Goal: Task Accomplishment & Management: Manage account settings

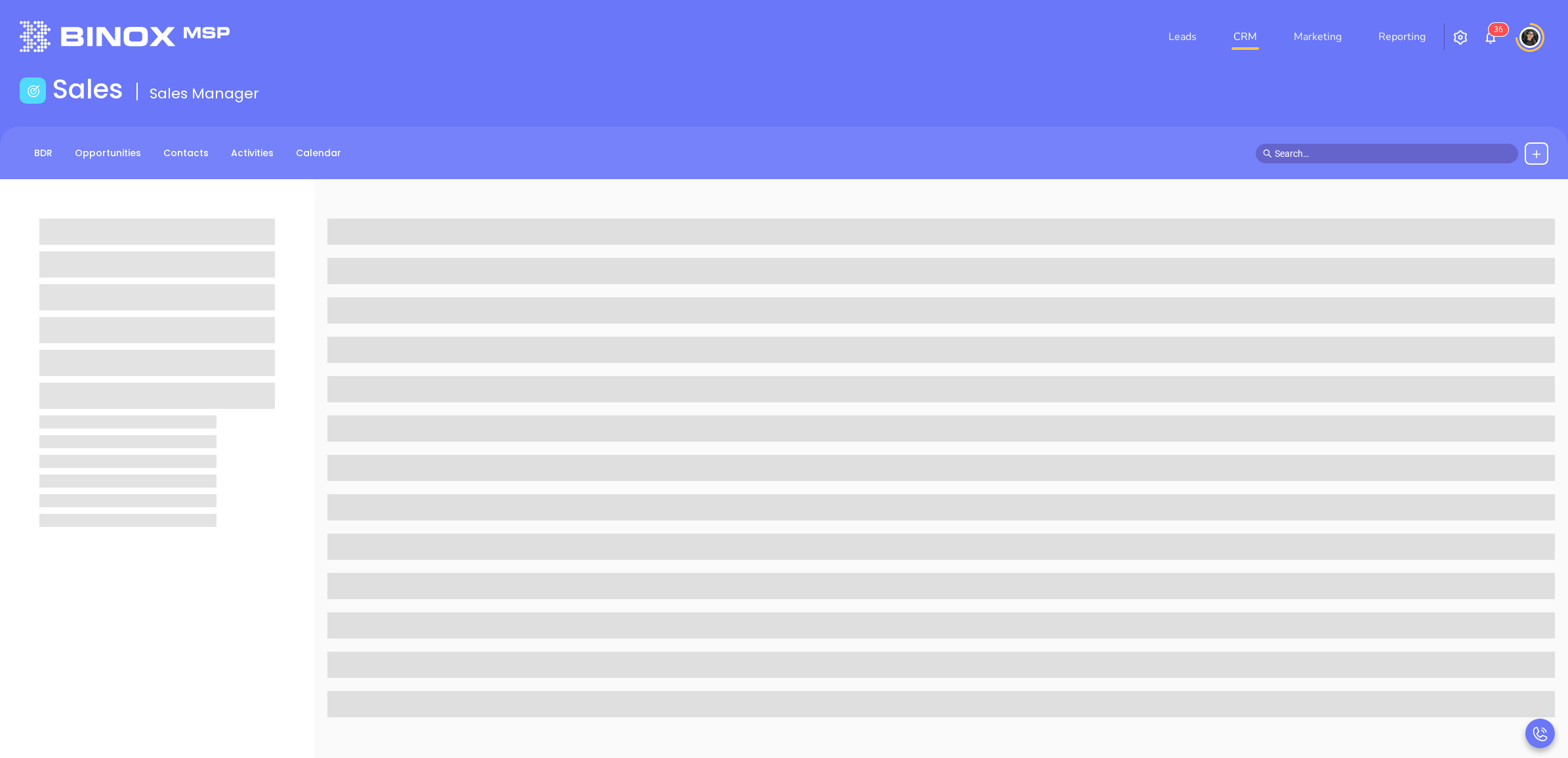
click at [1391, 142] on div at bounding box center [1402, 153] width 293 height 22
click at [1398, 145] on span at bounding box center [1387, 153] width 262 height 20
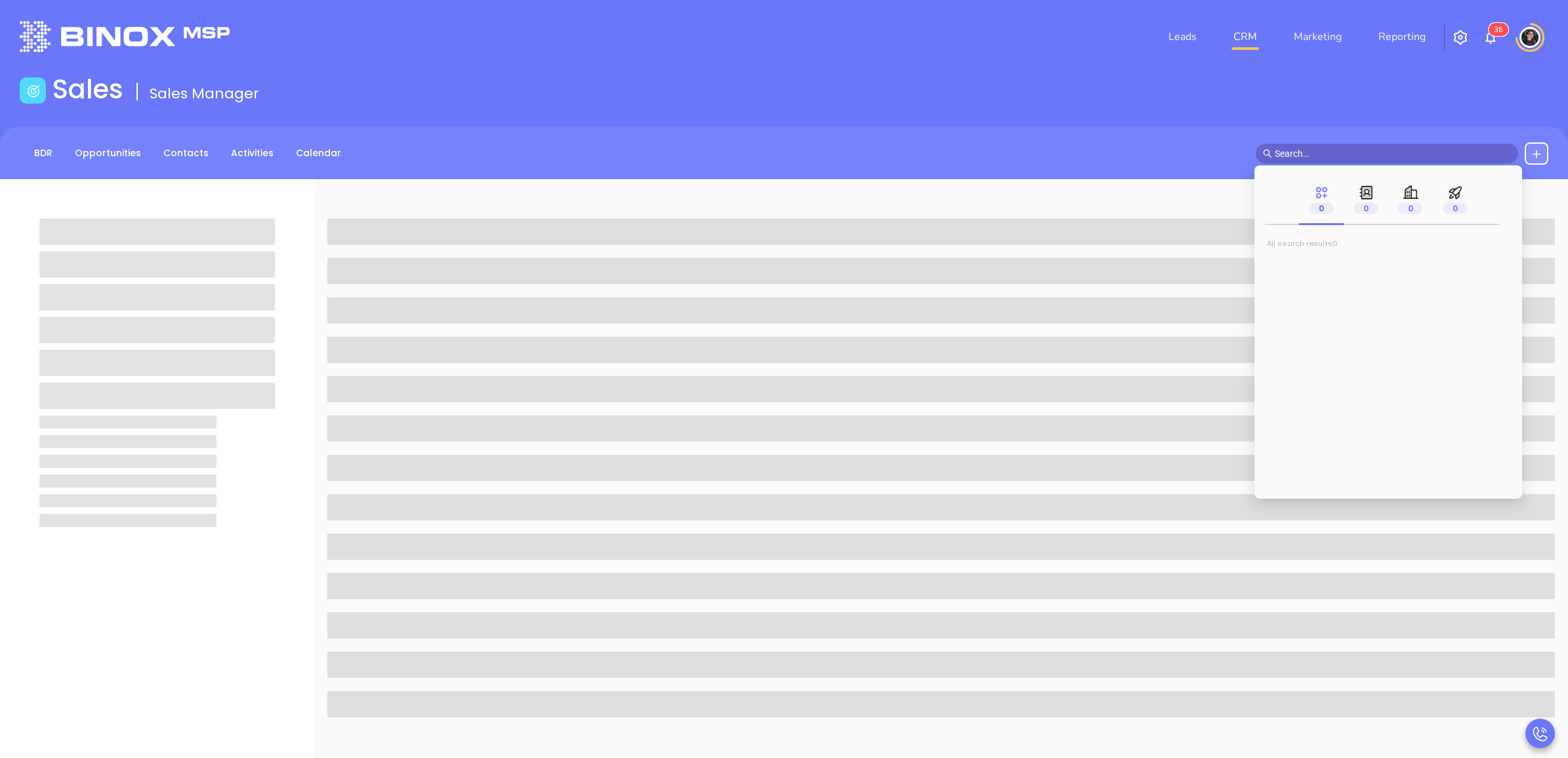
click at [1398, 155] on input "text" at bounding box center [1392, 154] width 236 height 14
paste input "[PERSON_NAME]"
type input "[PERSON_NAME]"
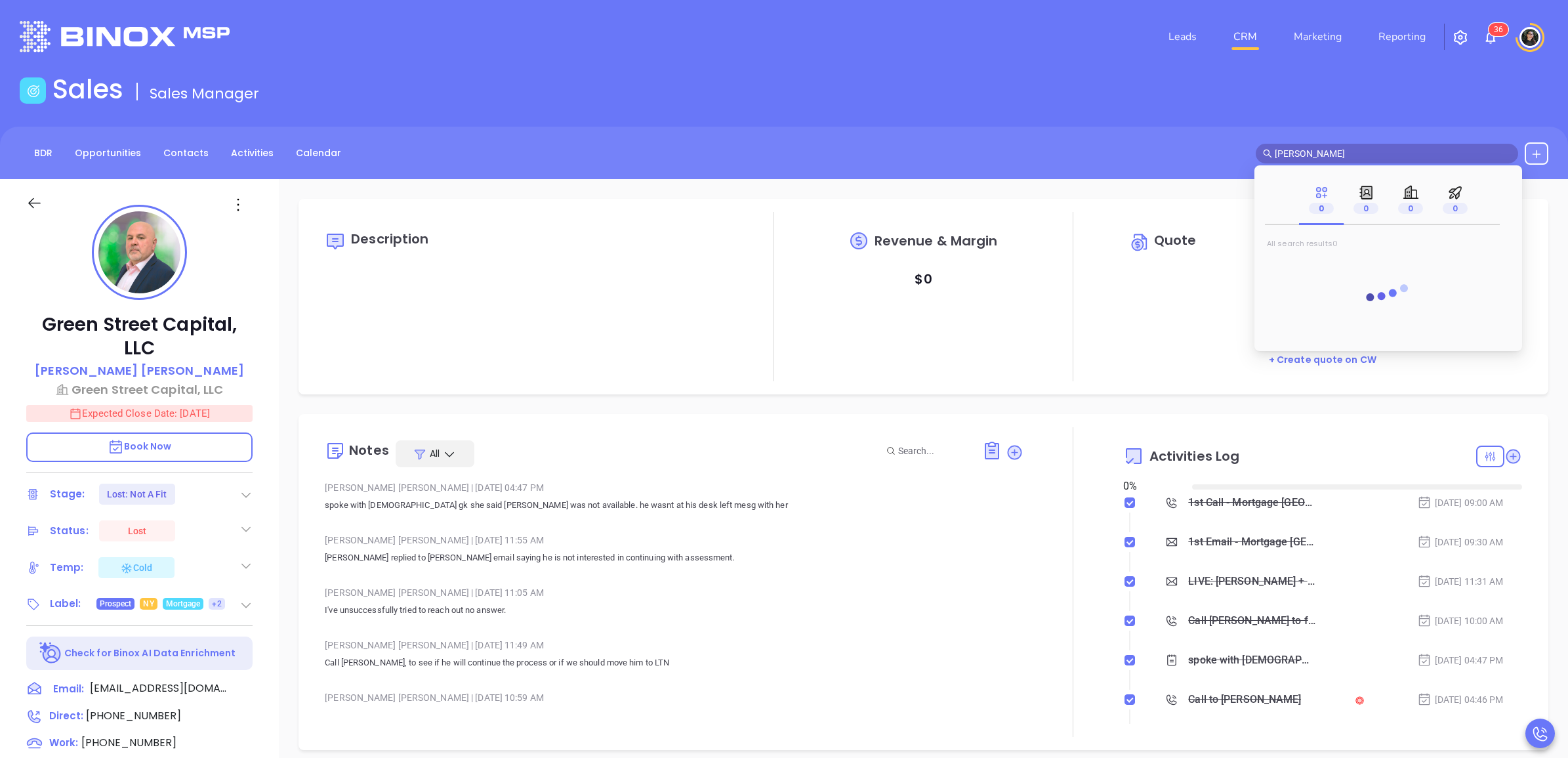
type input "[DATE]"
click at [1398, 155] on input "[PERSON_NAME]" at bounding box center [1392, 154] width 236 height 14
type input "[PERSON_NAME]"
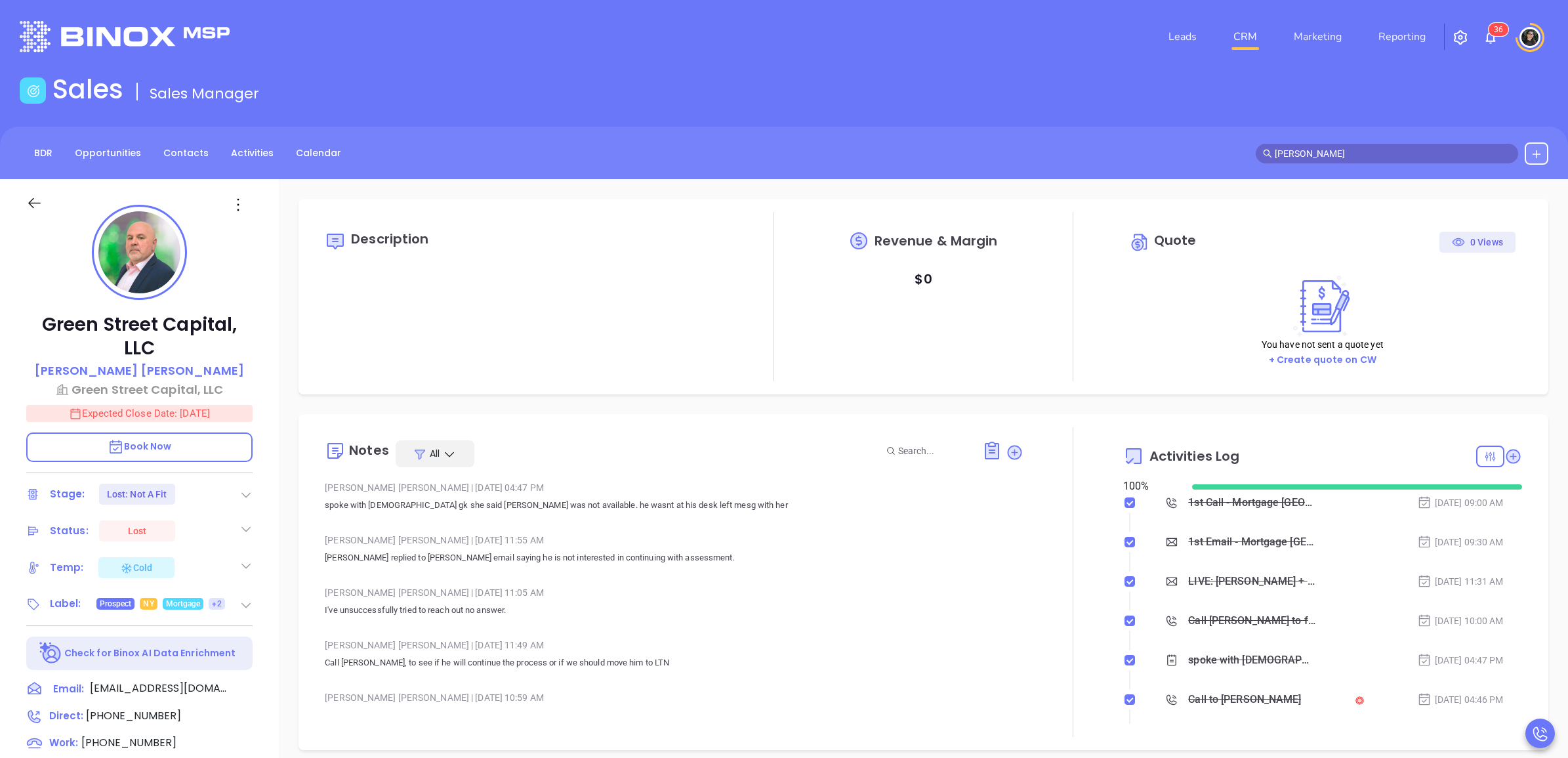
click at [1255, 43] on link "CRM" at bounding box center [1245, 37] width 34 height 26
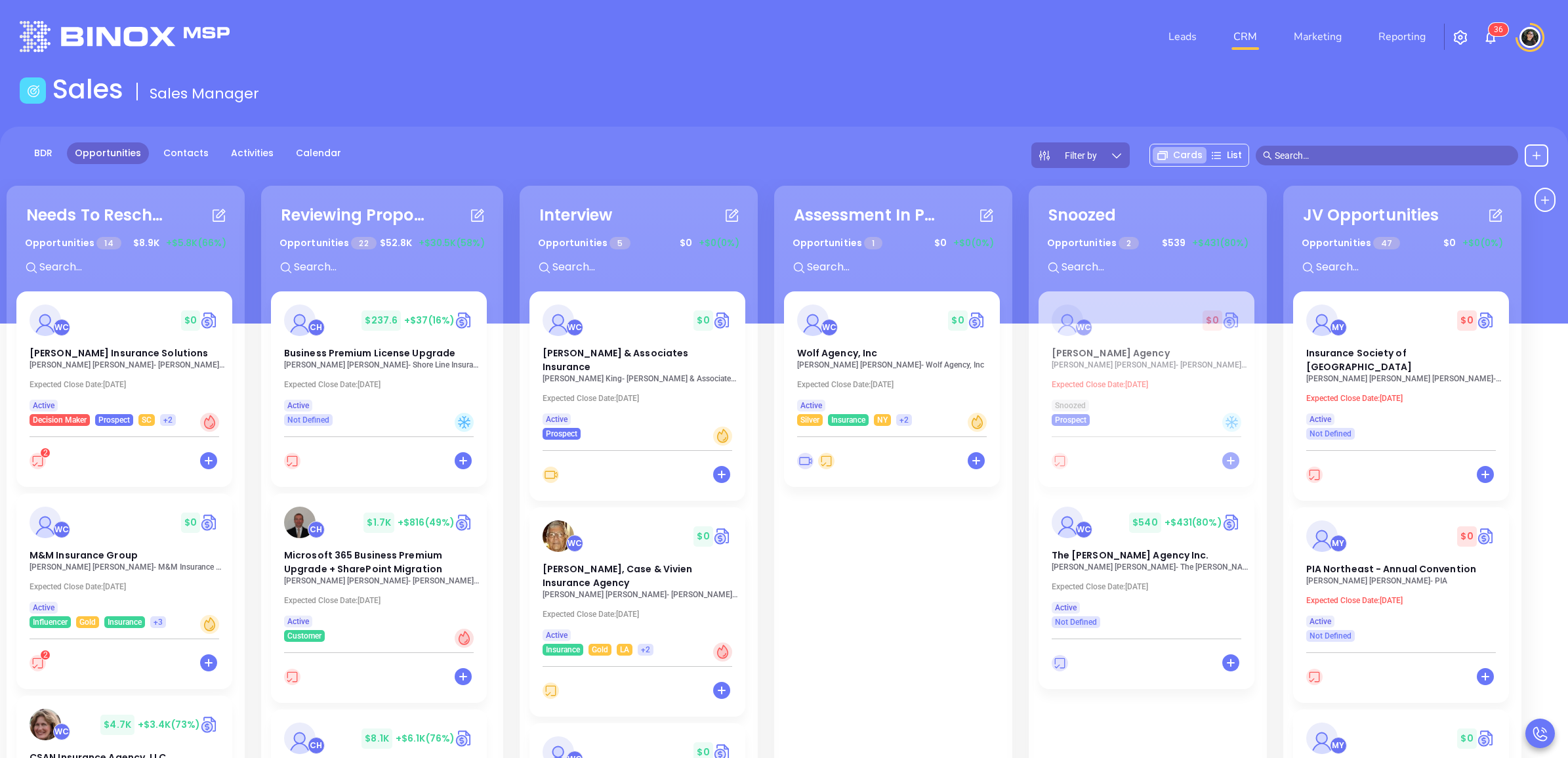
click at [1247, 24] on link "CRM" at bounding box center [1245, 37] width 34 height 26
click at [1060, 26] on div "Leads CRM Marketing Reporting 3 6" at bounding box center [1041, 36] width 1029 height 47
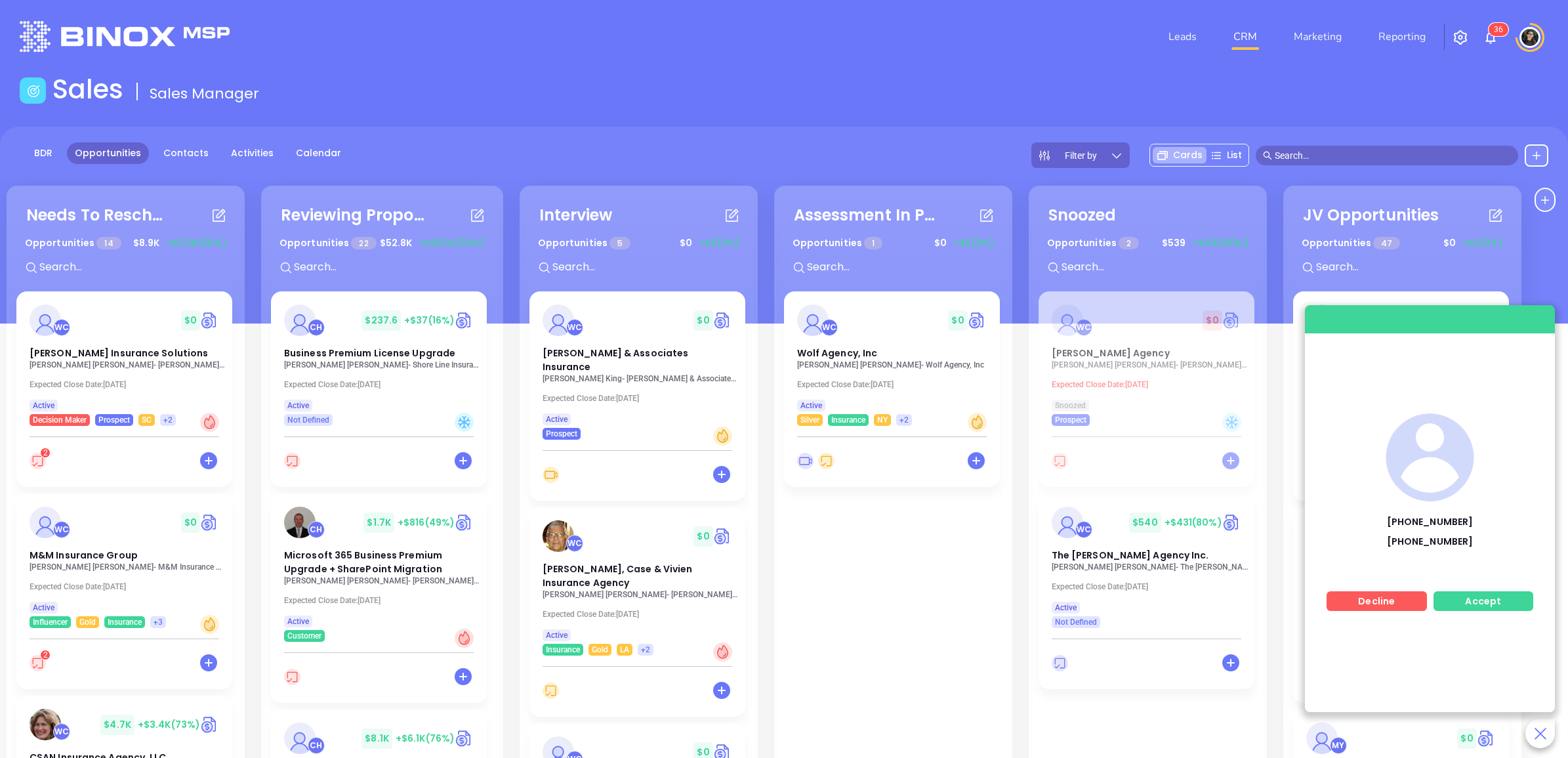
click at [1467, 601] on span "Accept" at bounding box center [1483, 601] width 36 height 13
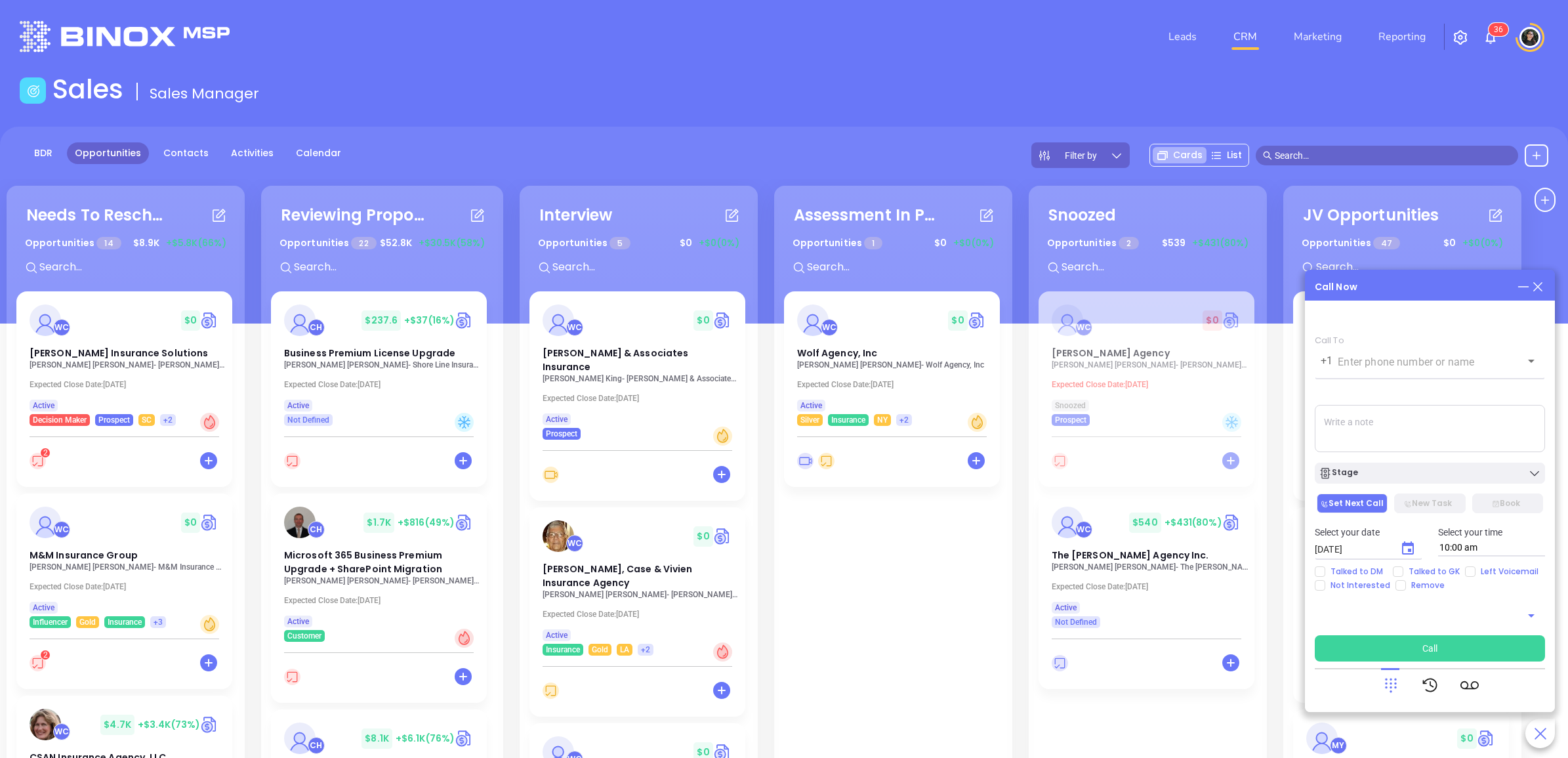
click at [1537, 290] on icon at bounding box center [1538, 287] width 14 height 14
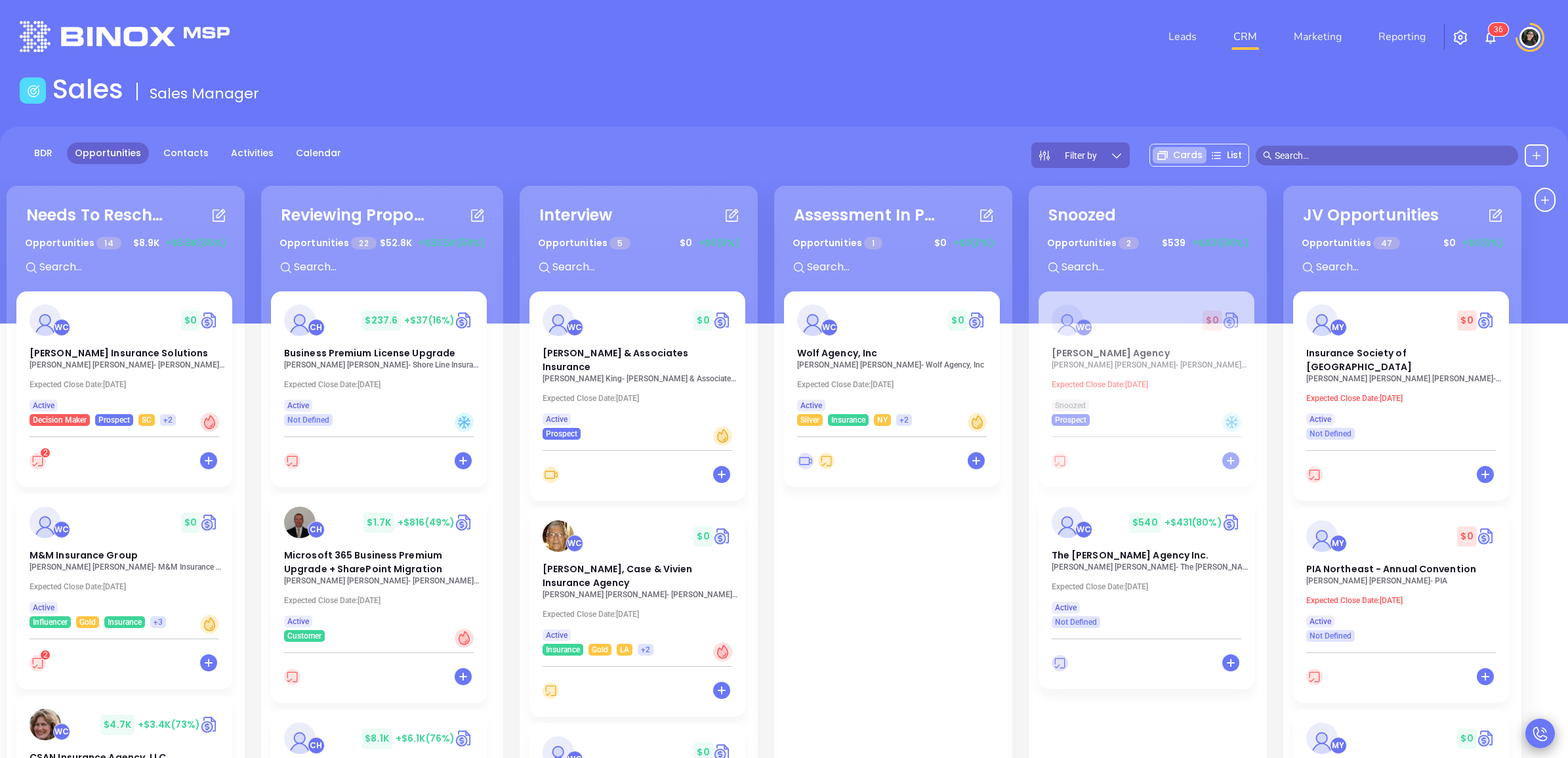
click at [1547, 736] on icon at bounding box center [1541, 733] width 18 height 18
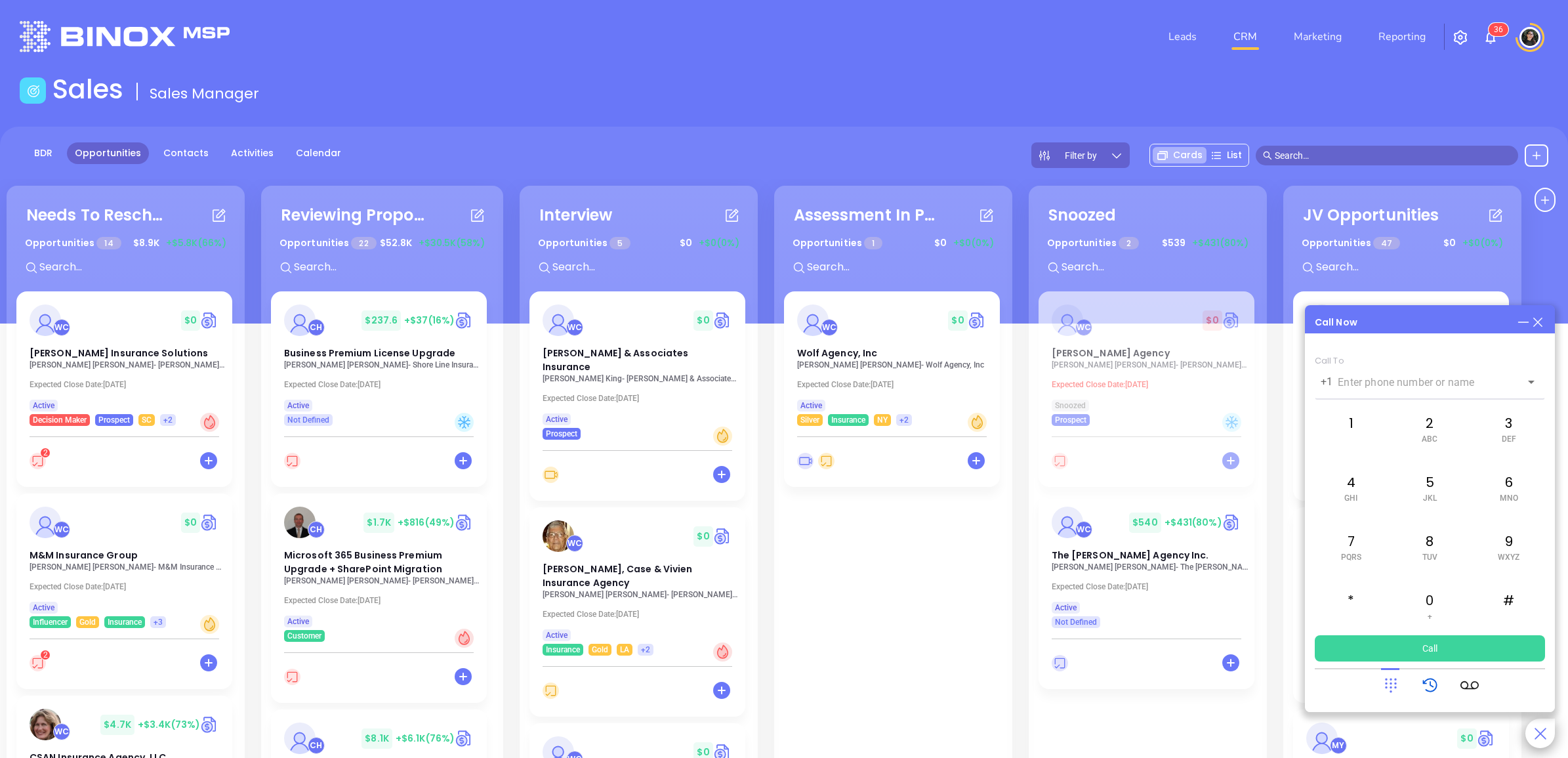
click at [1428, 679] on icon at bounding box center [1430, 685] width 18 height 18
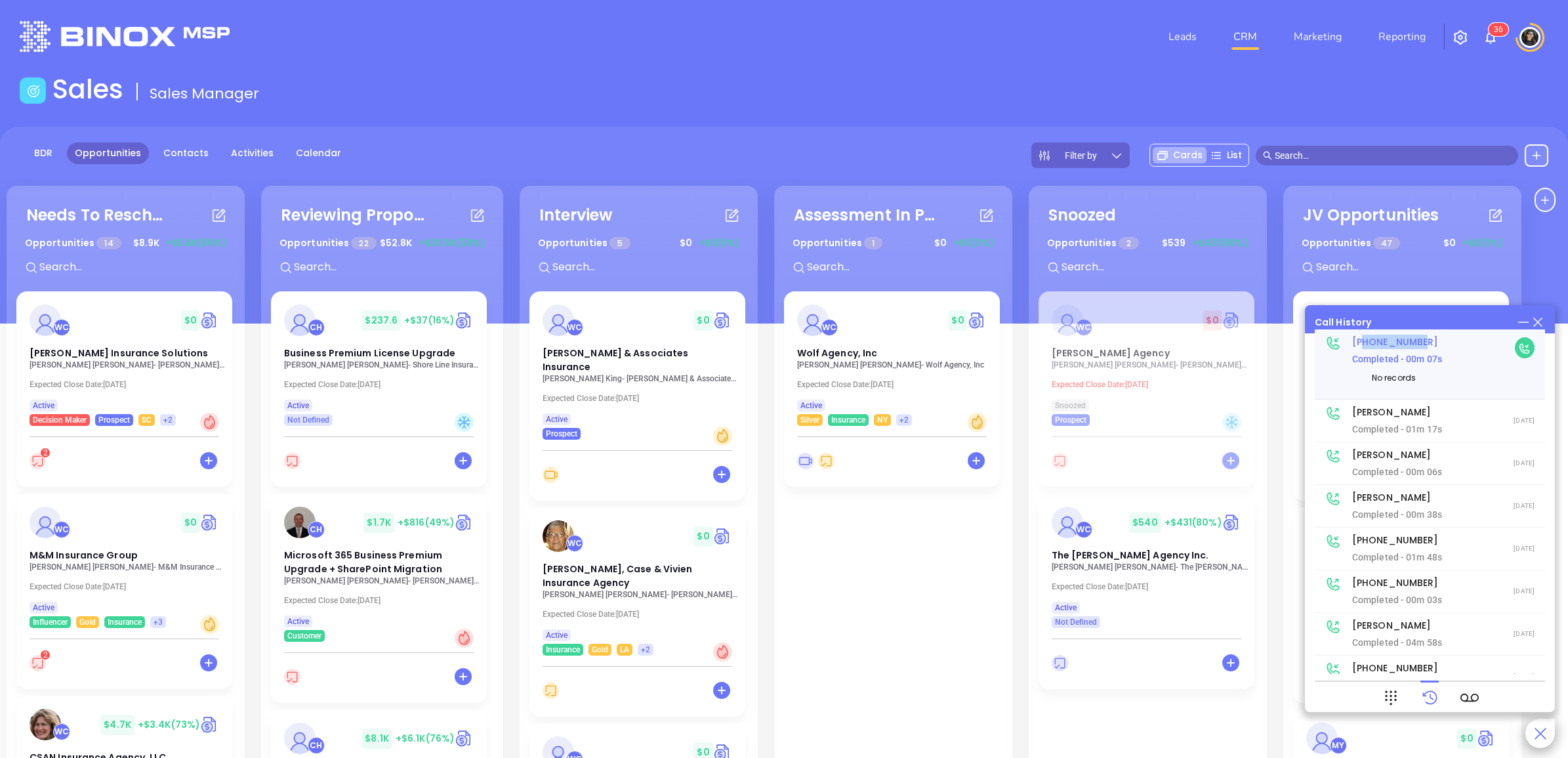
drag, startPoint x: 1421, startPoint y: 340, endPoint x: 1364, endPoint y: 339, distance: 57.0
click at [1364, 339] on h4 "[PHONE_NUMBER]" at bounding box center [1433, 342] width 163 height 14
copy h4 "6463638350"
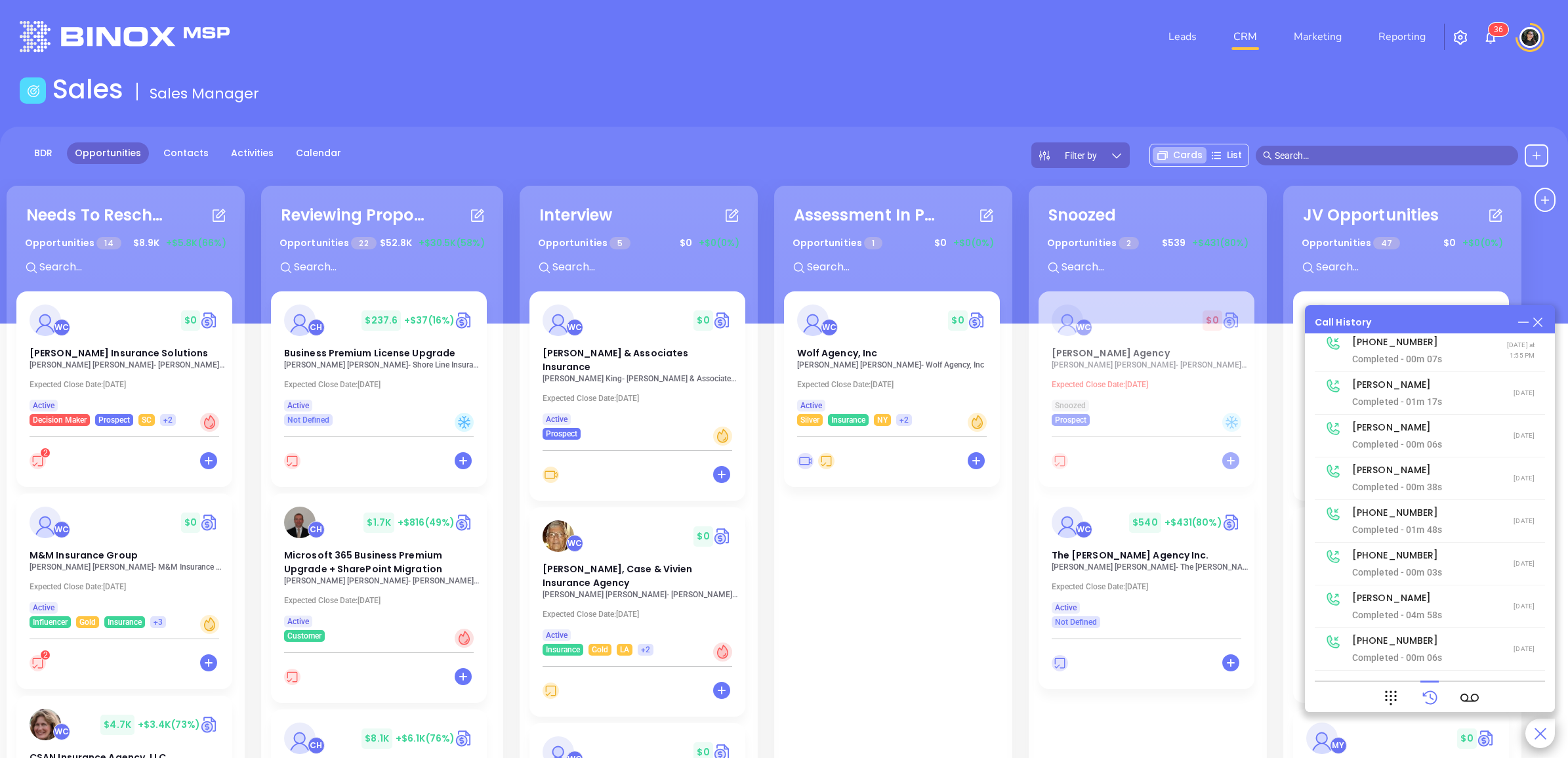
click at [1338, 152] on input "text" at bounding box center [1392, 155] width 236 height 14
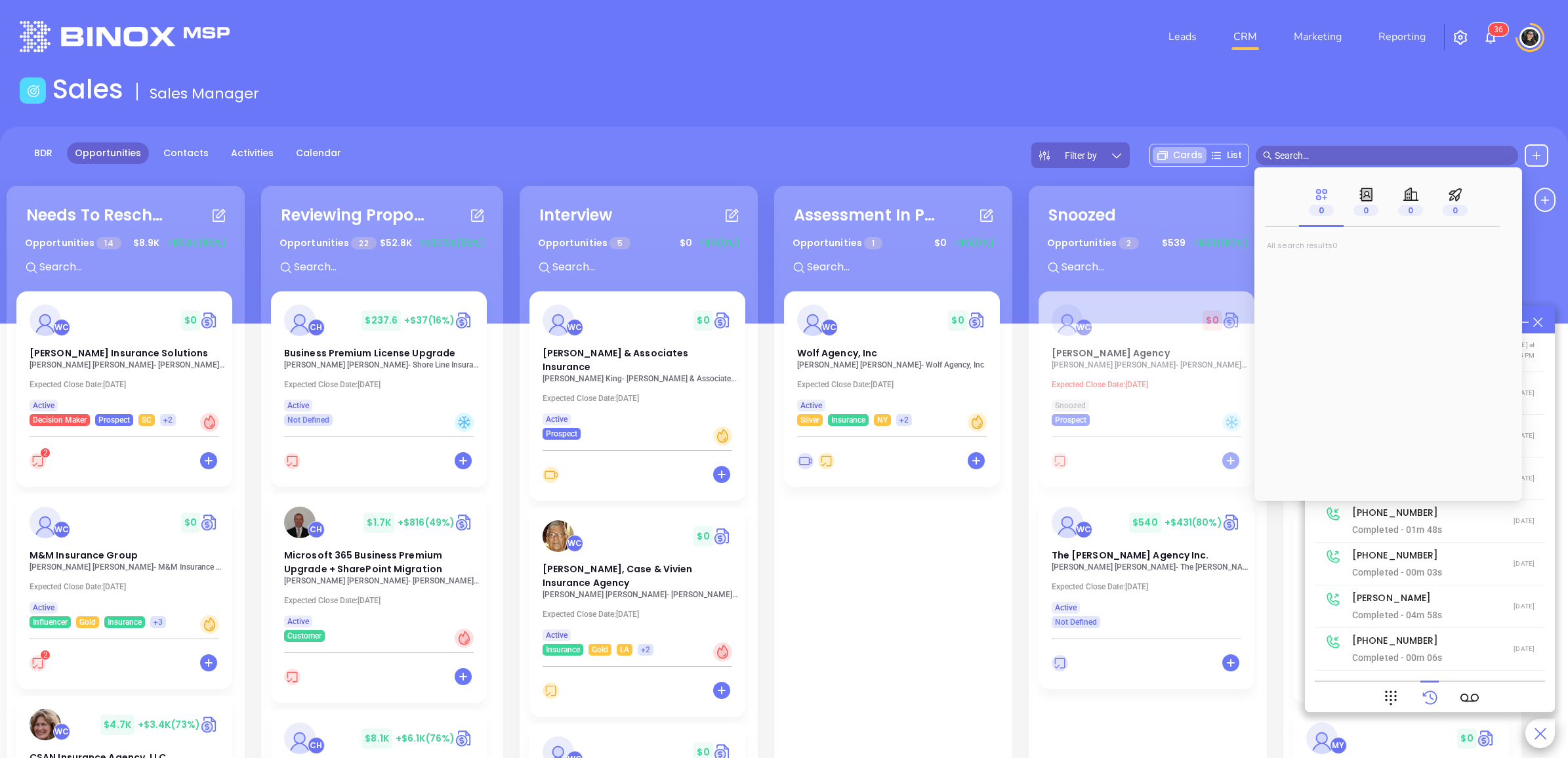
paste input "6463638350"
type input "6463638350"
click at [1287, 148] on input "6463638350" at bounding box center [1392, 155] width 236 height 14
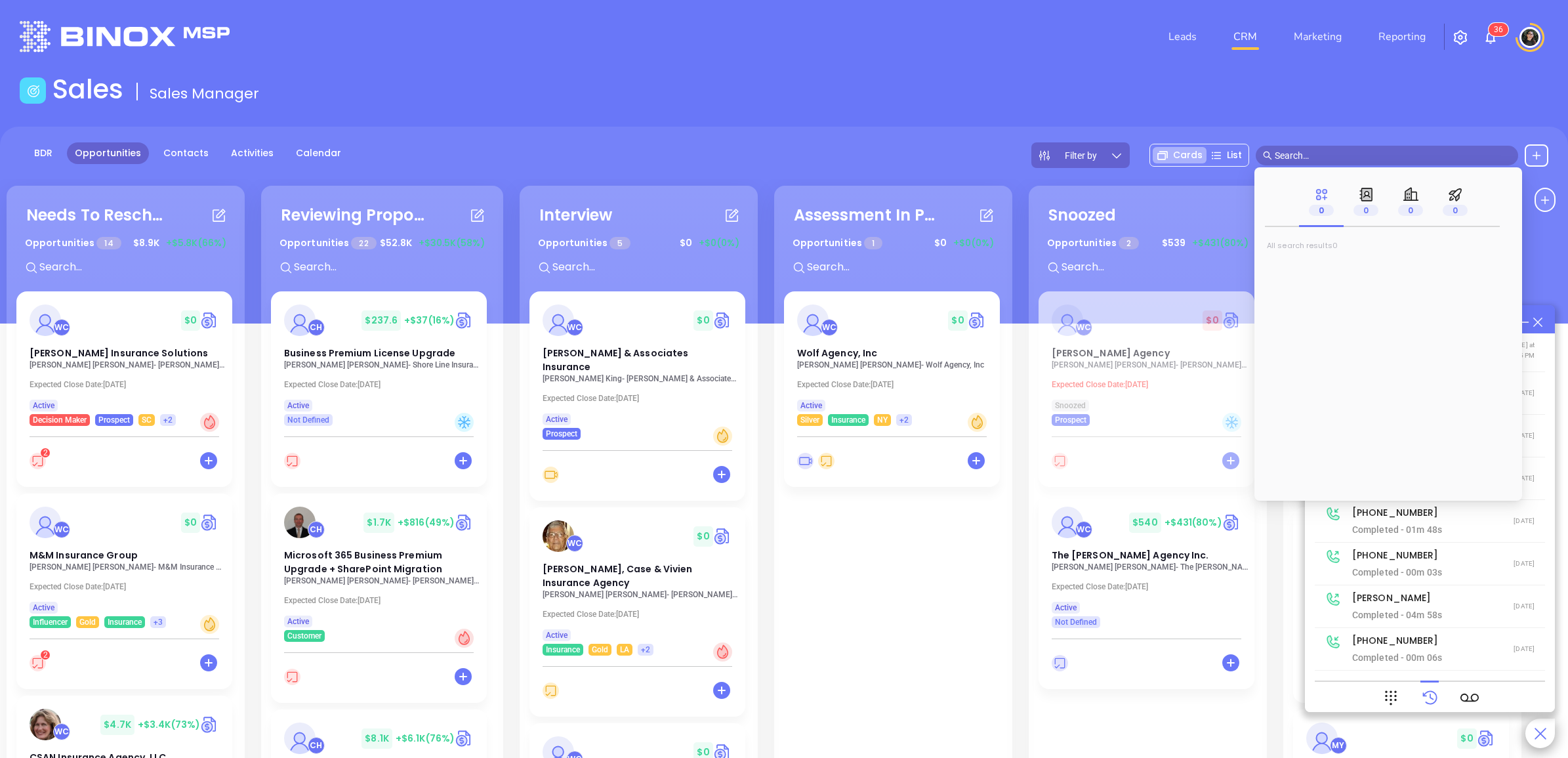
click at [1336, 92] on div "Sales Sales Manager" at bounding box center [784, 92] width 1545 height 37
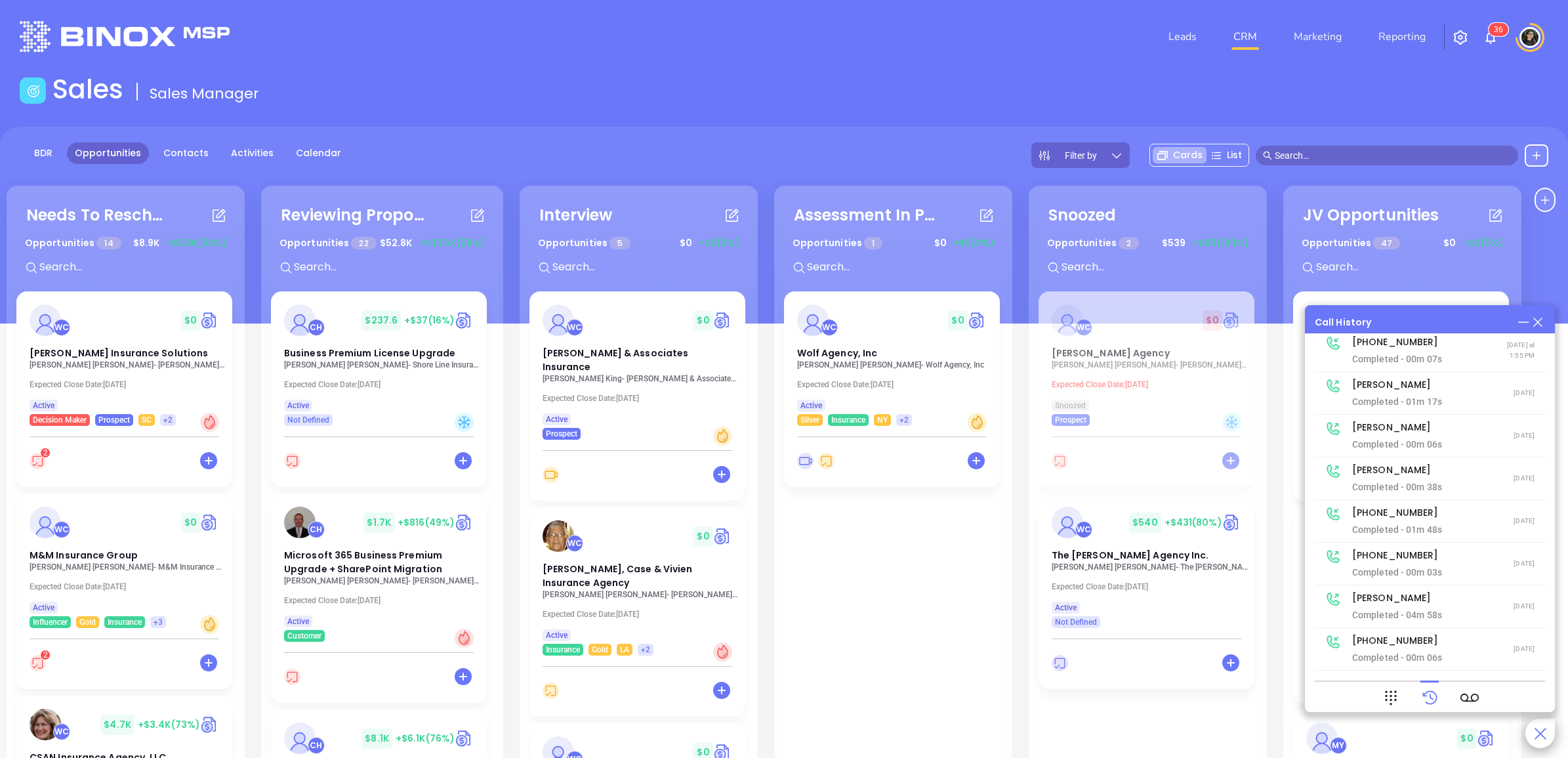
click at [1521, 322] on icon at bounding box center [1524, 322] width 14 height 14
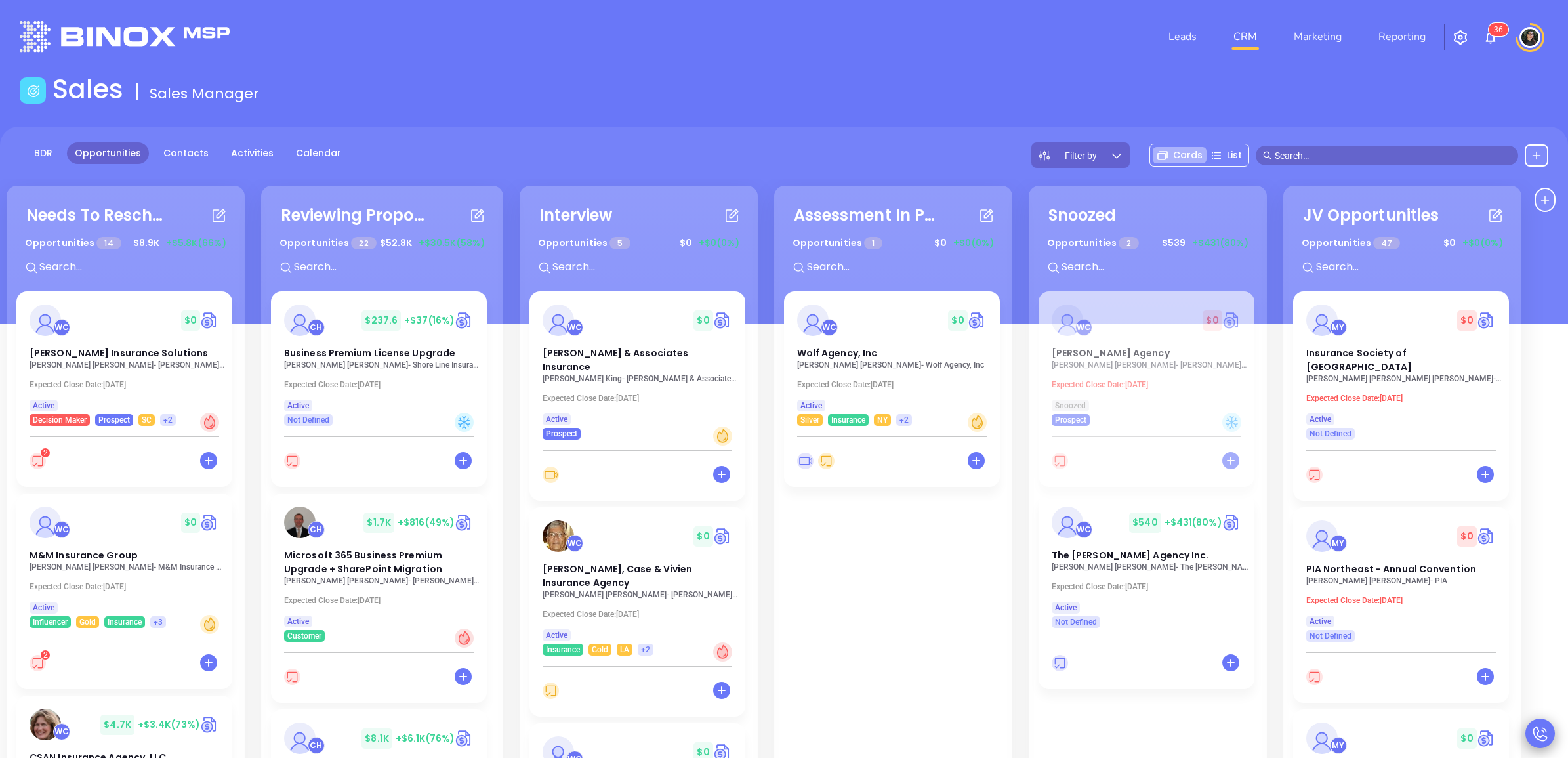
click at [1359, 148] on input "text" at bounding box center [1392, 155] width 236 height 14
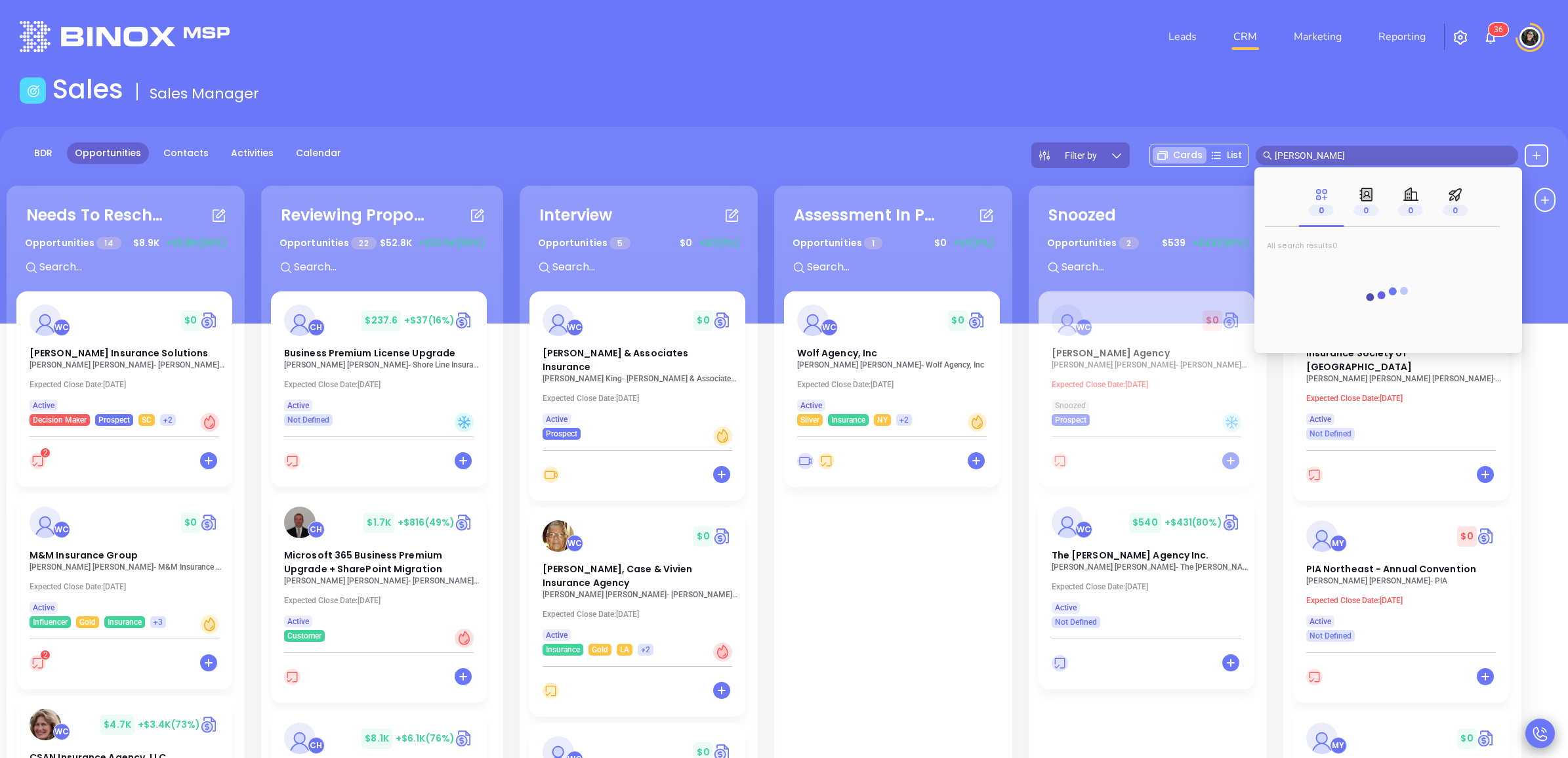
type input "[PERSON_NAME]"
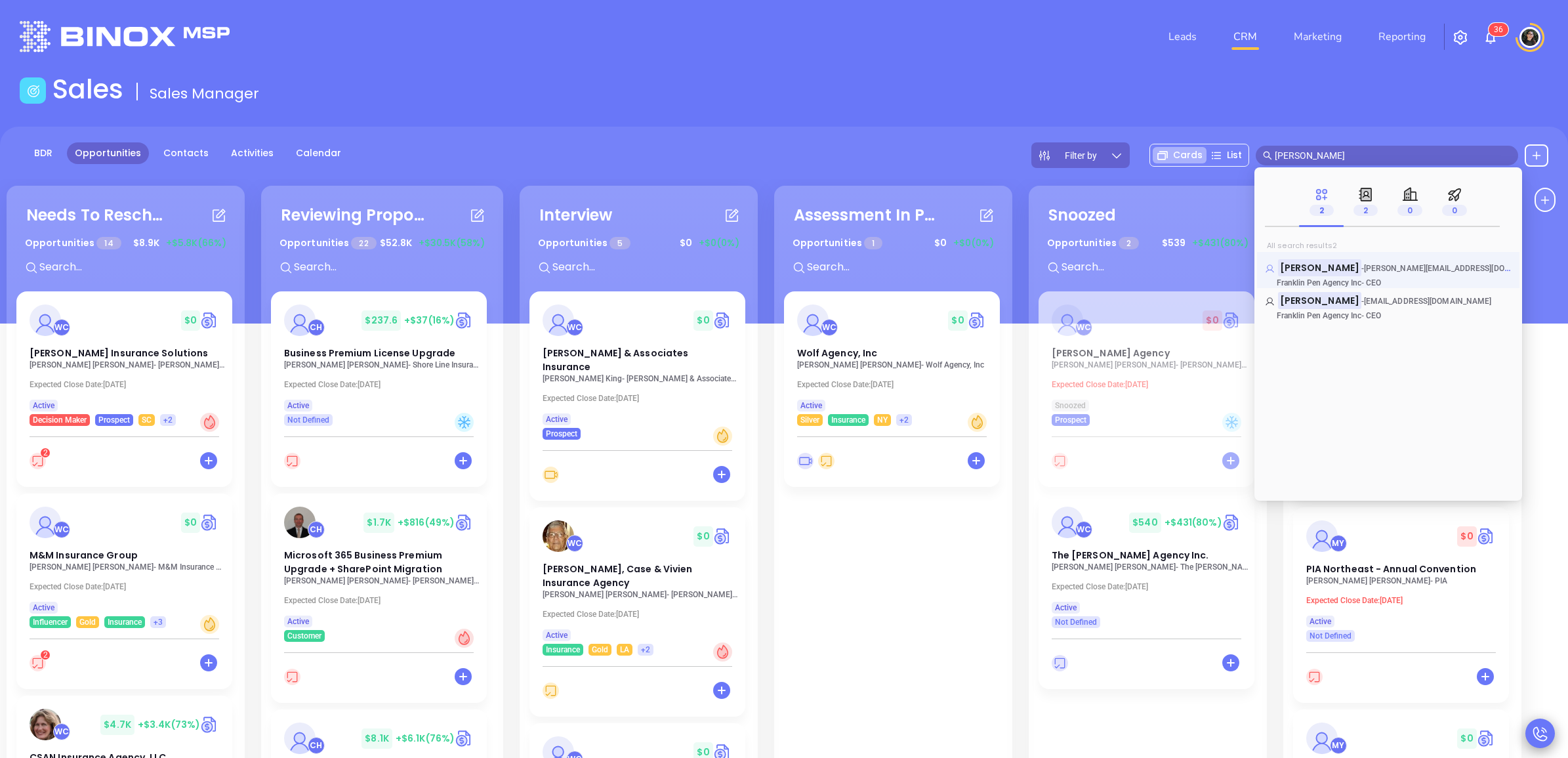
click at [1297, 262] on mark "[PERSON_NAME]" at bounding box center [1320, 267] width 83 height 17
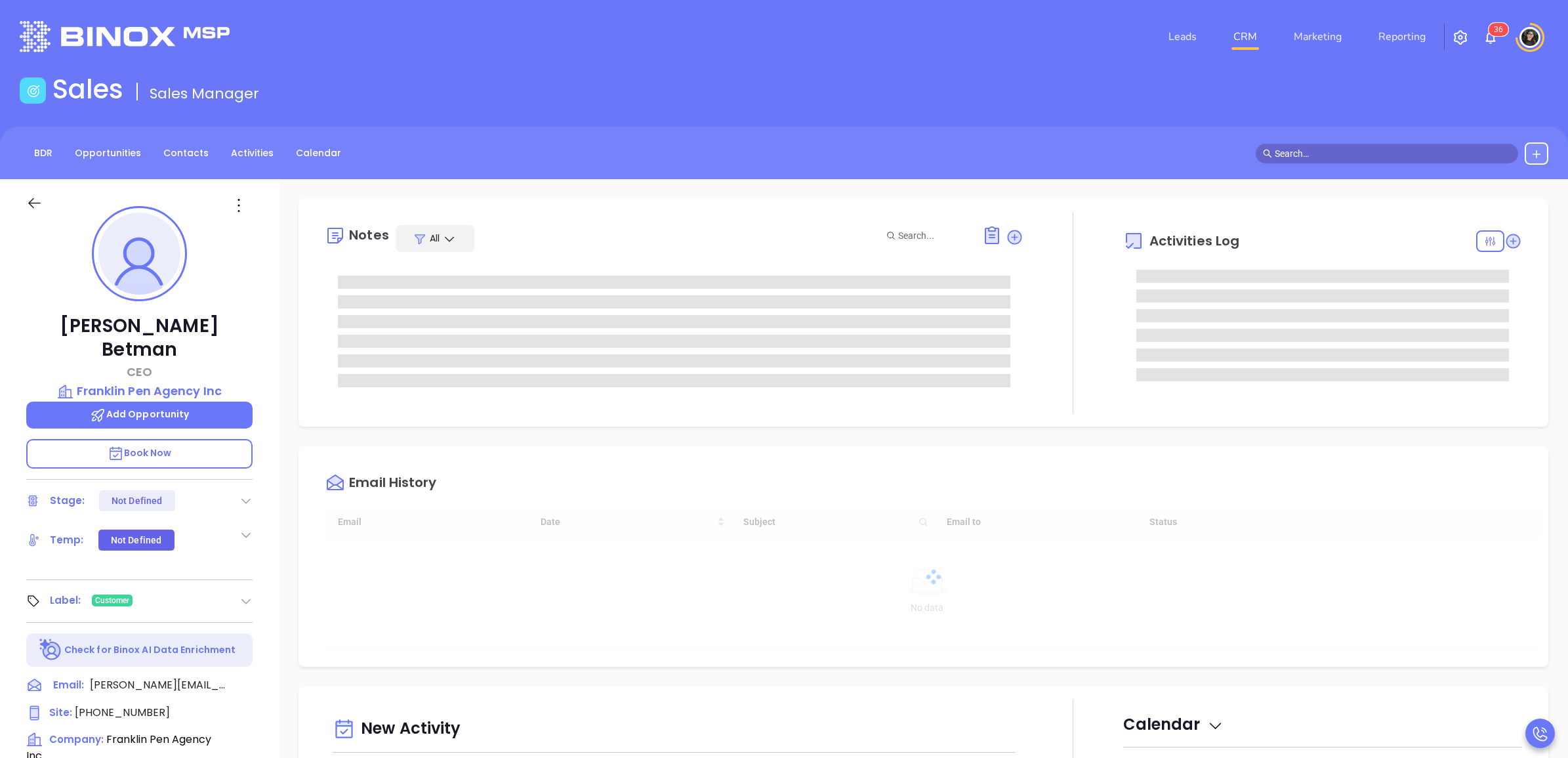
type input "[DATE]"
type input "[PERSON_NAME]"
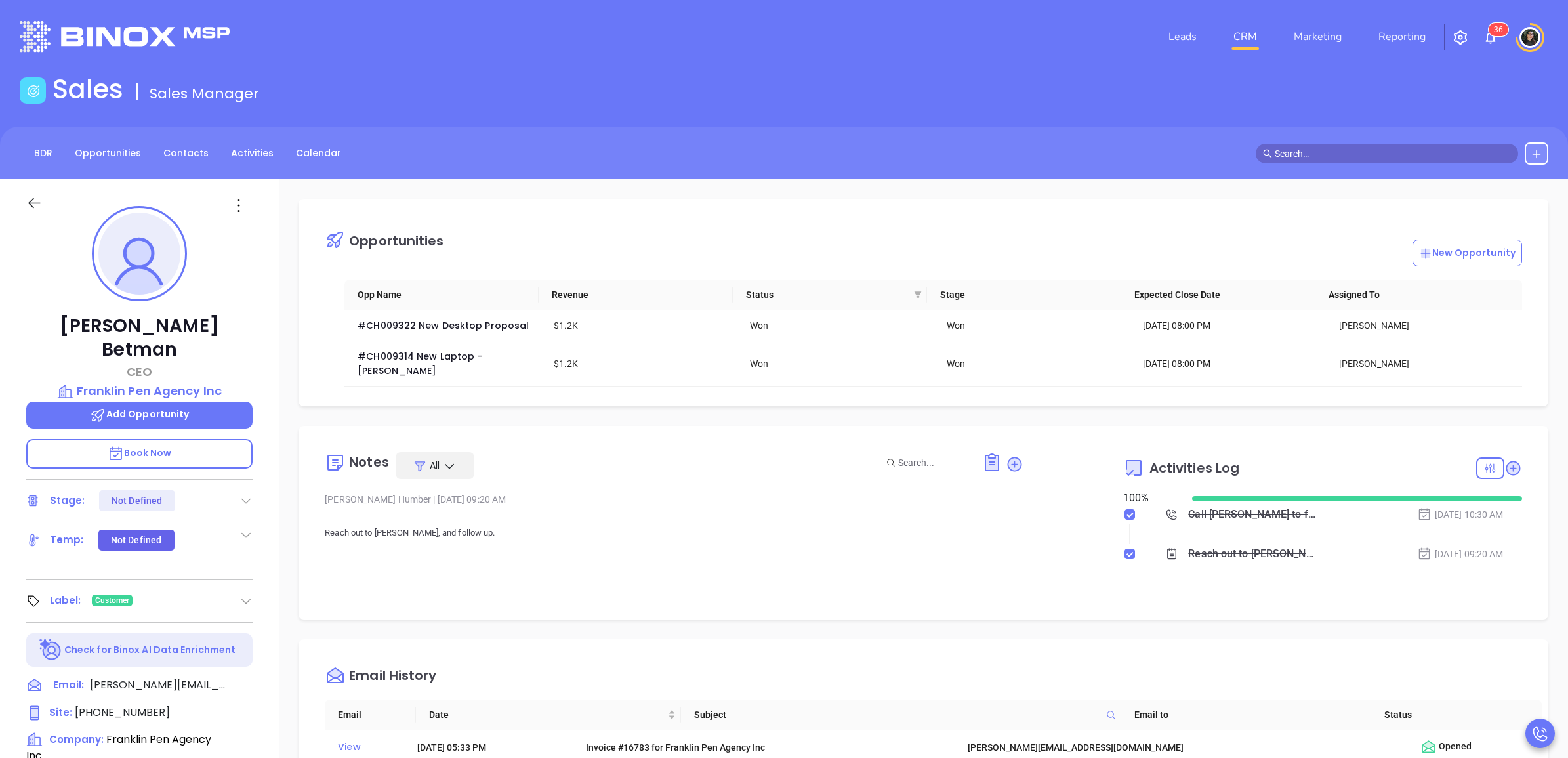
click at [1356, 153] on input "text" at bounding box center [1392, 154] width 236 height 14
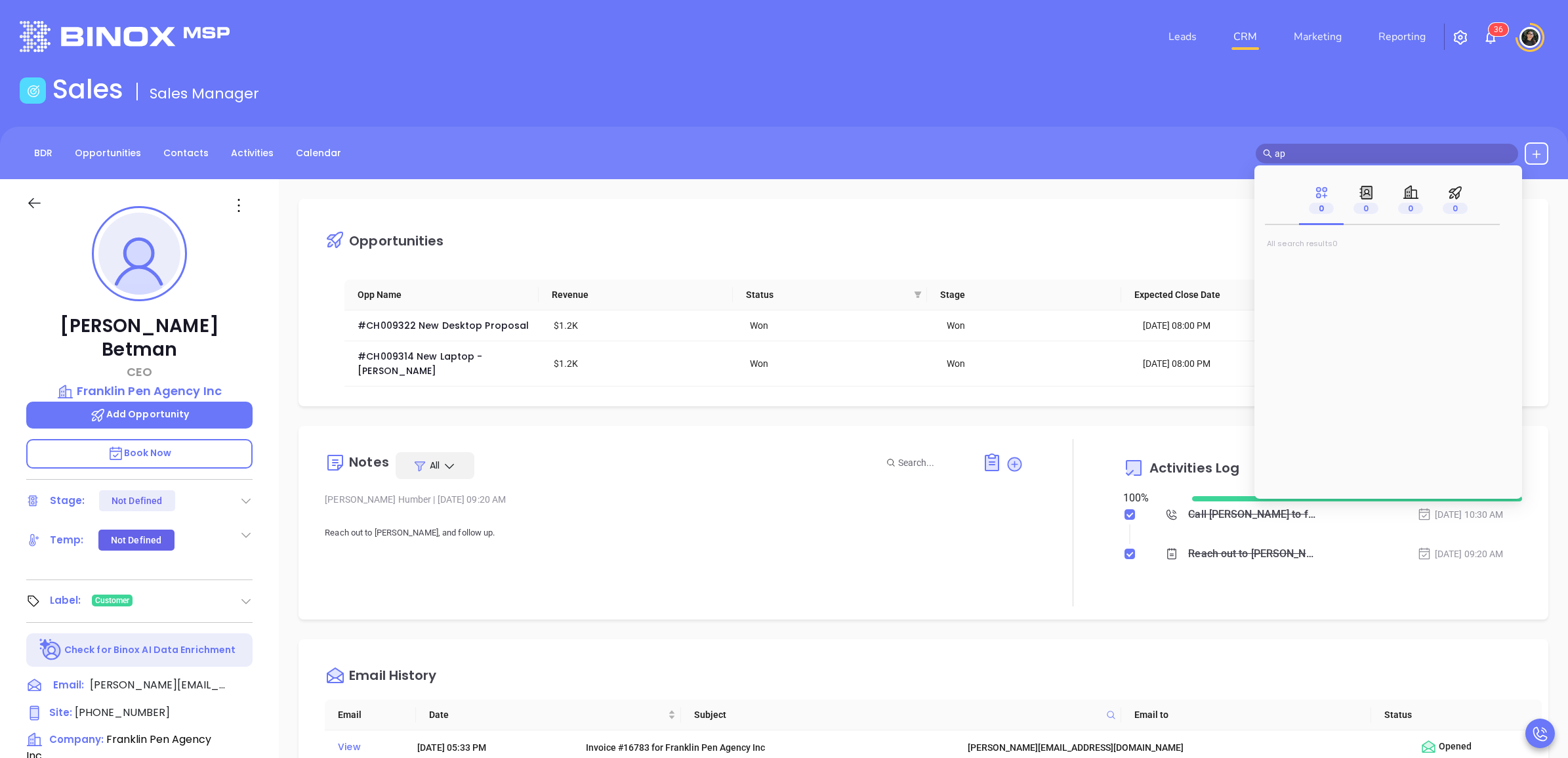
type input "a"
type input "g"
type input "[PERSON_NAME]"
click at [1300, 296] on mark "[PERSON_NAME]" at bounding box center [1320, 298] width 83 height 17
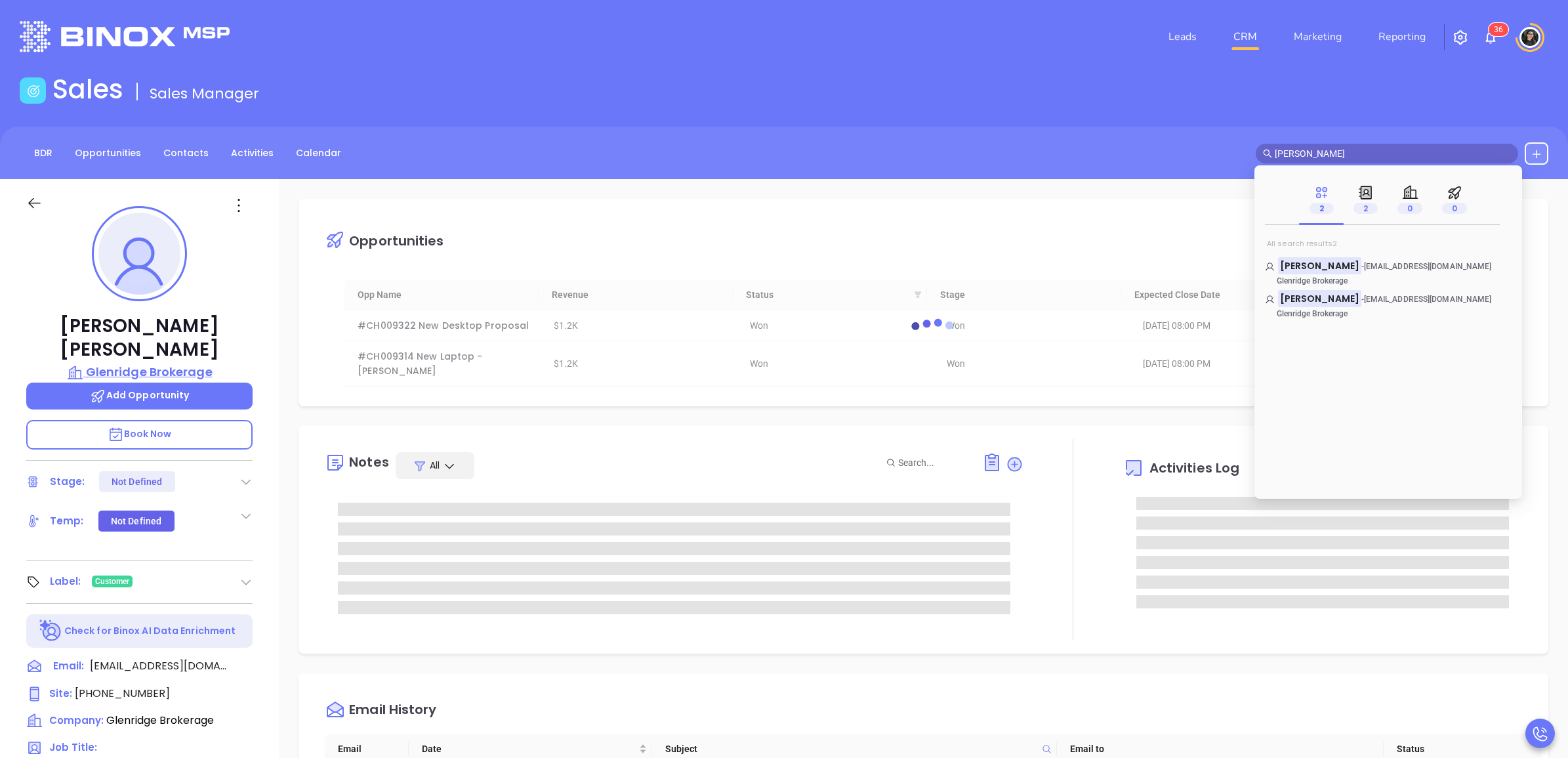
click at [189, 363] on p "Glenridge Brokerage" at bounding box center [139, 371] width 226 height 18
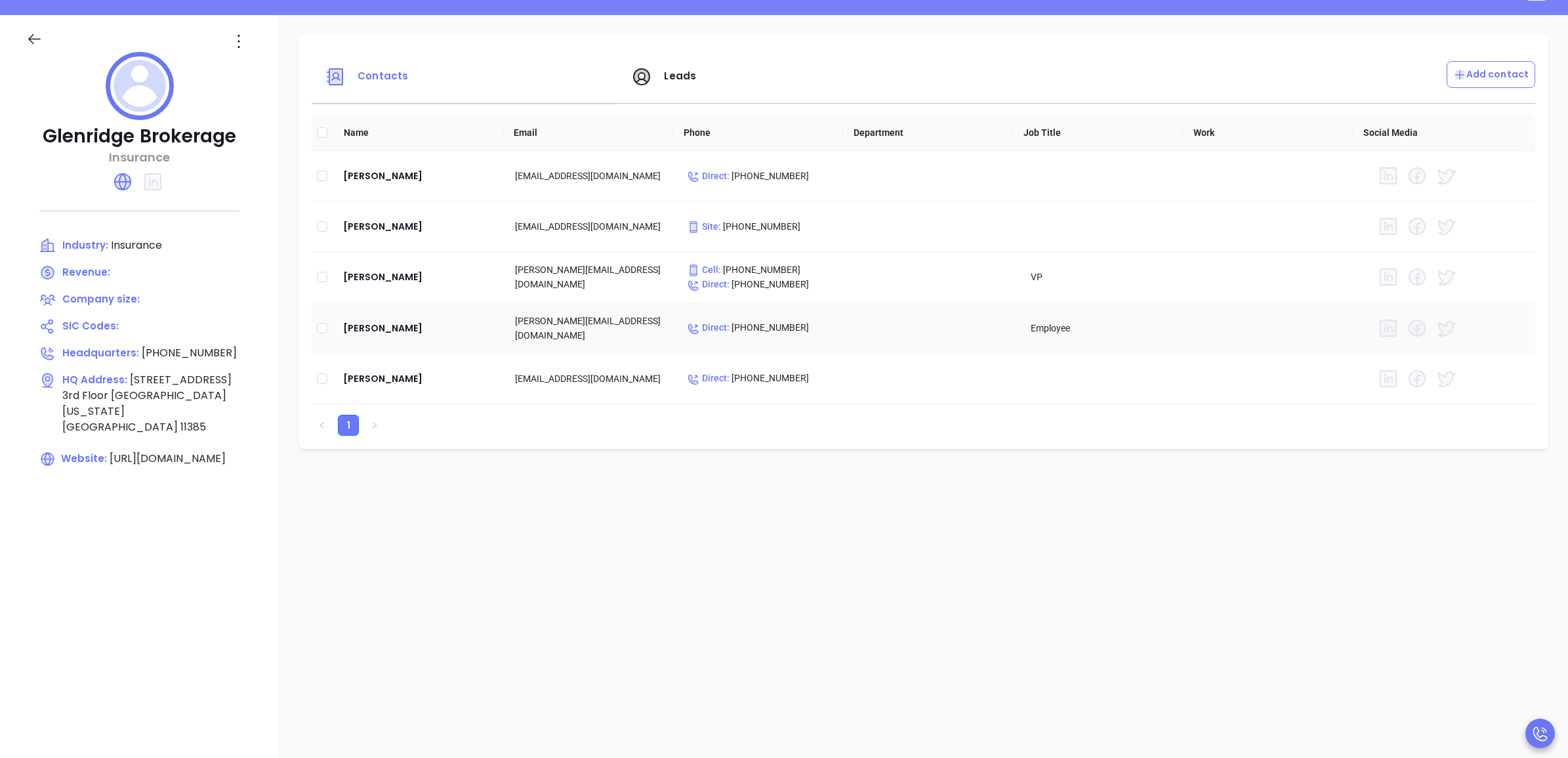
scroll to position [82, 0]
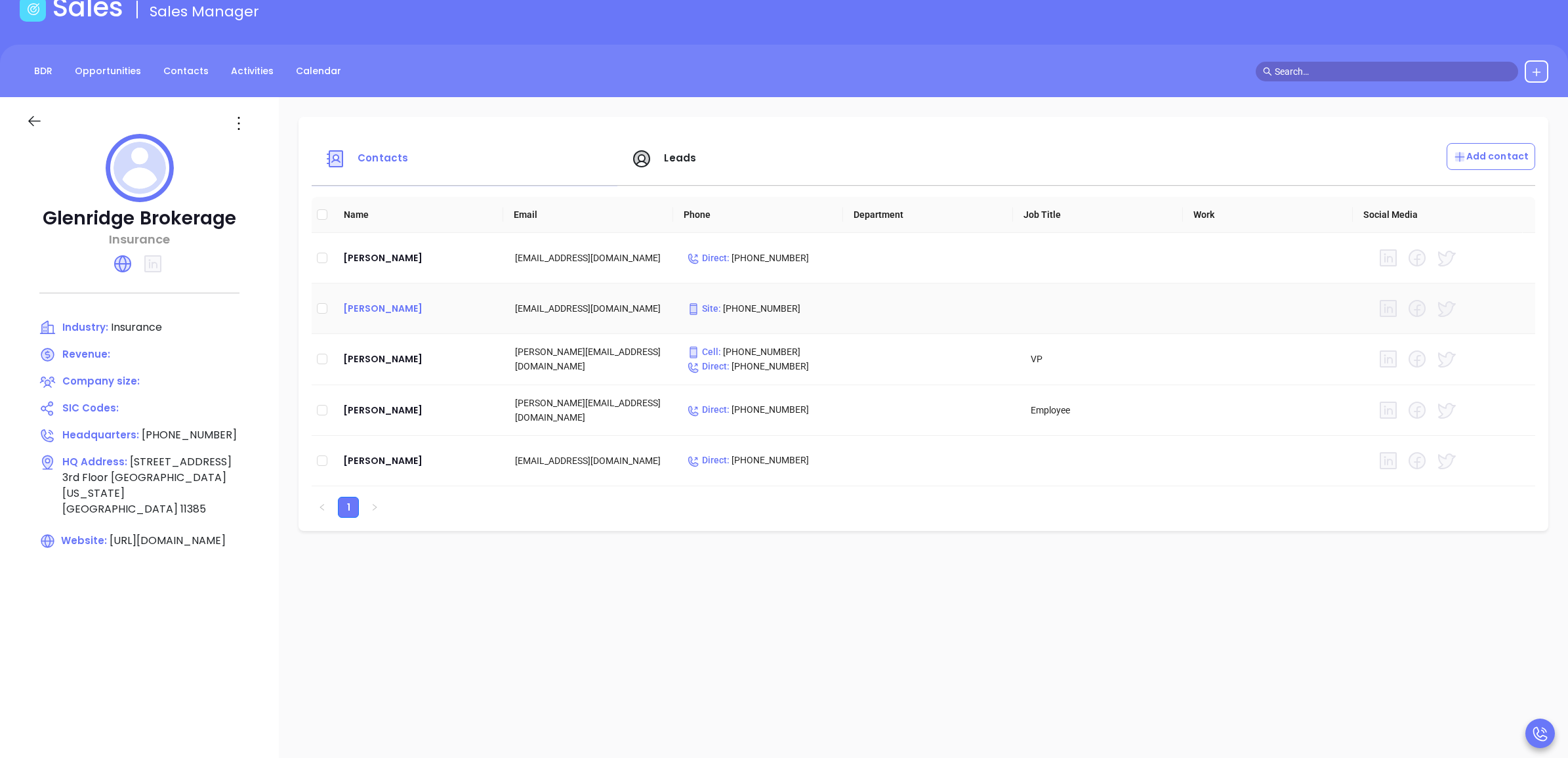
click at [384, 307] on div "[PERSON_NAME]" at bounding box center [418, 309] width 151 height 16
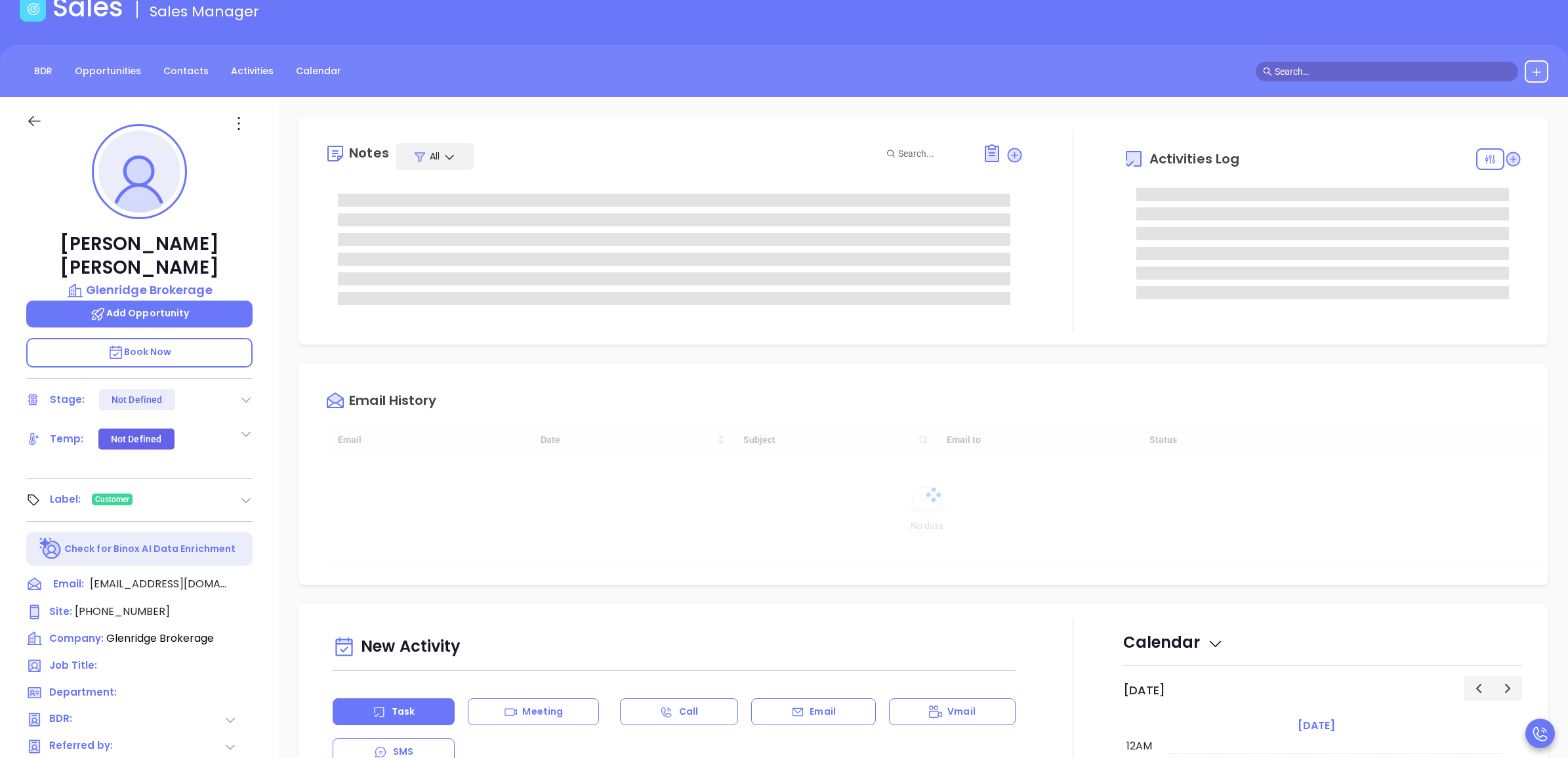
type input "[DATE]"
type input "[PERSON_NAME]"
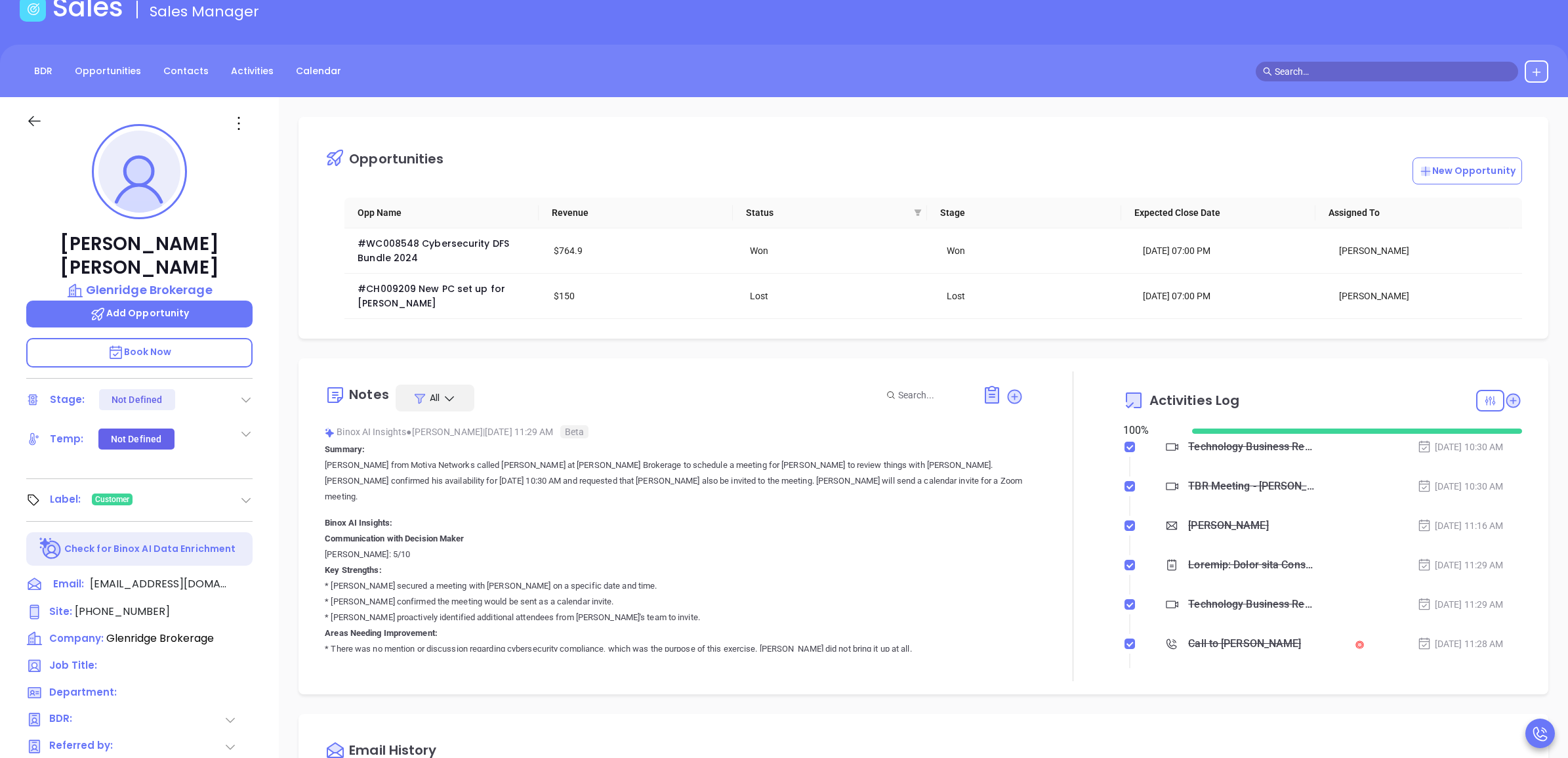
click at [1380, 66] on input "text" at bounding box center [1392, 72] width 236 height 14
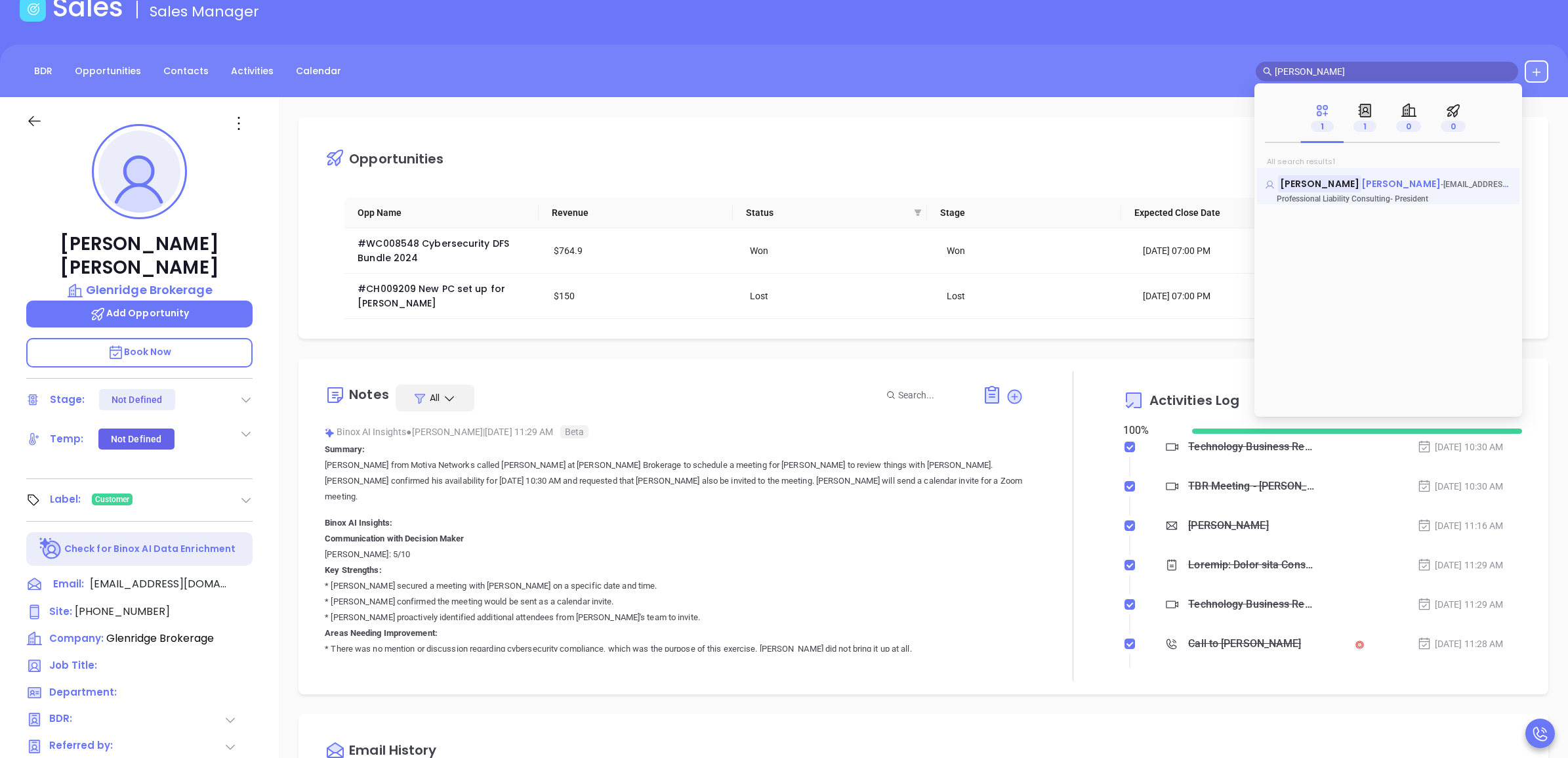
click at [1314, 177] on mark "[PERSON_NAME]" at bounding box center [1320, 184] width 83 height 17
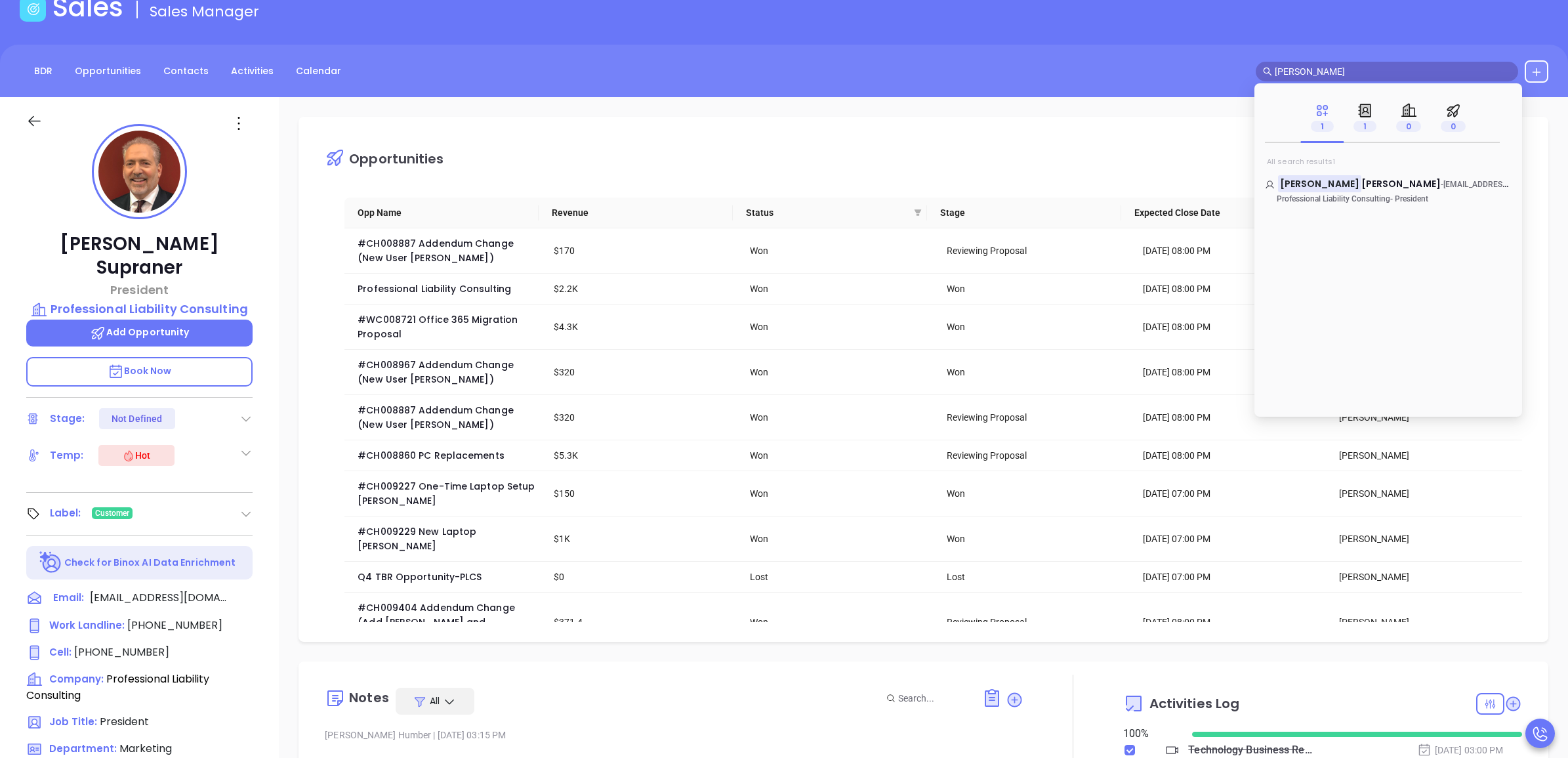
click at [1356, 72] on input "[PERSON_NAME]" at bounding box center [1392, 72] width 236 height 14
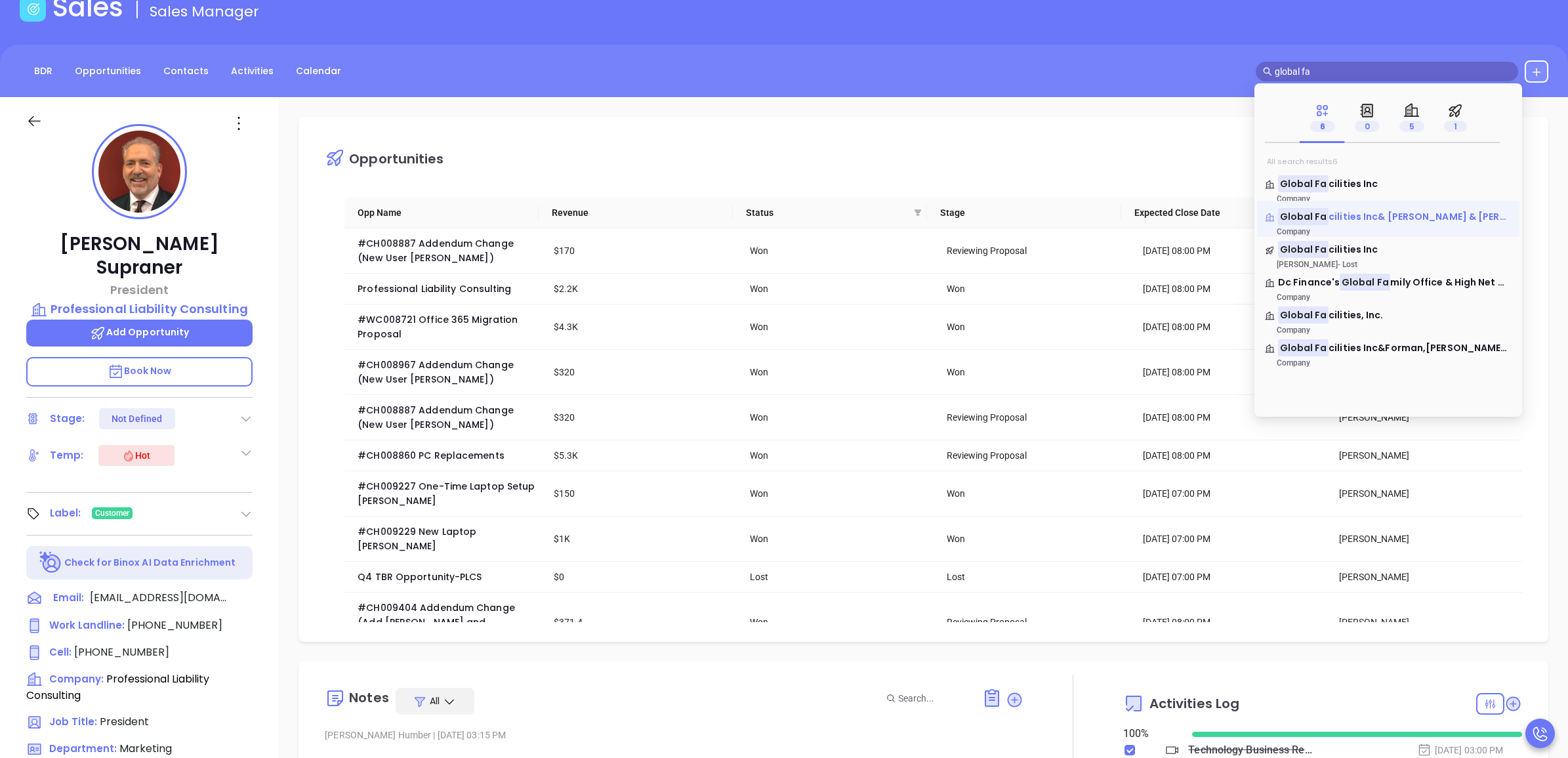
type input "global fa"
click at [1368, 218] on span "cilities Inc& [PERSON_NAME] & [PERSON_NAME] Inc" at bounding box center [1452, 217] width 246 height 13
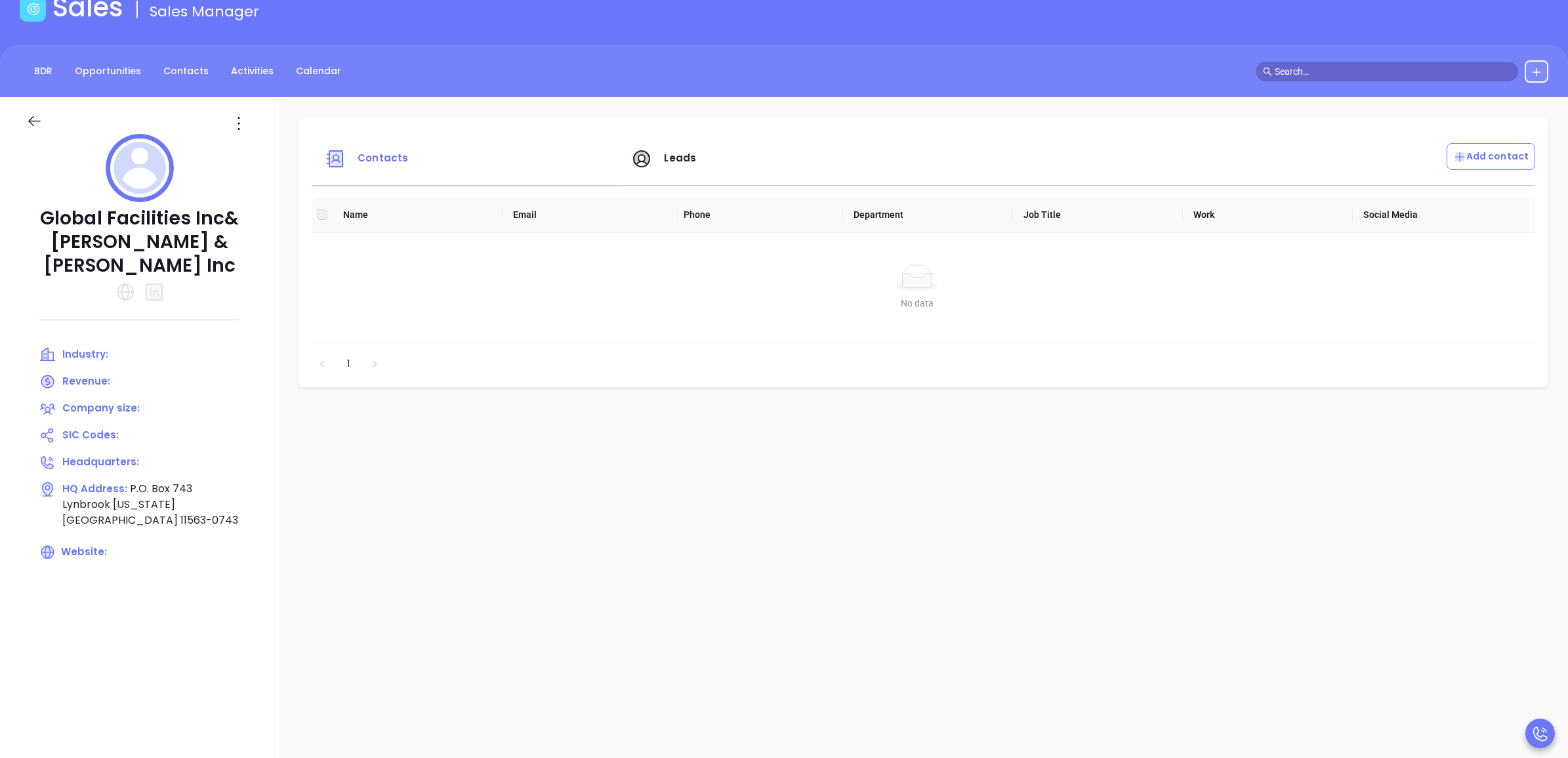
click at [1312, 61] on div at bounding box center [1402, 72] width 293 height 22
click at [1330, 71] on input "text" at bounding box center [1392, 72] width 236 height 14
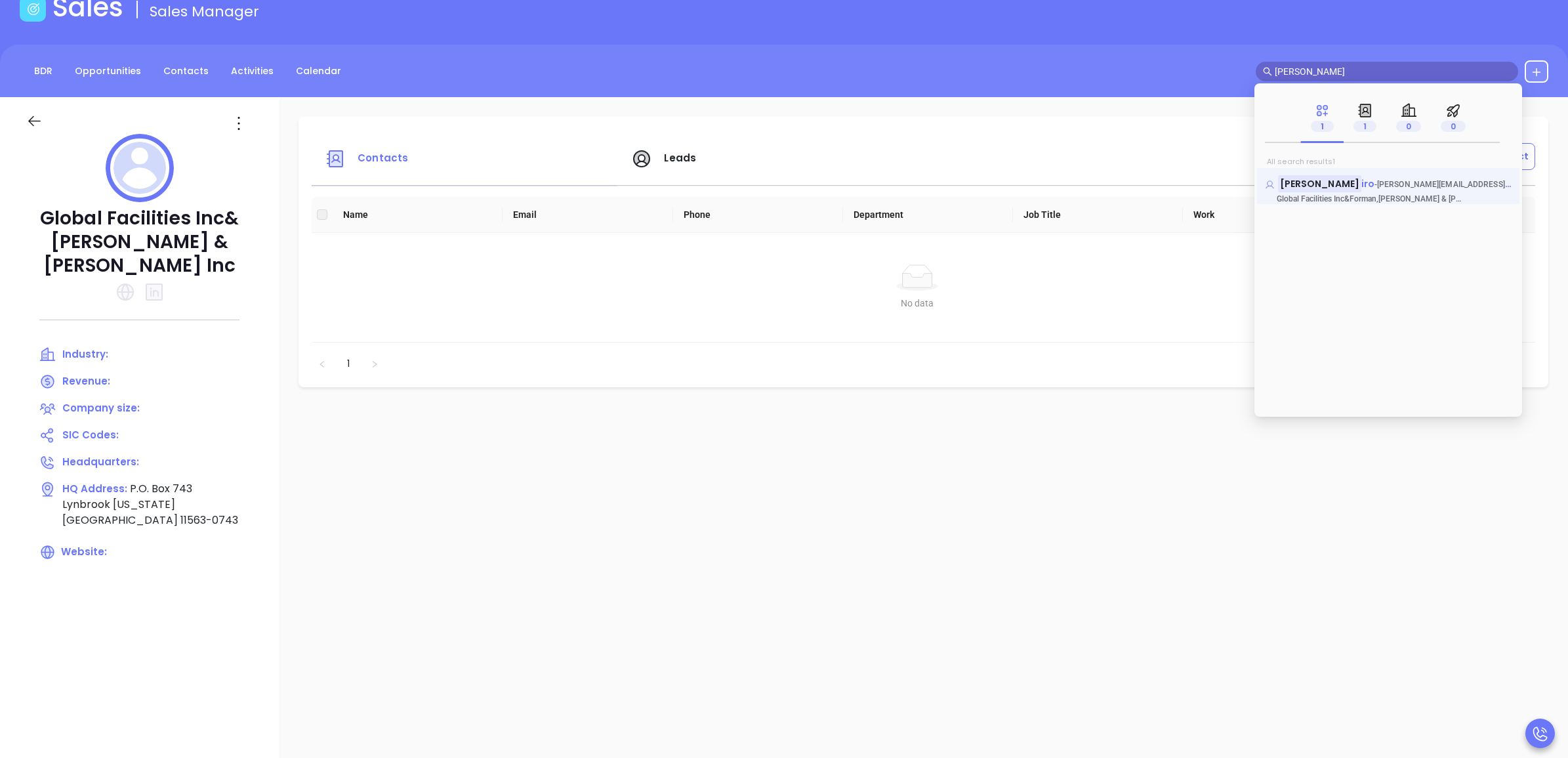
type input "[PERSON_NAME]"
click at [1330, 188] on mark "[PERSON_NAME]" at bounding box center [1320, 184] width 83 height 17
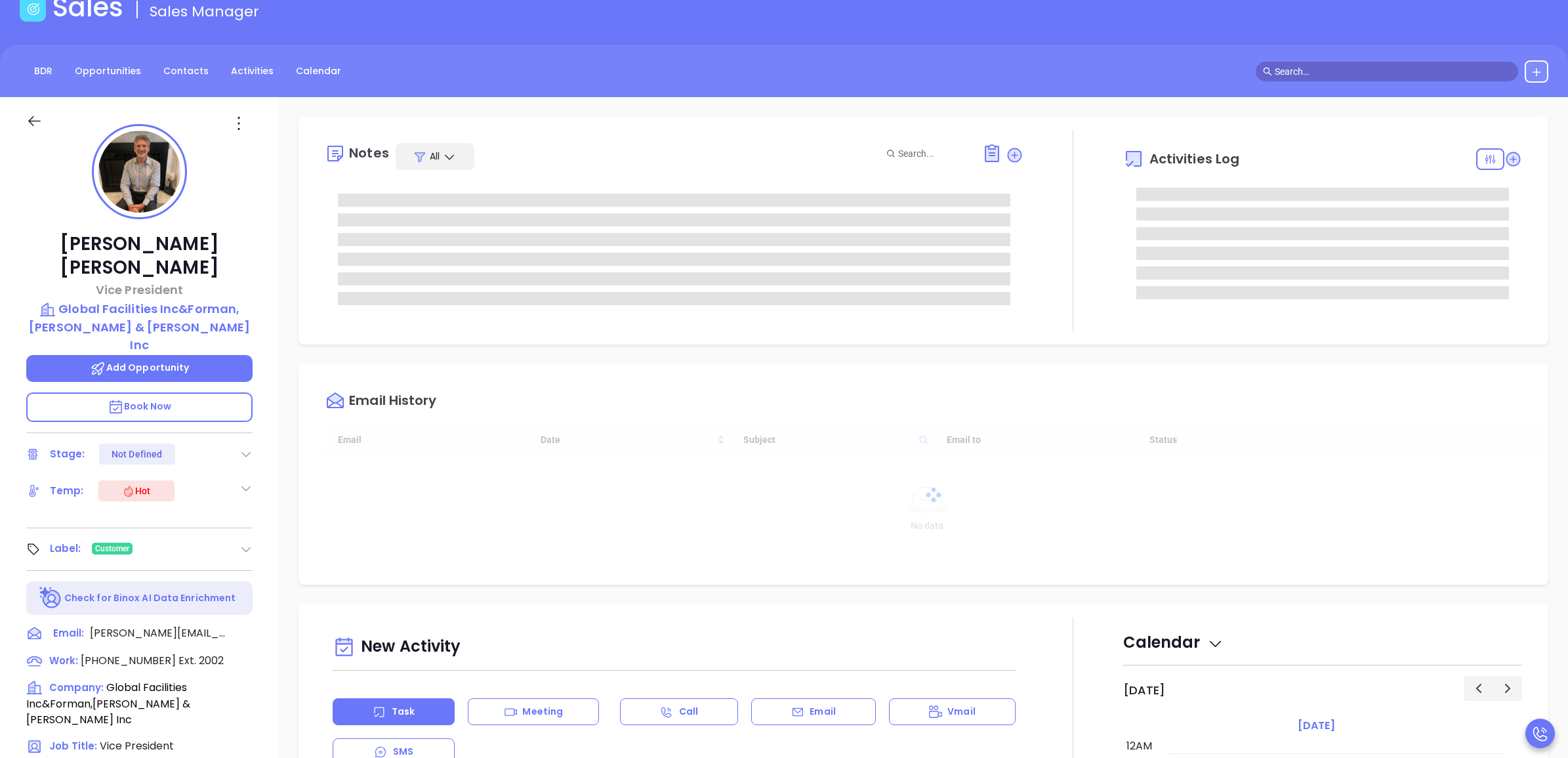
type input "[DATE]"
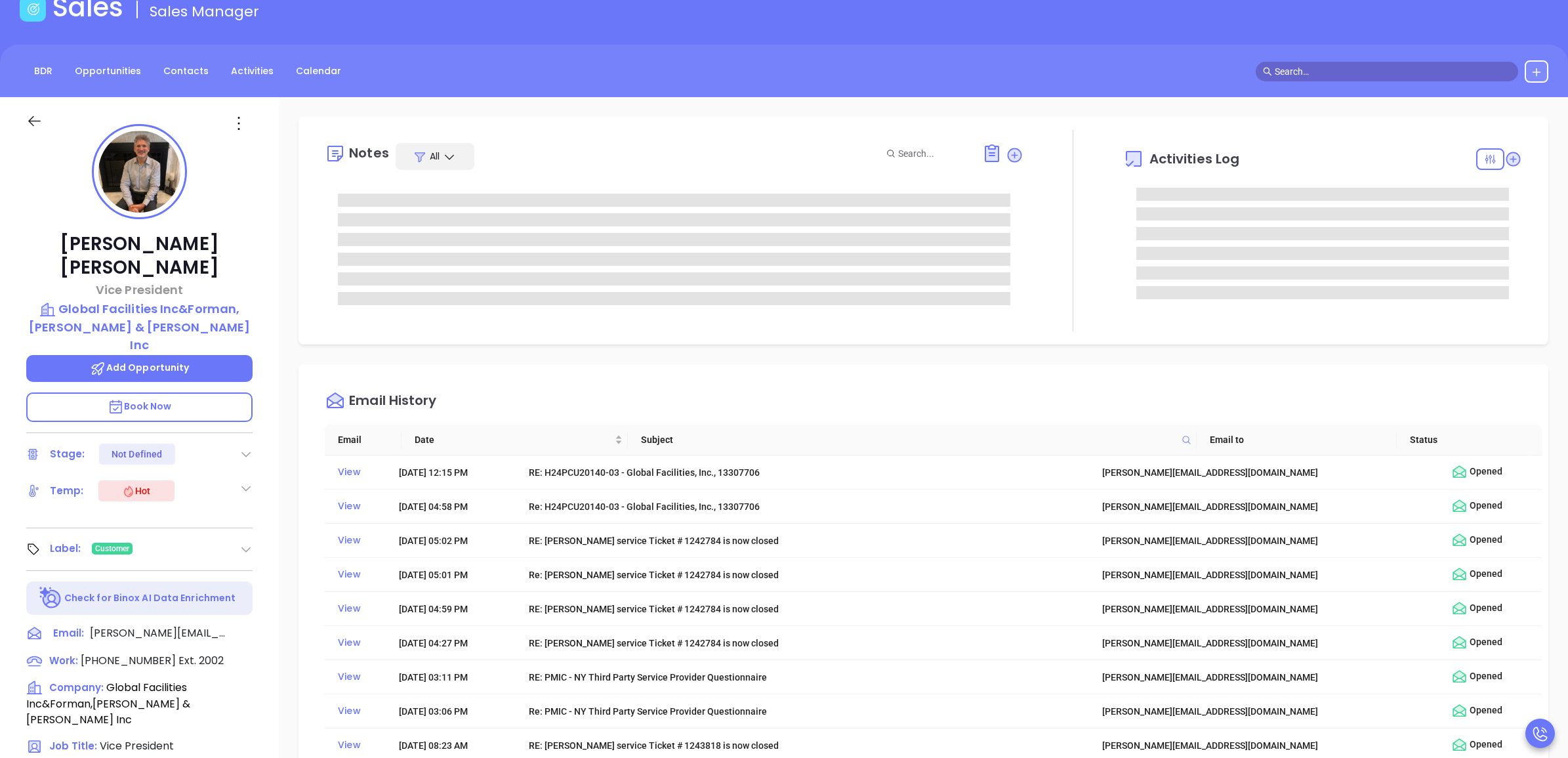
type input "[PERSON_NAME]"
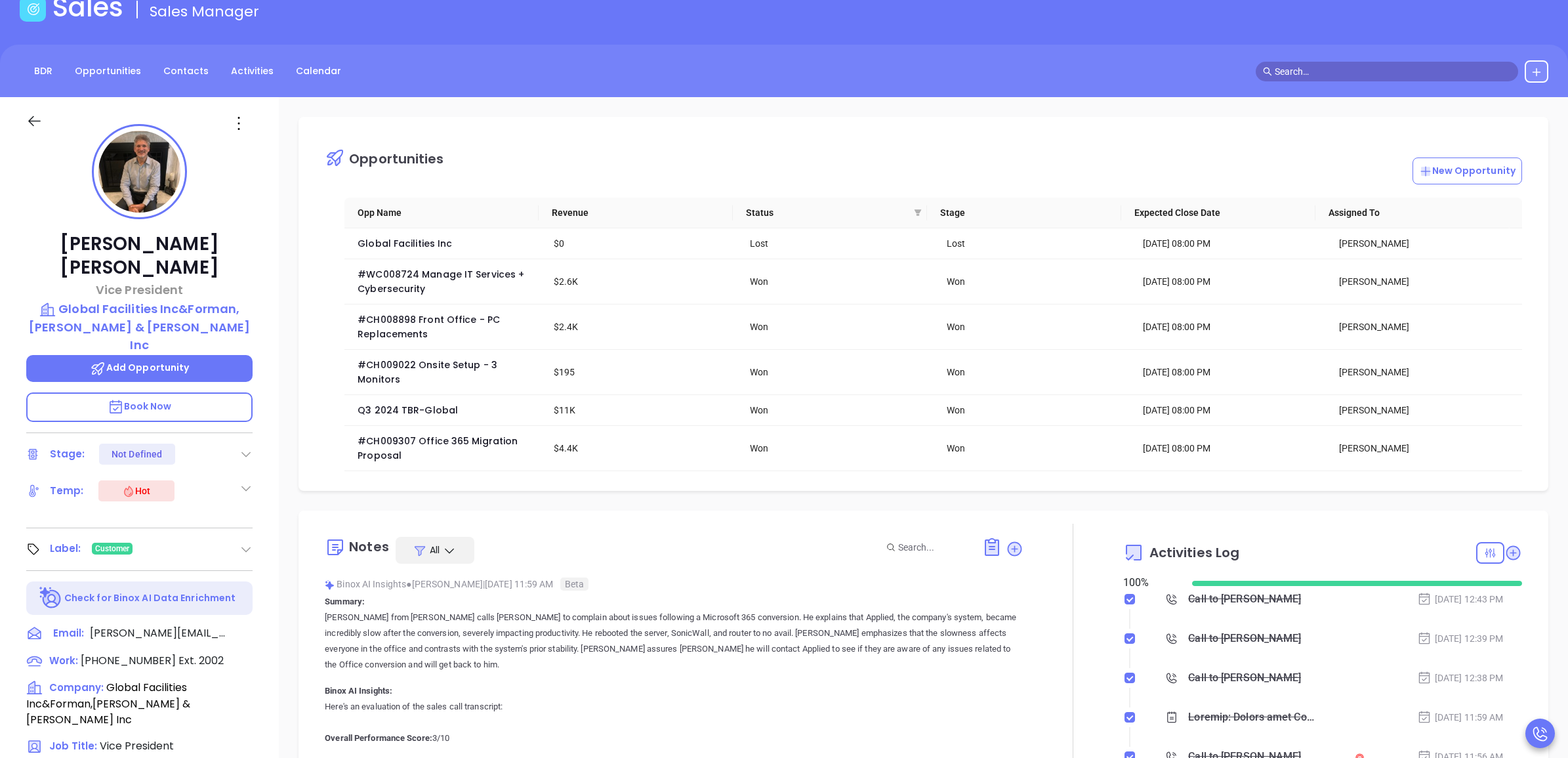
click at [1287, 64] on input "text" at bounding box center [1392, 72] width 236 height 14
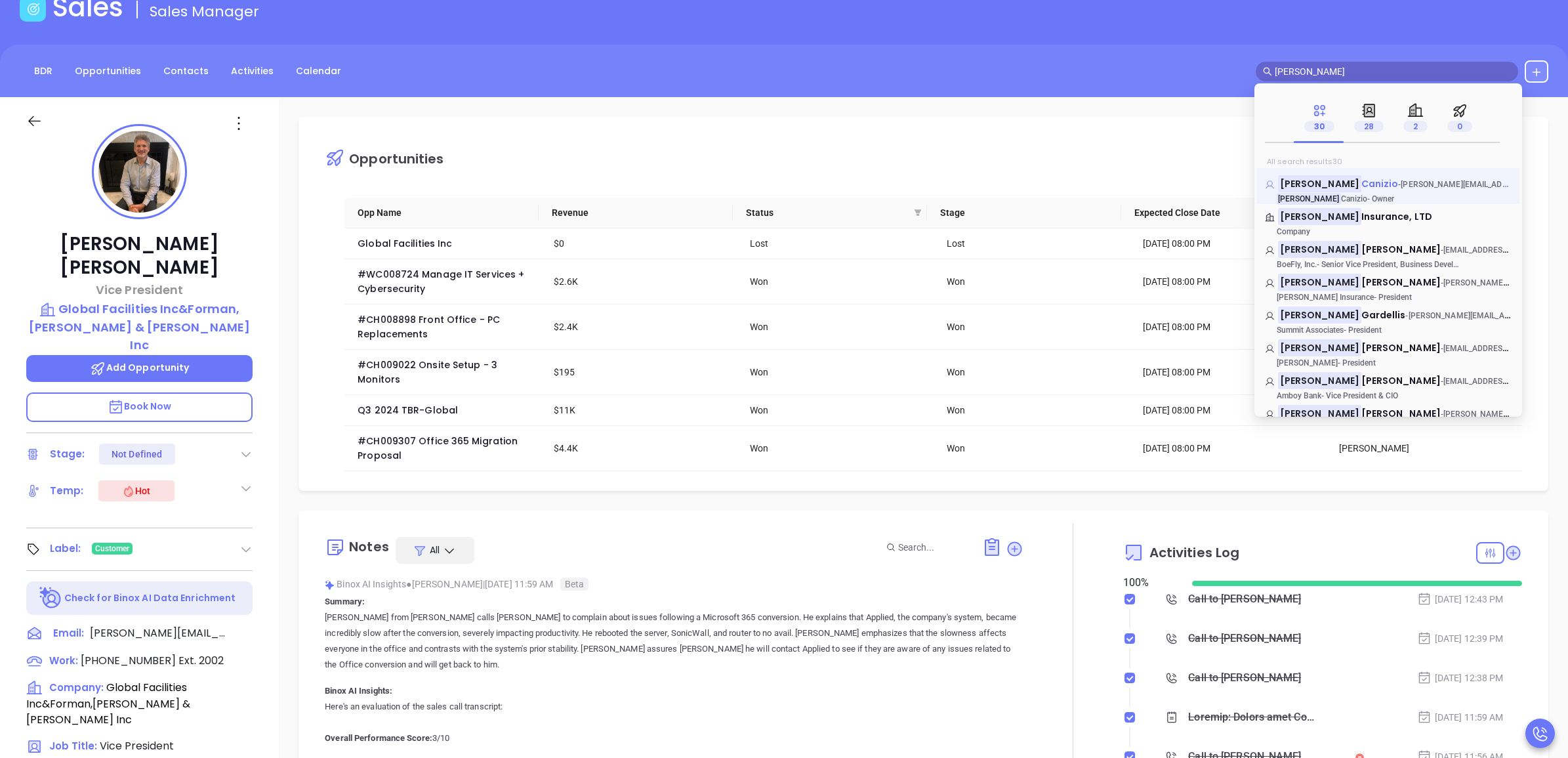
click at [1361, 181] on span "Canizio" at bounding box center [1380, 184] width 38 height 13
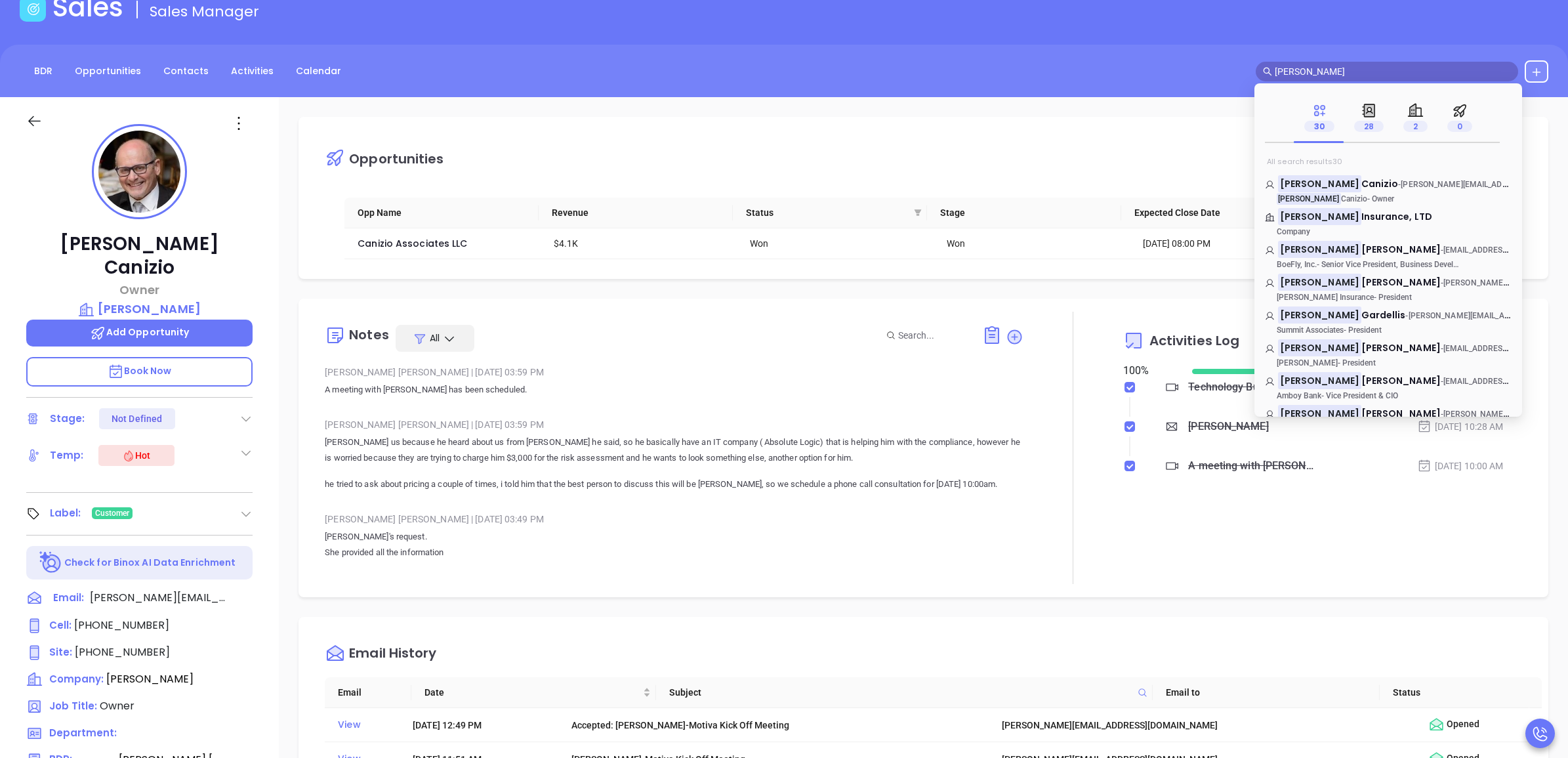
click at [1346, 73] on input "[PERSON_NAME]" at bounding box center [1392, 72] width 236 height 14
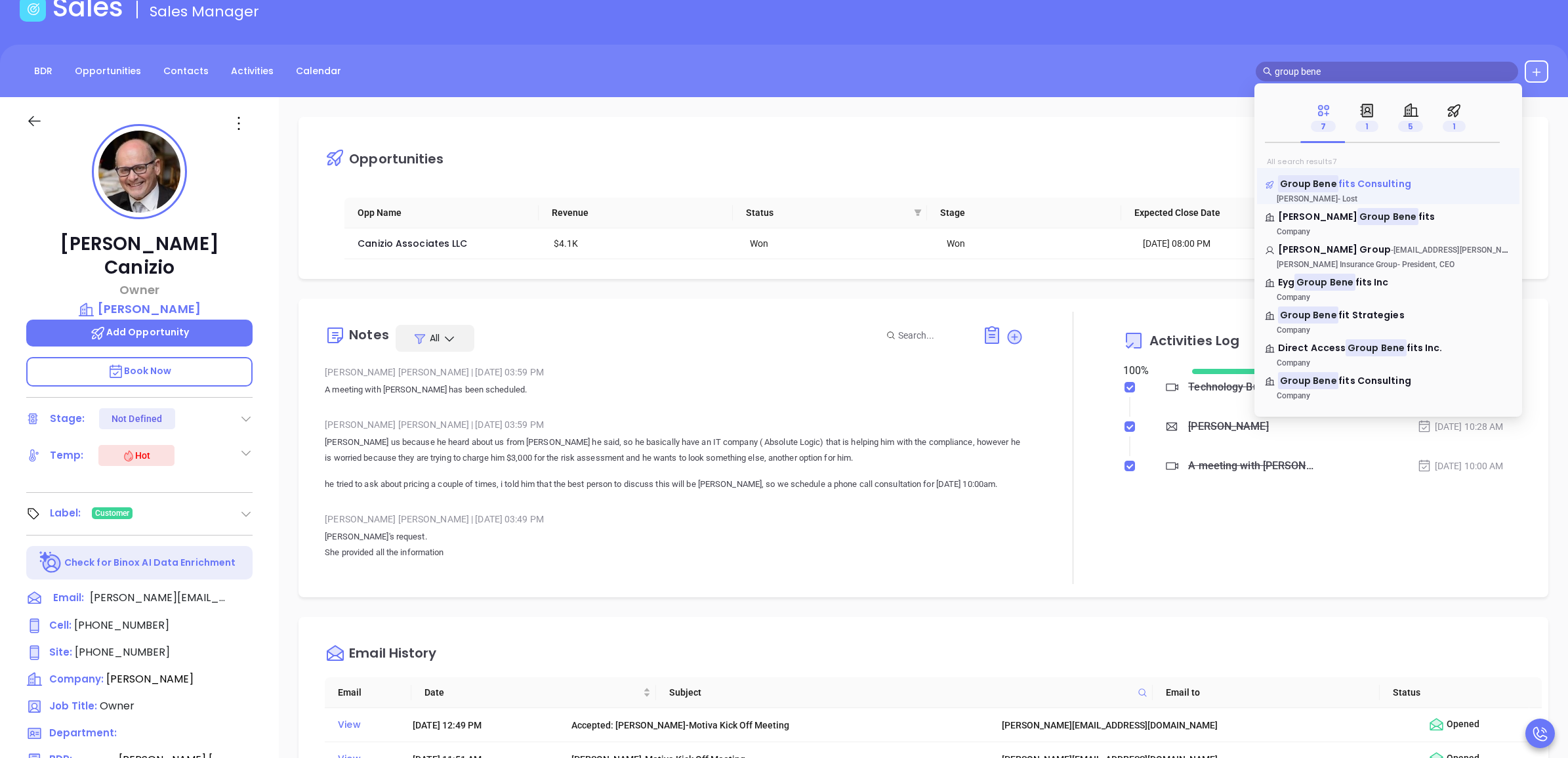
type input "group bene"
click at [1349, 177] on span "fits Consulting" at bounding box center [1374, 184] width 73 height 13
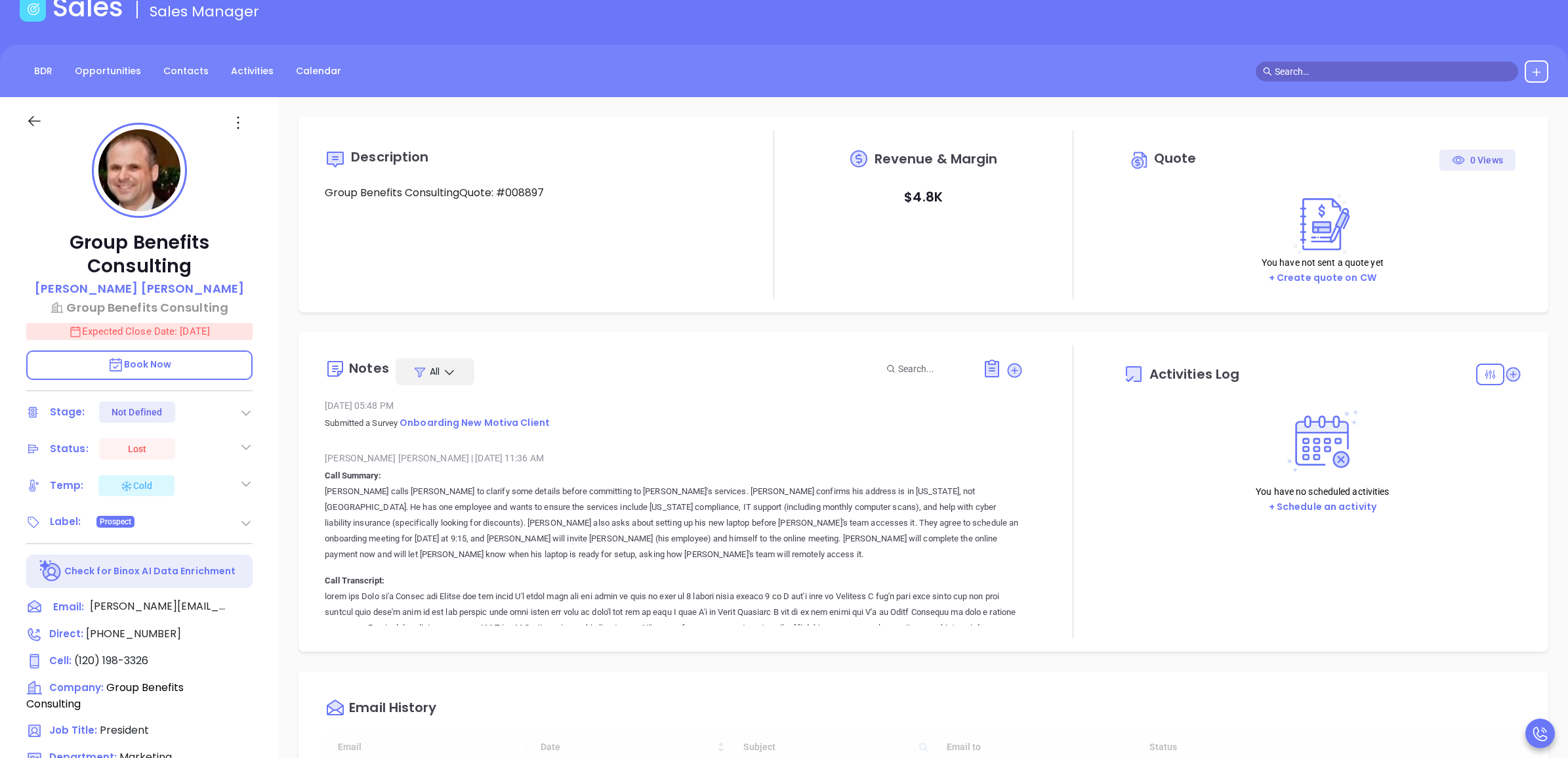
type input "10:00 am"
type input "[DATE]"
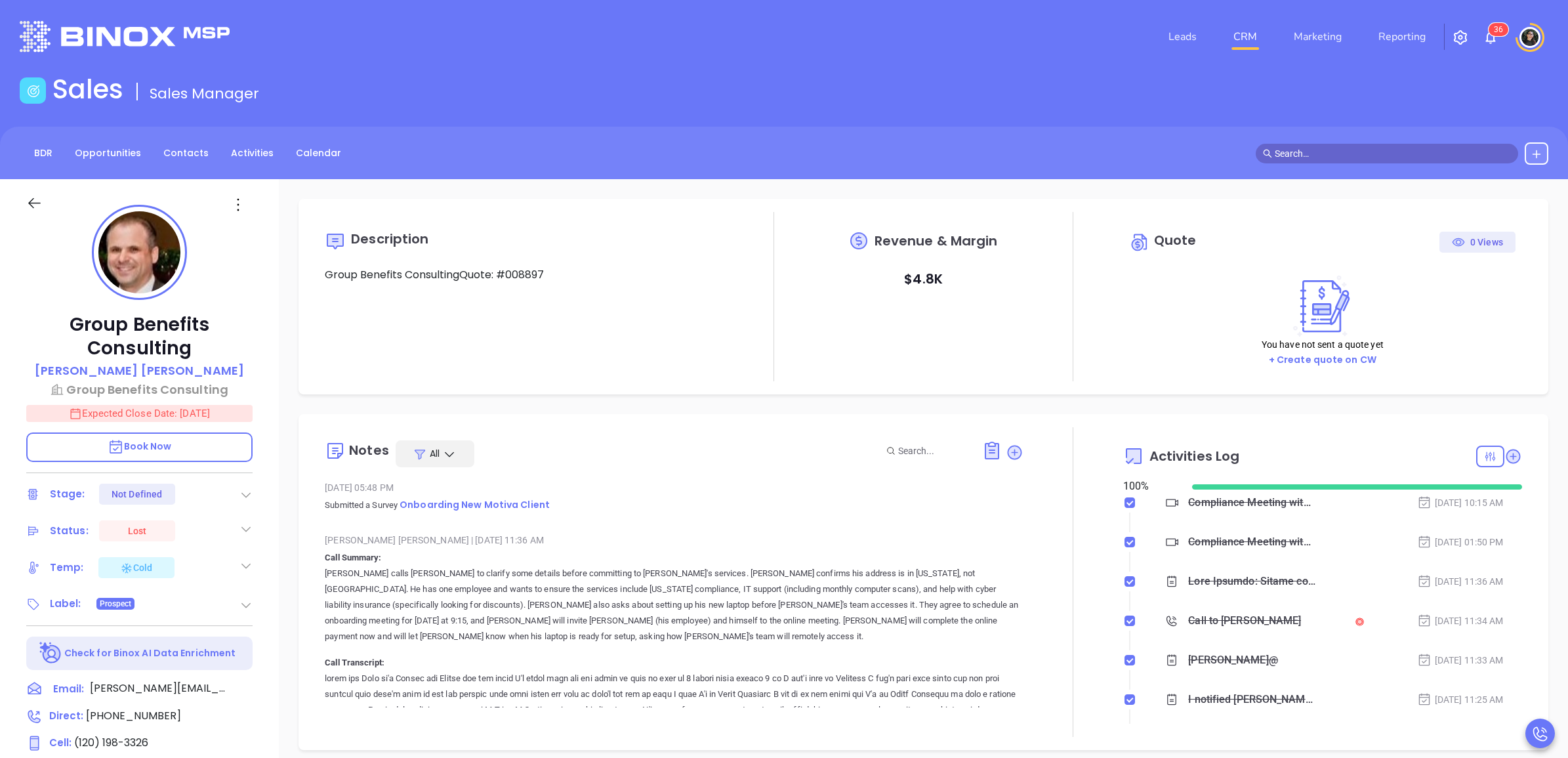
scroll to position [382, 0]
click at [136, 378] on p "[PERSON_NAME]" at bounding box center [139, 371] width 209 height 18
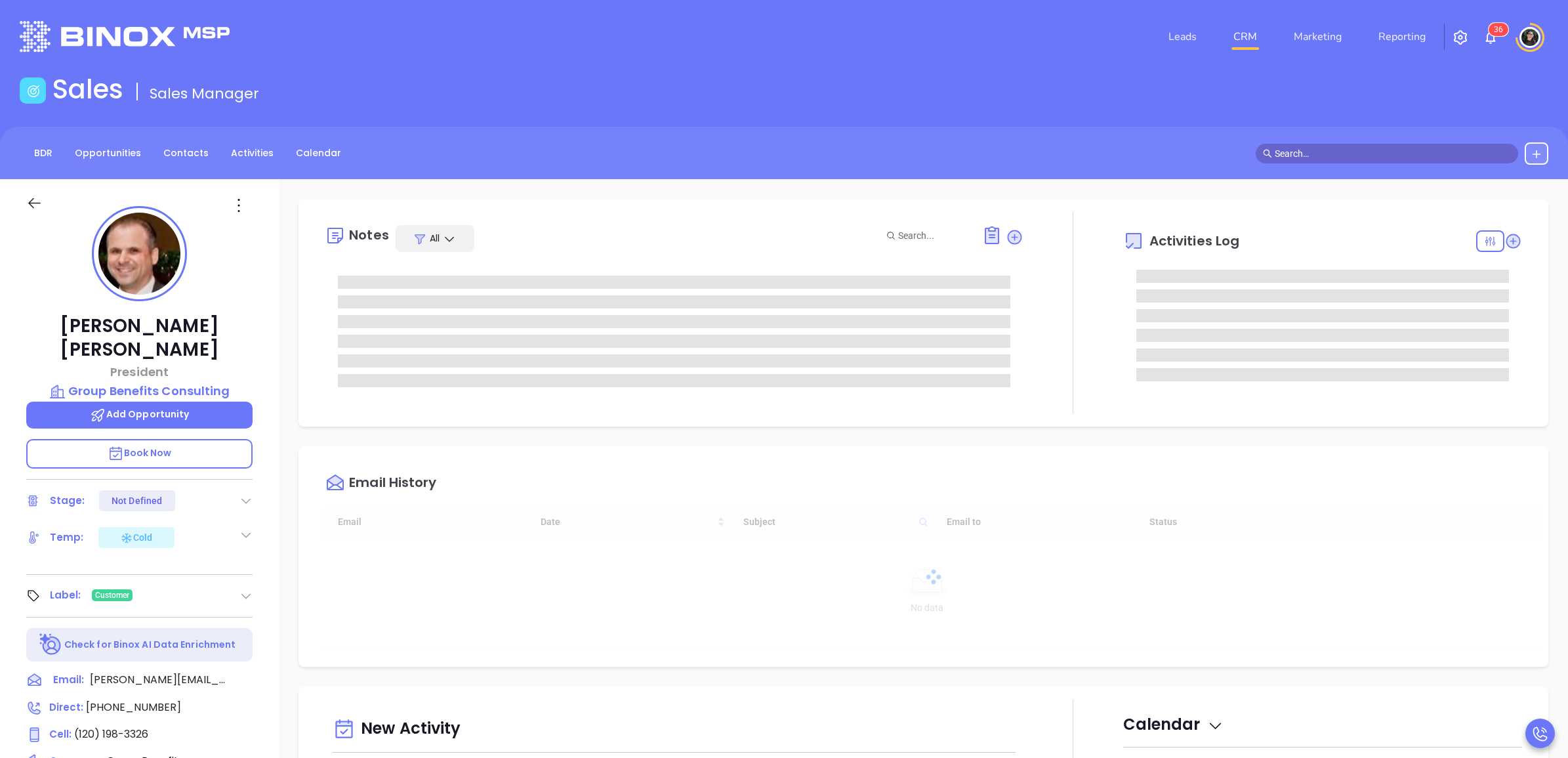
type input "[DATE]"
type input "[PERSON_NAME]"
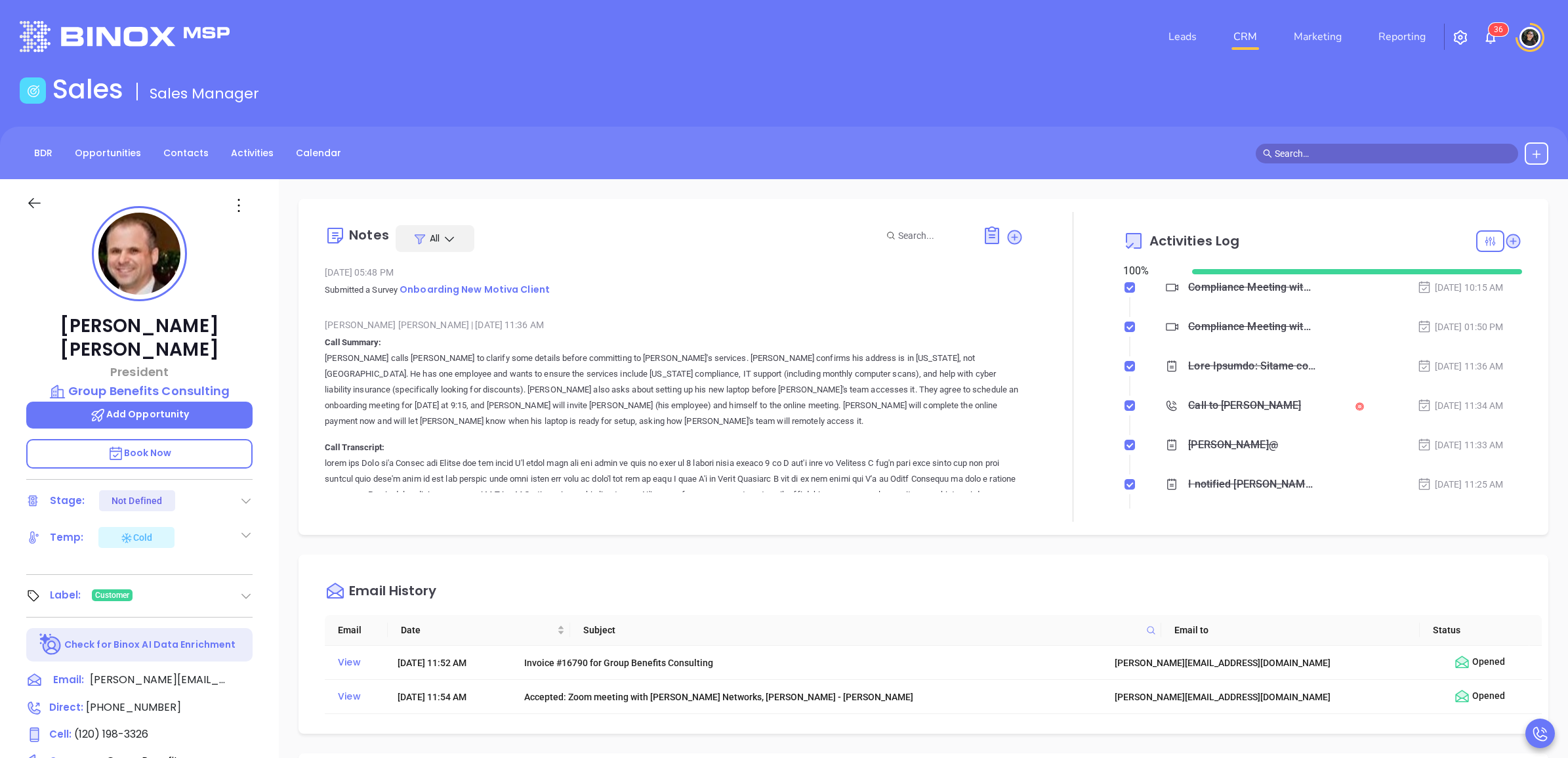
click at [1369, 147] on input "text" at bounding box center [1392, 154] width 236 height 14
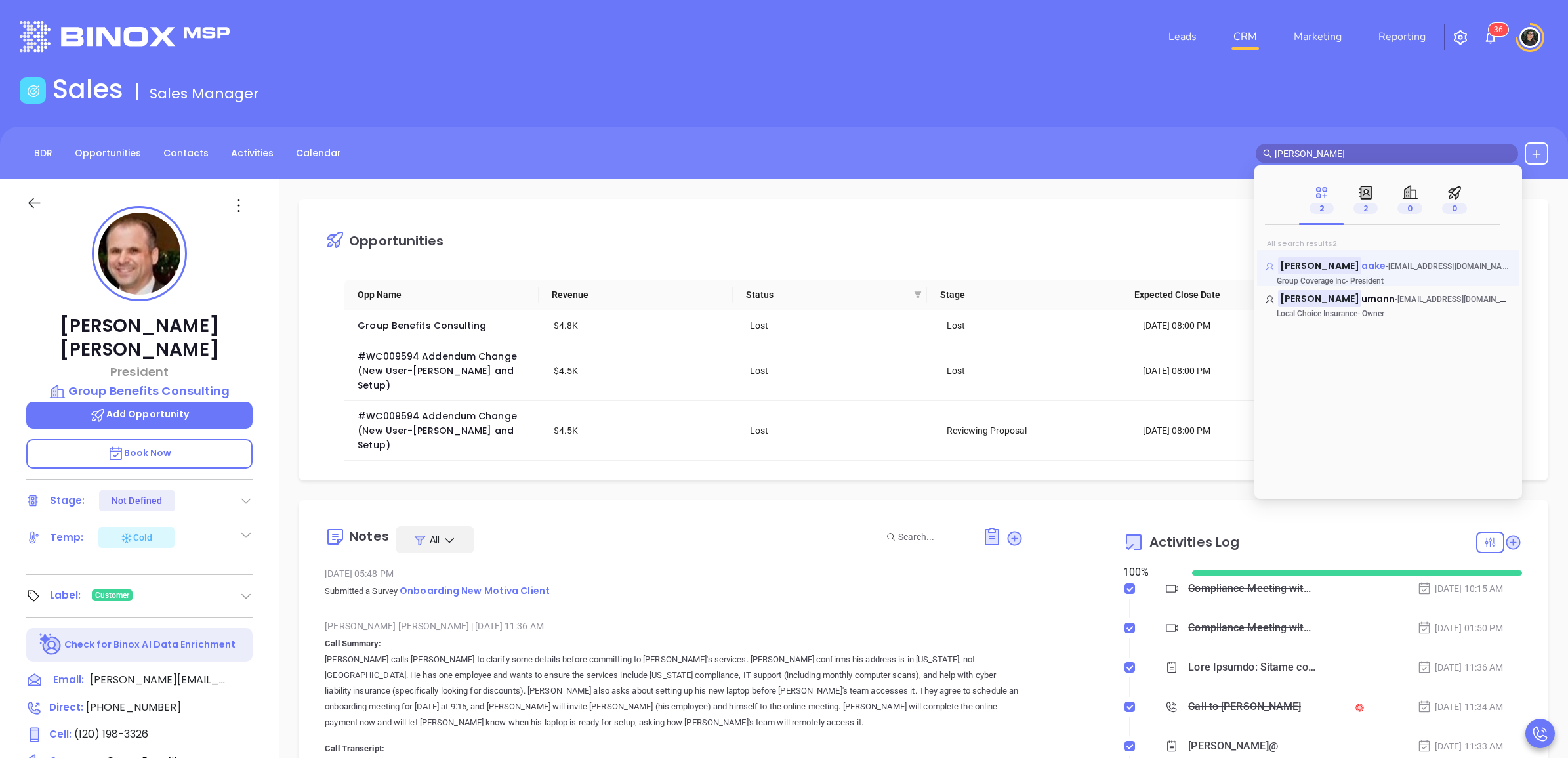
click at [1361, 262] on span "aake" at bounding box center [1374, 266] width 25 height 13
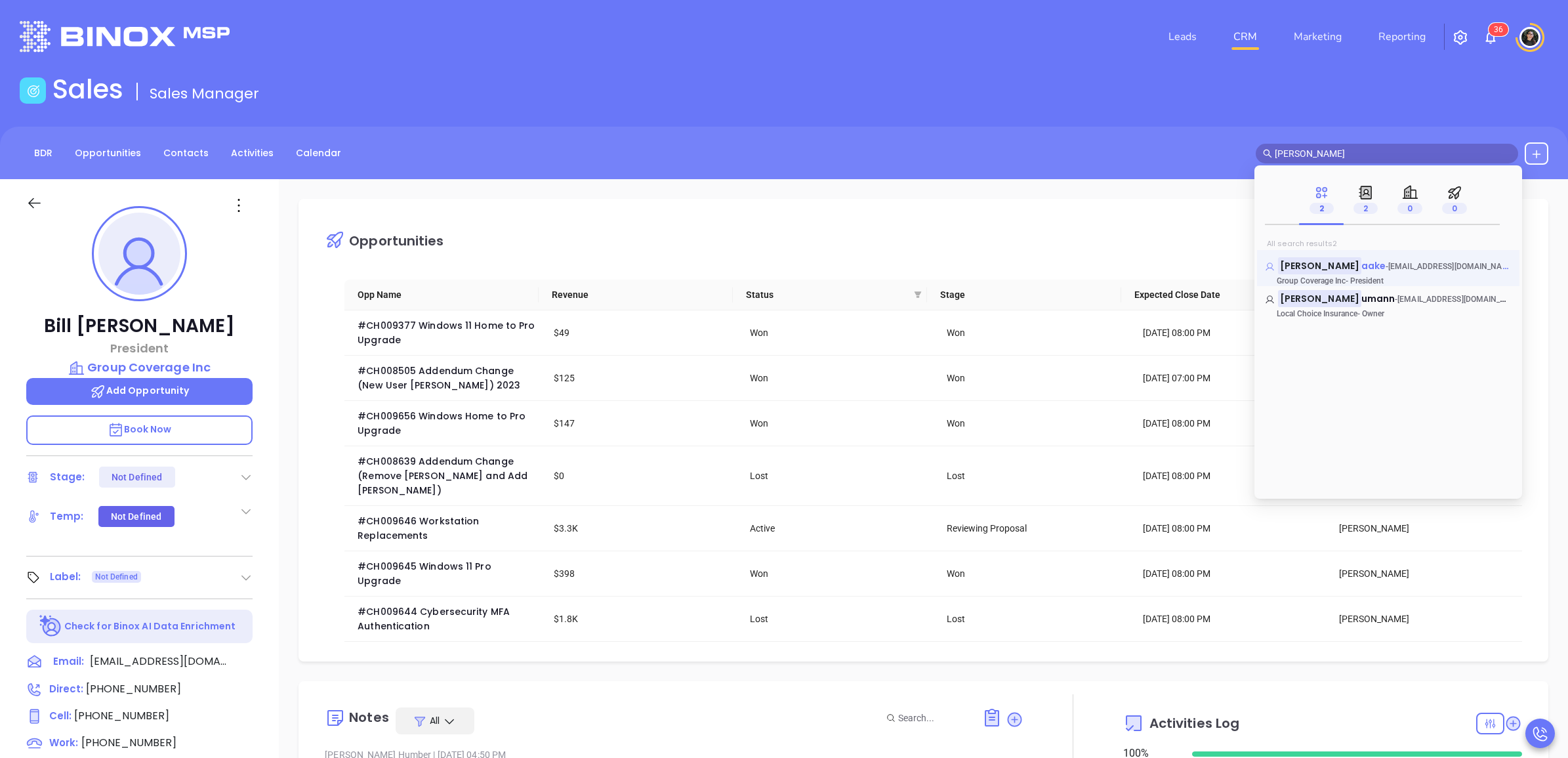
click at [1301, 269] on mark "[PERSON_NAME]" at bounding box center [1320, 265] width 83 height 17
click at [1361, 271] on span "aake" at bounding box center [1374, 266] width 25 height 13
click at [1361, 267] on span "aake" at bounding box center [1374, 266] width 25 height 13
click at [1307, 267] on mark "[PERSON_NAME]" at bounding box center [1320, 265] width 83 height 17
click at [533, 163] on div "BDR Opportunities Contacts Activities Calendar bill sch" at bounding box center [784, 153] width 1568 height 22
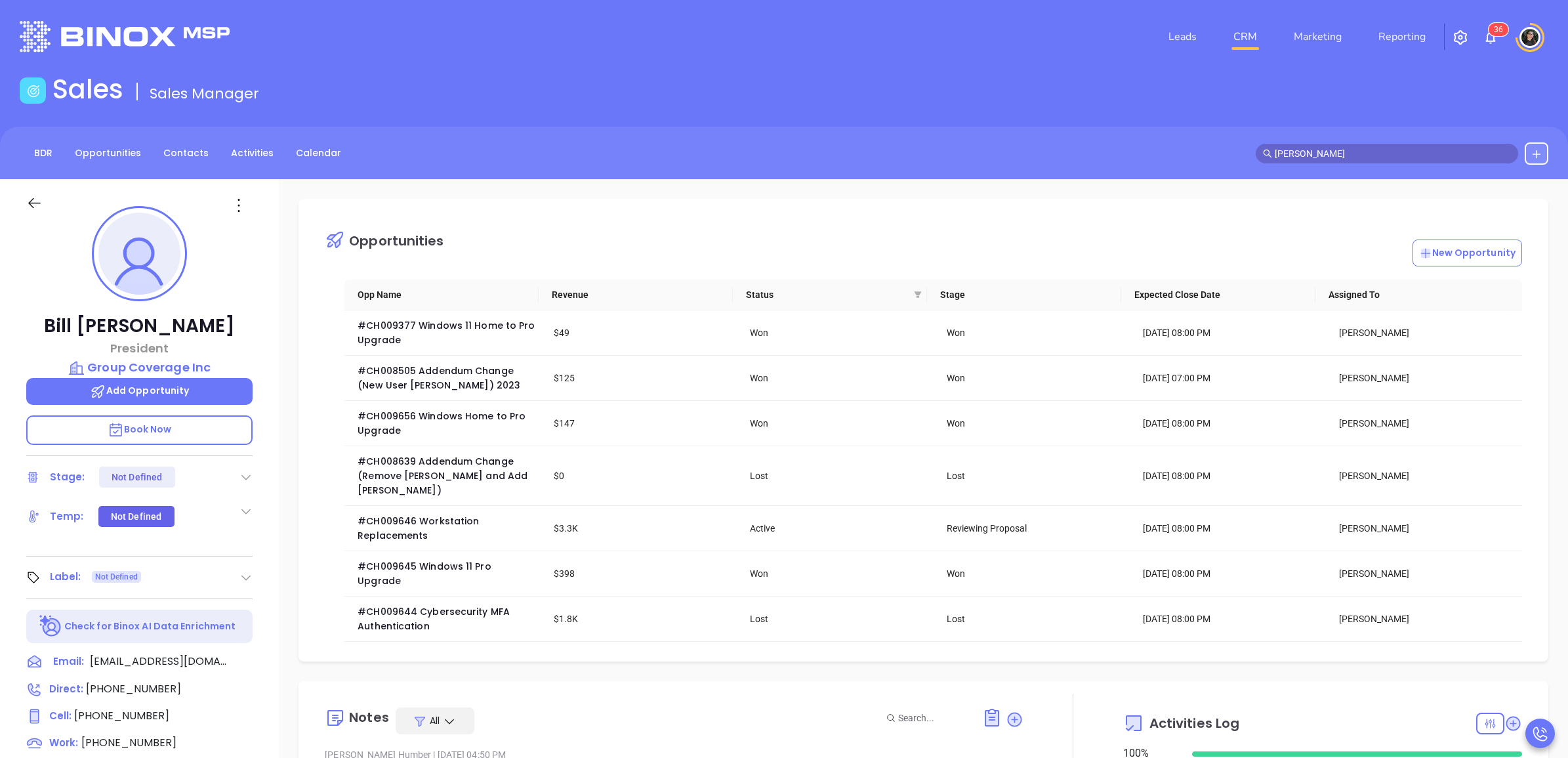
click at [1350, 148] on input "[PERSON_NAME]" at bounding box center [1392, 154] width 236 height 14
click at [1350, 149] on input "[PERSON_NAME]" at bounding box center [1392, 154] width 236 height 14
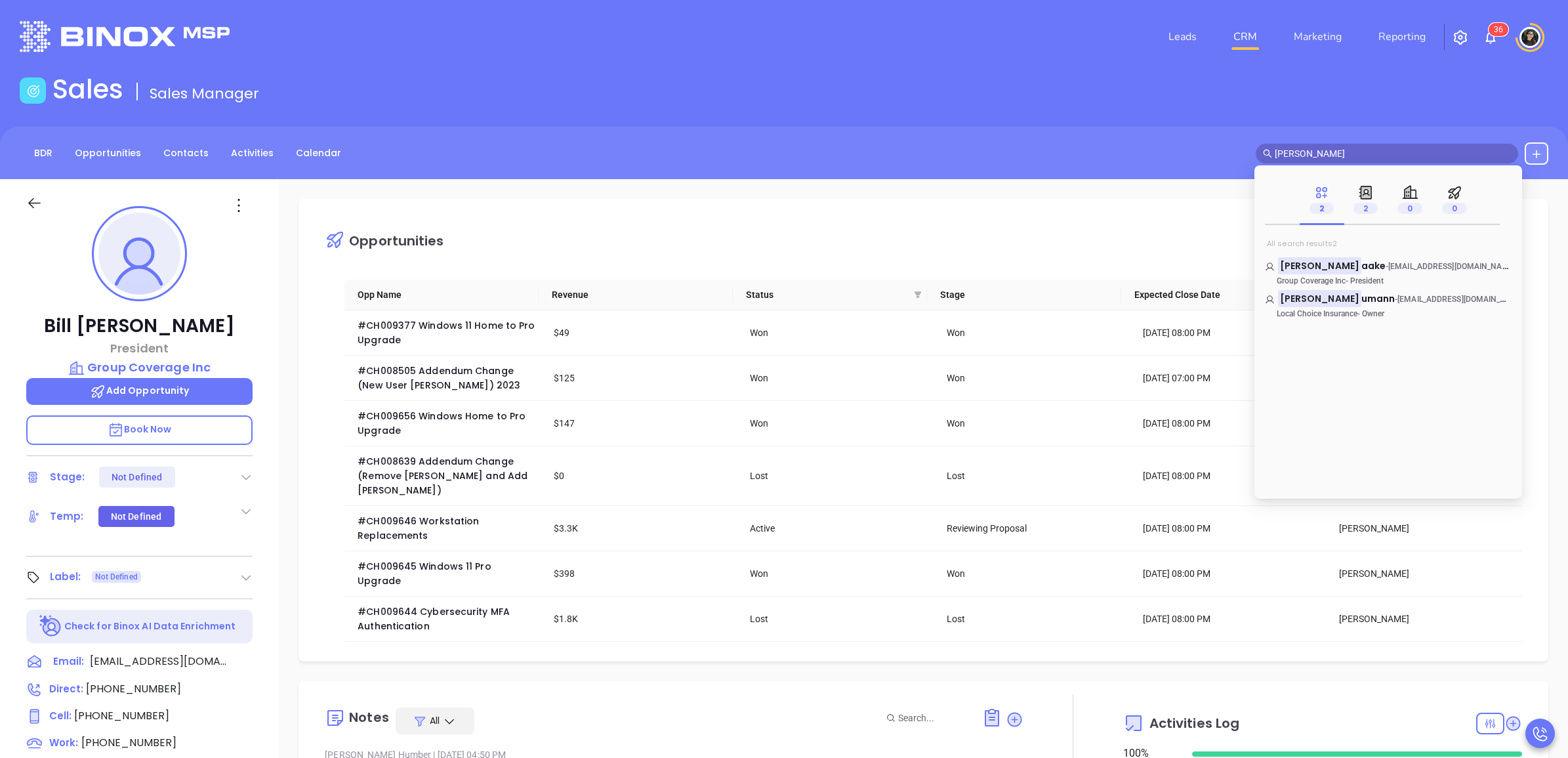
click at [1350, 149] on input "[PERSON_NAME]" at bounding box center [1392, 154] width 236 height 14
type input "b"
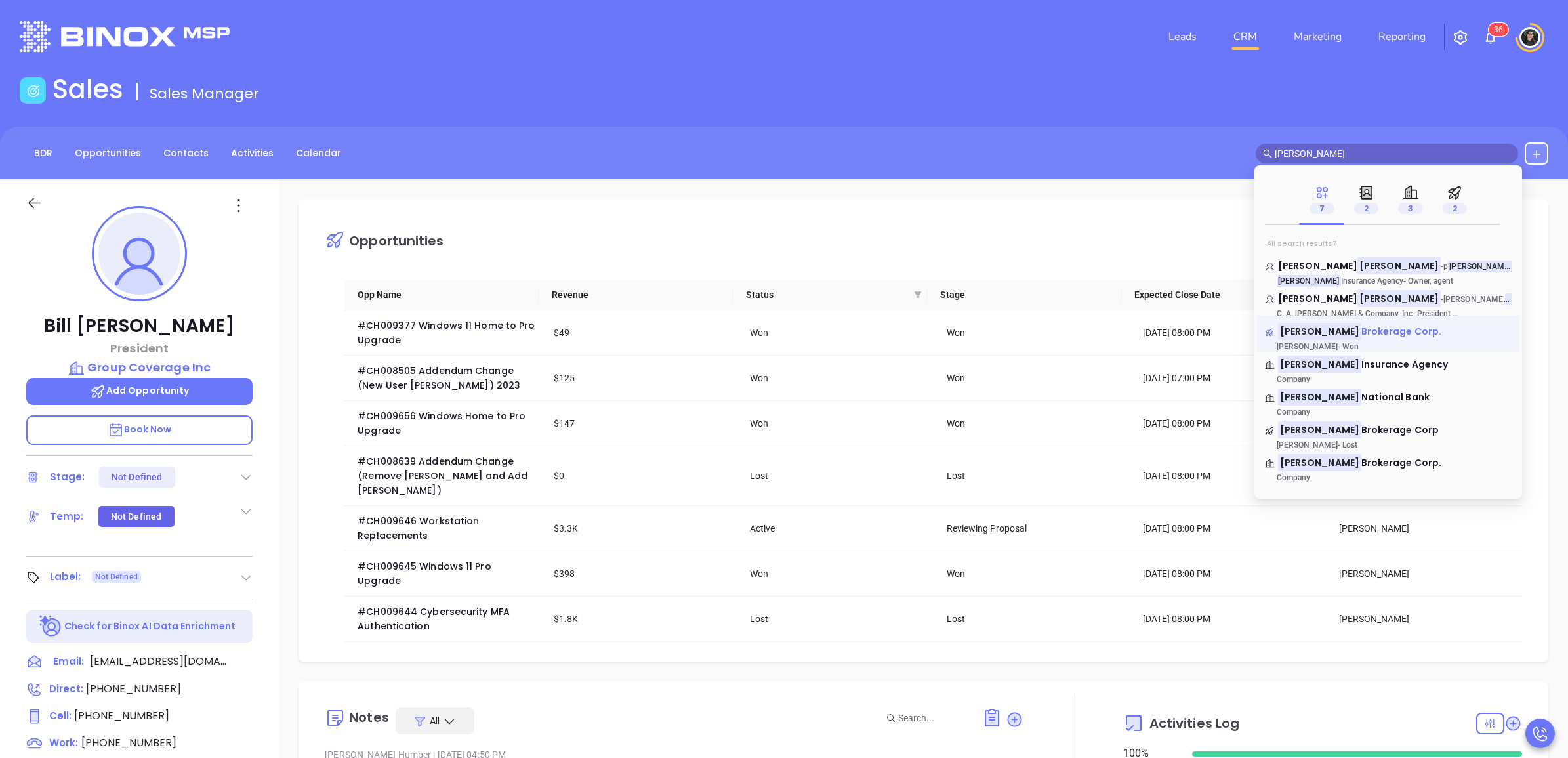
type input "[PERSON_NAME]"
click at [1361, 330] on span "Brokerage Corp." at bounding box center [1402, 332] width 81 height 13
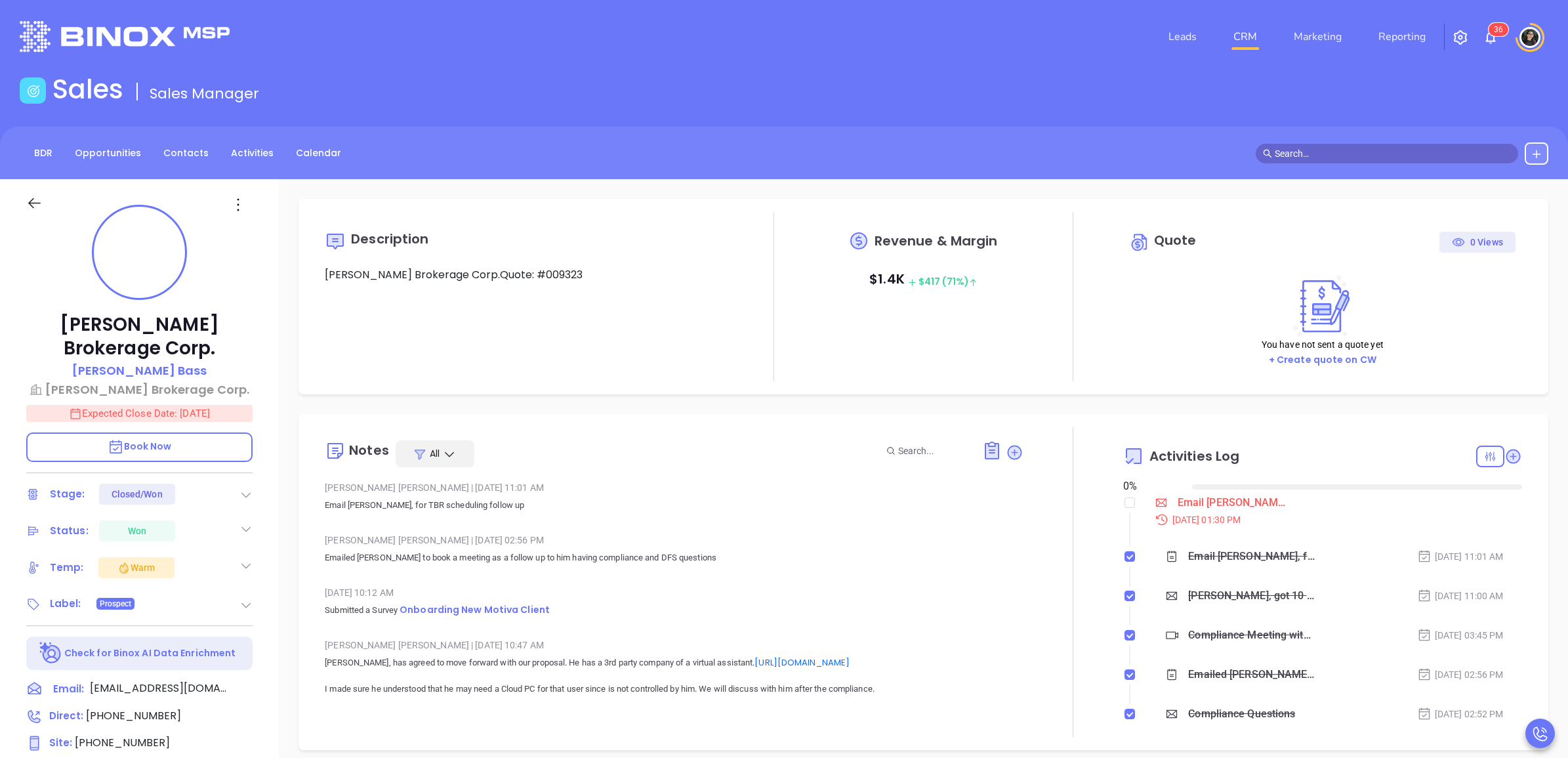
type input "[DATE]"
click at [168, 362] on p "[PERSON_NAME]" at bounding box center [139, 371] width 135 height 18
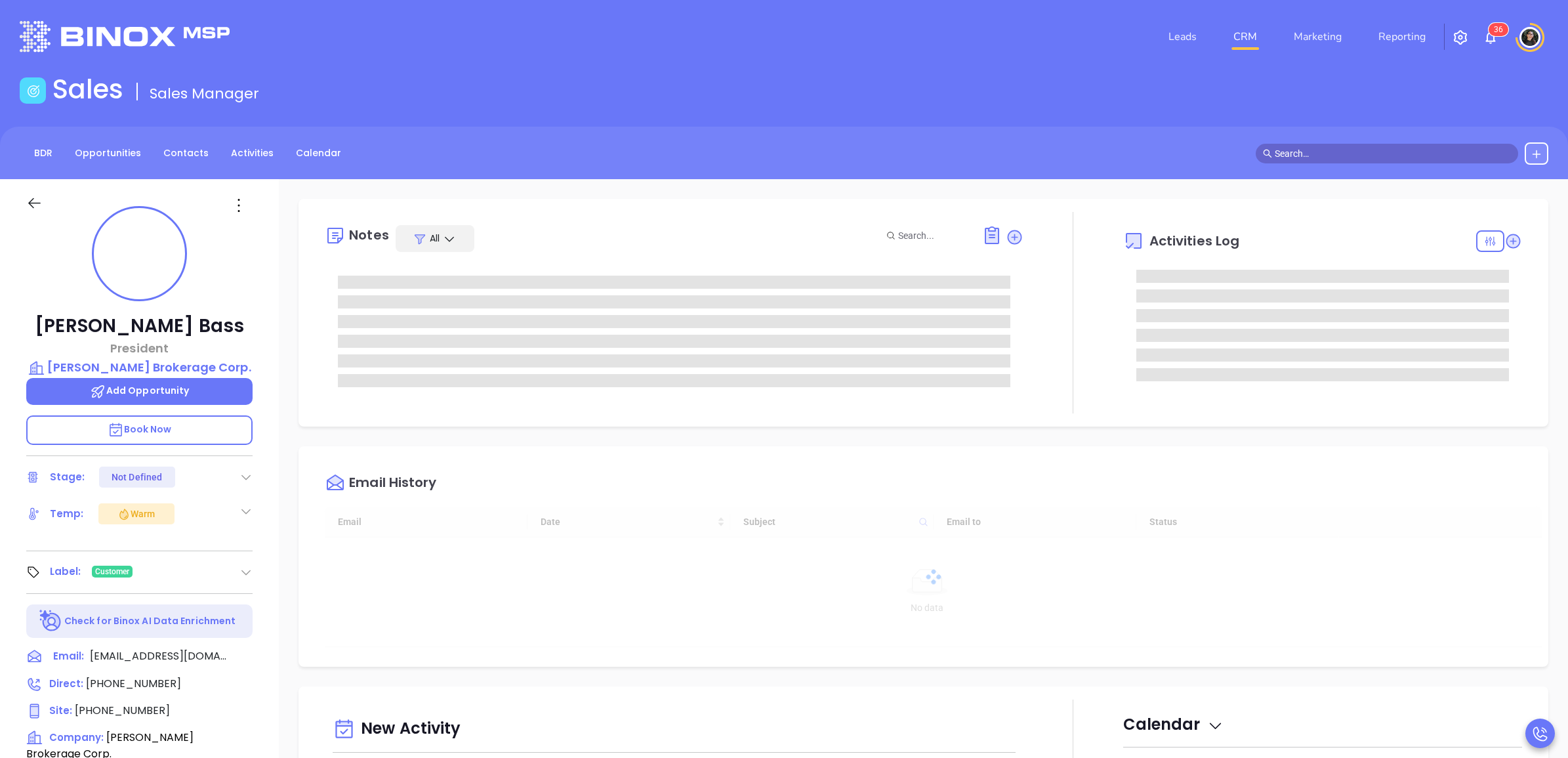
type input "[DATE]"
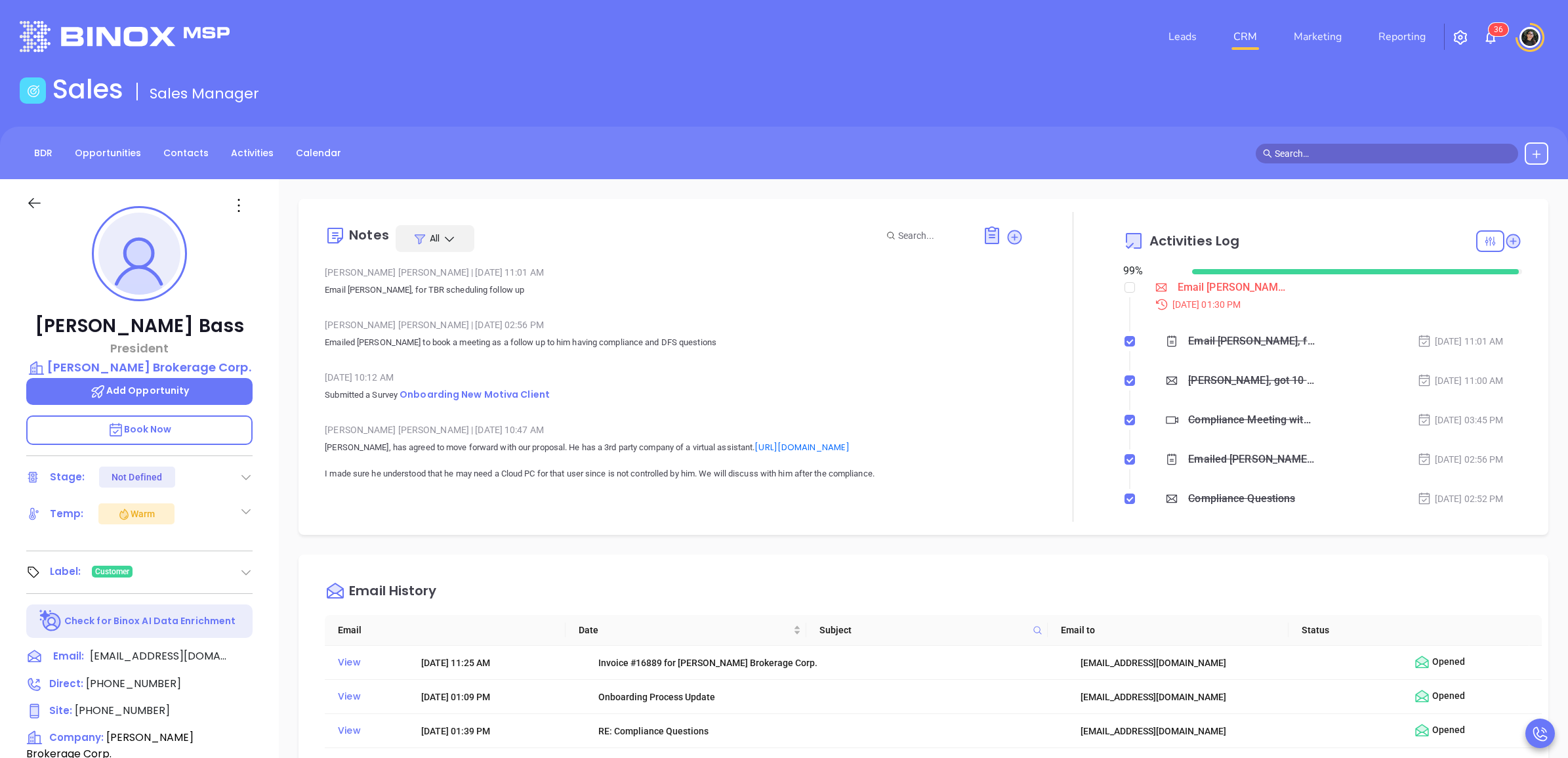
type input "[PERSON_NAME]"
click at [1392, 145] on span at bounding box center [1387, 153] width 262 height 20
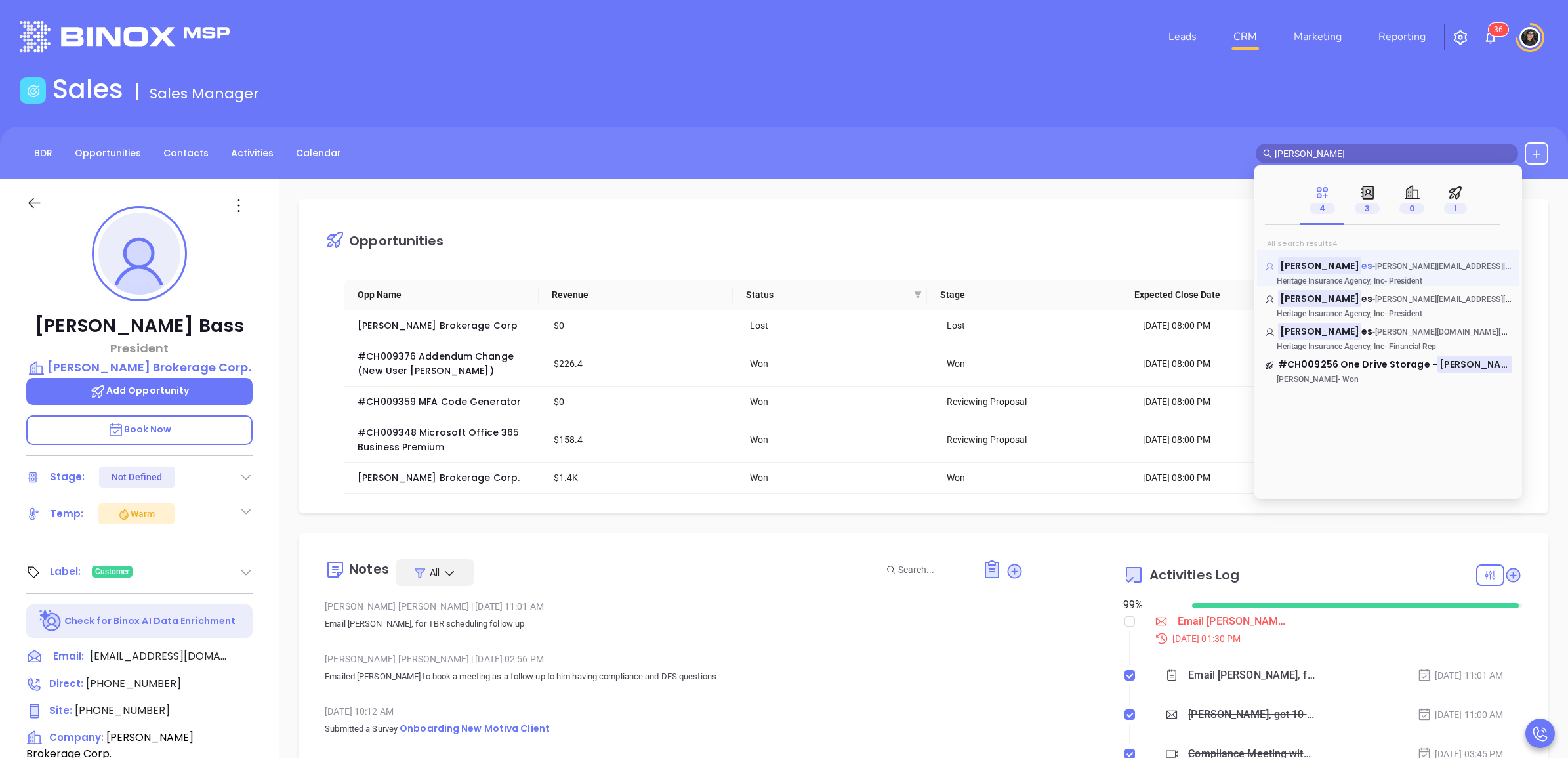
click at [1301, 264] on mark "[PERSON_NAME]" at bounding box center [1320, 265] width 83 height 17
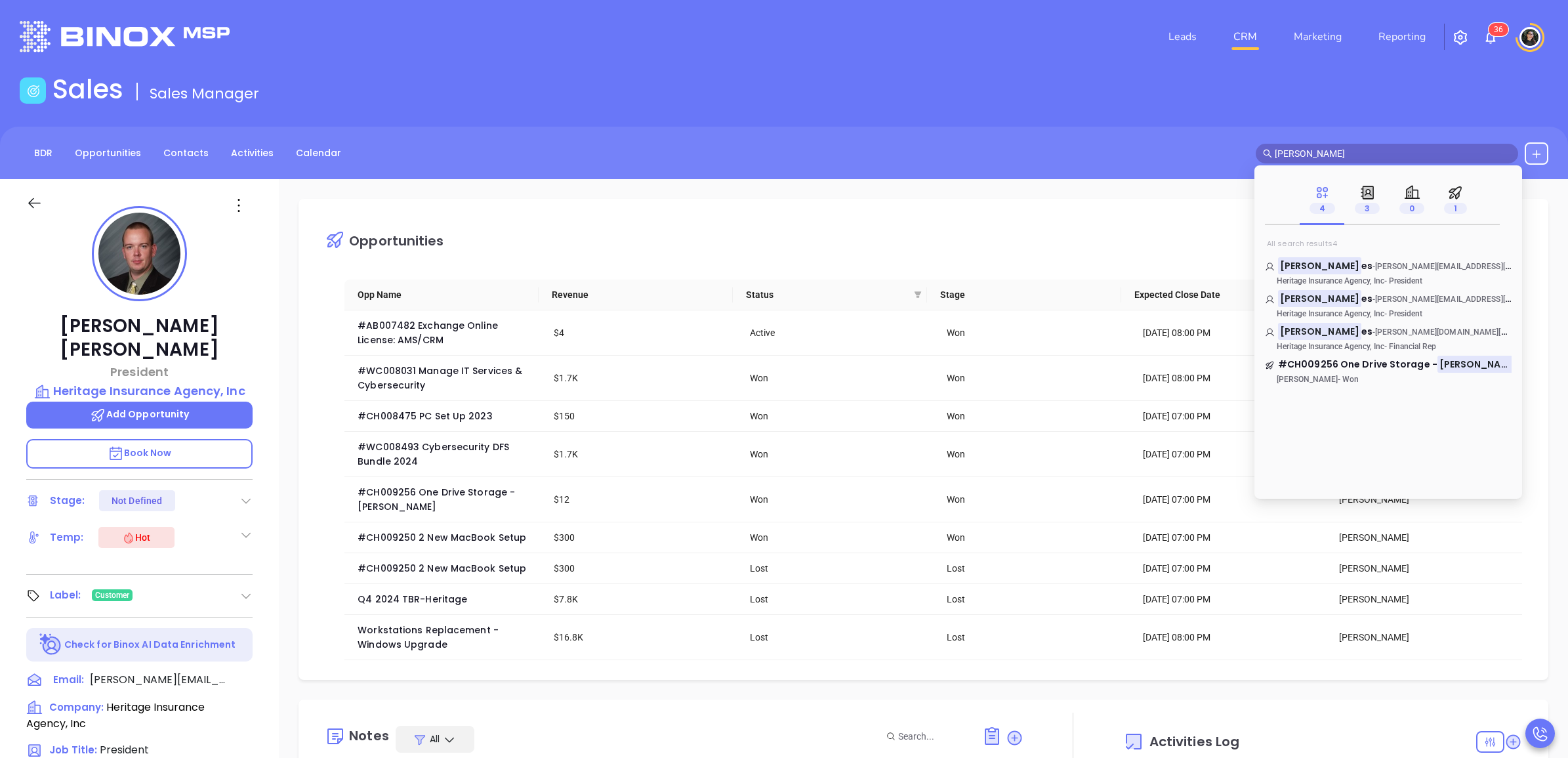
click at [1349, 155] on input "[PERSON_NAME]" at bounding box center [1392, 154] width 236 height 14
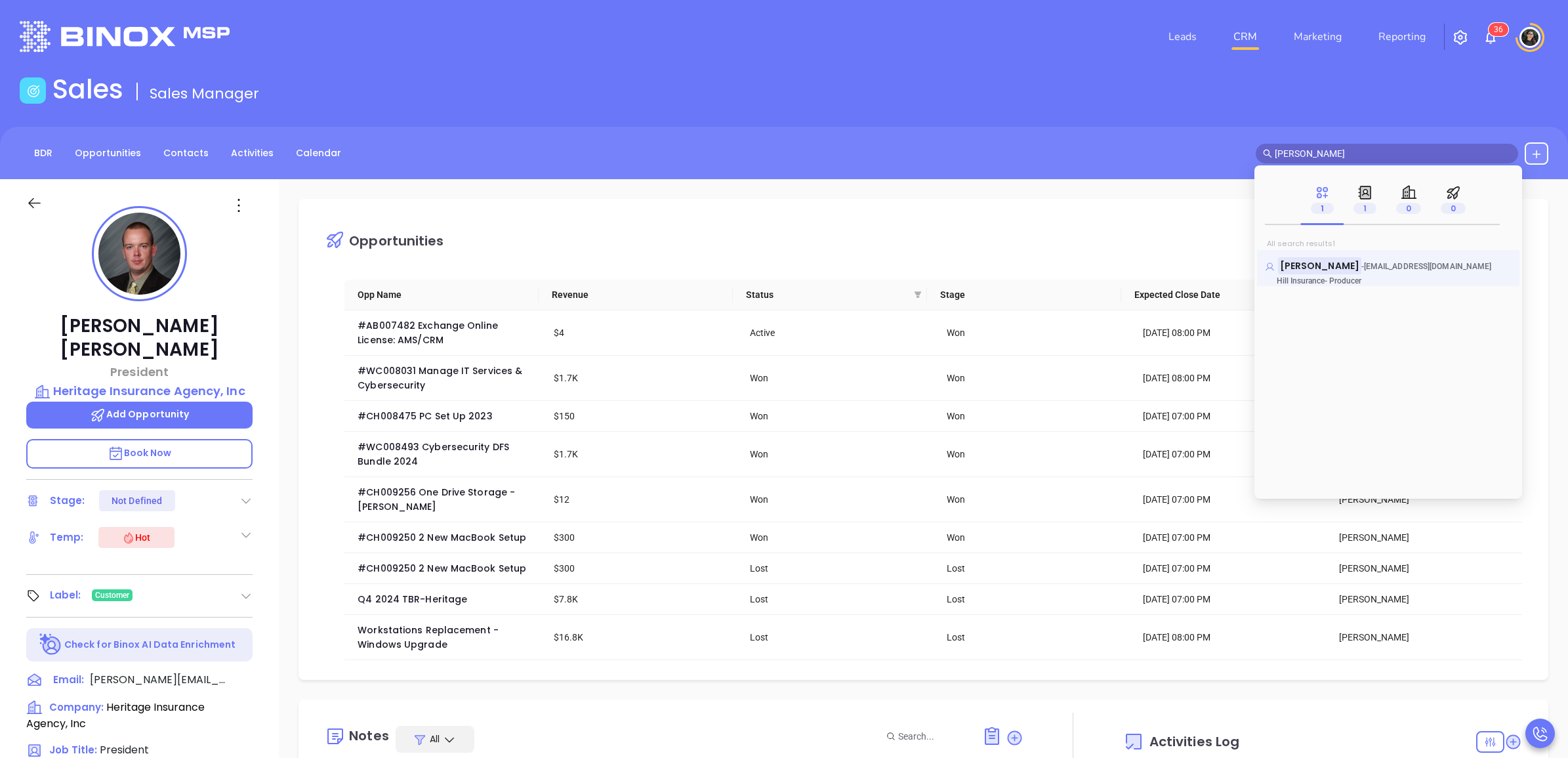
type input "[PERSON_NAME]"
click at [1306, 262] on mark "[PERSON_NAME]" at bounding box center [1320, 265] width 83 height 17
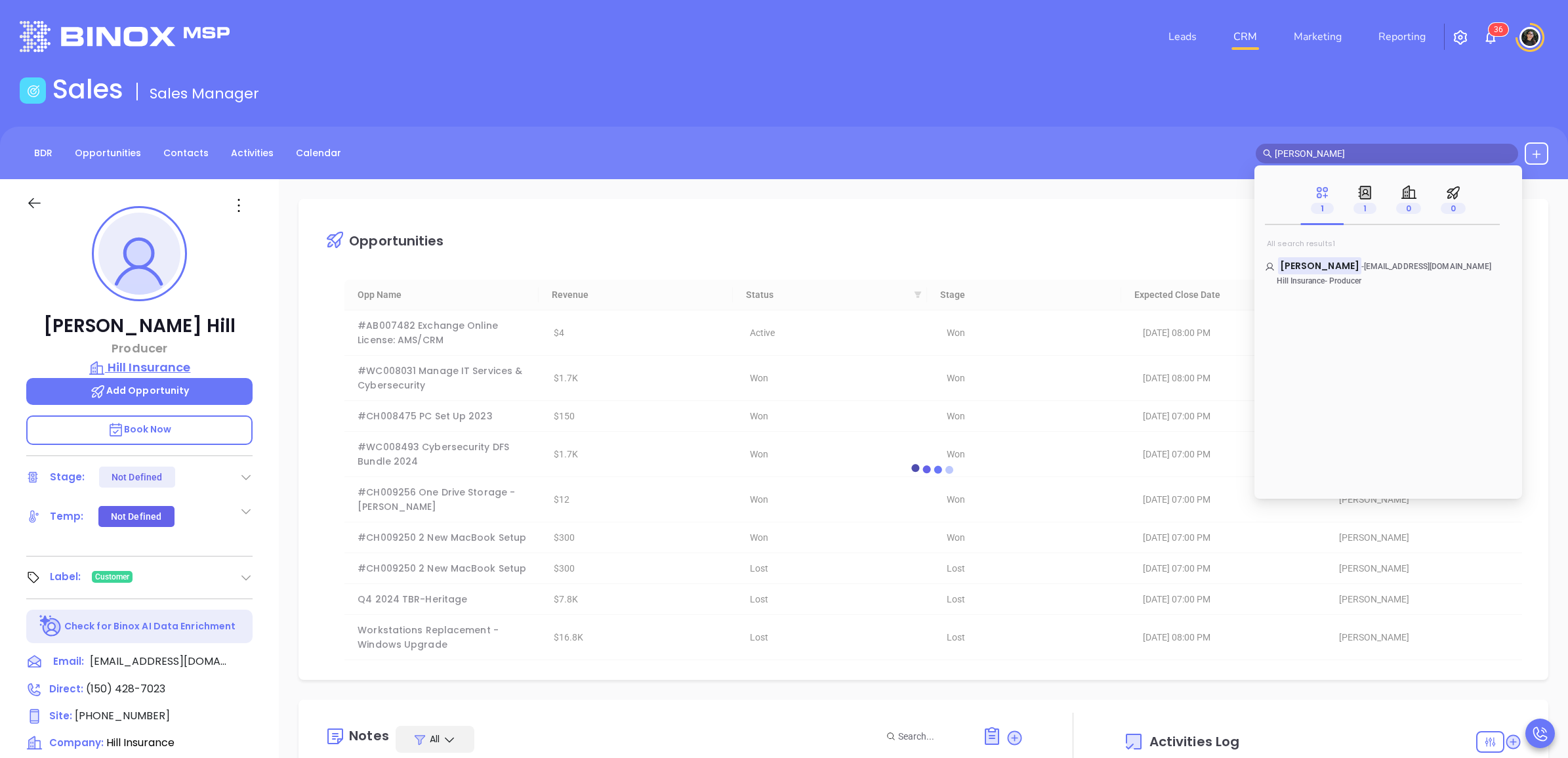
click at [169, 369] on p "Hill Insurance" at bounding box center [139, 367] width 226 height 18
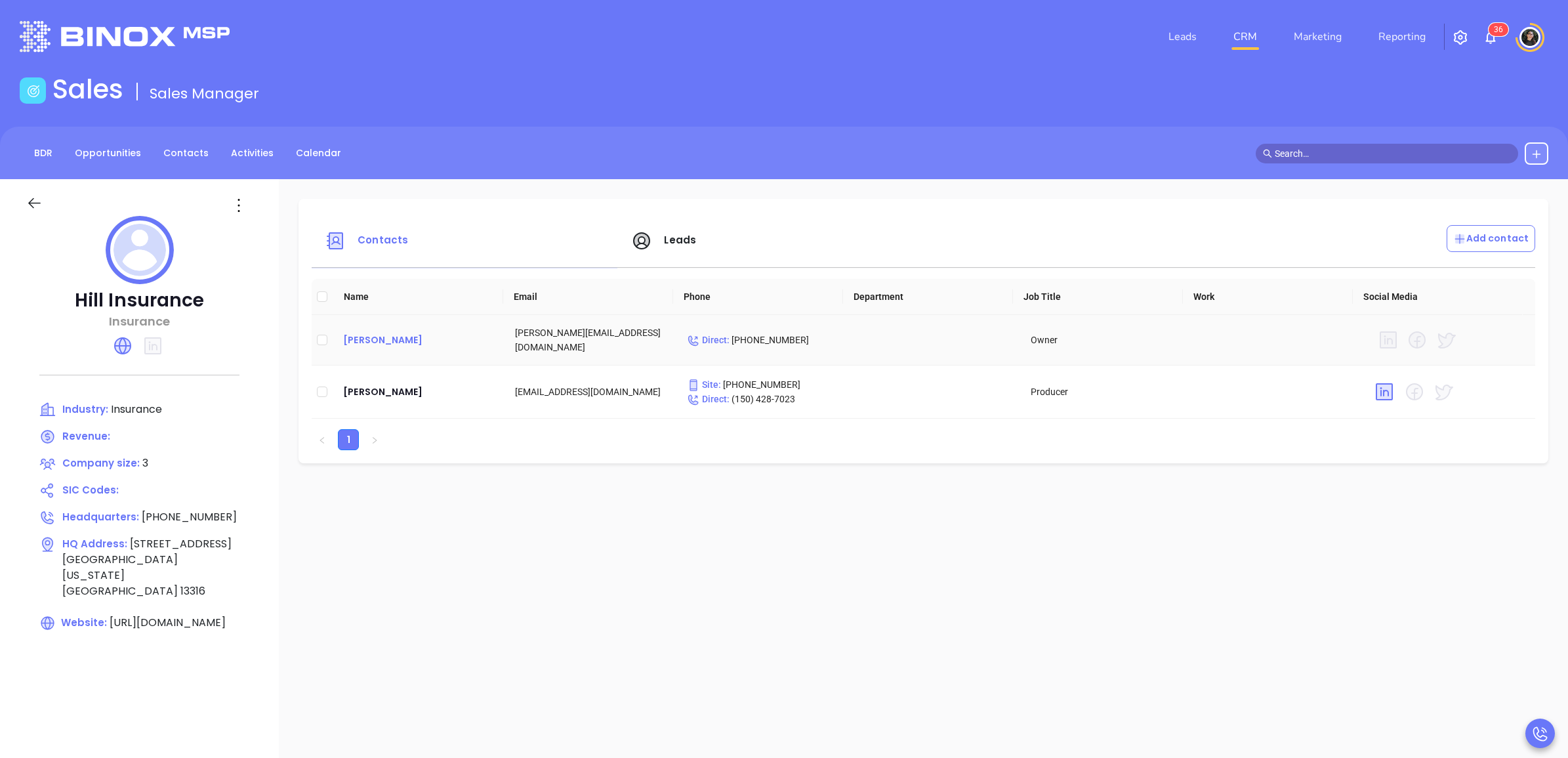
click at [364, 338] on div "[PERSON_NAME]" at bounding box center [418, 340] width 151 height 16
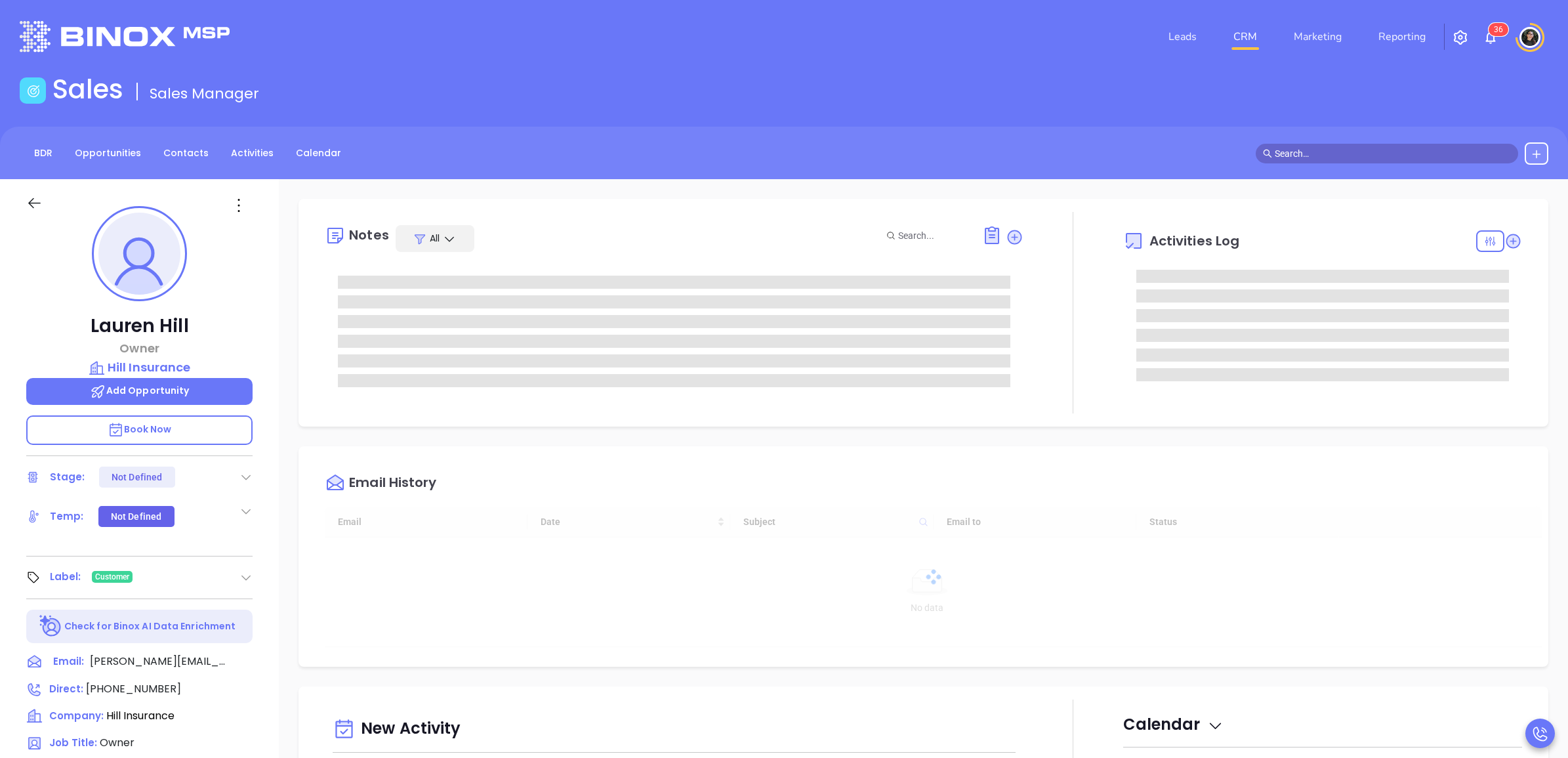
type input "[DATE]"
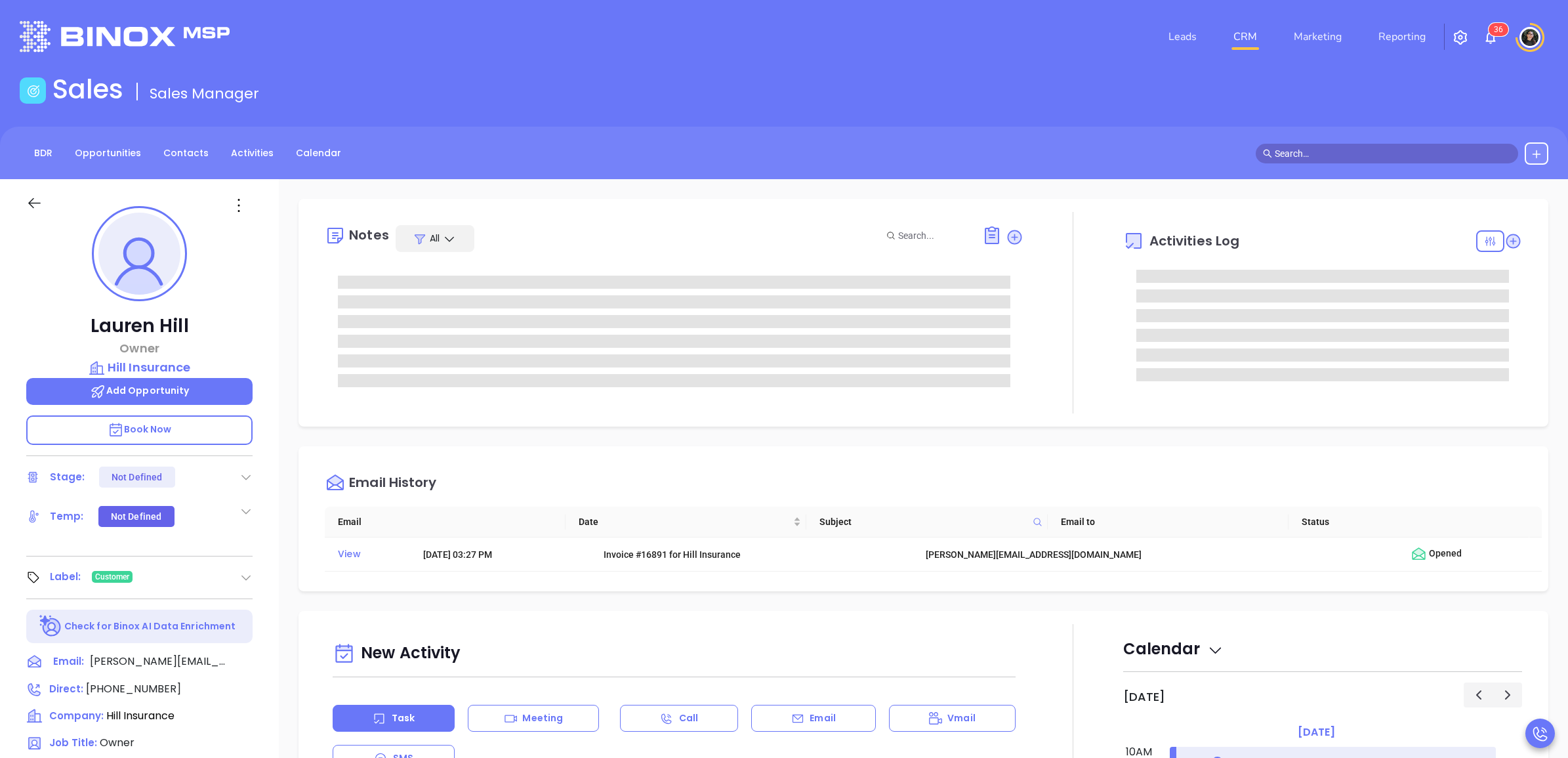
type input "[PERSON_NAME]"
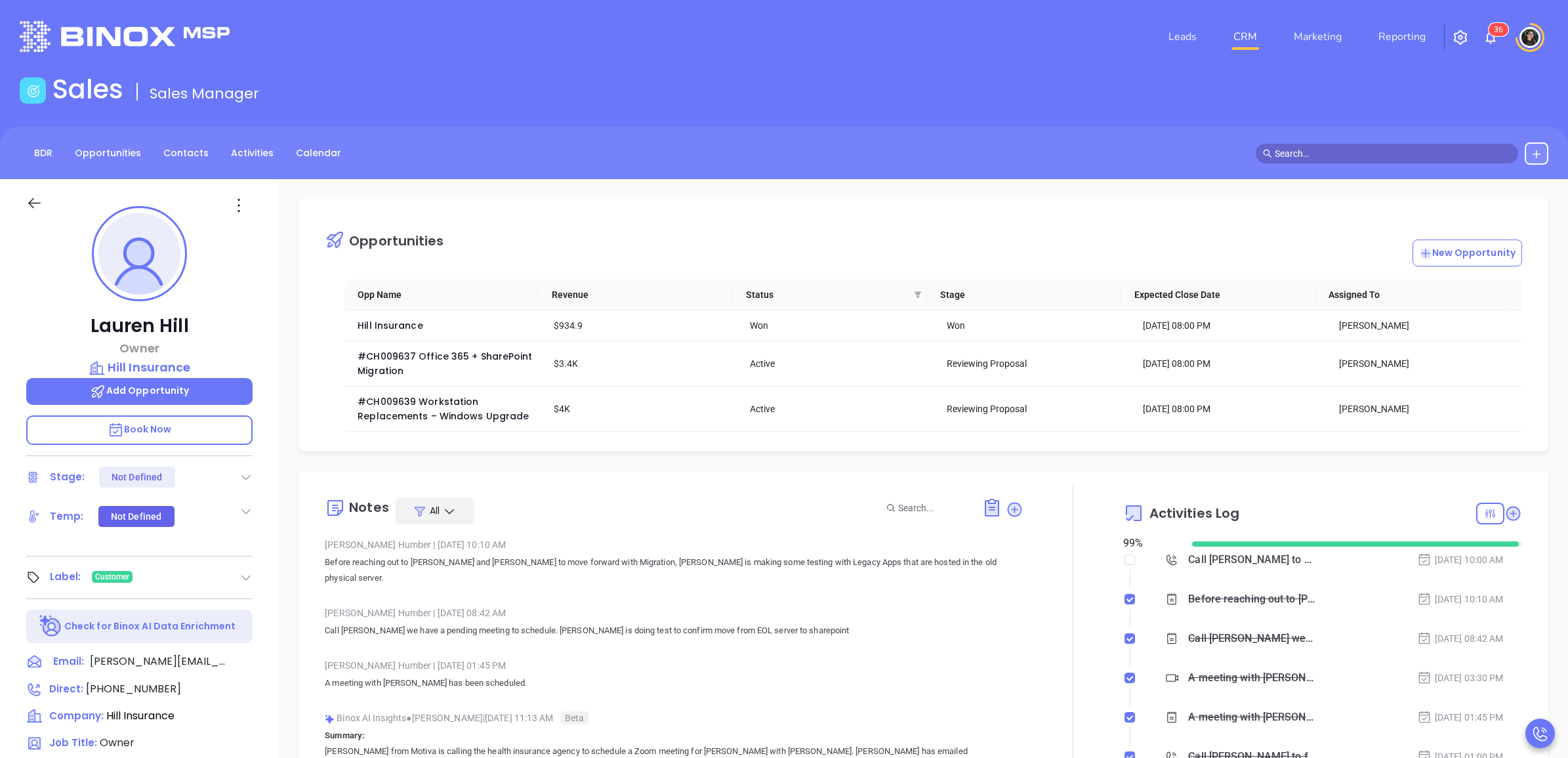
click at [1356, 153] on input "text" at bounding box center [1392, 154] width 236 height 14
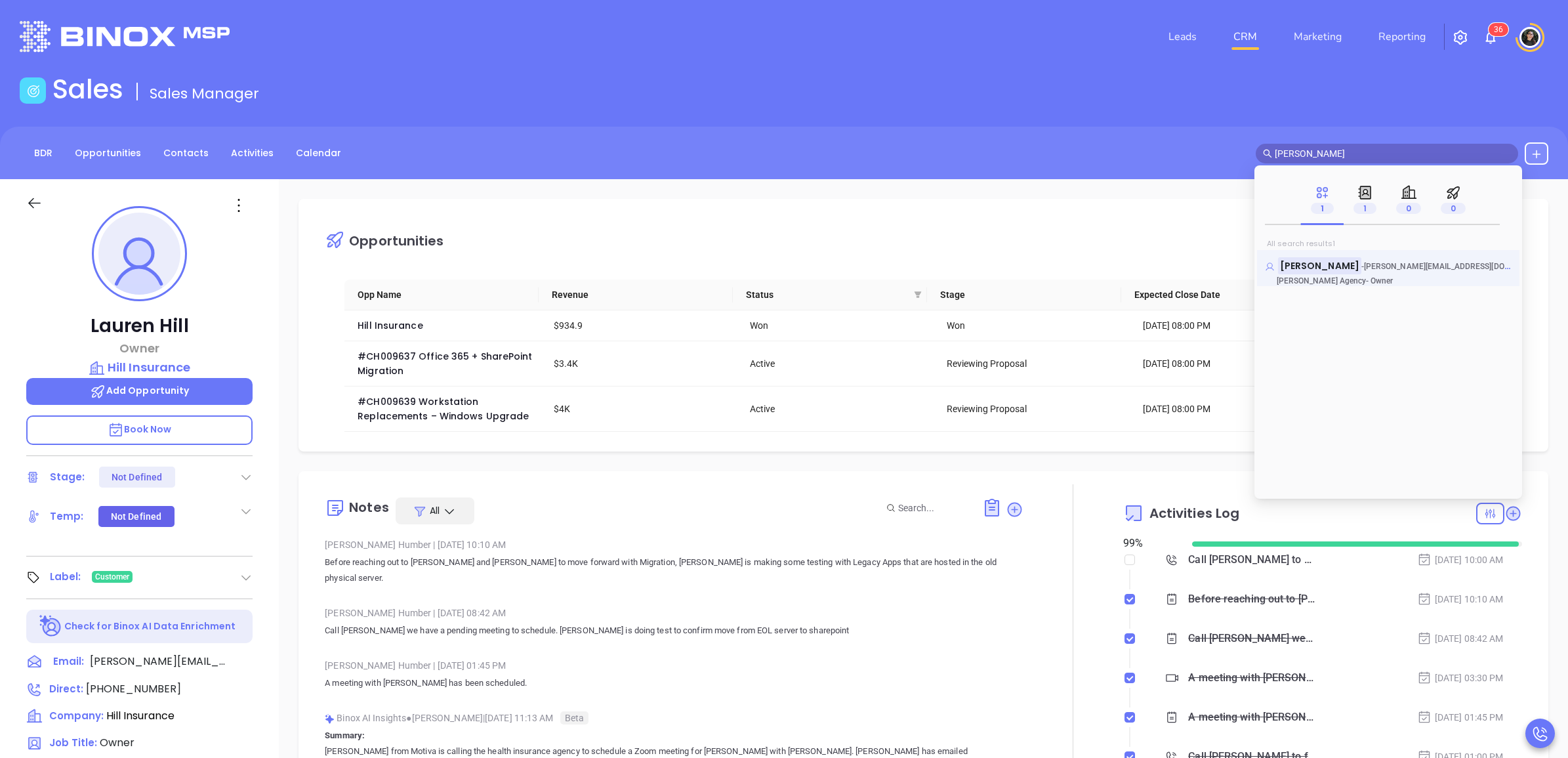
click at [1316, 262] on mark "[PERSON_NAME]" at bounding box center [1320, 265] width 83 height 17
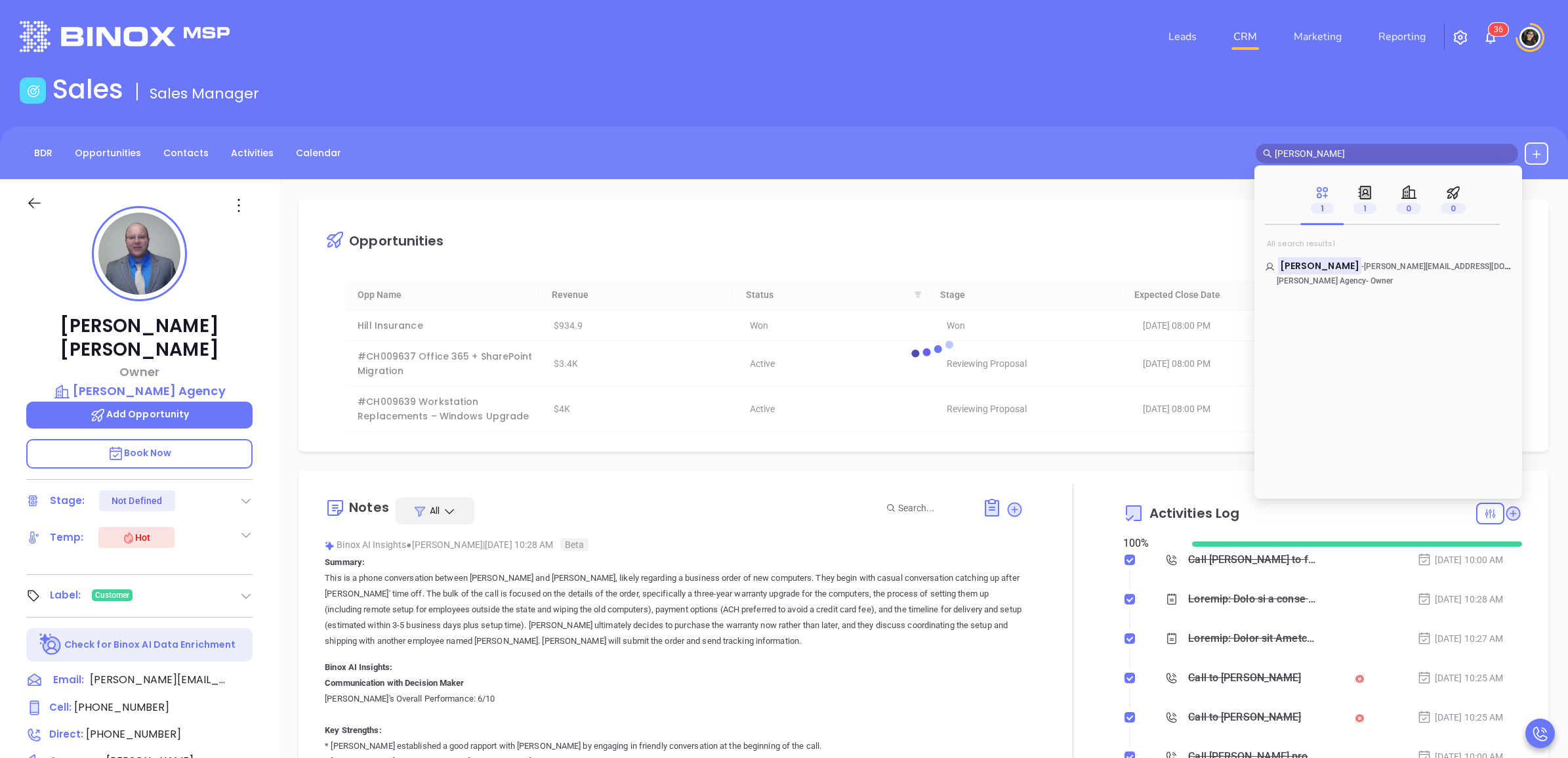
click at [1353, 147] on input "[PERSON_NAME]" at bounding box center [1392, 154] width 236 height 14
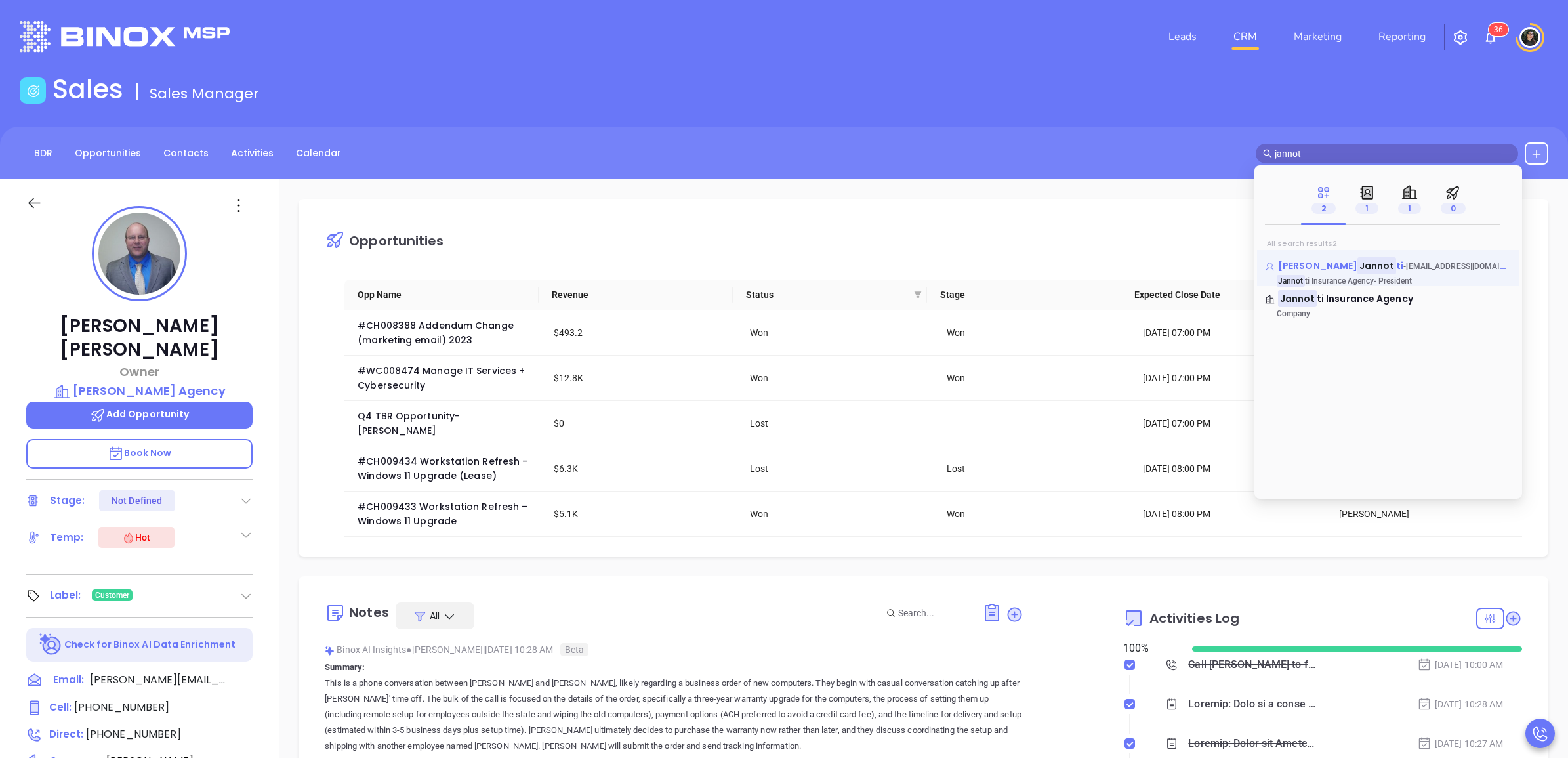
click at [1358, 264] on mark "Jannot" at bounding box center [1377, 265] width 39 height 17
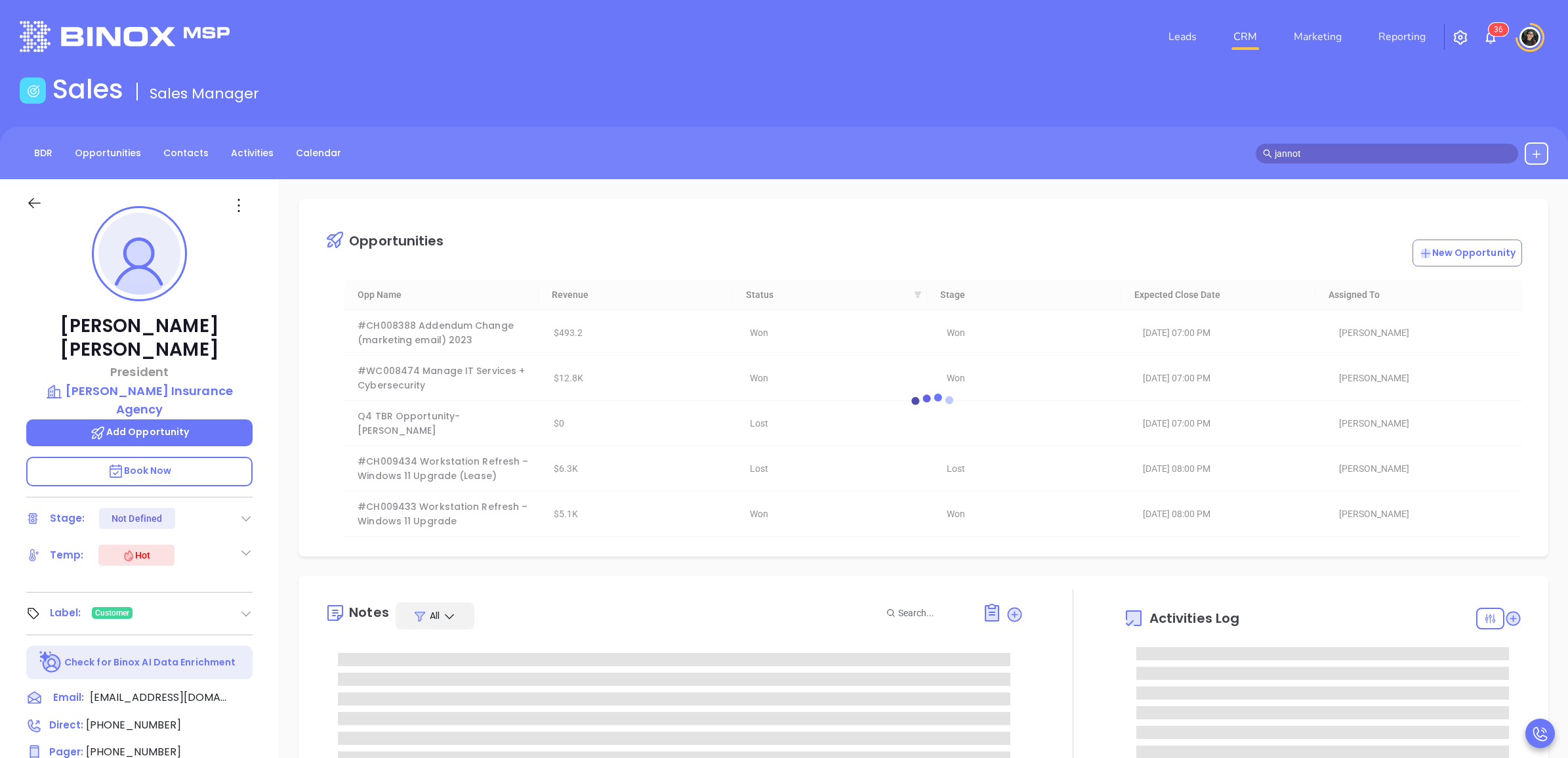
click at [1048, 155] on div "BDR Opportunities Contacts Activities Calendar jannot" at bounding box center [784, 153] width 1568 height 22
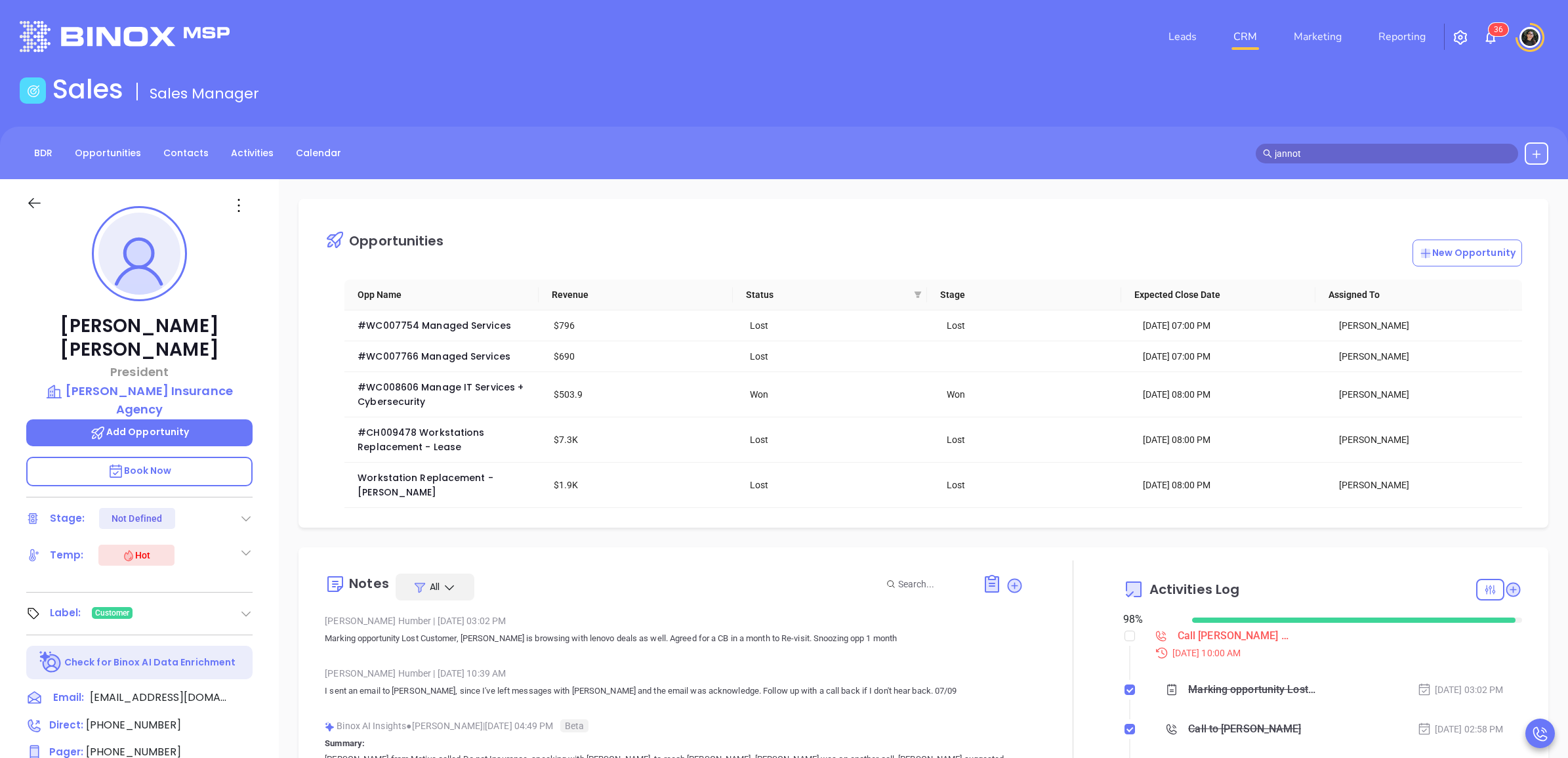
drag, startPoint x: 1337, startPoint y: 161, endPoint x: 1343, endPoint y: 158, distance: 6.7
click at [1339, 158] on span "jannot" at bounding box center [1387, 153] width 262 height 20
click at [1343, 158] on input "jannot" at bounding box center [1392, 154] width 236 height 14
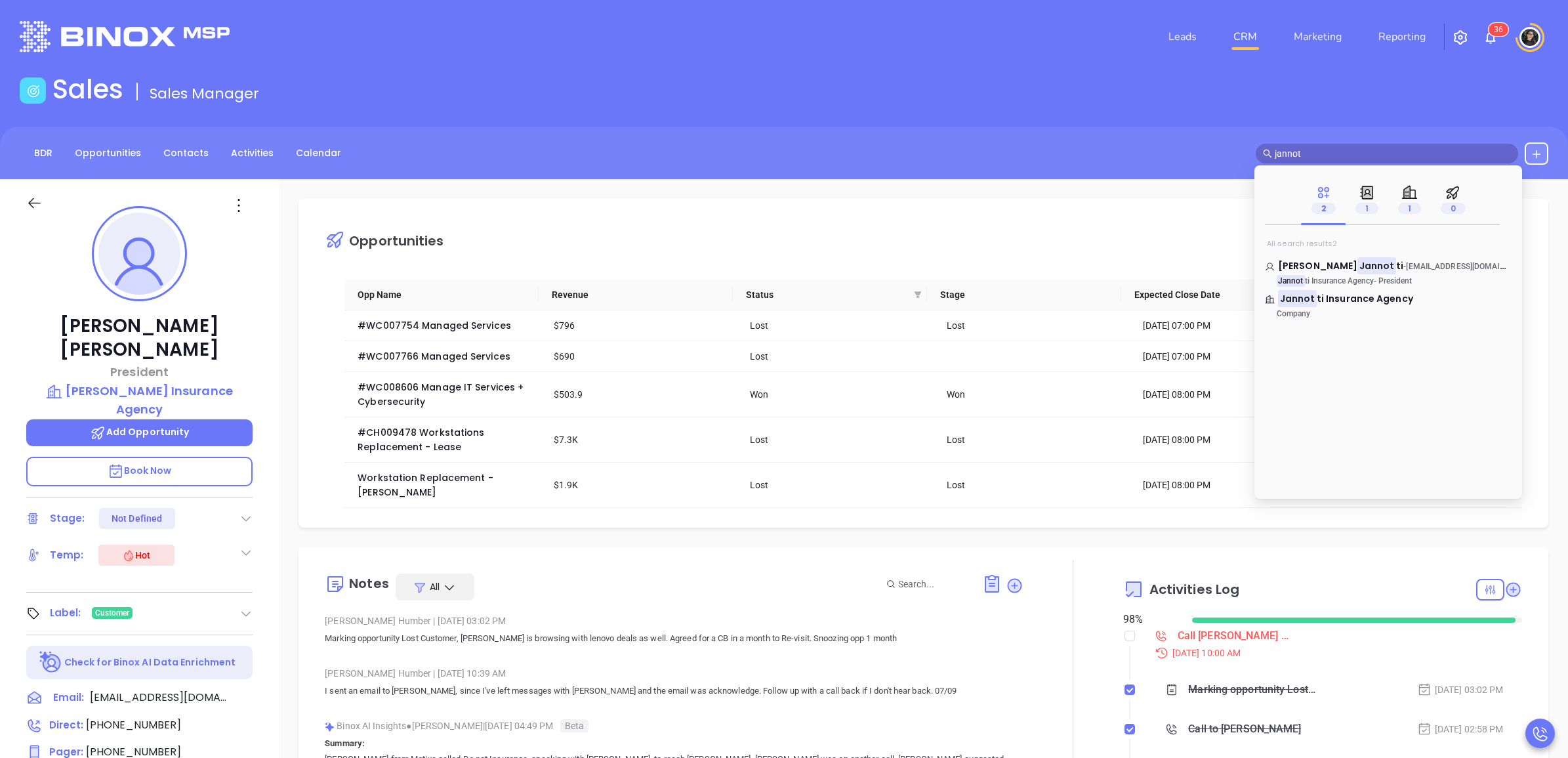
click at [1343, 158] on input "jannot" at bounding box center [1392, 154] width 236 height 14
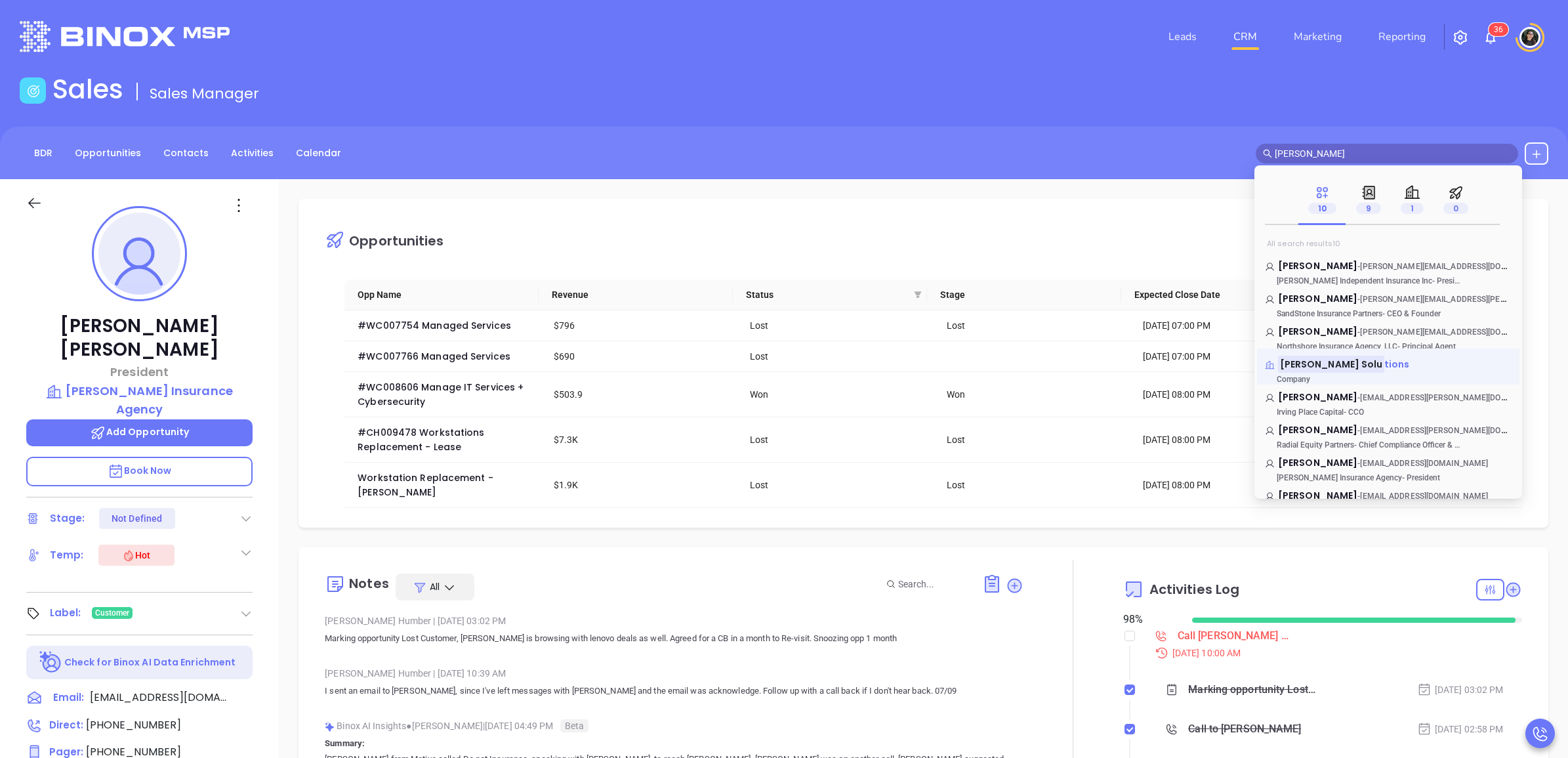
type input "[PERSON_NAME]"
click at [1385, 358] on span "tions" at bounding box center [1397, 364] width 25 height 13
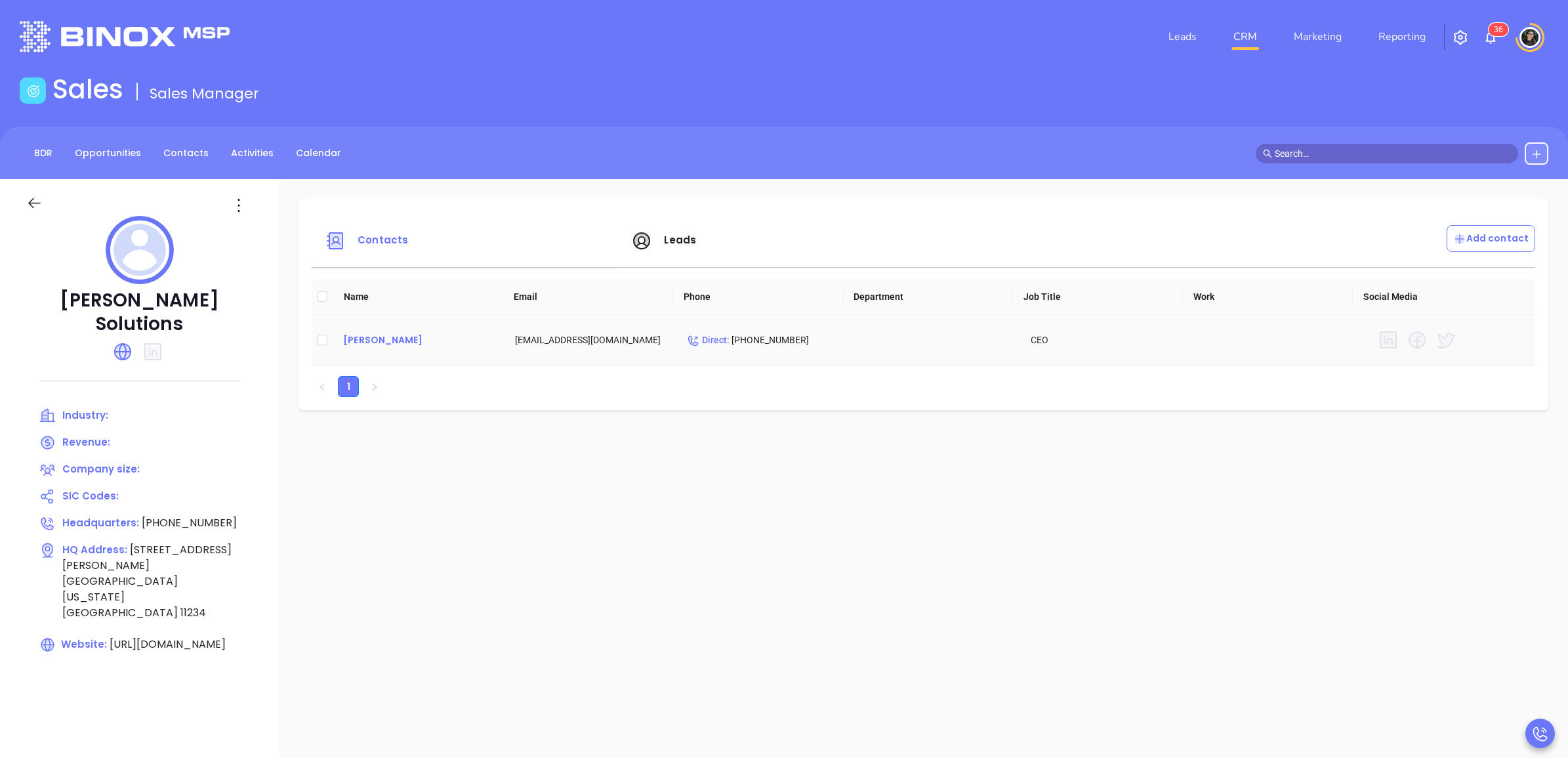
click at [391, 342] on div "[PERSON_NAME]" at bounding box center [418, 340] width 151 height 16
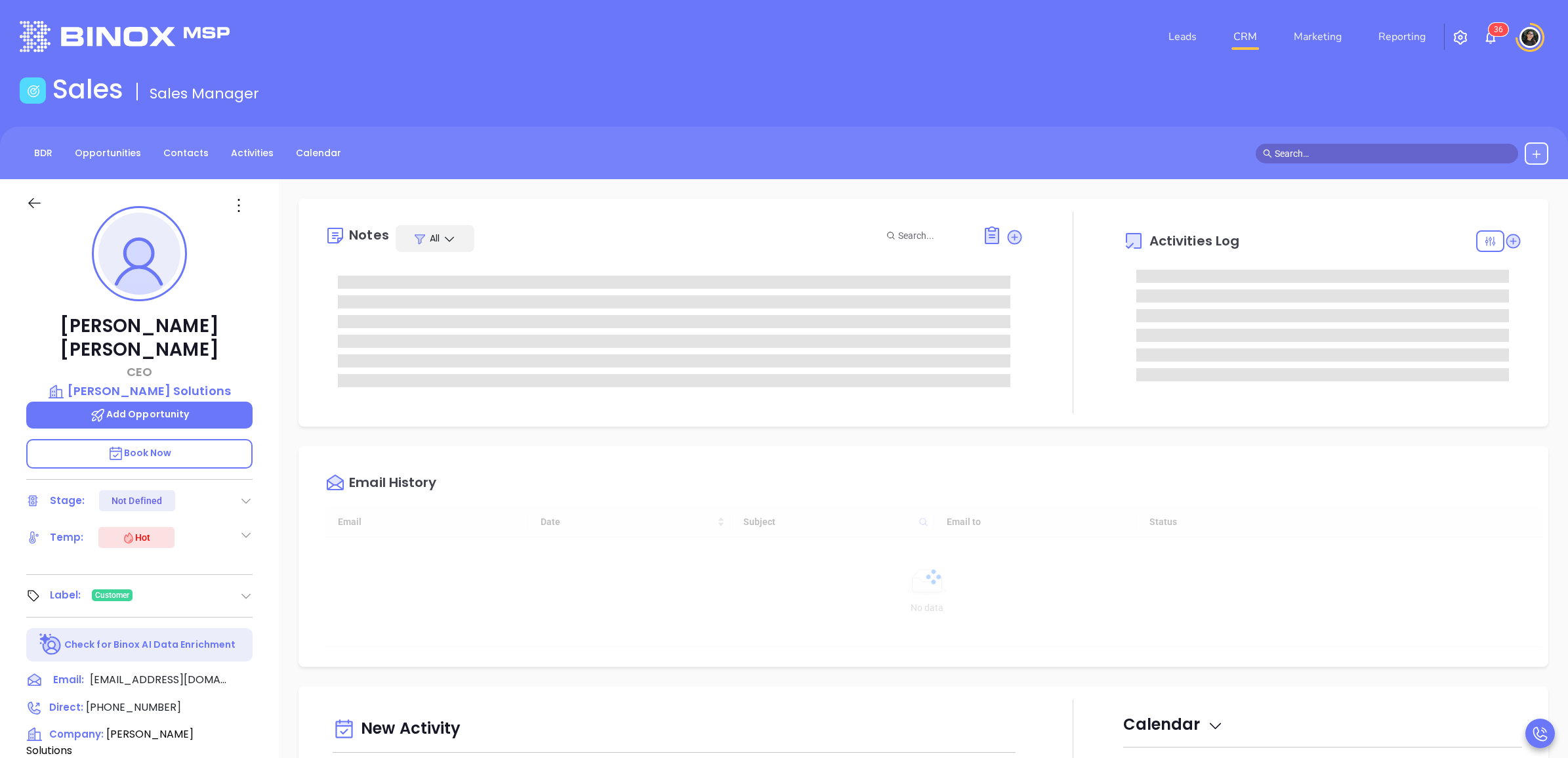
type input "[DATE]"
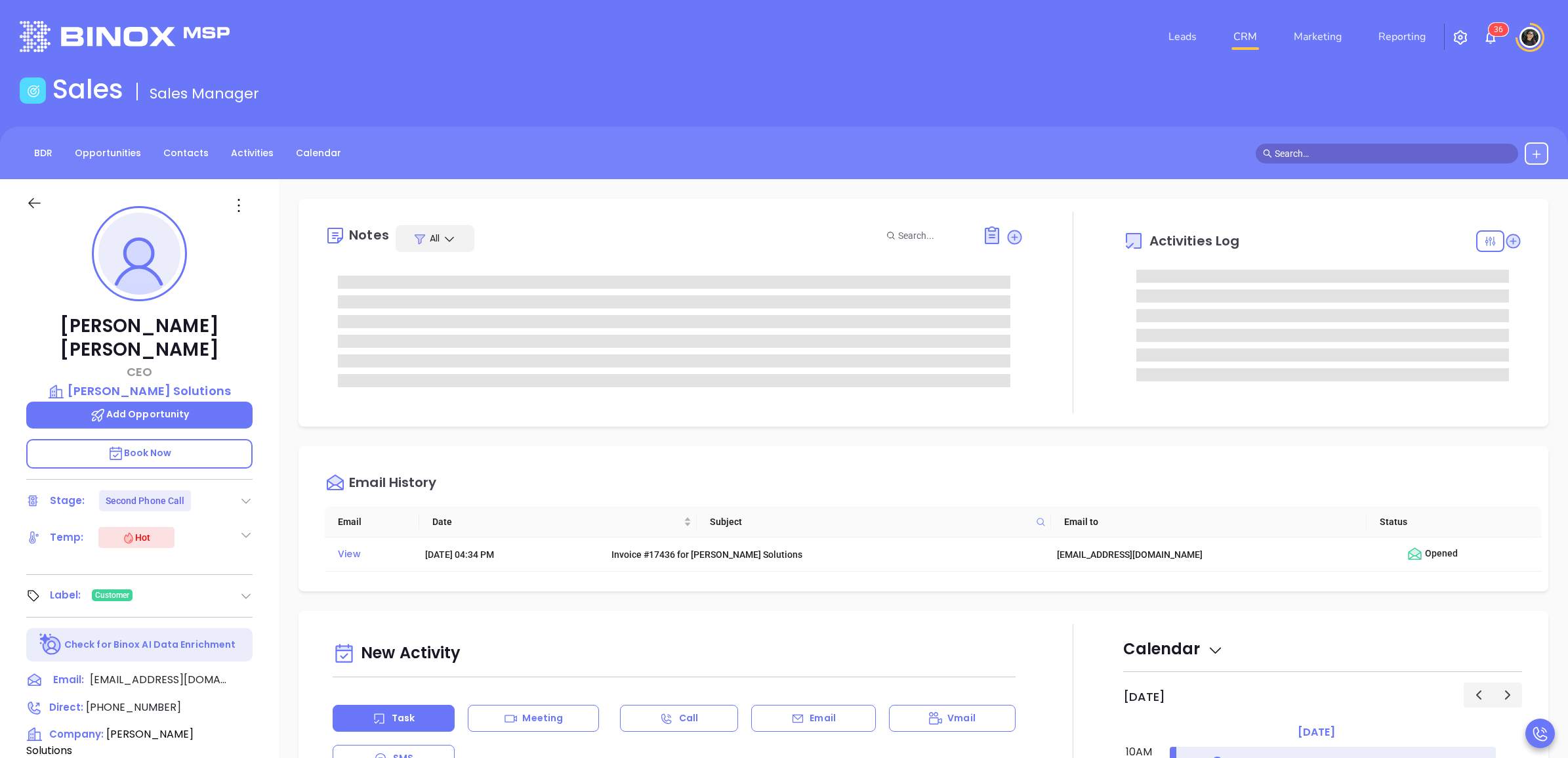
type input "[PERSON_NAME]"
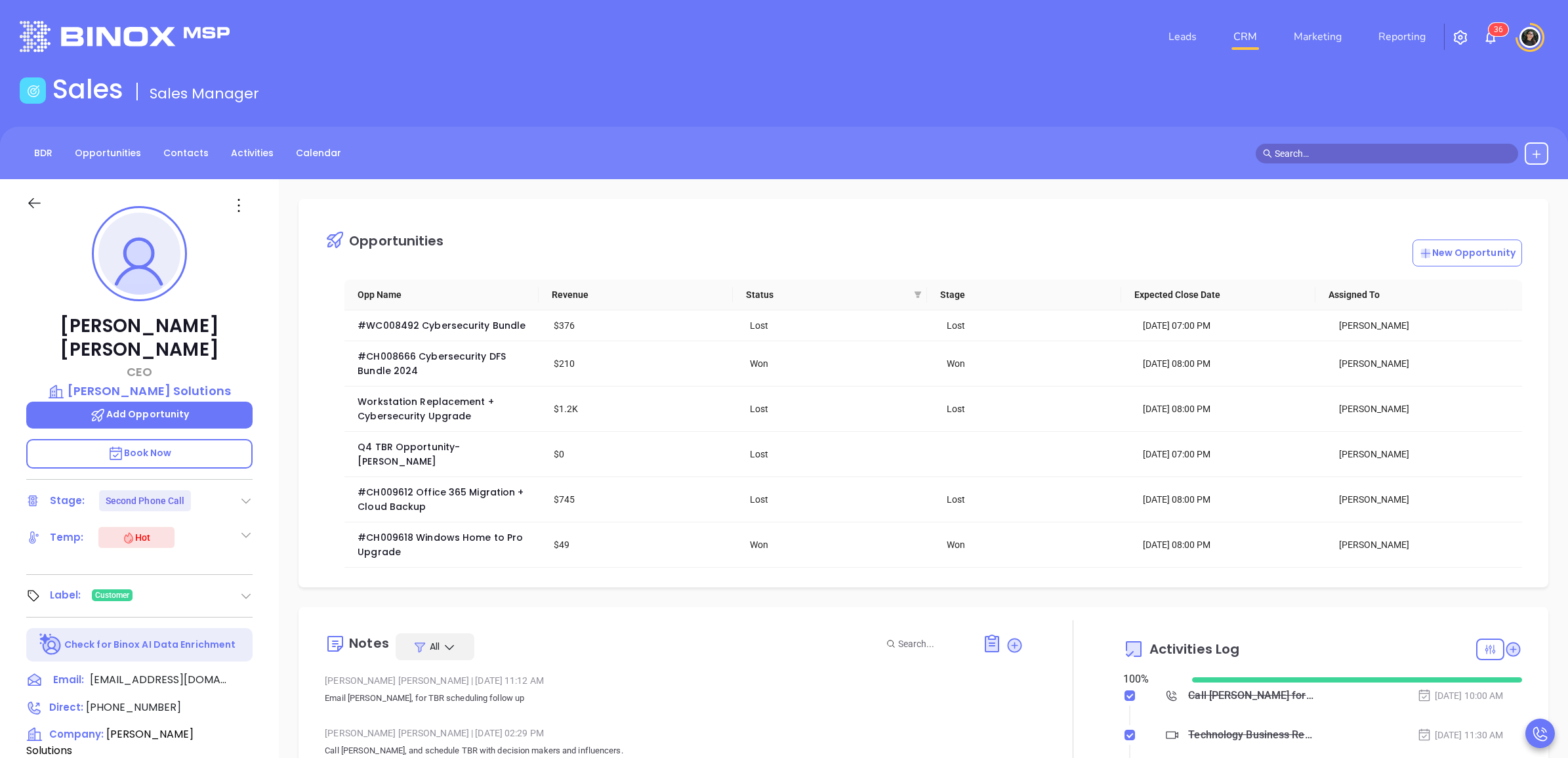
click at [1359, 147] on input "text" at bounding box center [1392, 154] width 236 height 14
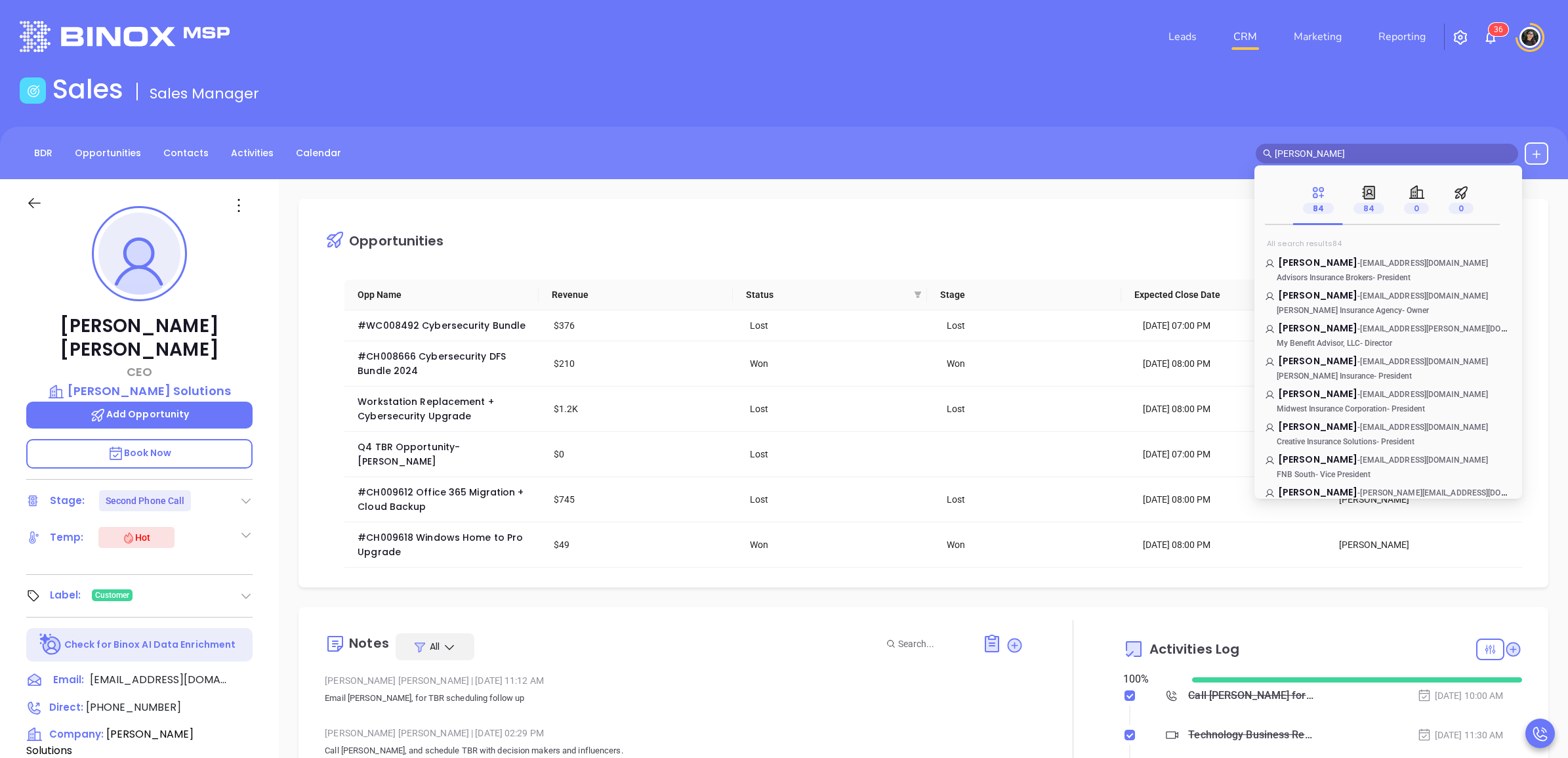
scroll to position [1231, 0]
click at [1314, 148] on input "[PERSON_NAME]" at bounding box center [1392, 154] width 236 height 14
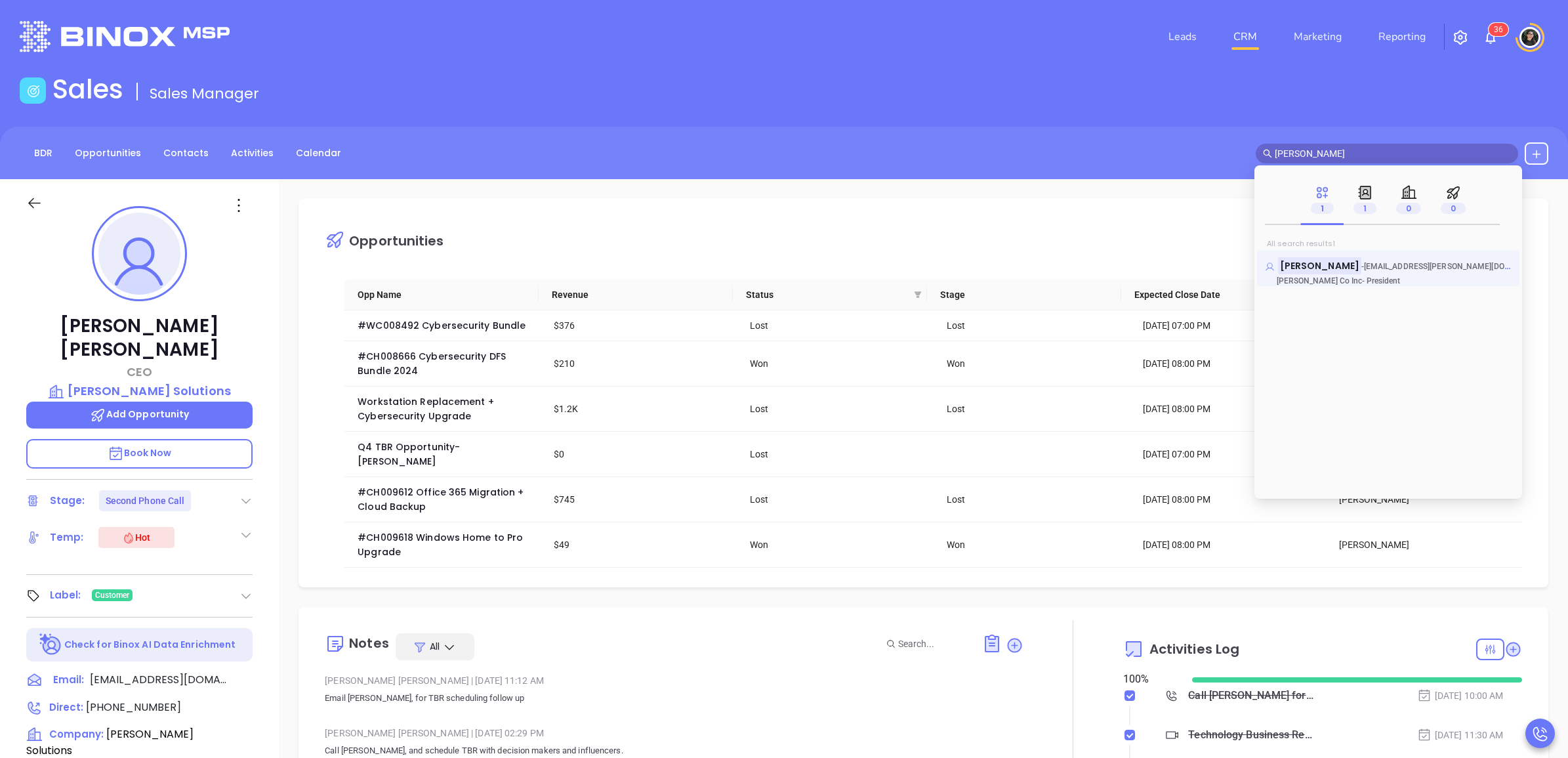
click at [1340, 261] on mark "[PERSON_NAME]" at bounding box center [1320, 265] width 83 height 17
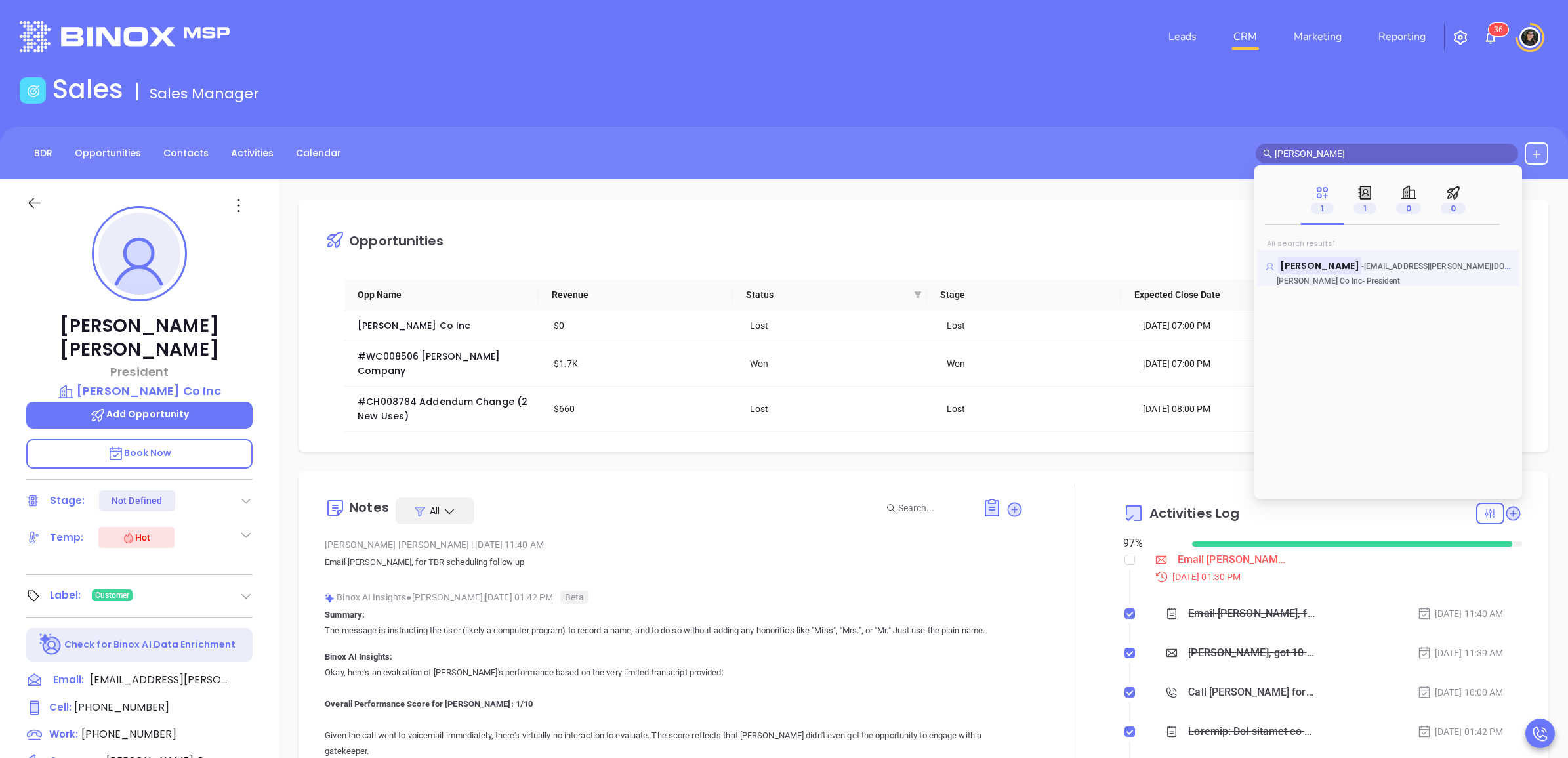
click at [1319, 267] on mark "[PERSON_NAME]" at bounding box center [1320, 265] width 83 height 17
click at [1333, 103] on div "Sales Sales Manager" at bounding box center [784, 92] width 1545 height 37
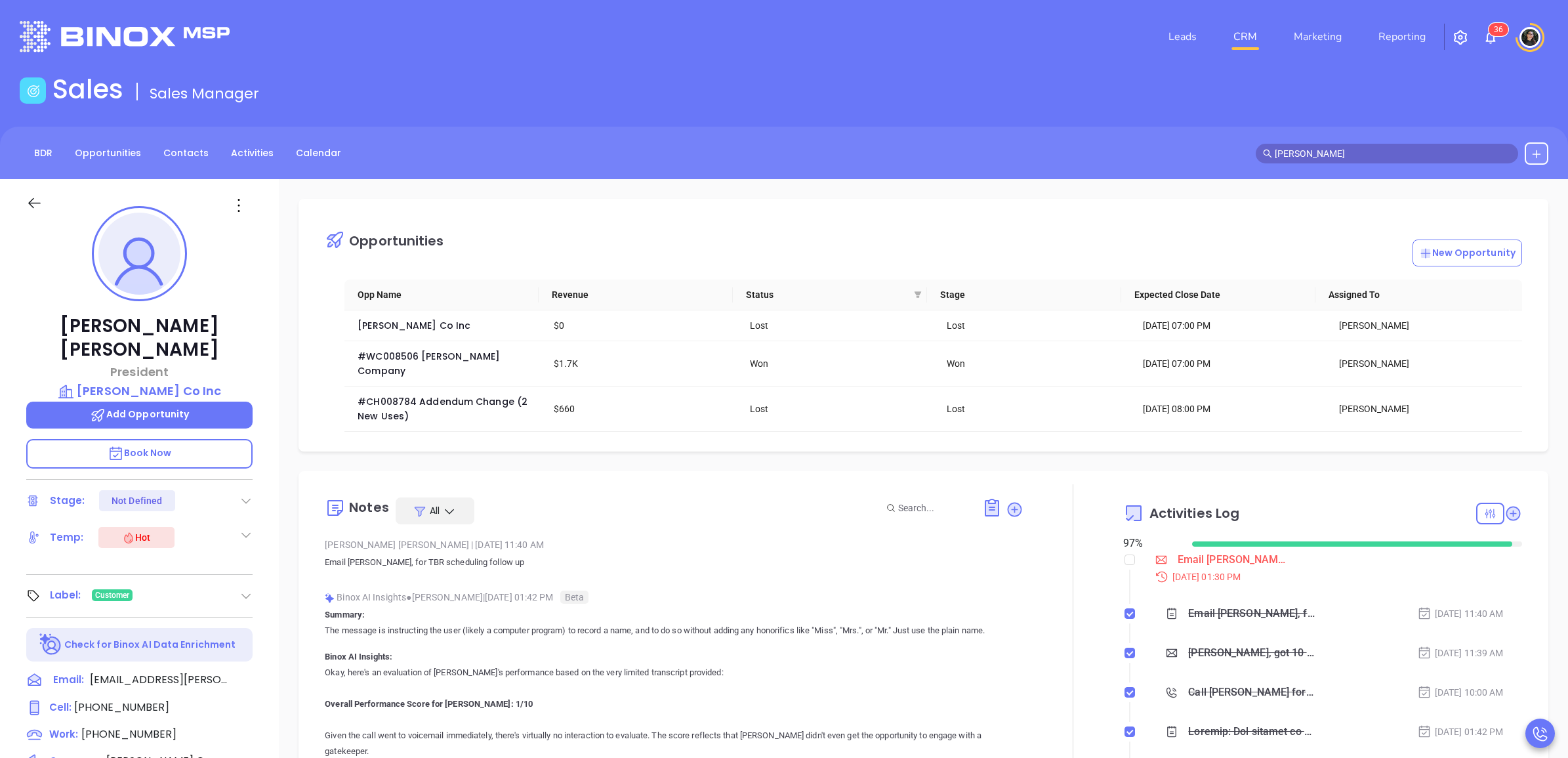
click at [1381, 155] on input "[PERSON_NAME]" at bounding box center [1392, 154] width 236 height 14
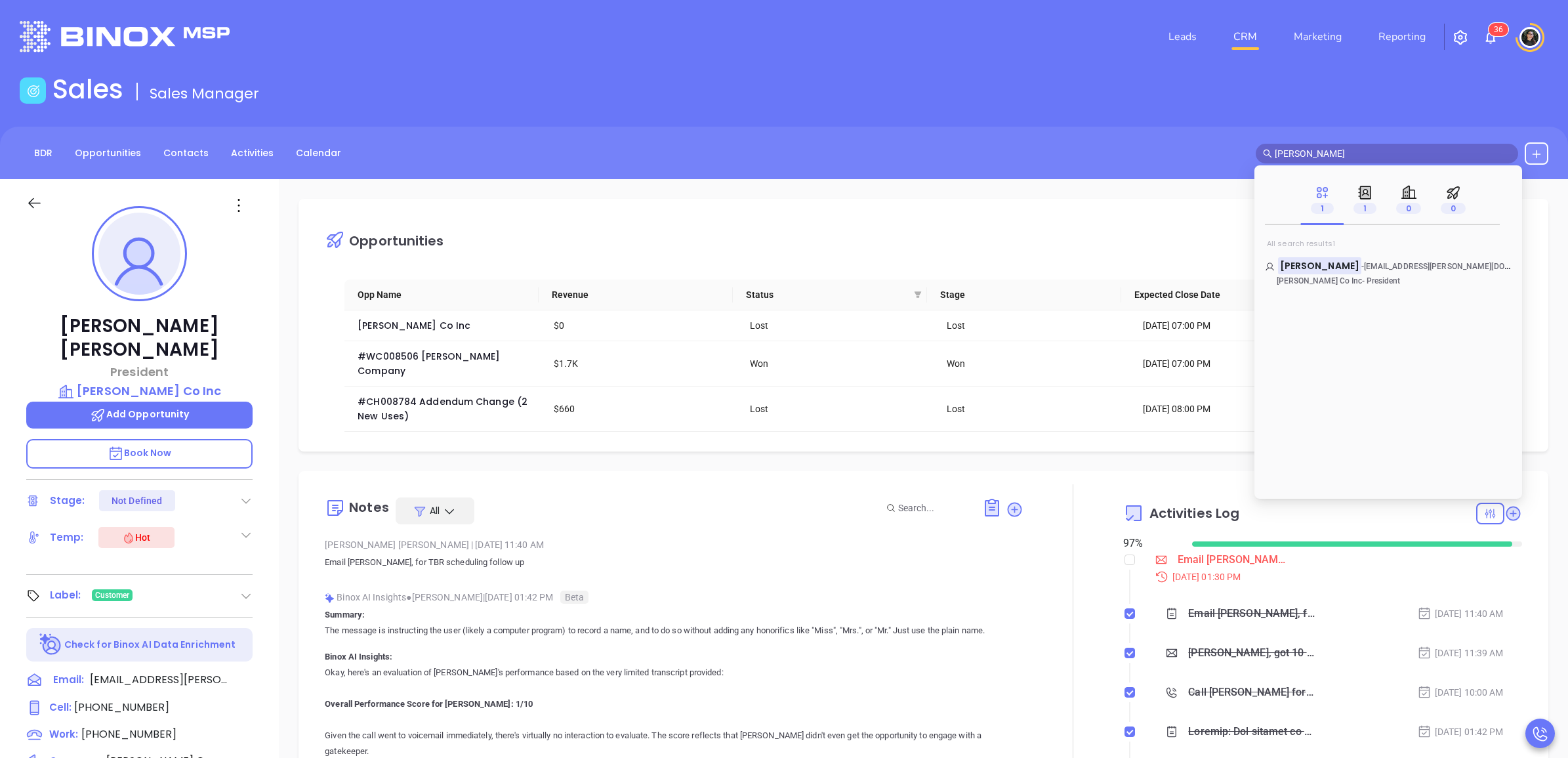
click at [1381, 155] on input "[PERSON_NAME]" at bounding box center [1392, 154] width 236 height 14
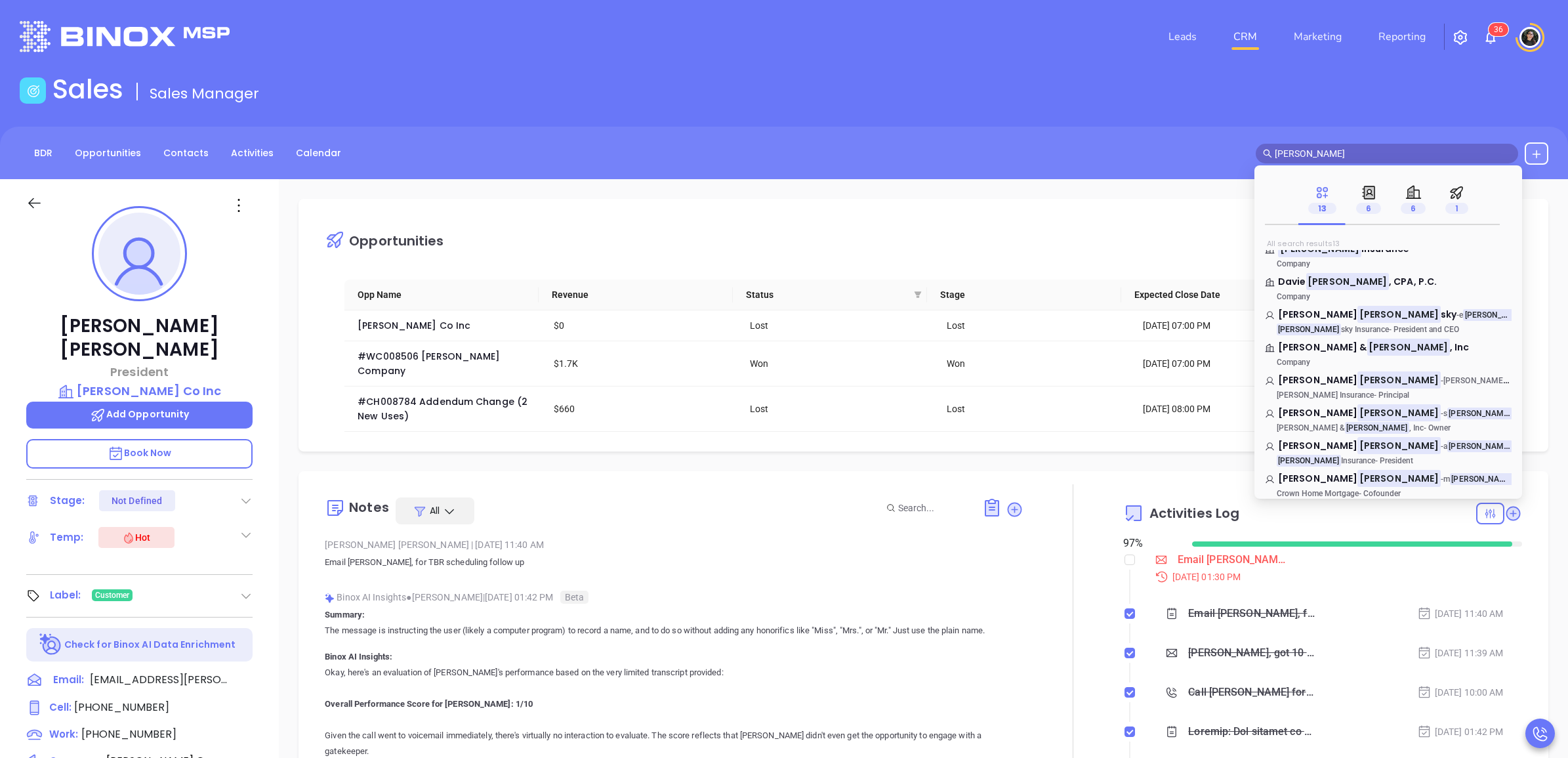
scroll to position [177, 0]
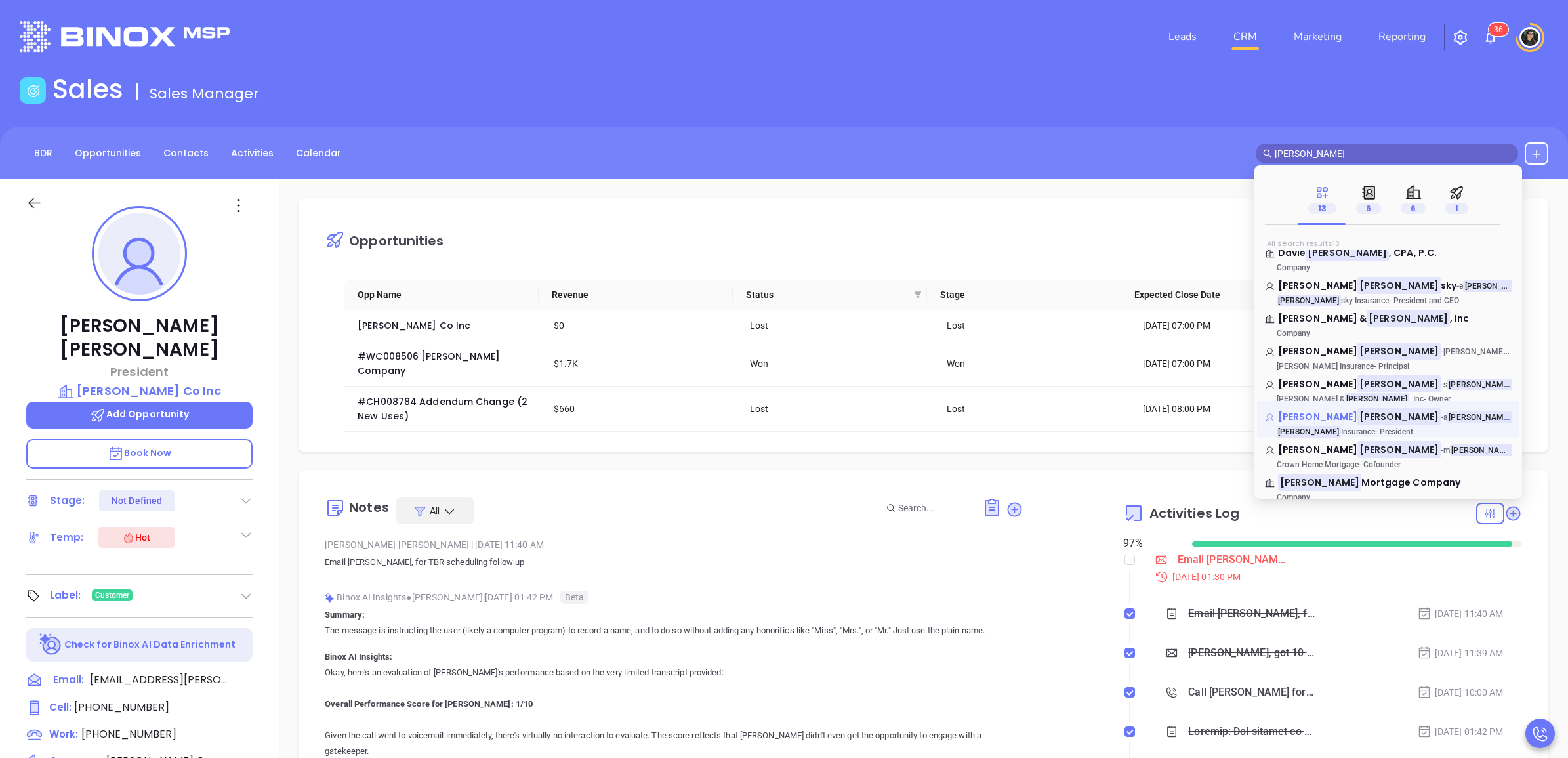
type input "[PERSON_NAME]"
click at [1358, 418] on mark "[PERSON_NAME]" at bounding box center [1399, 416] width 83 height 17
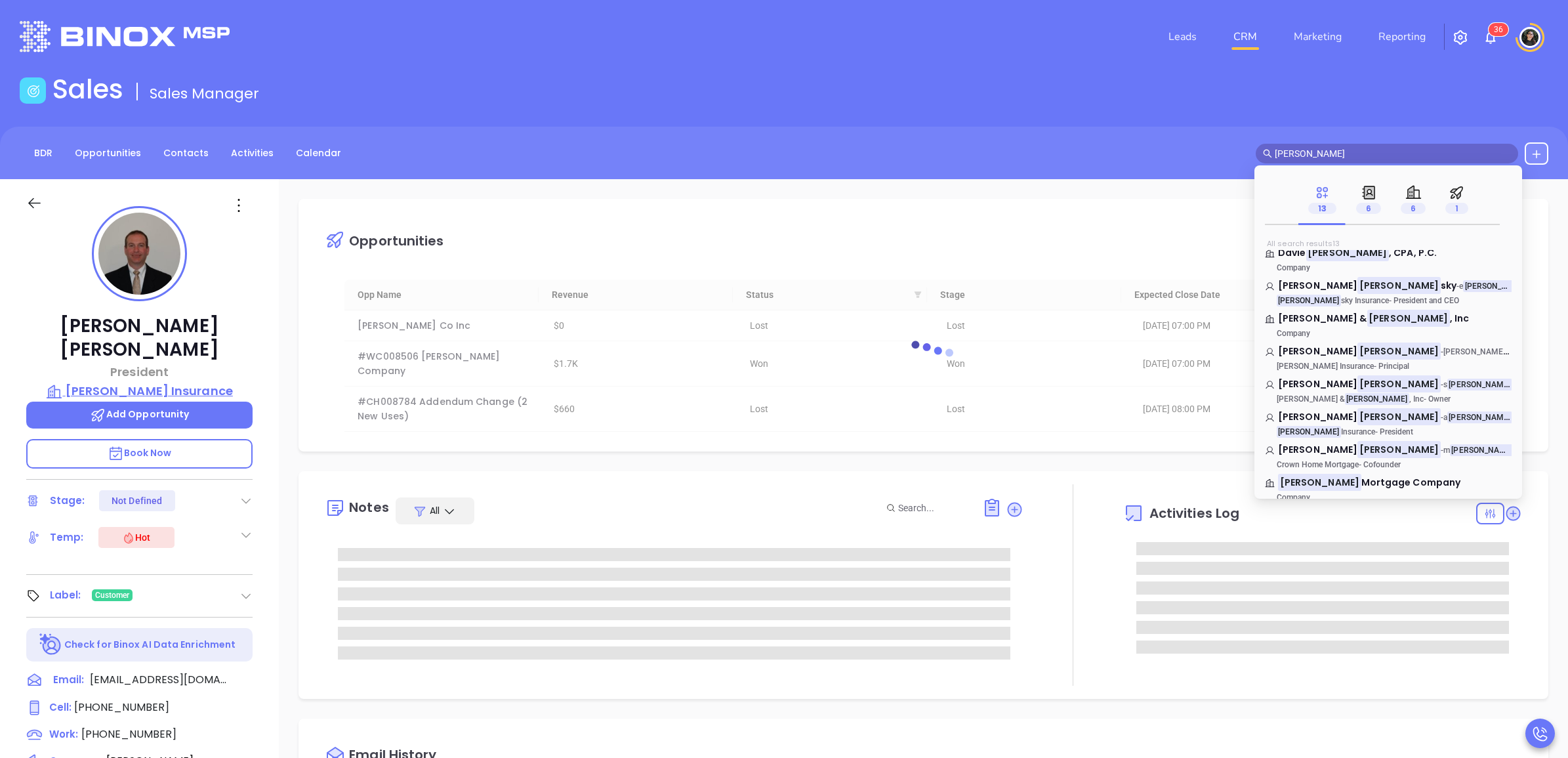
click at [147, 382] on p "[PERSON_NAME] Insurance" at bounding box center [139, 391] width 226 height 18
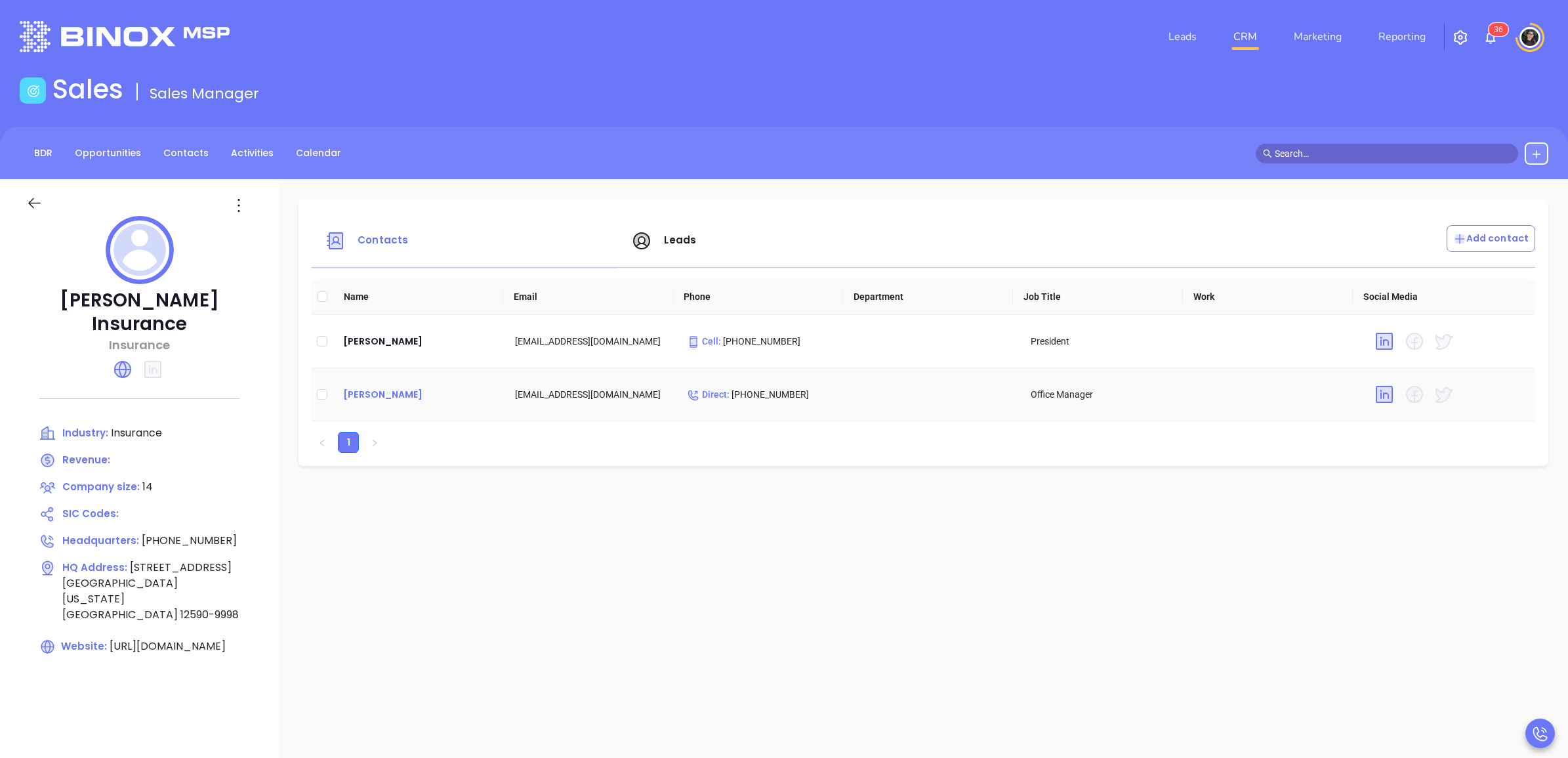
click at [371, 391] on div "[PERSON_NAME]" at bounding box center [418, 395] width 151 height 16
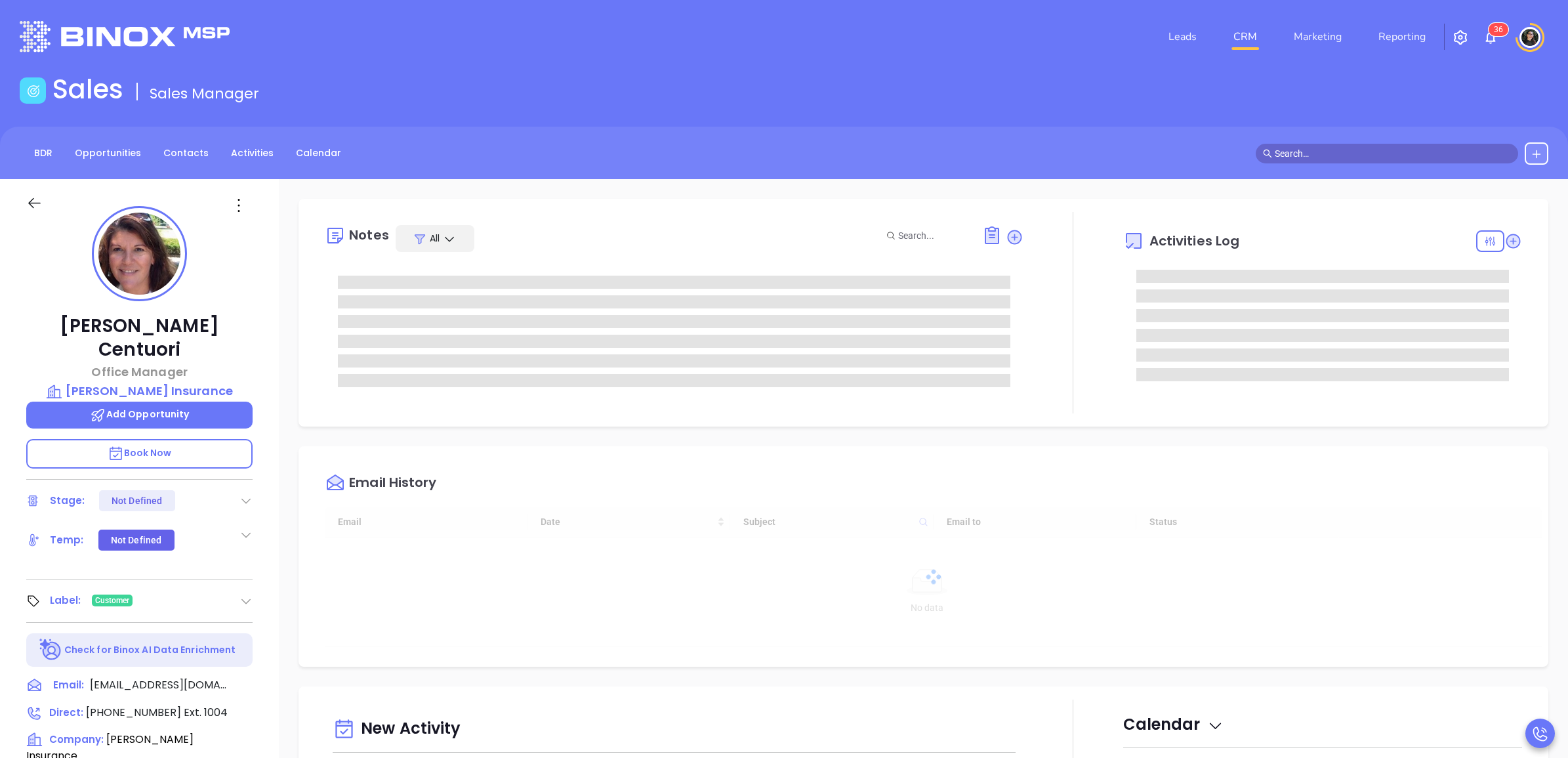
scroll to position [382, 0]
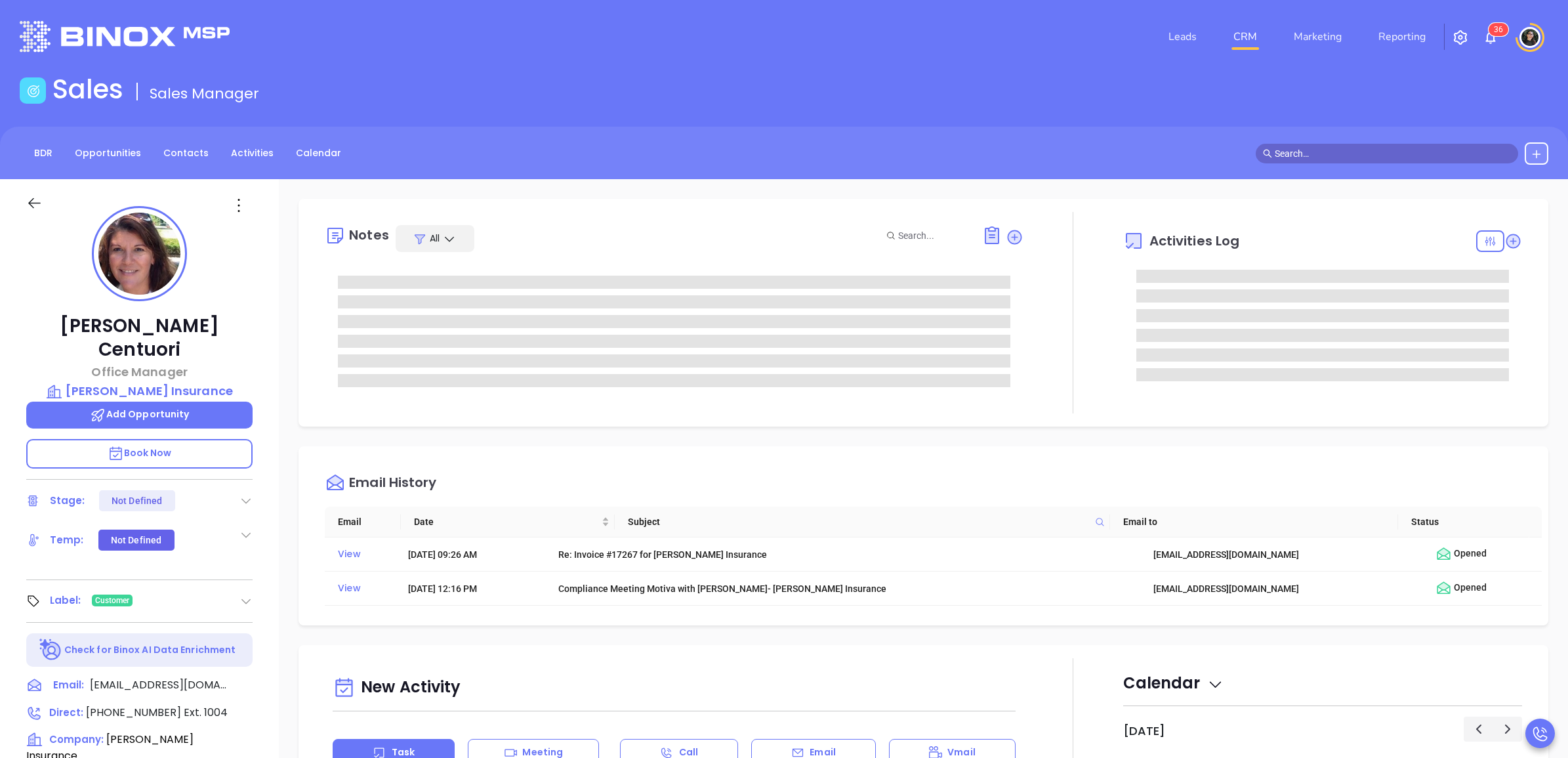
type input "[PERSON_NAME]"
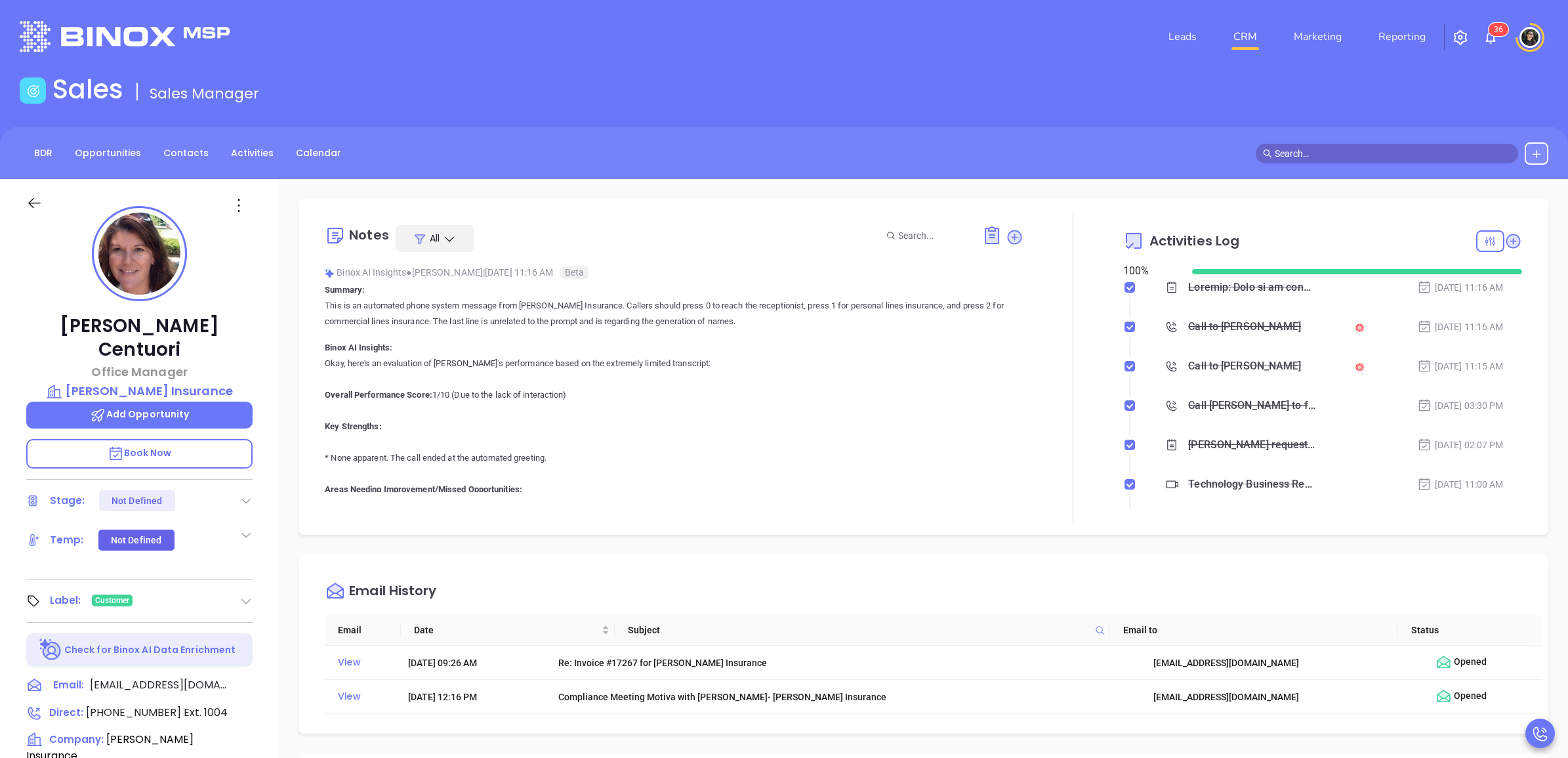
click at [1370, 155] on input "text" at bounding box center [1392, 154] width 236 height 14
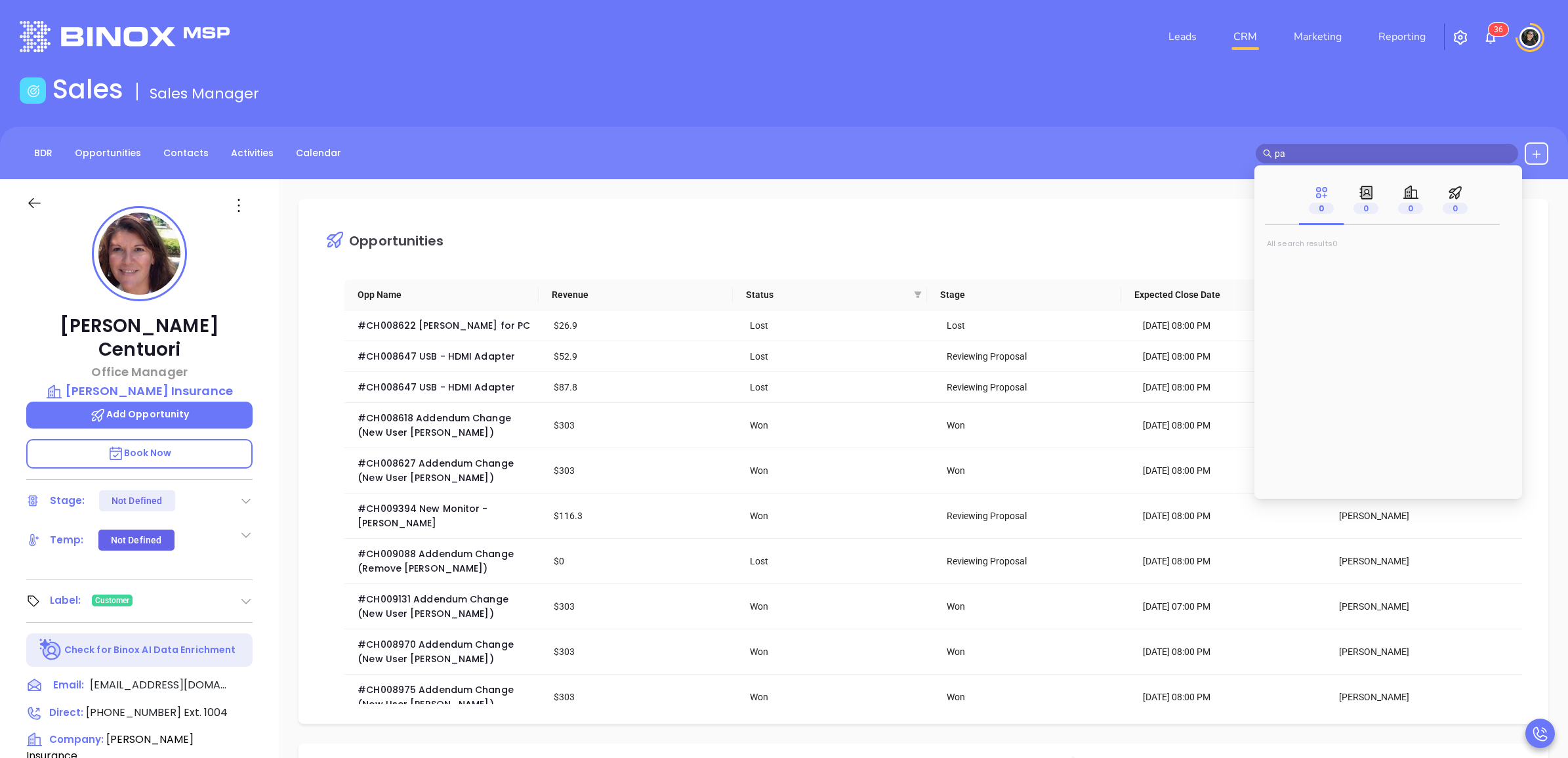
type input "p"
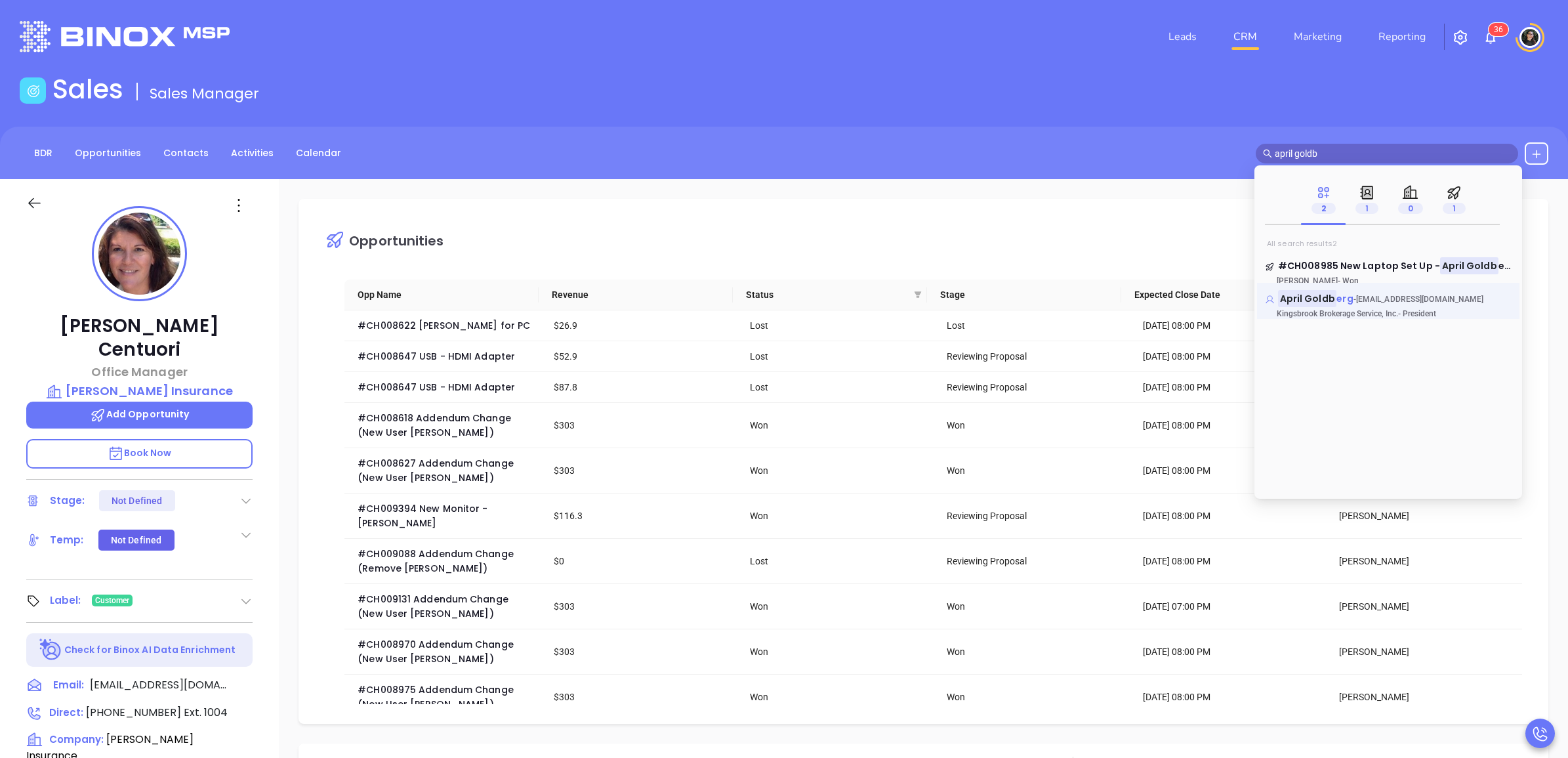
click at [1320, 302] on mark "April Goldb" at bounding box center [1307, 298] width 59 height 17
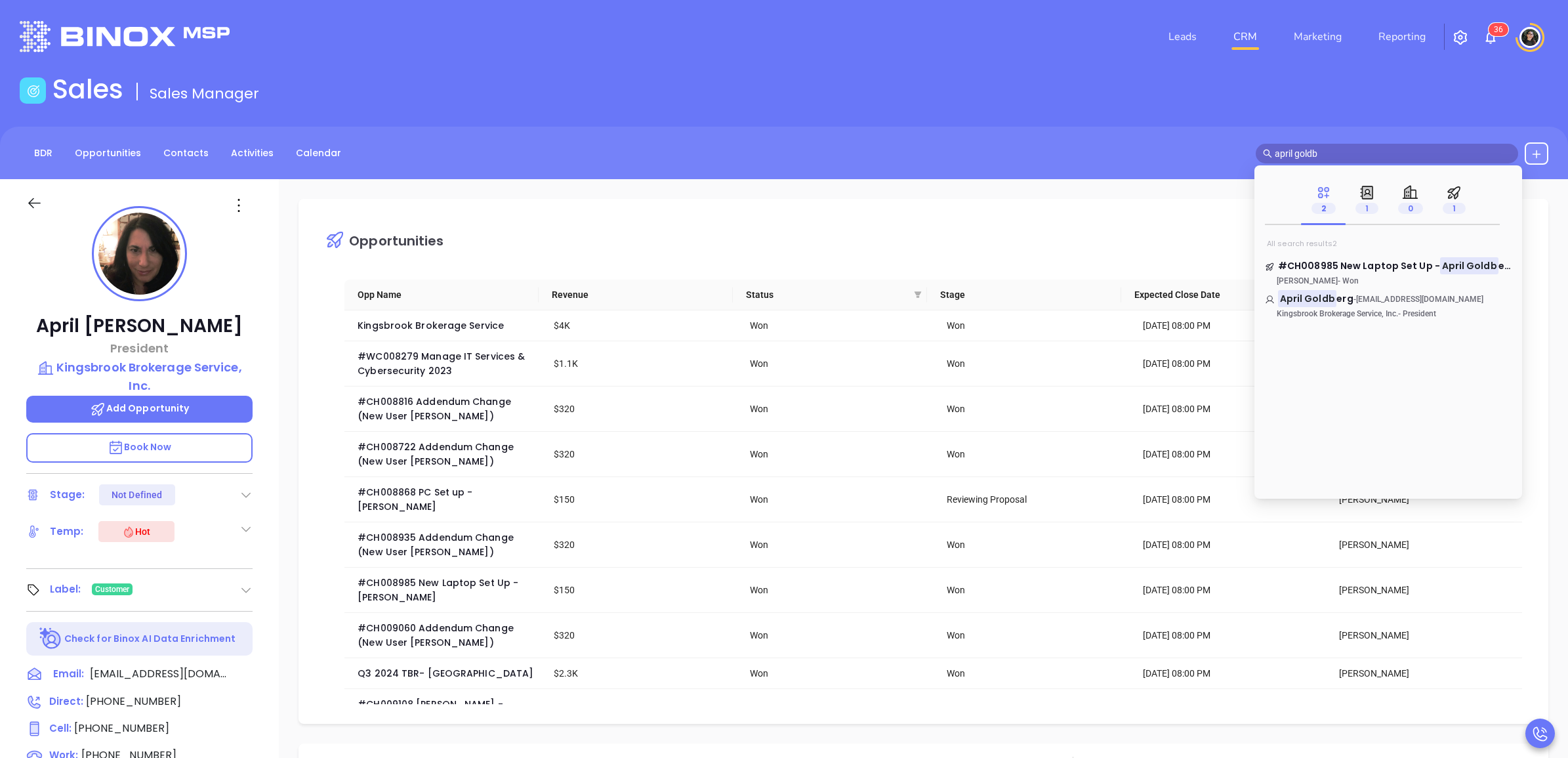
click at [1379, 155] on input "april goldb" at bounding box center [1392, 154] width 236 height 14
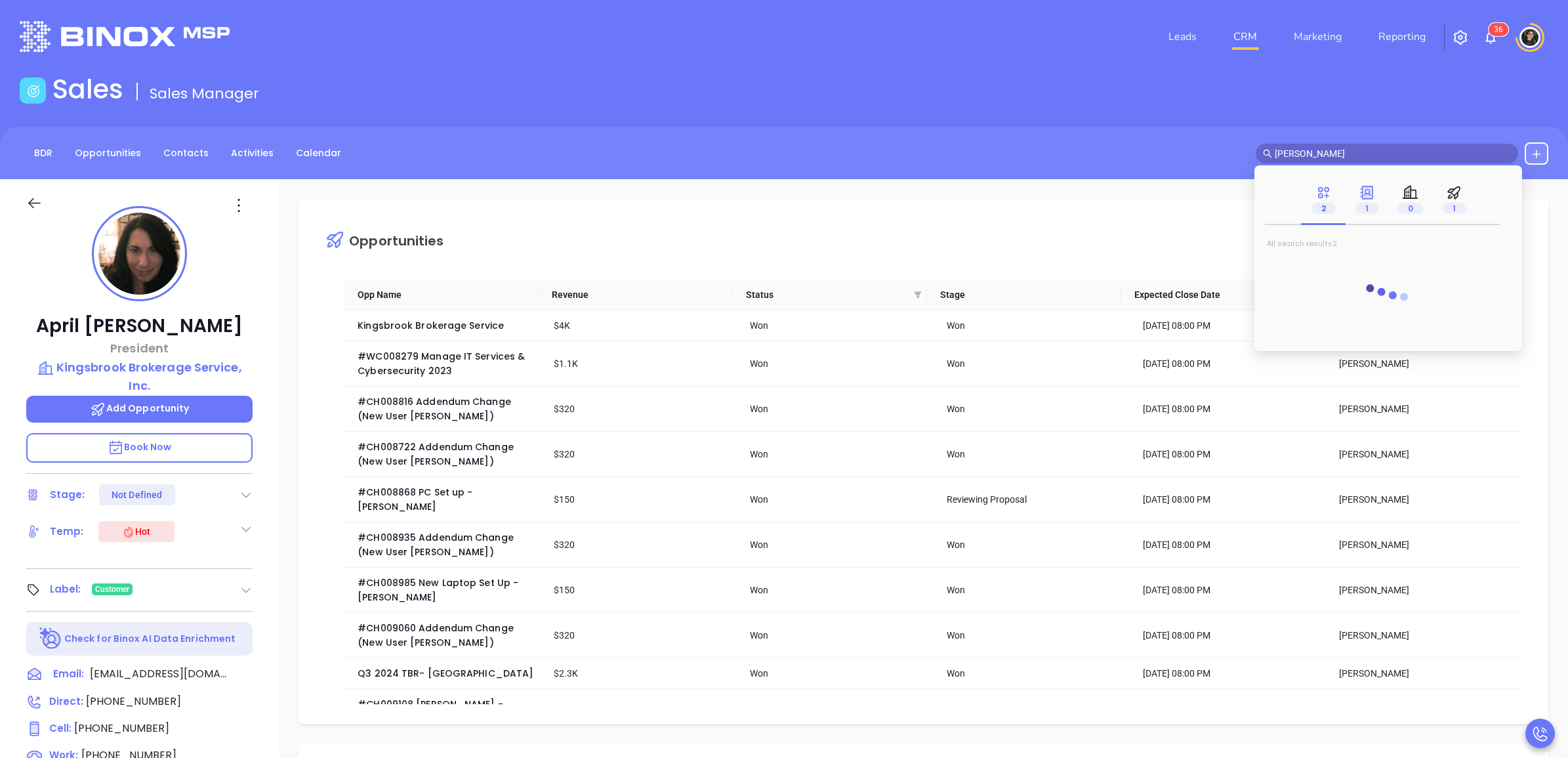
type input "[PERSON_NAME]"
click at [1377, 187] on div "1" at bounding box center [1367, 199] width 23 height 31
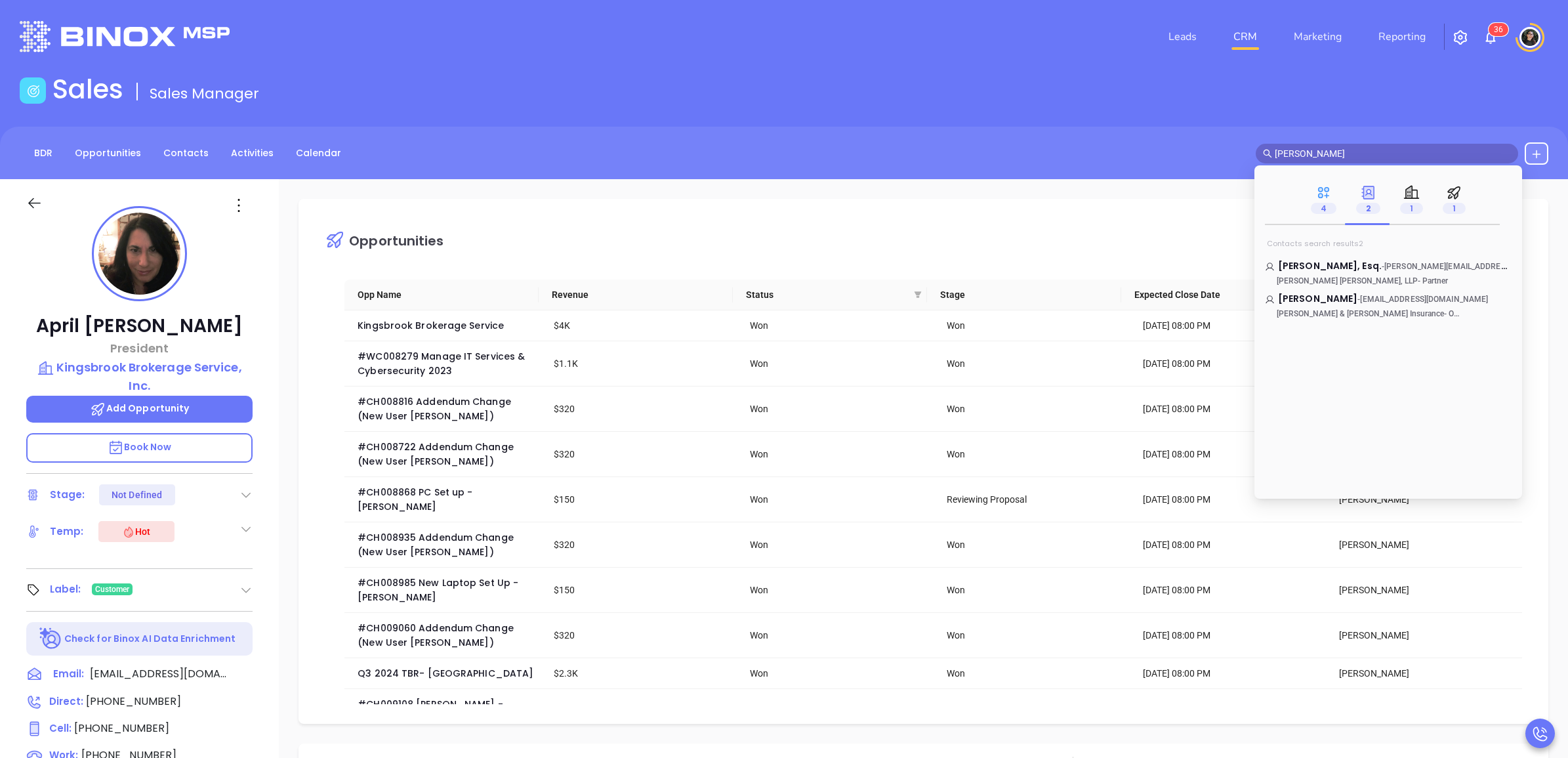
click at [1308, 197] on div "4" at bounding box center [1324, 200] width 46 height 51
click at [1361, 335] on span "Associates Inc" at bounding box center [1397, 332] width 72 height 13
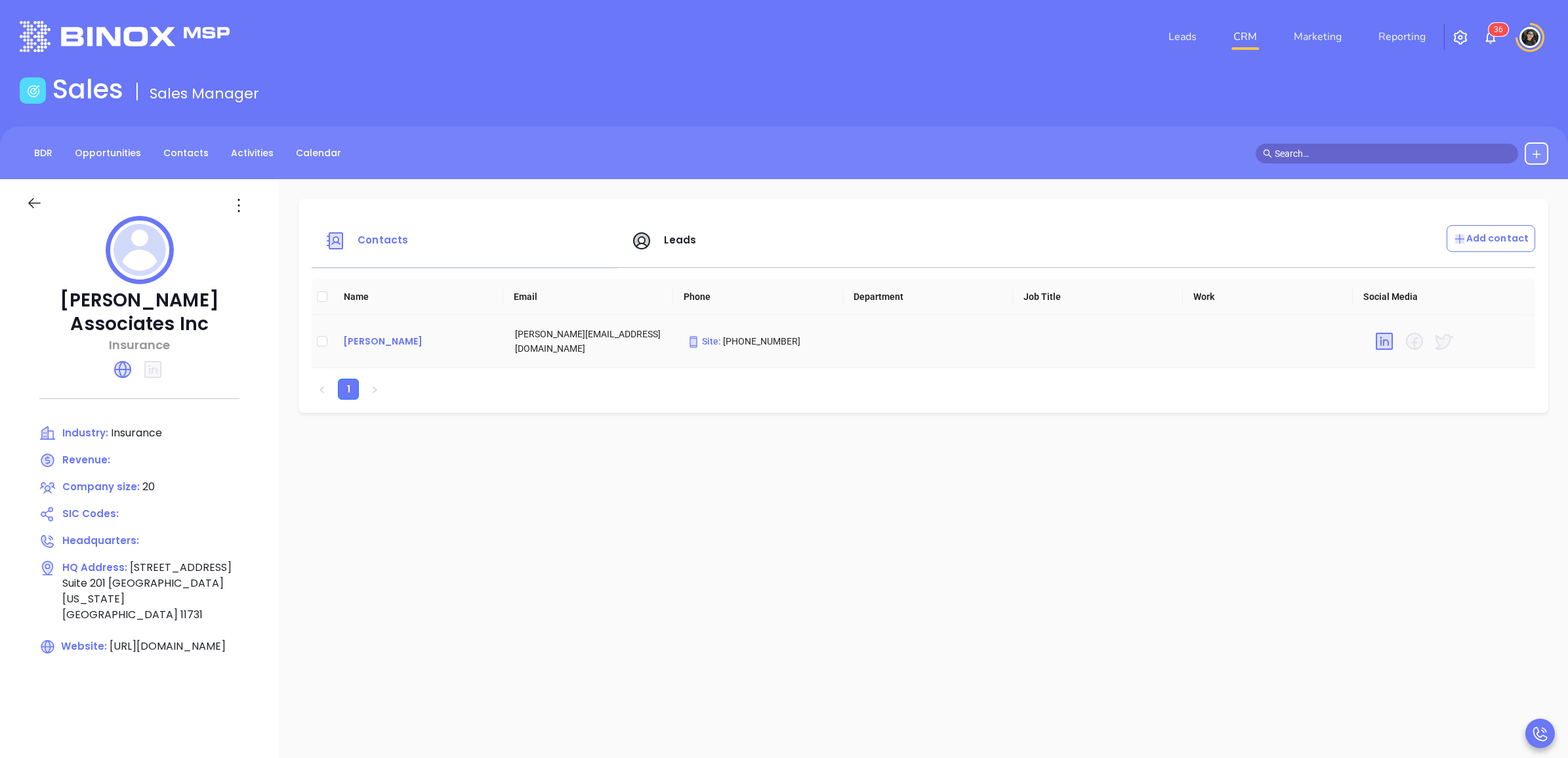
click at [387, 348] on div "[PERSON_NAME]" at bounding box center [418, 342] width 151 height 16
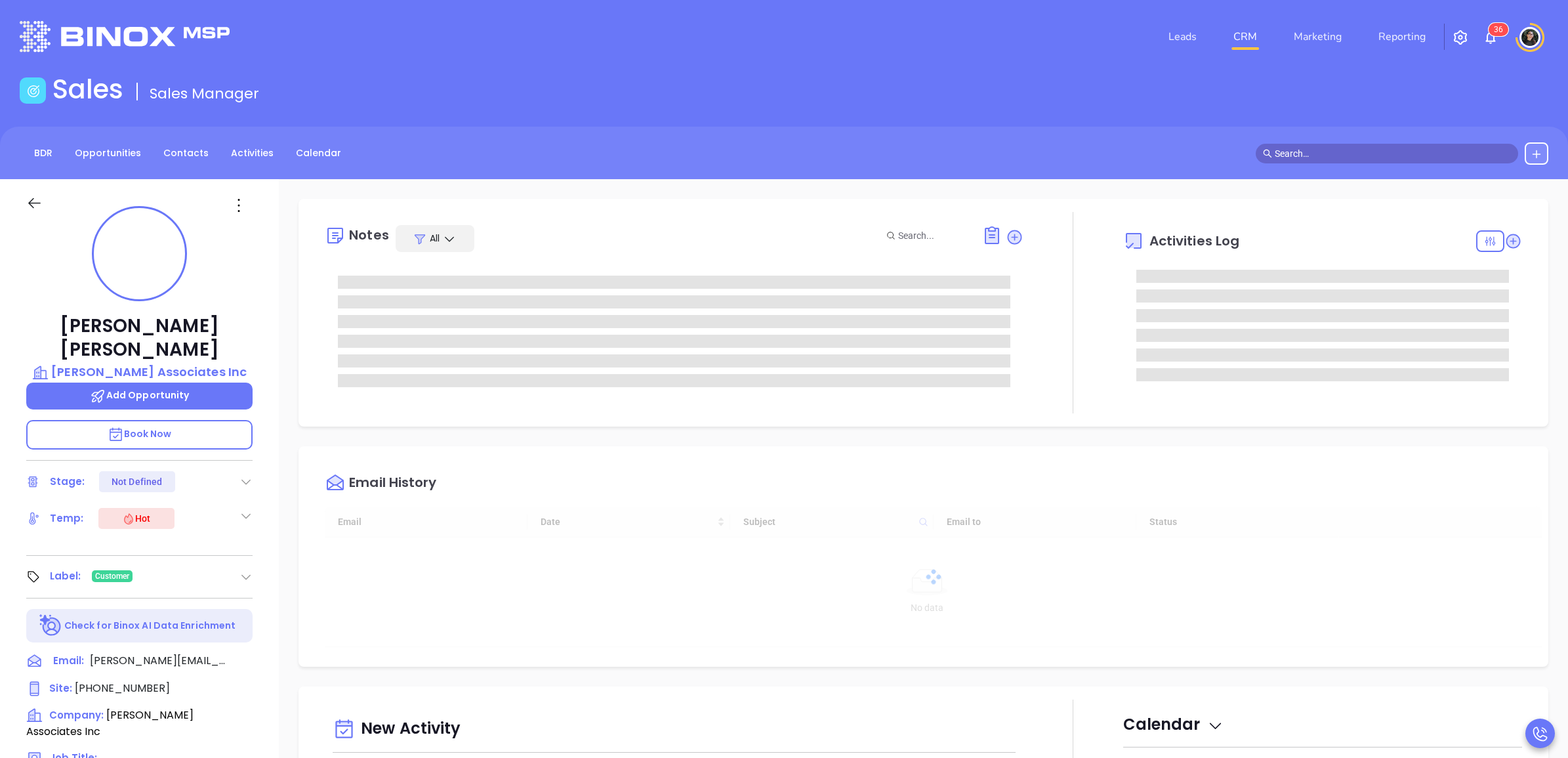
type input "[DATE]"
type input "[PERSON_NAME]"
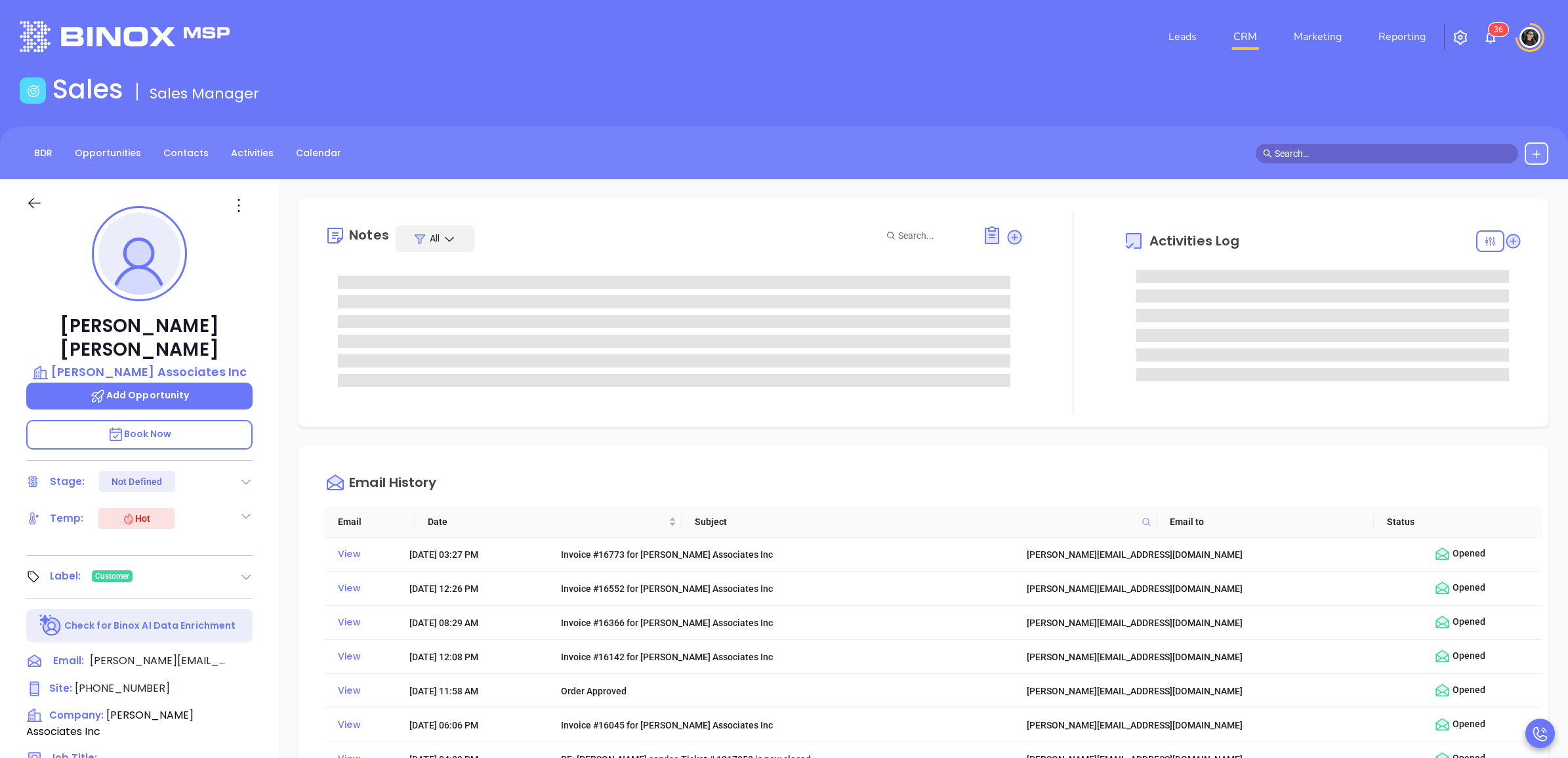
click at [1410, 147] on input "text" at bounding box center [1392, 154] width 236 height 14
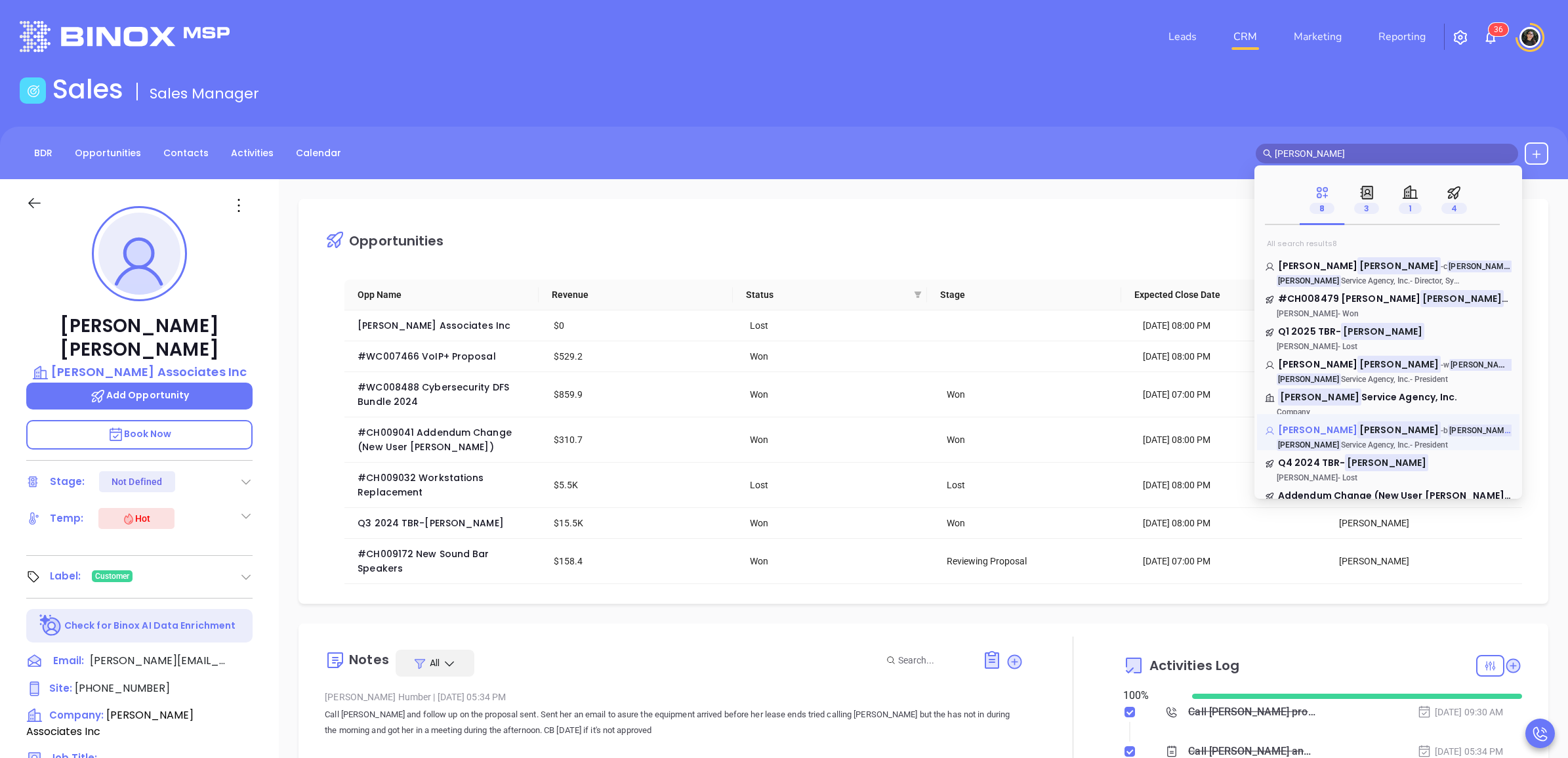
click at [1358, 434] on mark "[PERSON_NAME]" at bounding box center [1399, 429] width 83 height 17
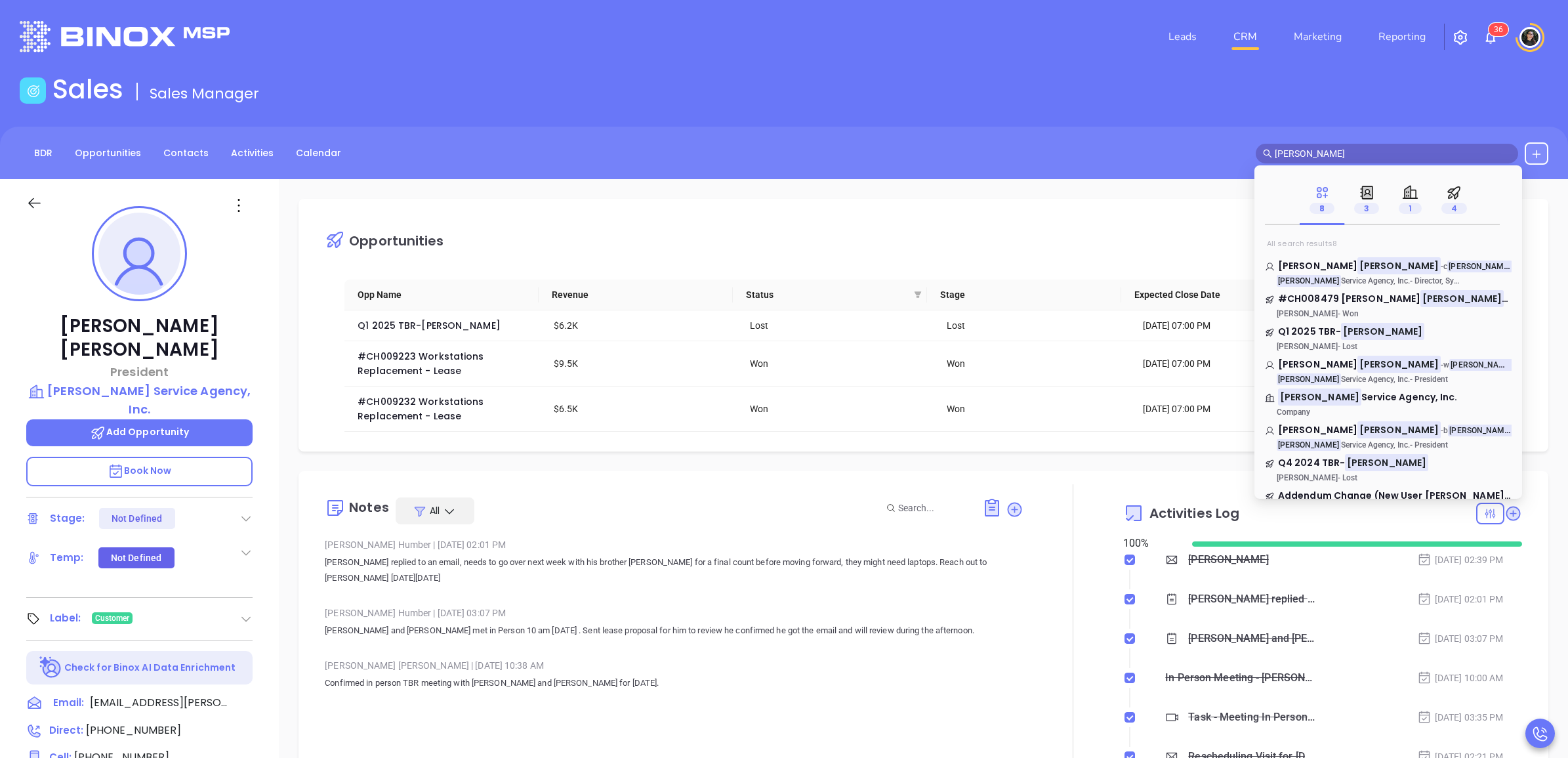
click at [1374, 147] on input "[PERSON_NAME]" at bounding box center [1392, 154] width 236 height 14
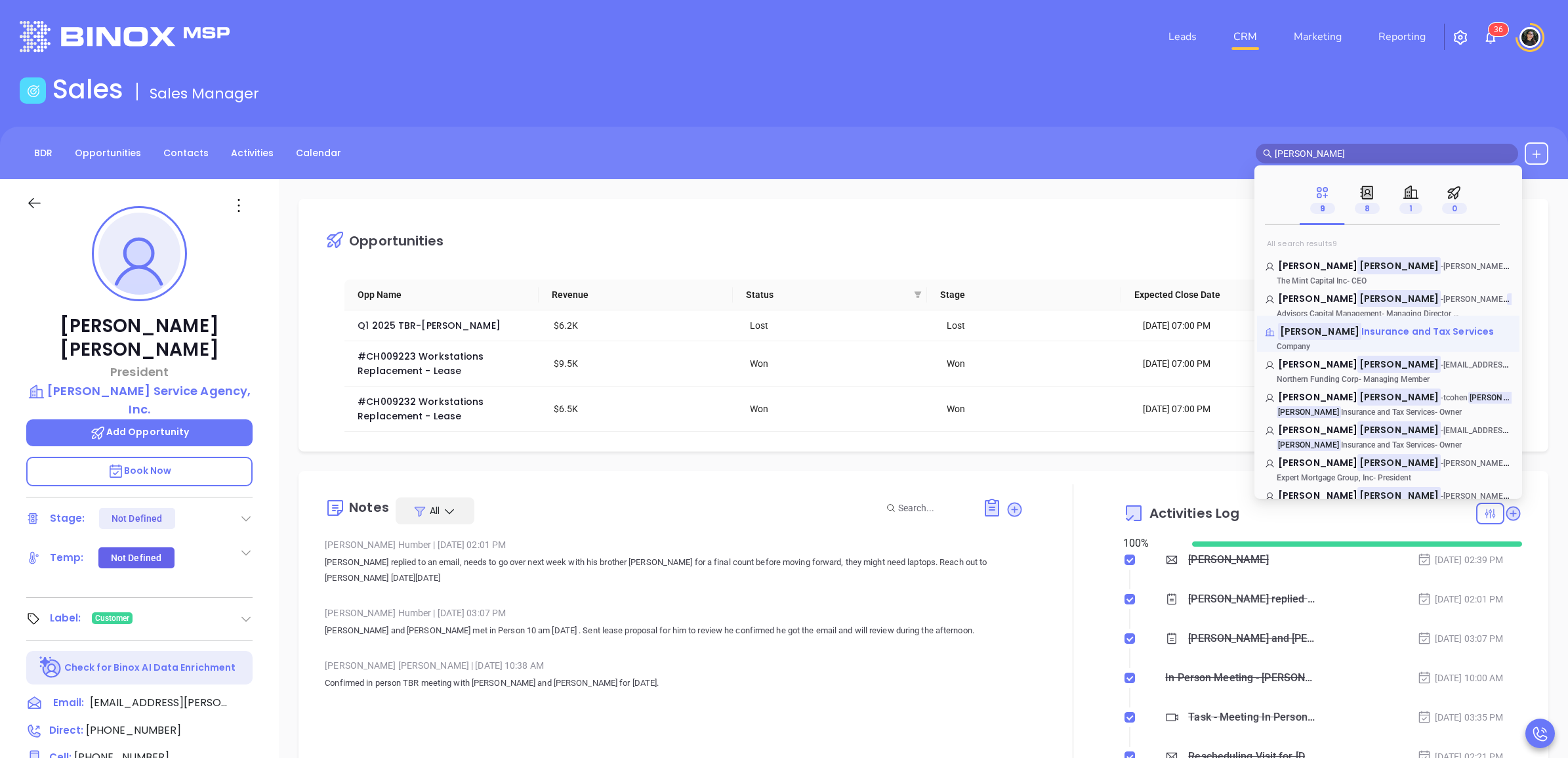
type input "[PERSON_NAME]"
click at [1361, 329] on span "Insurance and Tax Services" at bounding box center [1428, 332] width 133 height 13
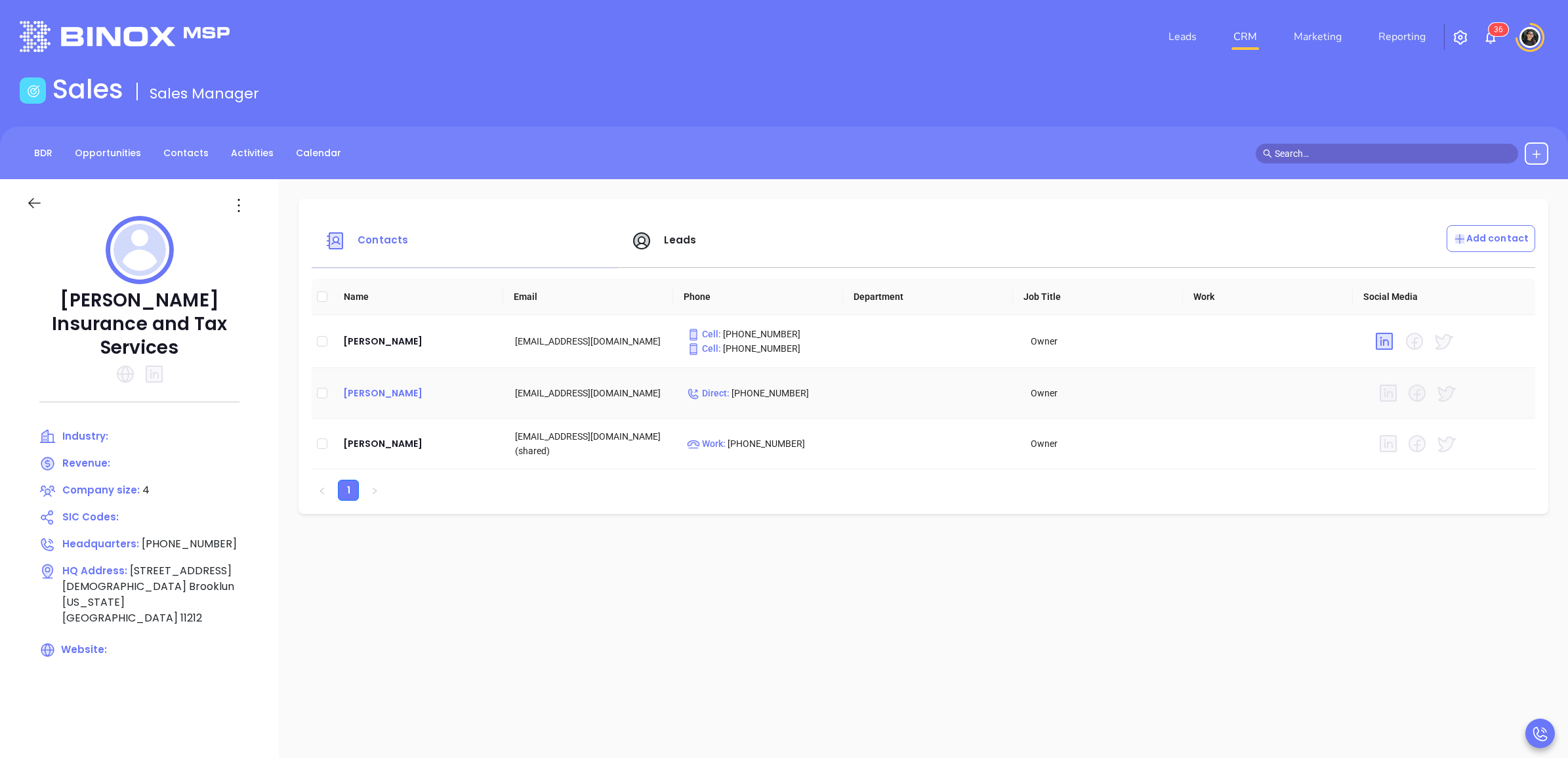
click at [388, 398] on div "[PERSON_NAME]" at bounding box center [418, 393] width 151 height 16
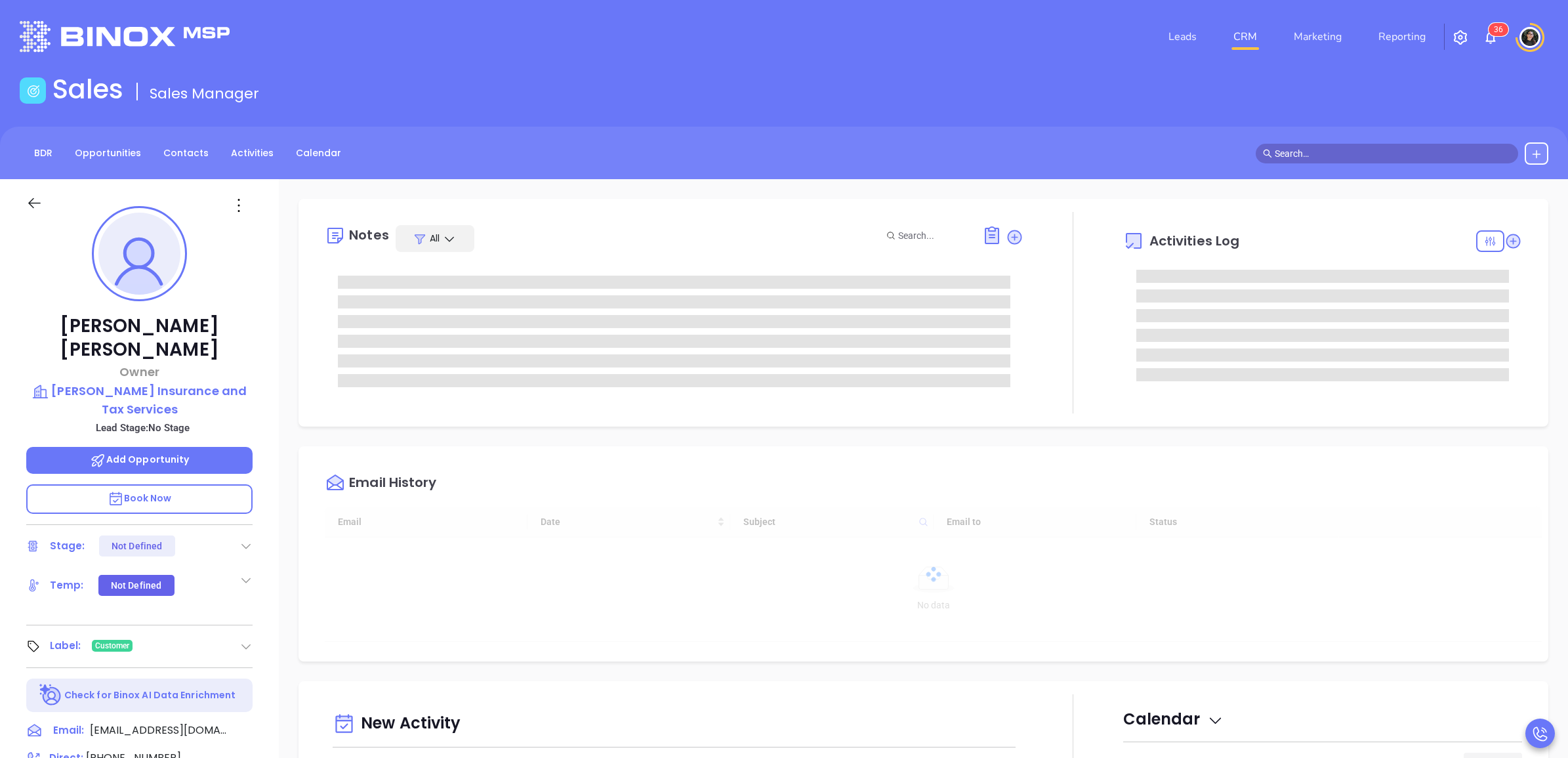
scroll to position [382, 0]
type input "[PERSON_NAME]"
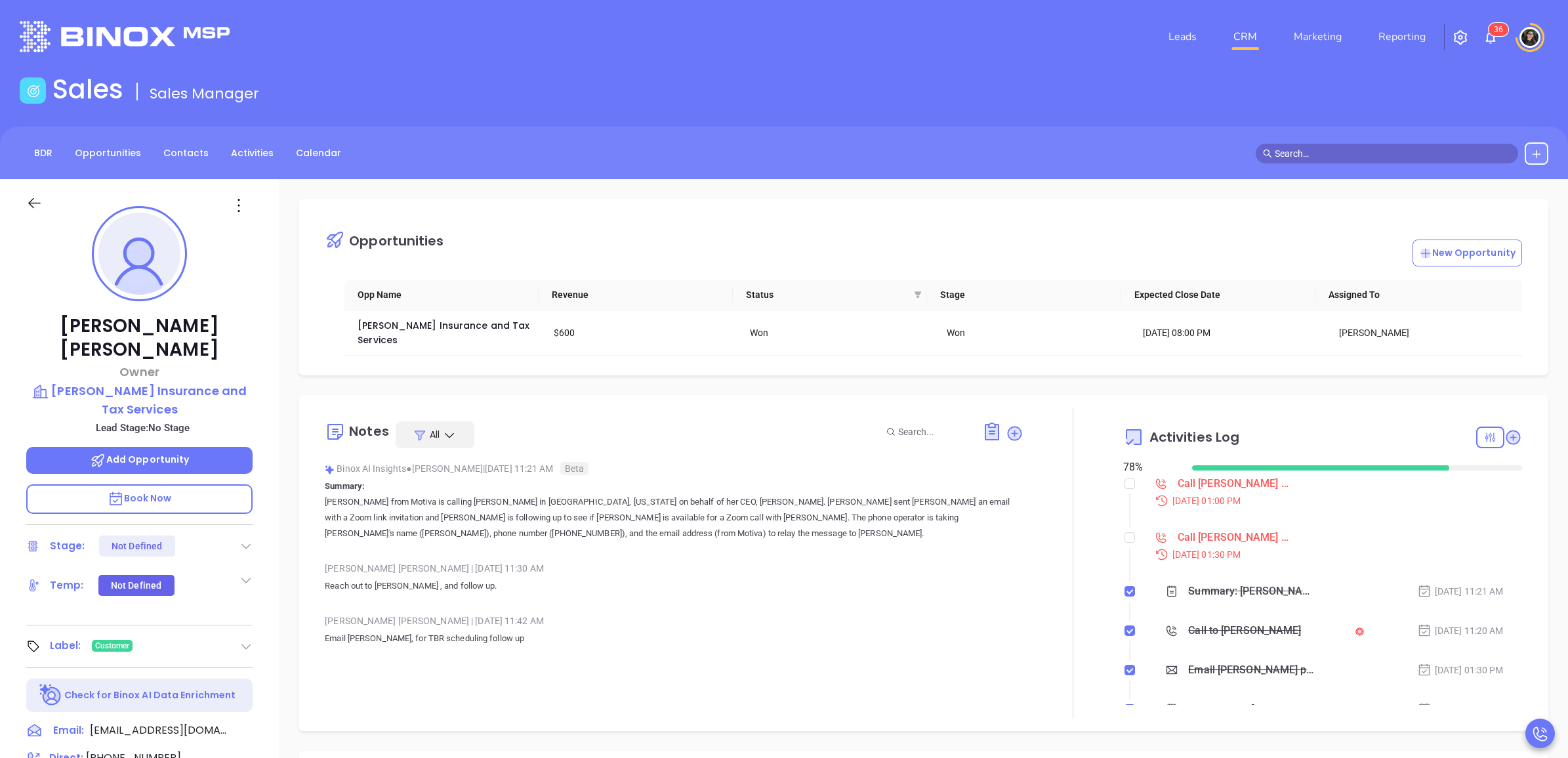
click at [1346, 141] on div "BDR Opportunities Contacts Activities Calendar" at bounding box center [784, 152] width 1568 height 53
click at [1357, 147] on input "text" at bounding box center [1392, 154] width 236 height 14
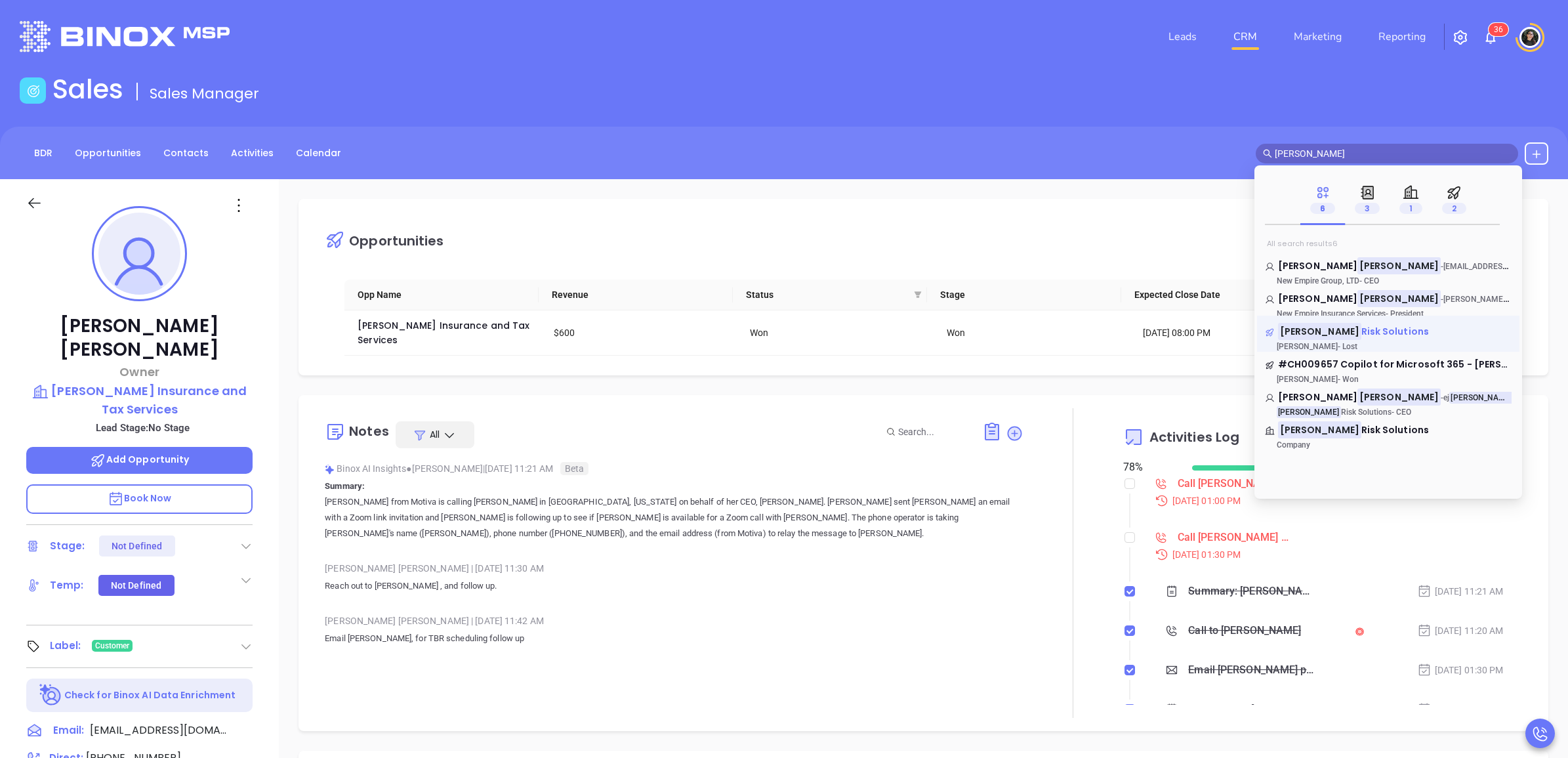
type input "[PERSON_NAME]"
click at [1361, 330] on span "Risk Solutions" at bounding box center [1395, 332] width 68 height 13
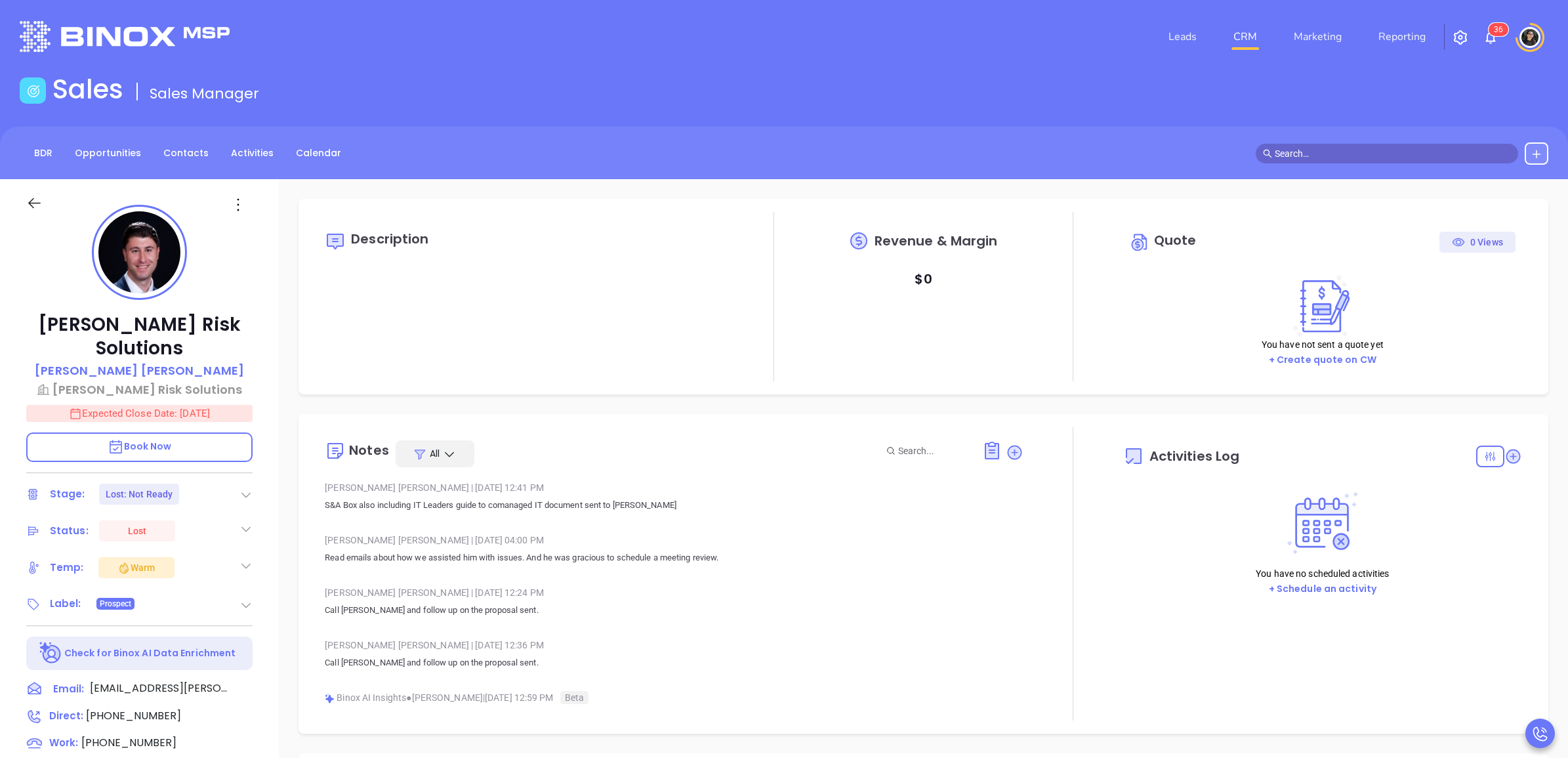
type input "[DATE]"
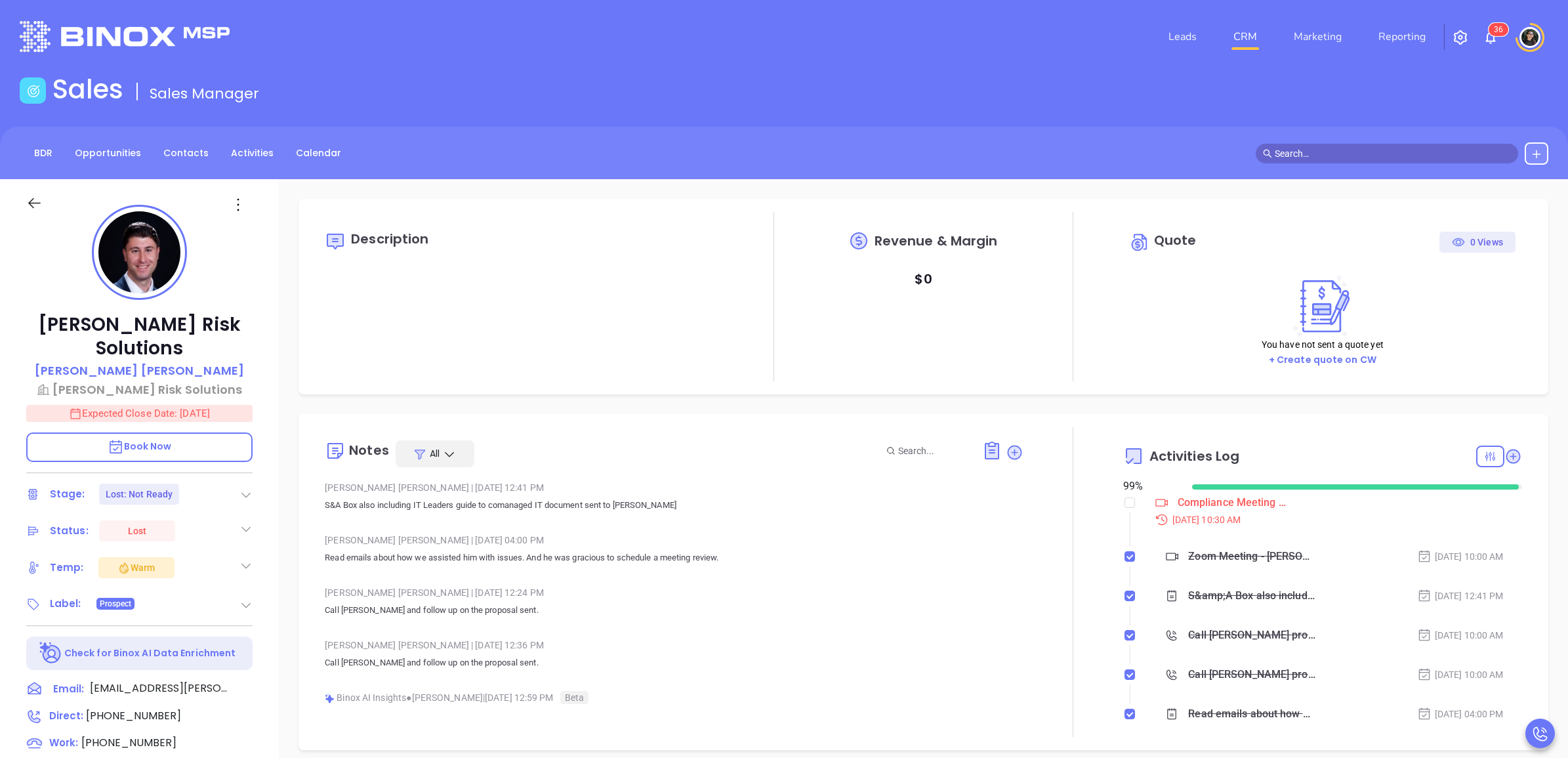
scroll to position [382, 0]
type input "[PERSON_NAME]"
click at [1339, 155] on input "text" at bounding box center [1392, 154] width 236 height 14
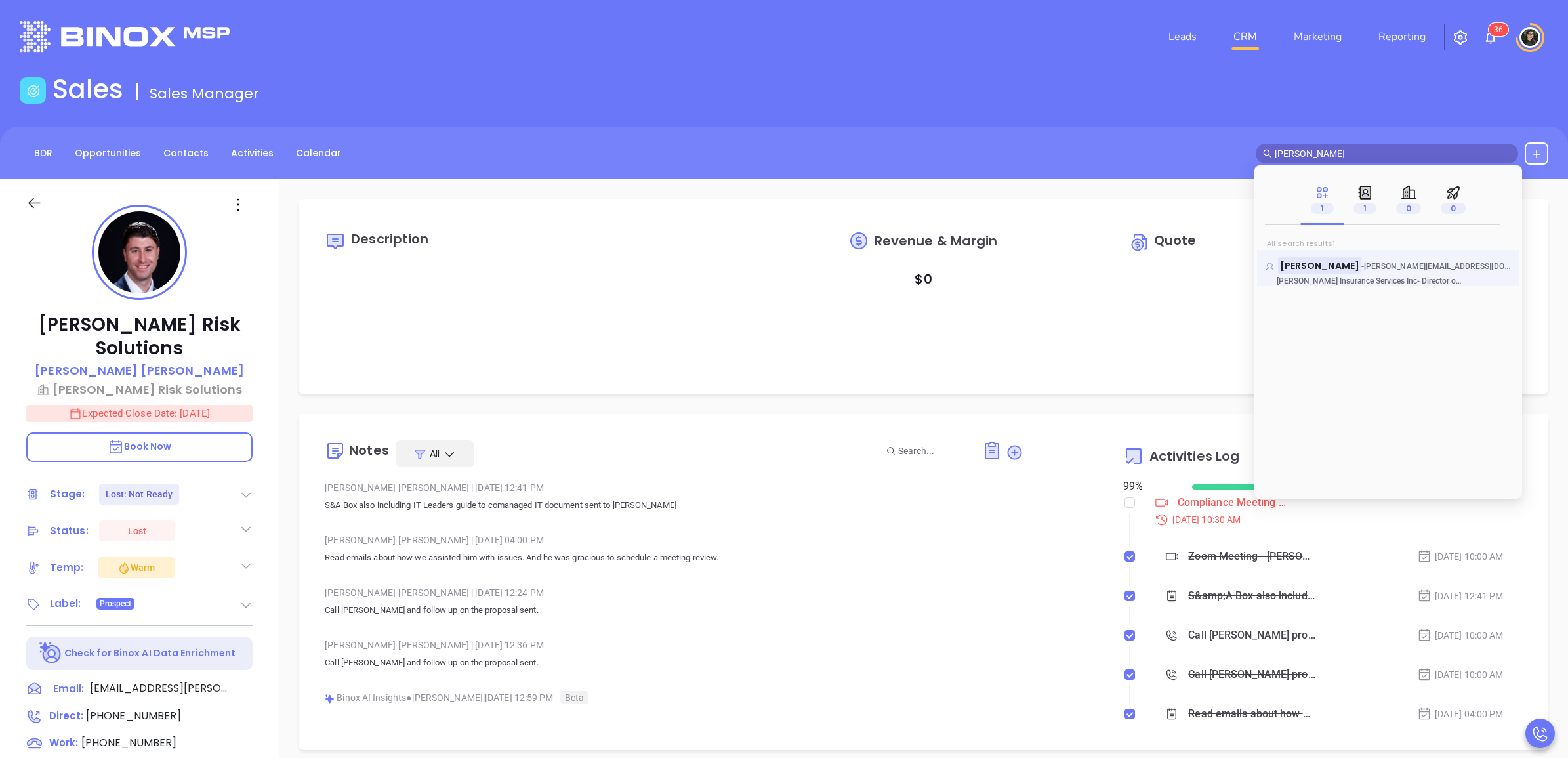
type input "[PERSON_NAME]"
click at [1313, 264] on mark "[PERSON_NAME]" at bounding box center [1320, 265] width 83 height 17
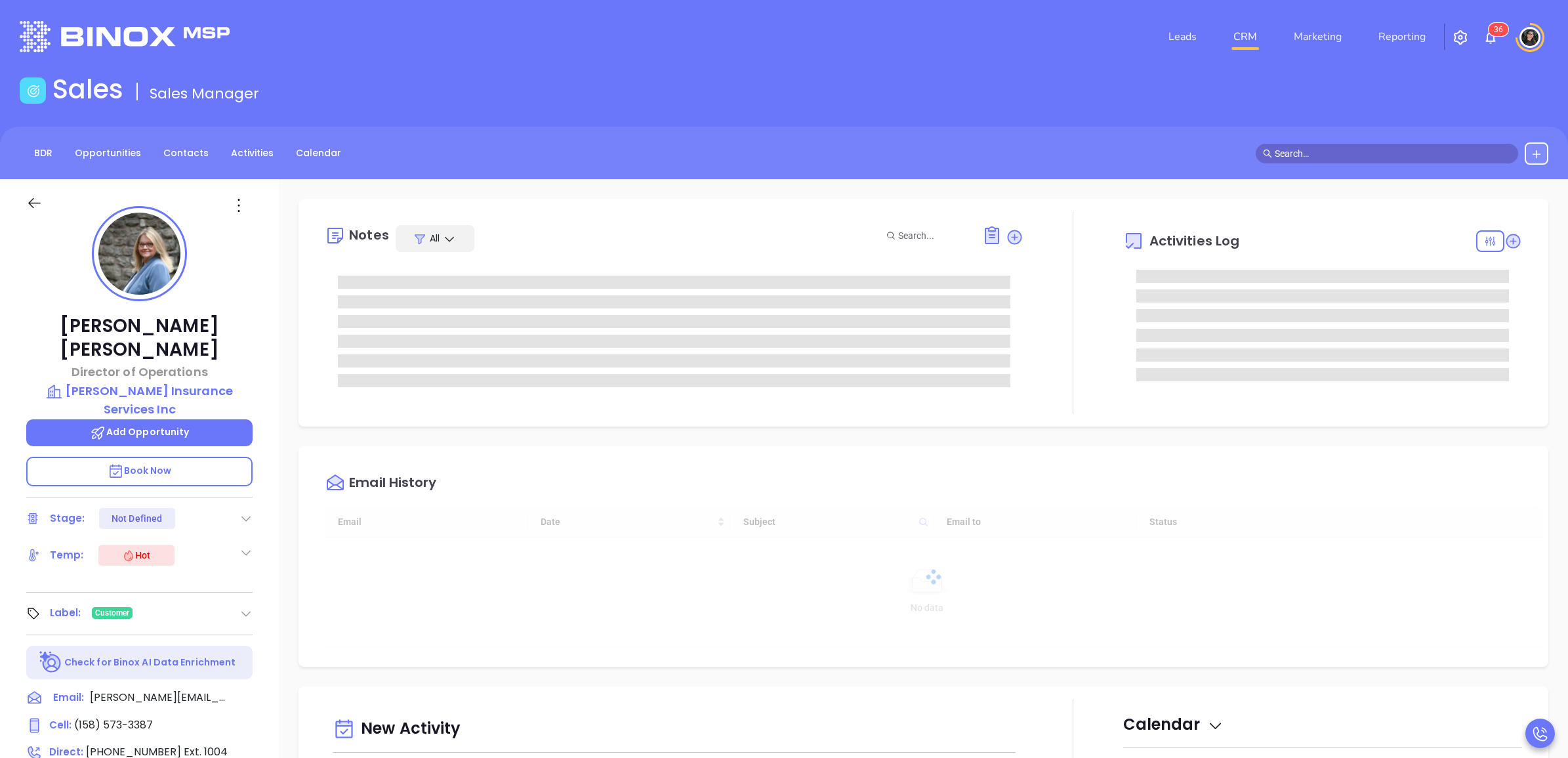
type input "[DATE]"
type input "[PERSON_NAME]"
click at [1375, 155] on input "text" at bounding box center [1392, 154] width 236 height 14
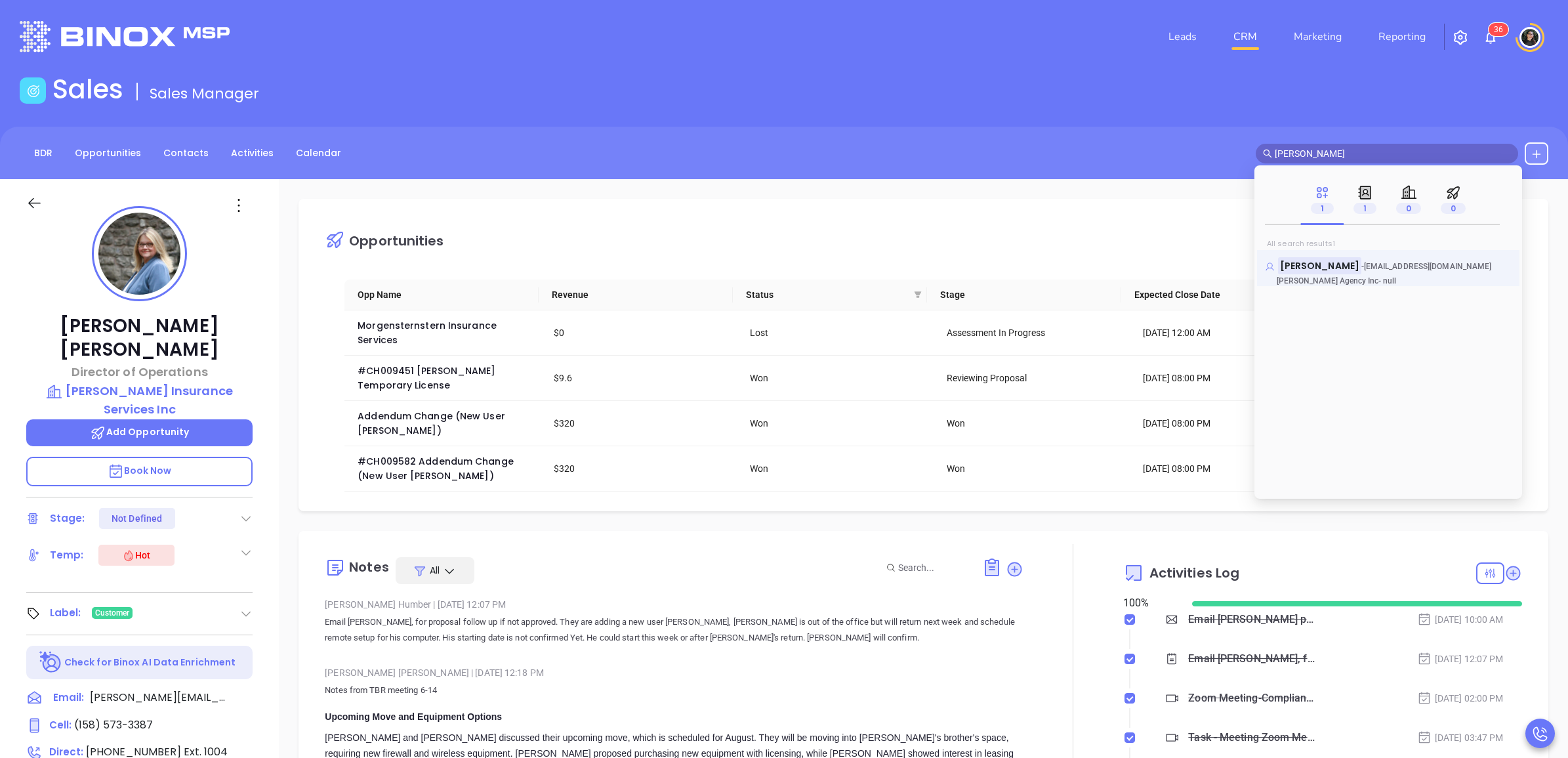
click at [1290, 264] on mark "[PERSON_NAME]" at bounding box center [1320, 265] width 83 height 17
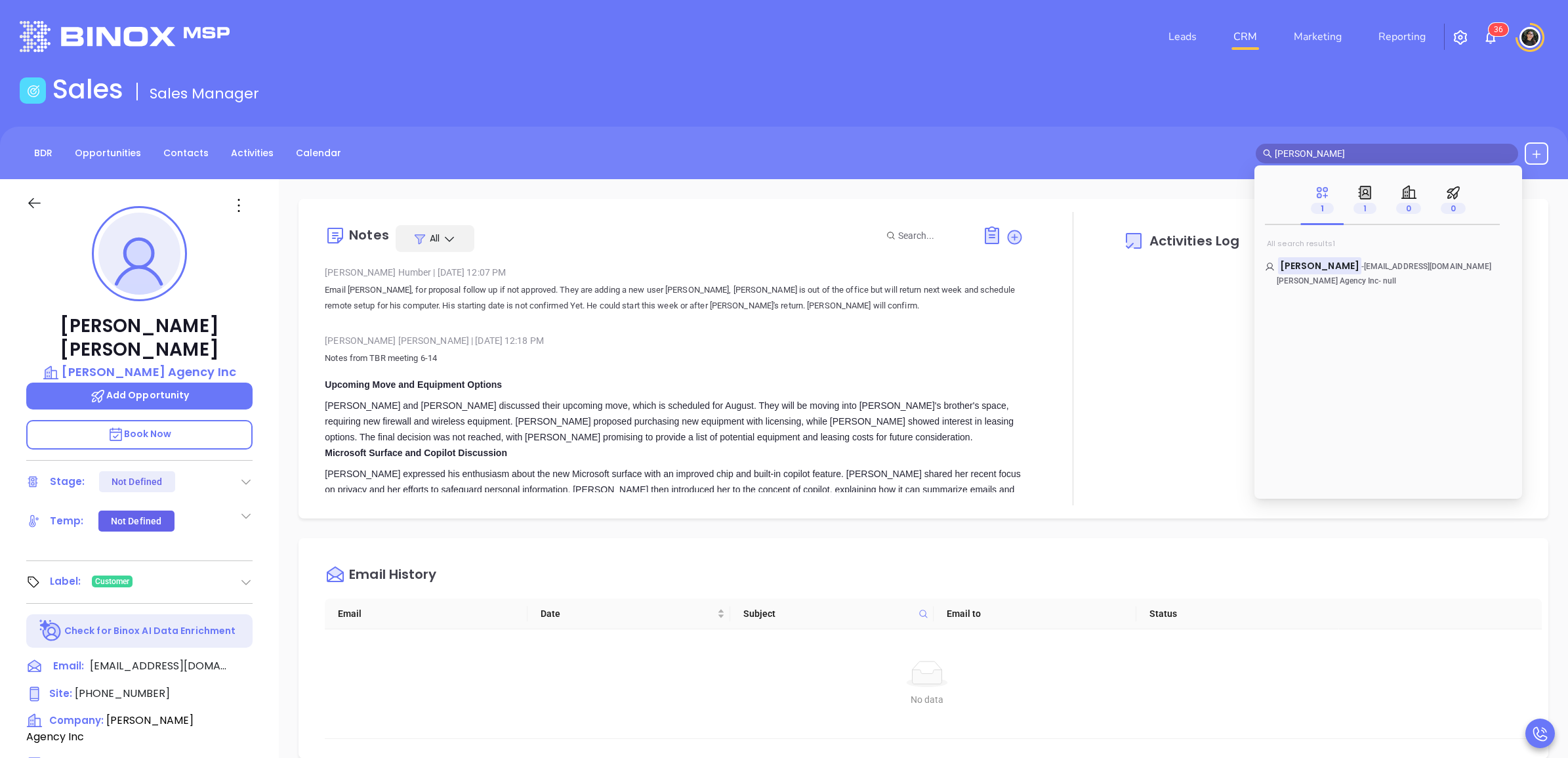
click at [1221, 129] on div "BDR Opportunities Contacts Activities Calendar [PERSON_NAME]" at bounding box center [784, 152] width 1568 height 53
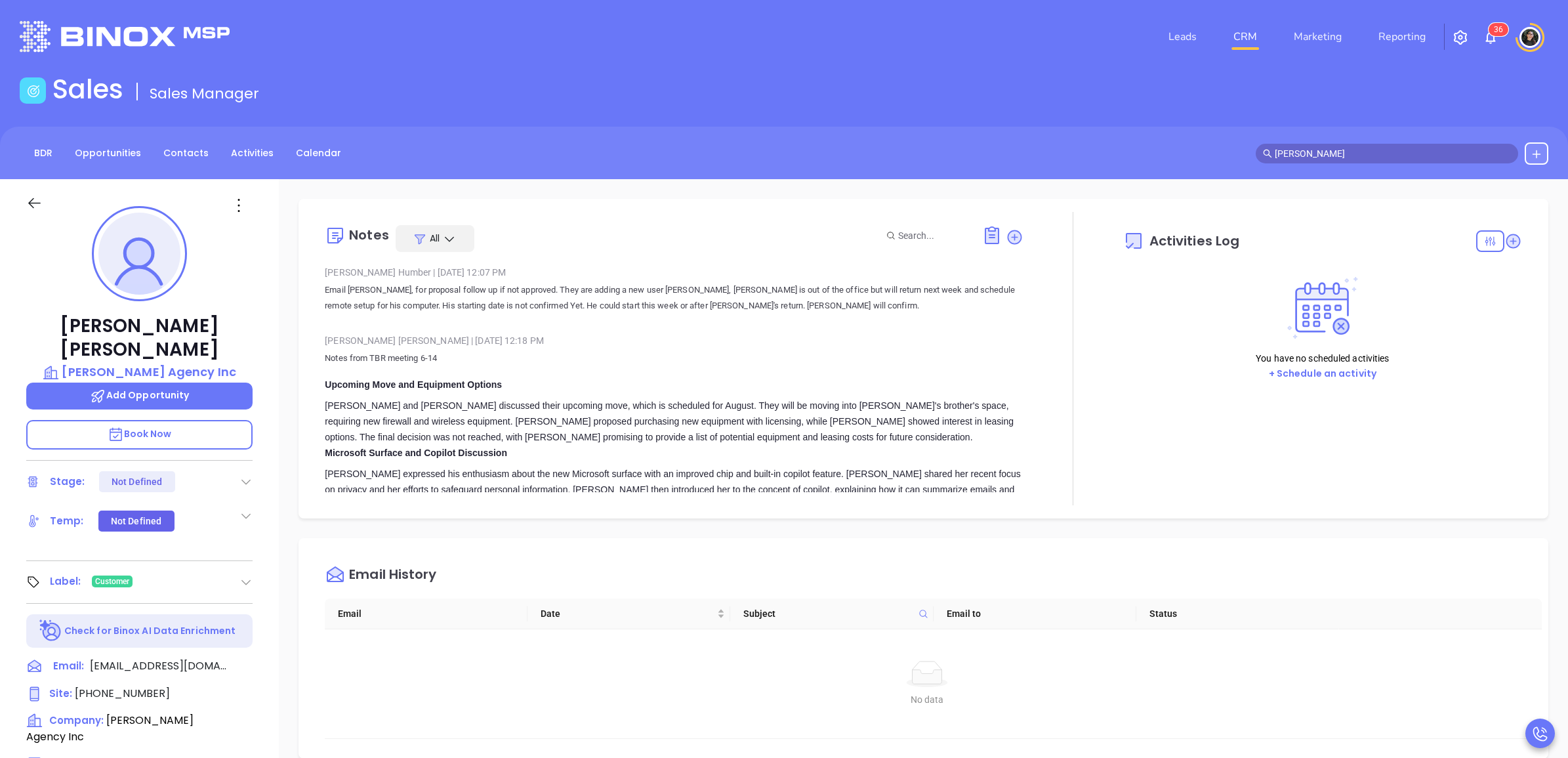
click at [1343, 139] on div "BDR Opportunities Contacts Activities Calendar [PERSON_NAME]" at bounding box center [784, 152] width 1568 height 53
click at [1353, 147] on input "[PERSON_NAME]" at bounding box center [1392, 154] width 236 height 14
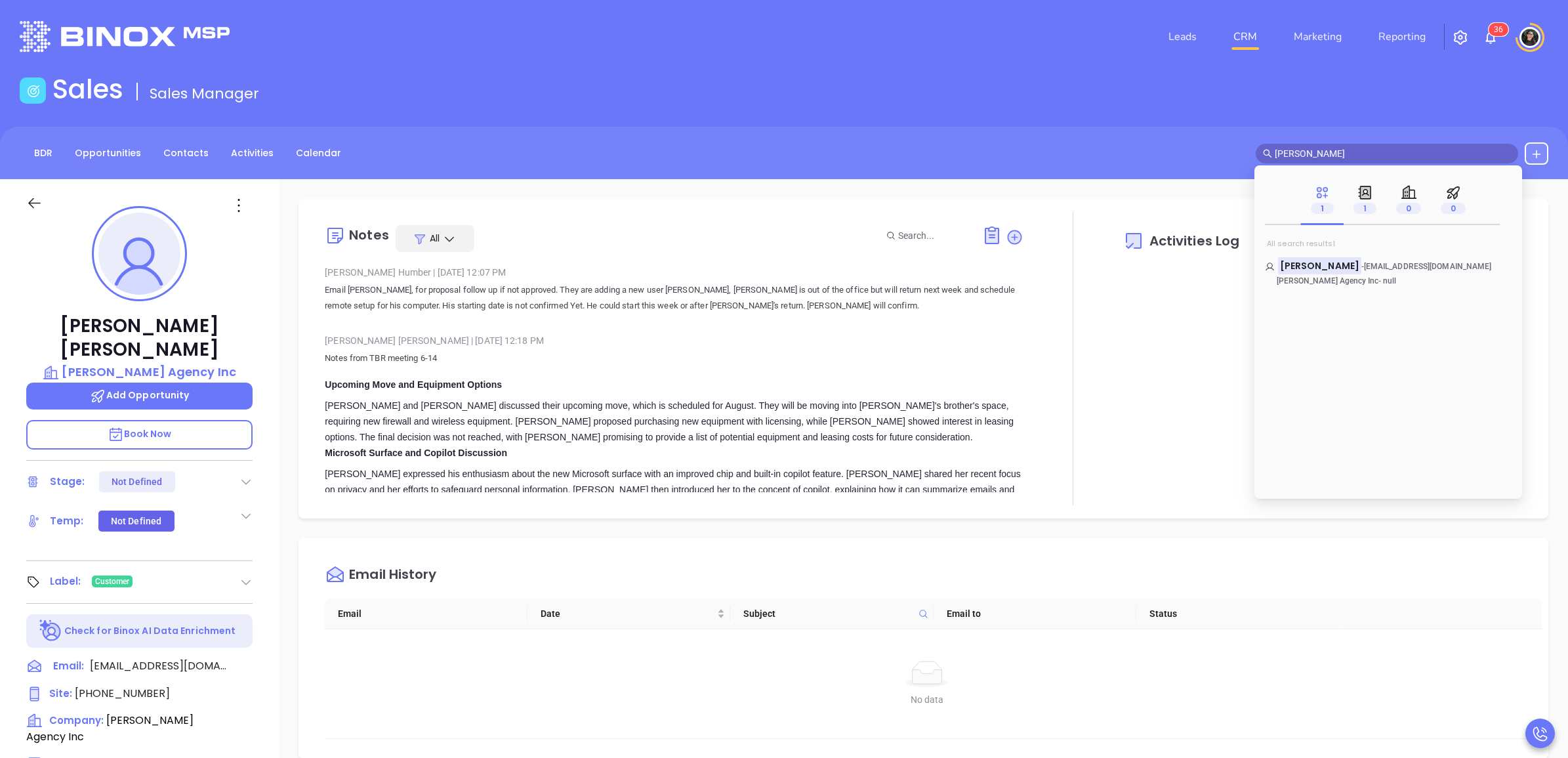
click at [1353, 147] on input "[PERSON_NAME]" at bounding box center [1392, 154] width 236 height 14
click at [1319, 262] on mark "[PERSON_NAME]" at bounding box center [1320, 265] width 83 height 17
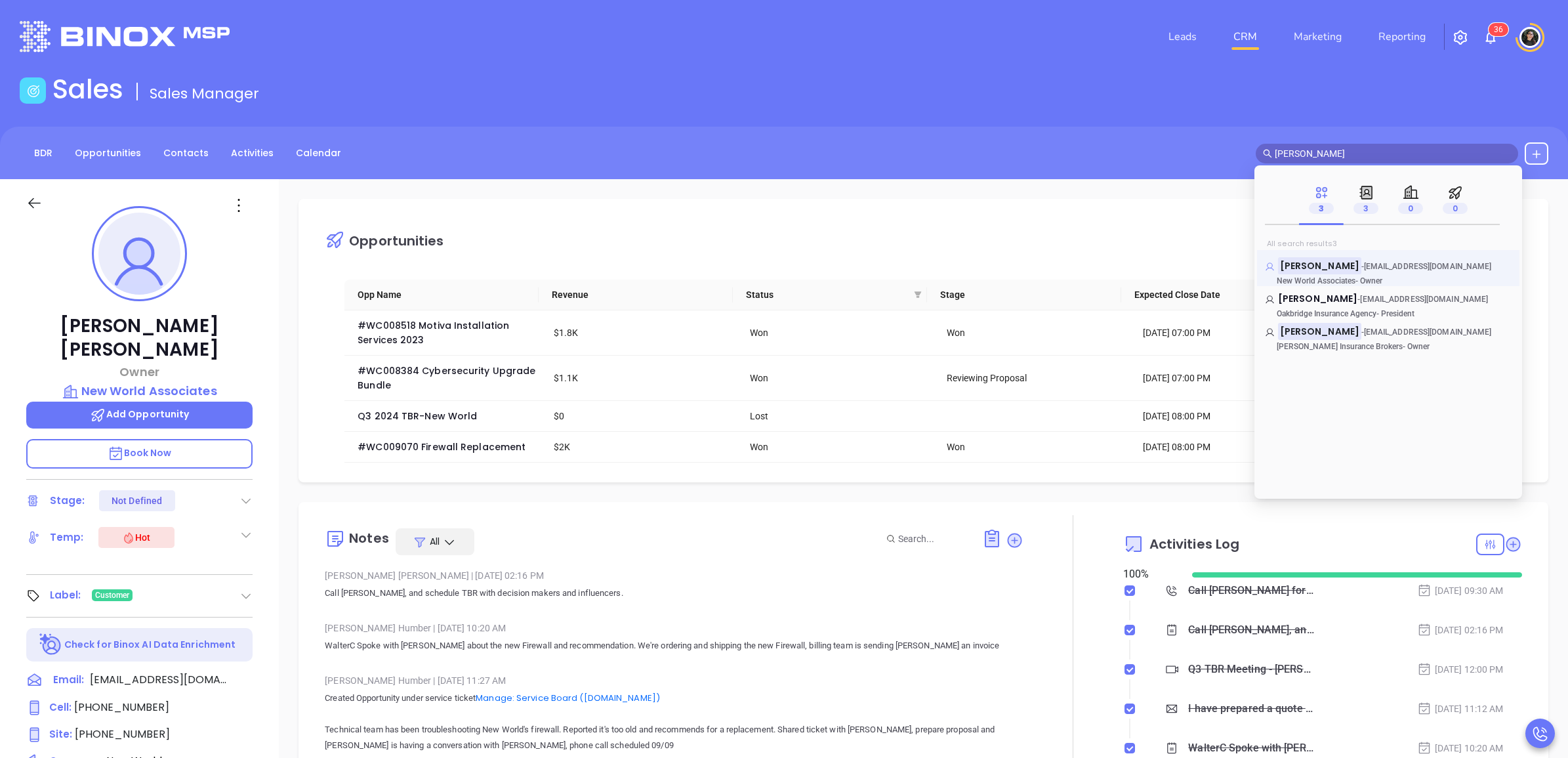
click at [1307, 266] on mark "[PERSON_NAME]" at bounding box center [1320, 265] width 83 height 17
click at [1343, 149] on input "[PERSON_NAME]" at bounding box center [1392, 154] width 236 height 14
click at [1343, 149] on input "[PERSON_NAME]" at bounding box center [1392, 154] width 236 height 14
click at [1324, 266] on span "[PERSON_NAME]" at bounding box center [1318, 266] width 79 height 13
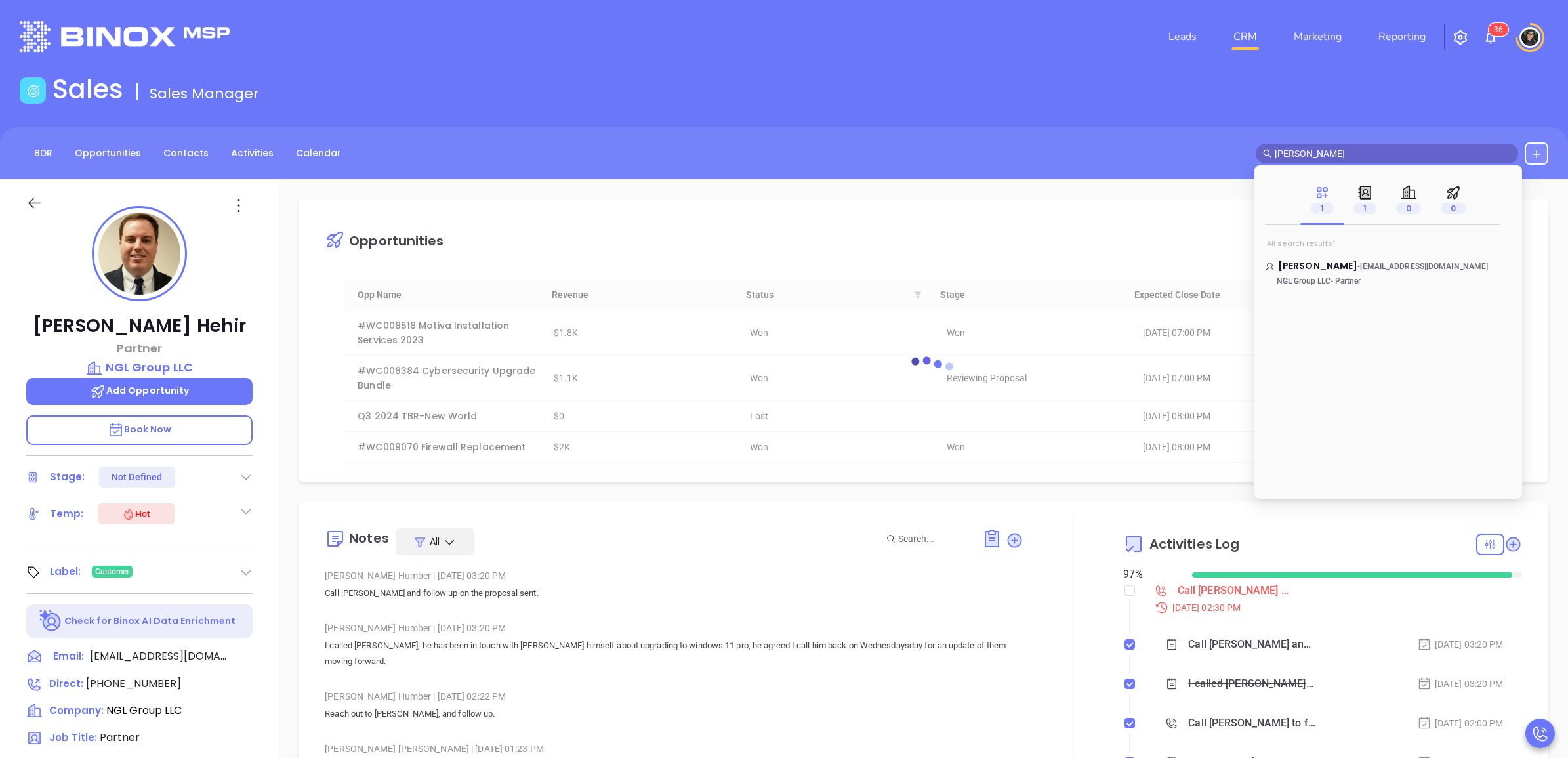
click at [1389, 128] on div "BDR Opportunities Contacts Activities Calendar [PERSON_NAME]" at bounding box center [784, 152] width 1568 height 53
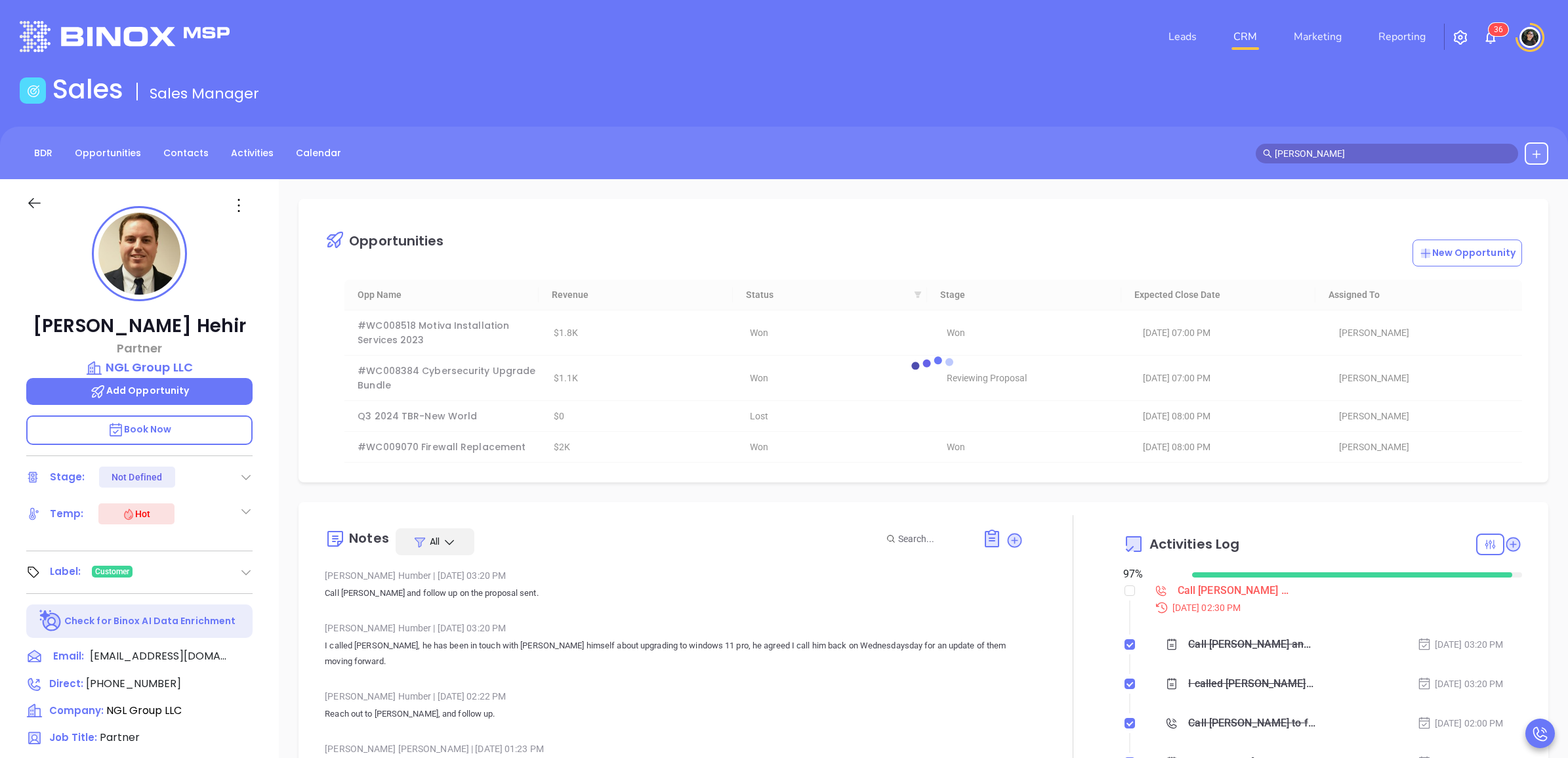
click at [1393, 158] on input "[PERSON_NAME]" at bounding box center [1392, 154] width 236 height 14
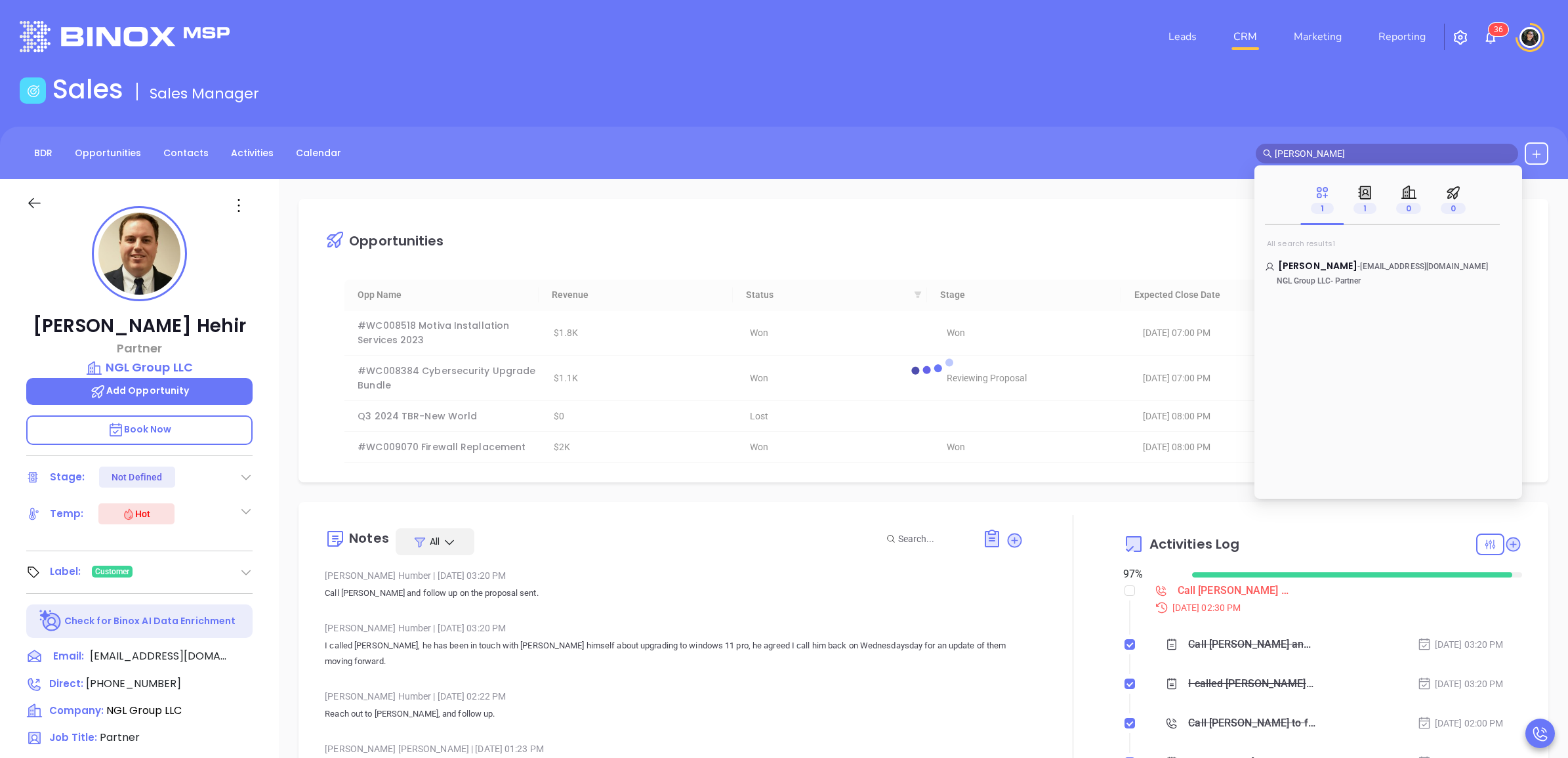
click at [1395, 158] on input "[PERSON_NAME]" at bounding box center [1392, 154] width 236 height 14
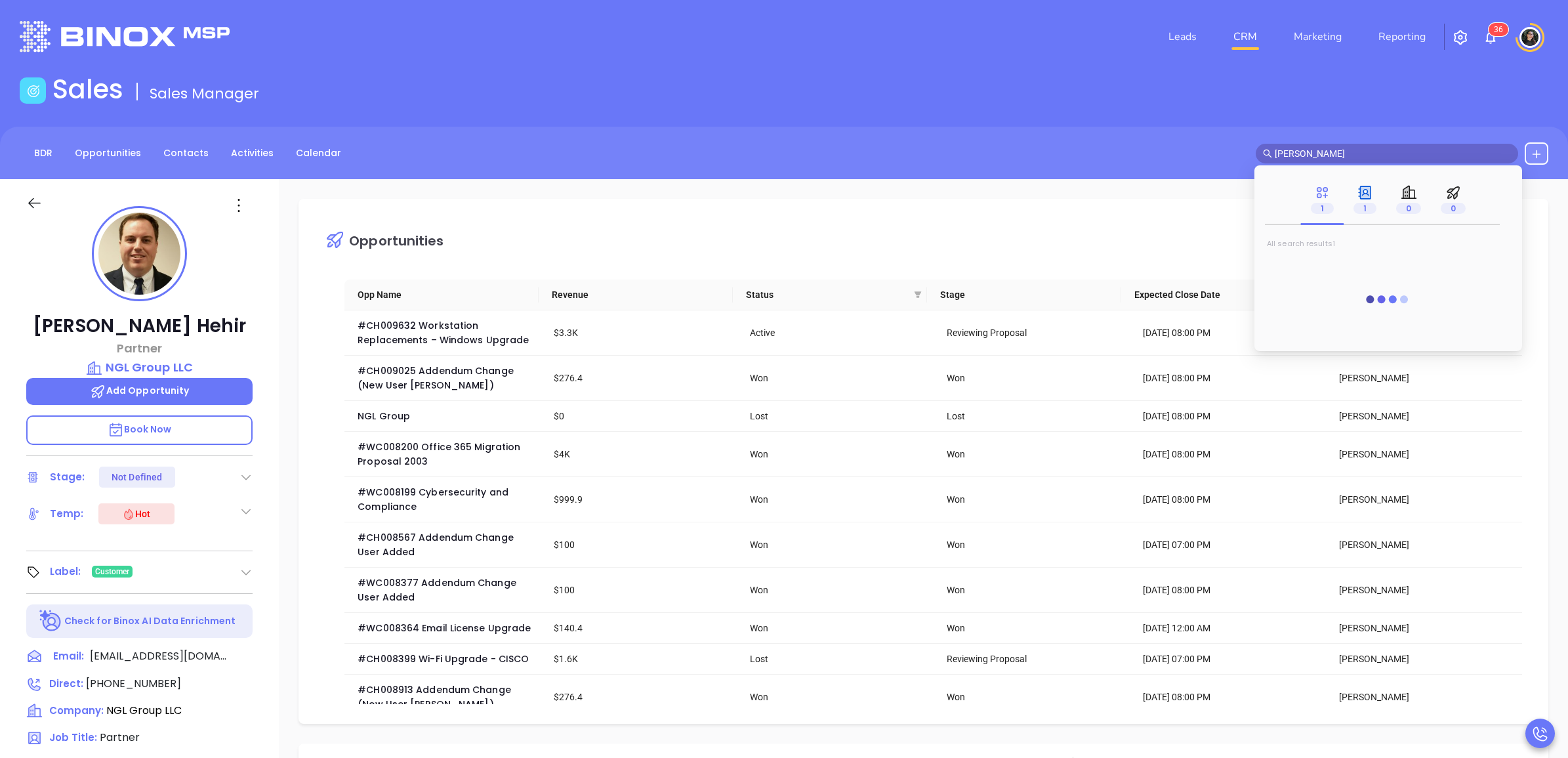
click at [1353, 199] on div "1" at bounding box center [1365, 199] width 23 height 31
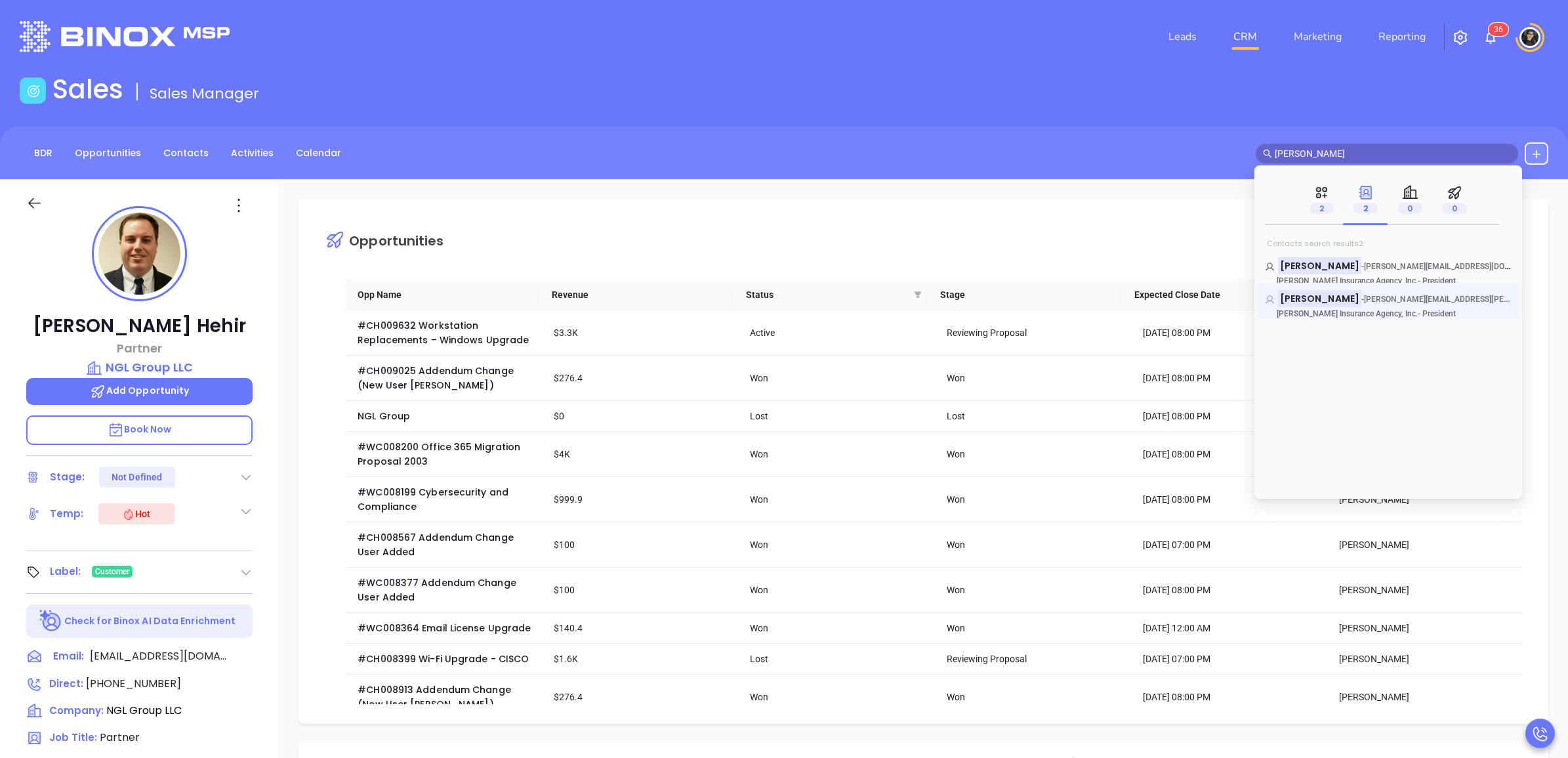
click at [1322, 301] on mark "[PERSON_NAME]" at bounding box center [1320, 298] width 83 height 17
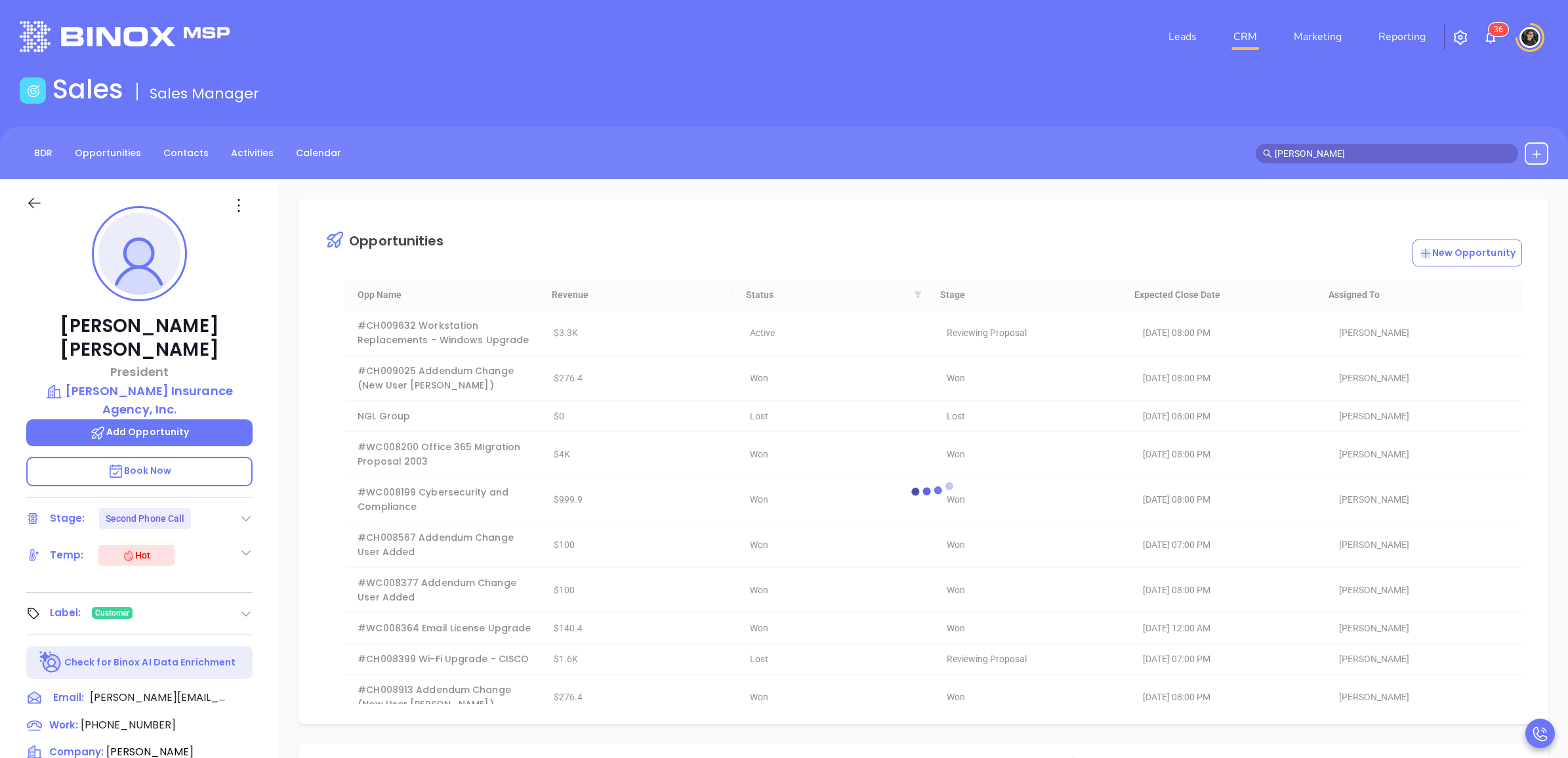
click at [853, 126] on main "Sales Sales Manager BDR Opportunities Contacts Activities Calendar [PERSON_NAME…" at bounding box center [784, 600] width 1568 height 1054
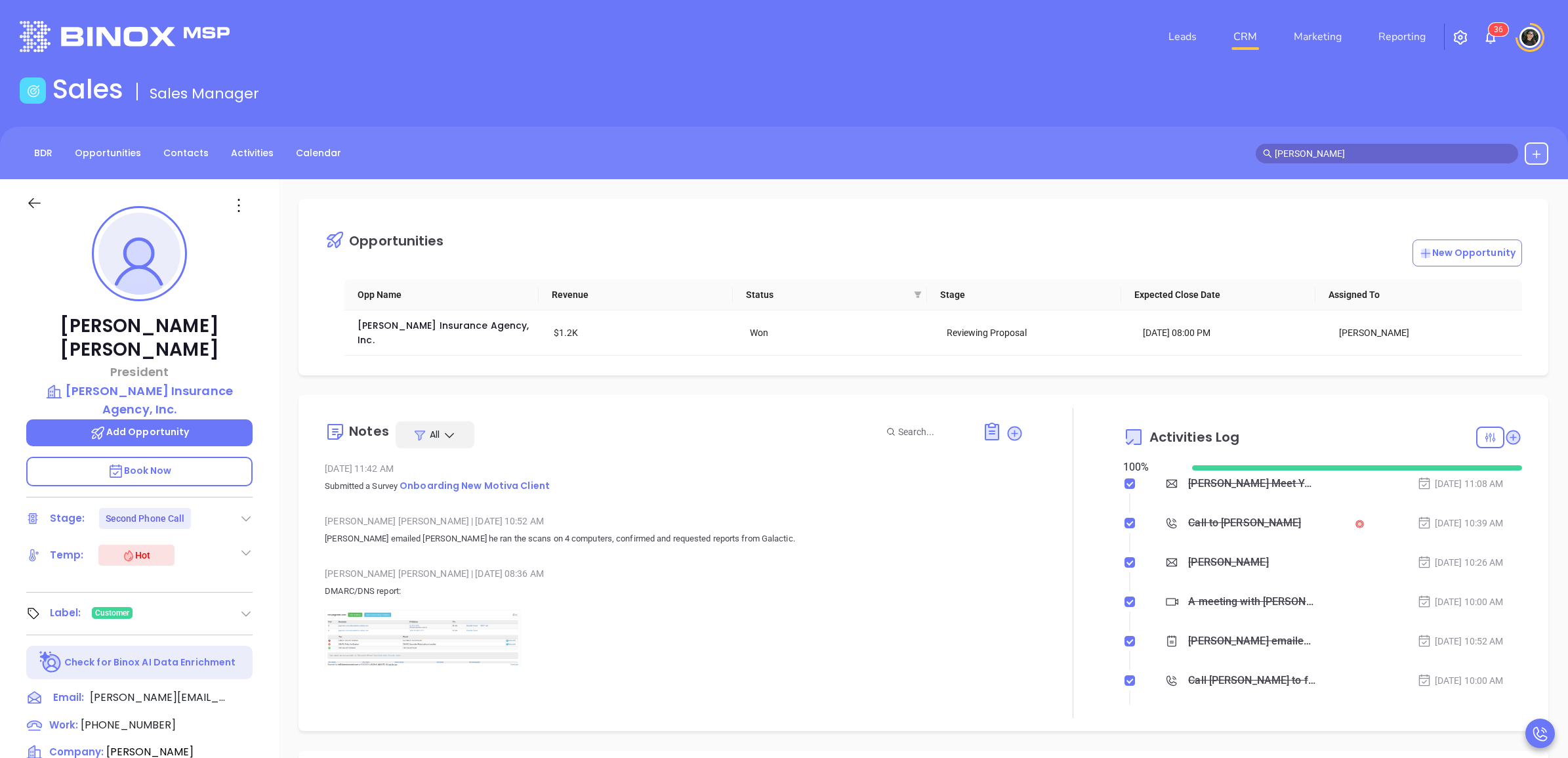
click at [1357, 152] on input "[PERSON_NAME]" at bounding box center [1392, 154] width 236 height 14
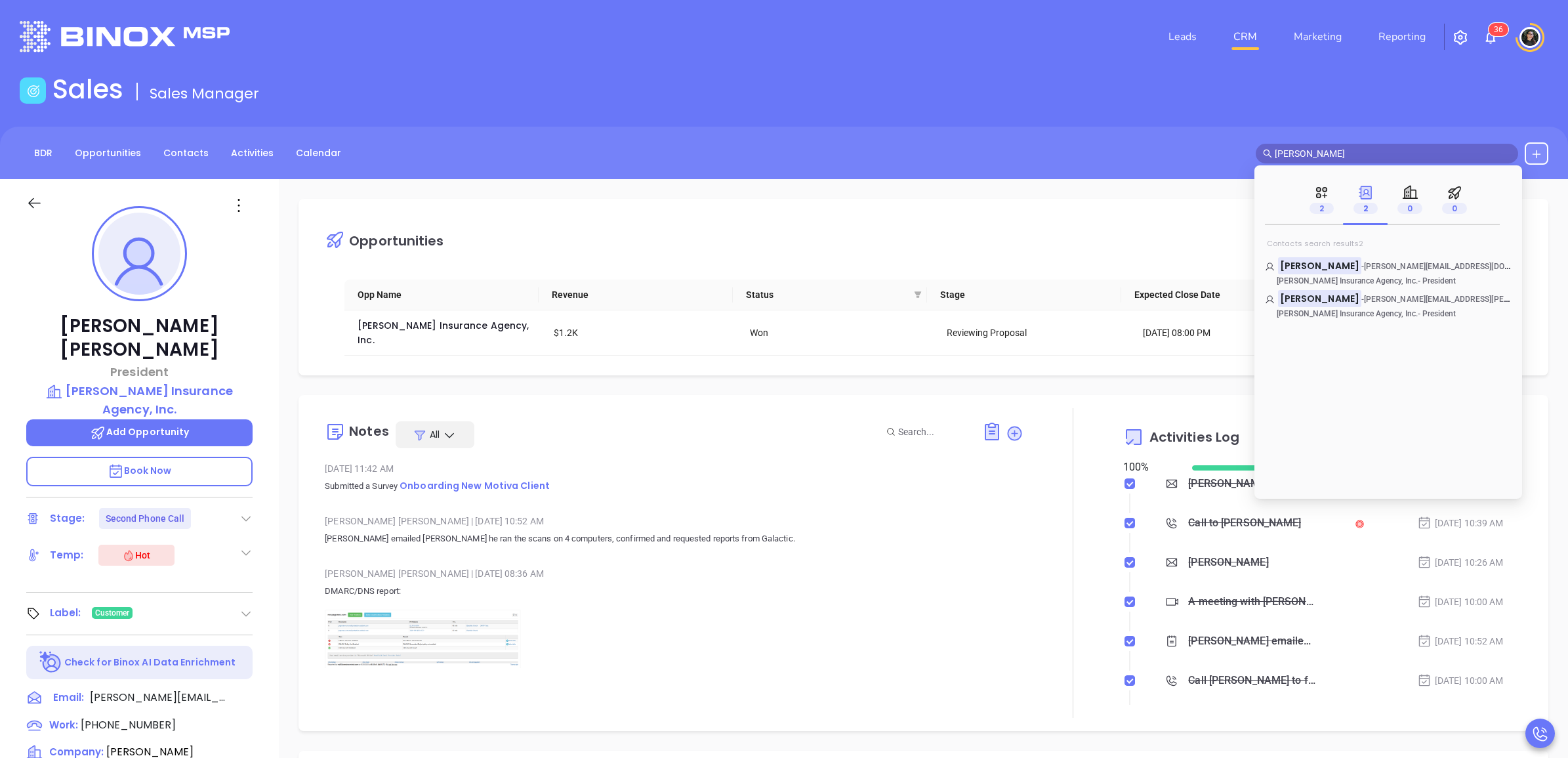
click at [1357, 152] on input "[PERSON_NAME]" at bounding box center [1392, 154] width 236 height 14
type input "priority"
click at [1330, 204] on span "16" at bounding box center [1321, 208] width 28 height 11
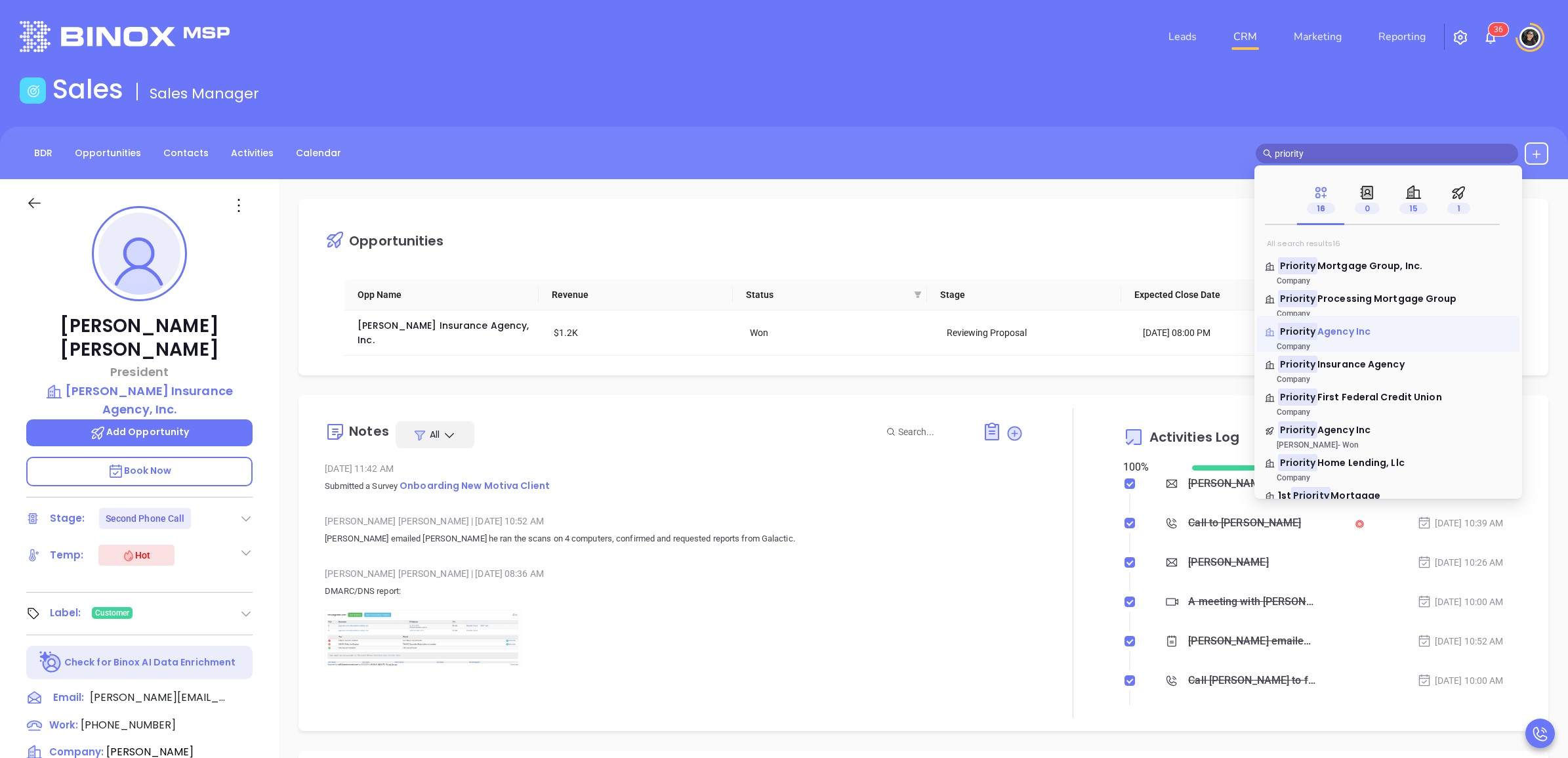
click at [1348, 332] on span "Agency Inc" at bounding box center [1344, 332] width 53 height 13
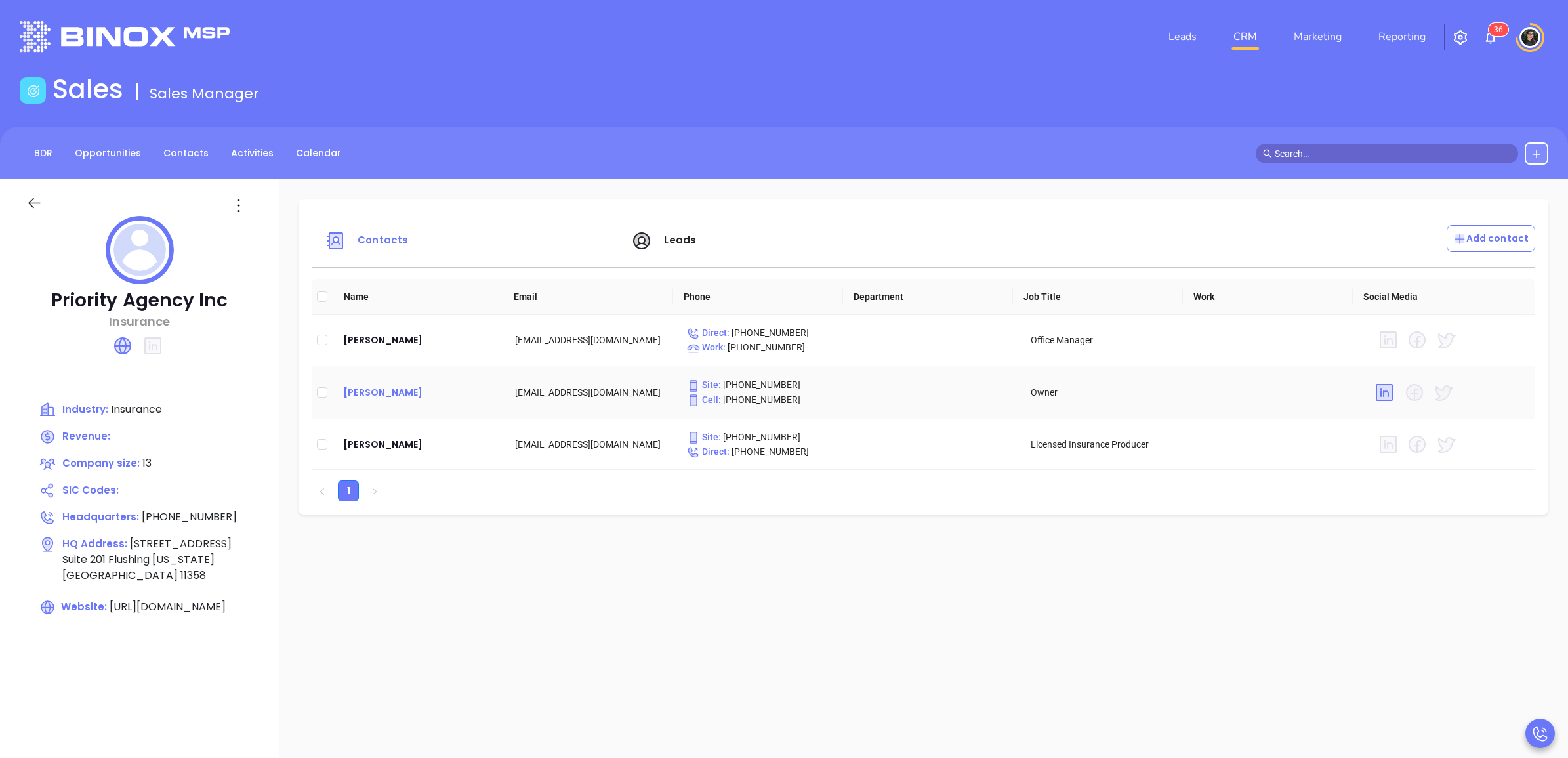
click at [362, 395] on div "[PERSON_NAME]" at bounding box center [418, 392] width 151 height 16
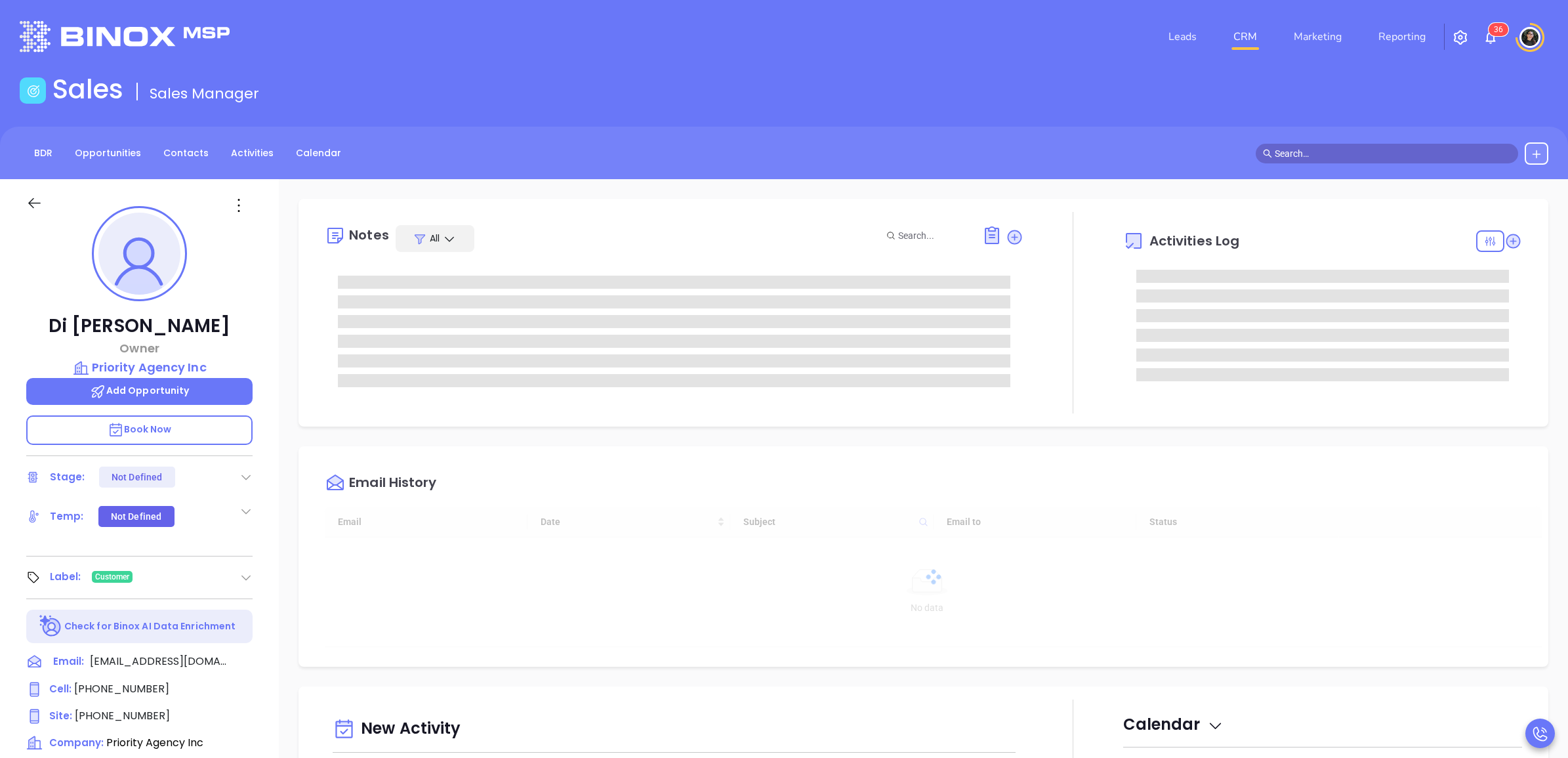
type input "[DATE]"
type input "[PERSON_NAME]"
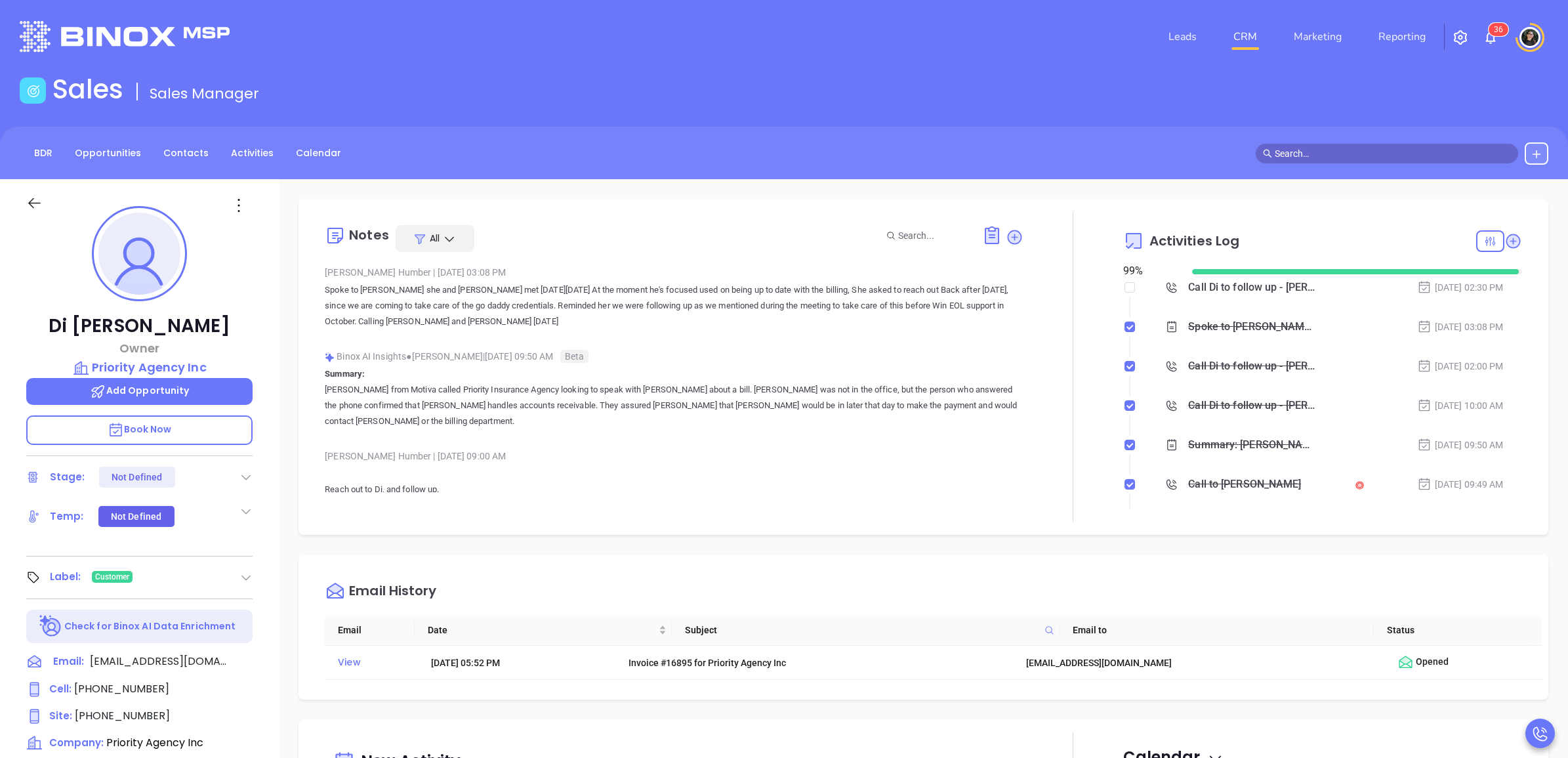
click at [1351, 141] on div "BDR Opportunities Contacts Activities Calendar" at bounding box center [784, 152] width 1568 height 53
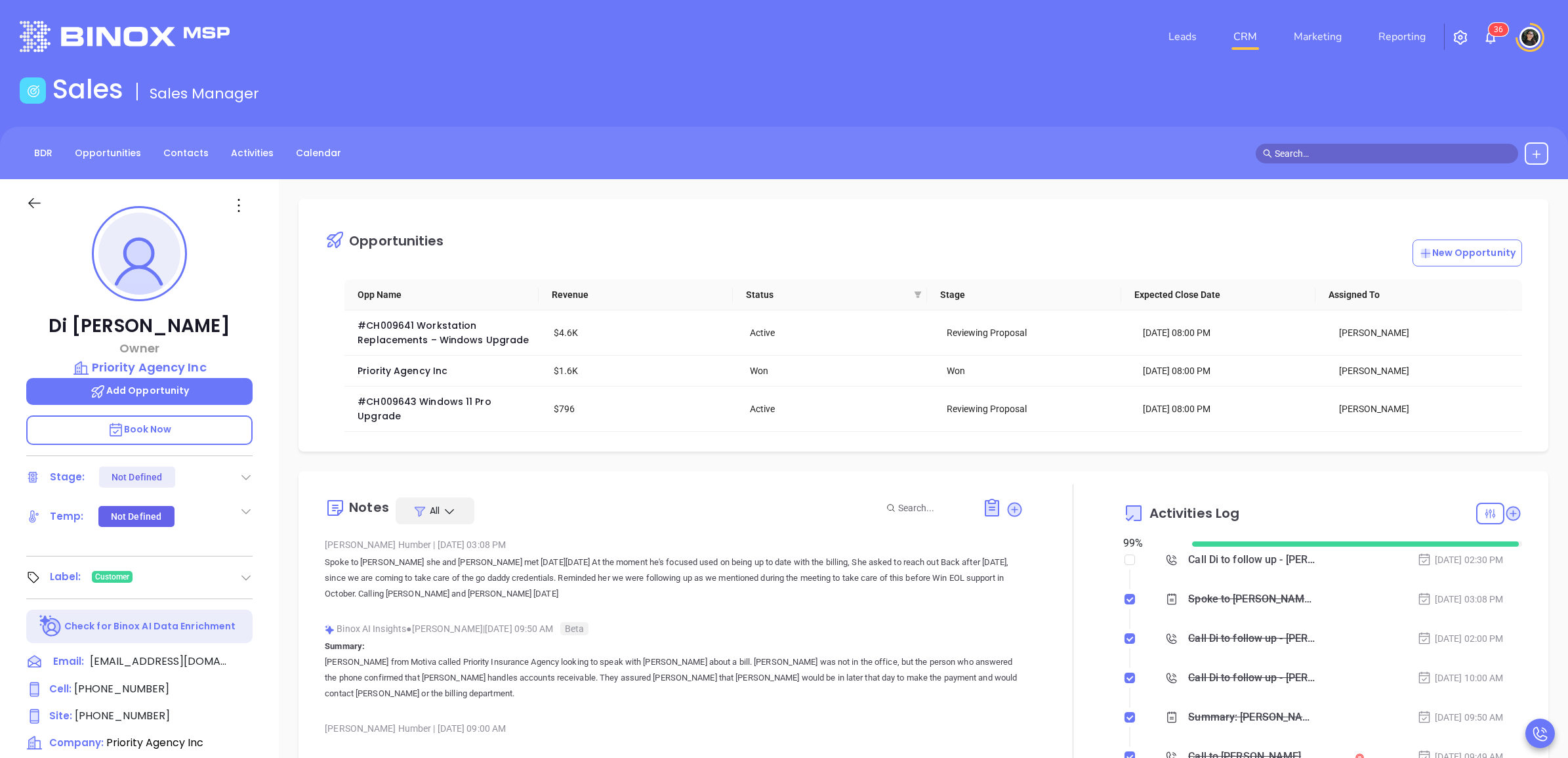
click at [1373, 153] on input "text" at bounding box center [1392, 154] width 236 height 14
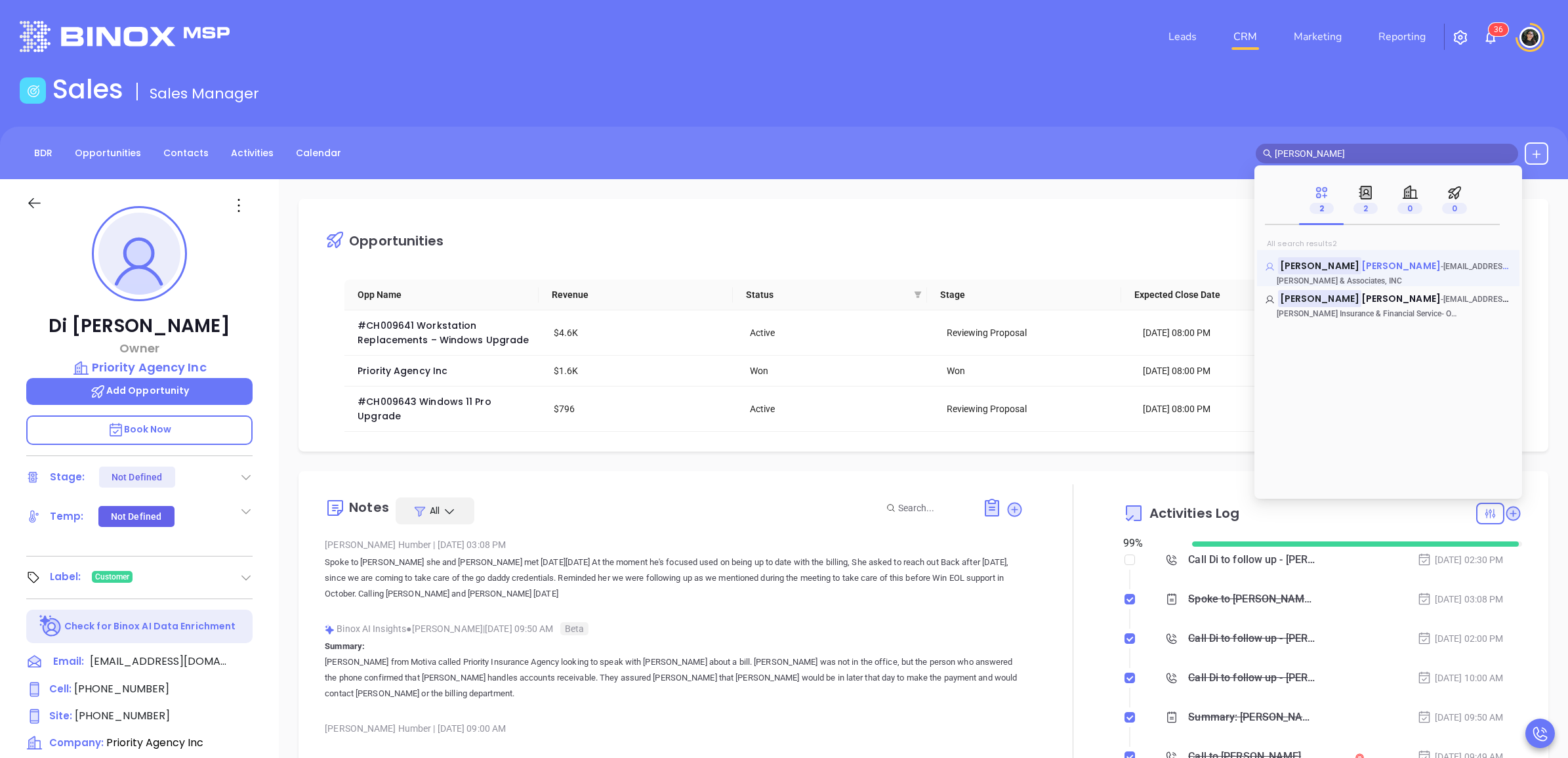
click at [1361, 261] on span "[PERSON_NAME]" at bounding box center [1401, 266] width 79 height 13
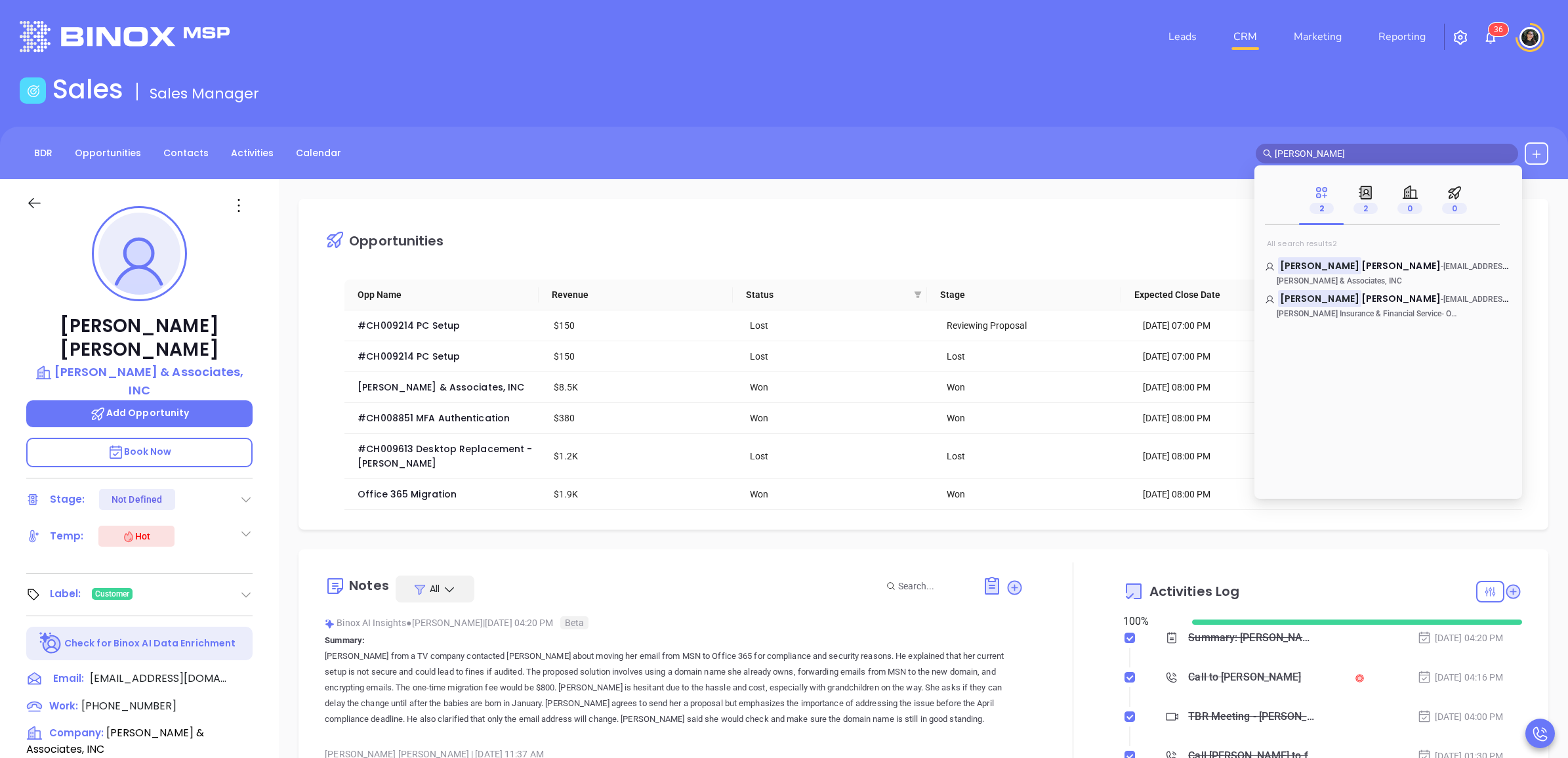
click at [1340, 158] on input "[PERSON_NAME]" at bounding box center [1392, 154] width 236 height 14
click at [1358, 330] on mark "[PERSON_NAME]" at bounding box center [1399, 331] width 83 height 17
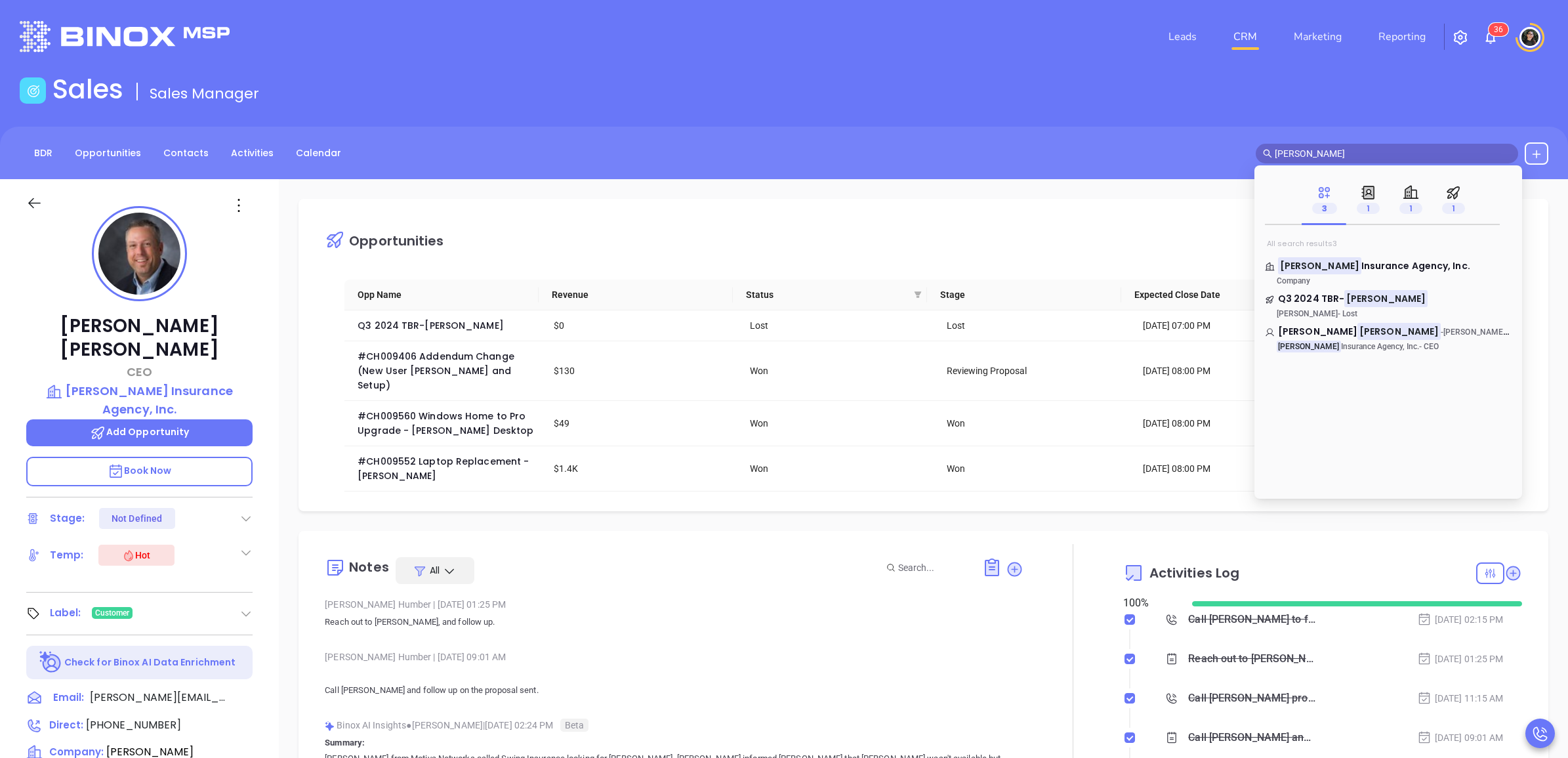
click at [1362, 152] on input "[PERSON_NAME]" at bounding box center [1392, 154] width 236 height 14
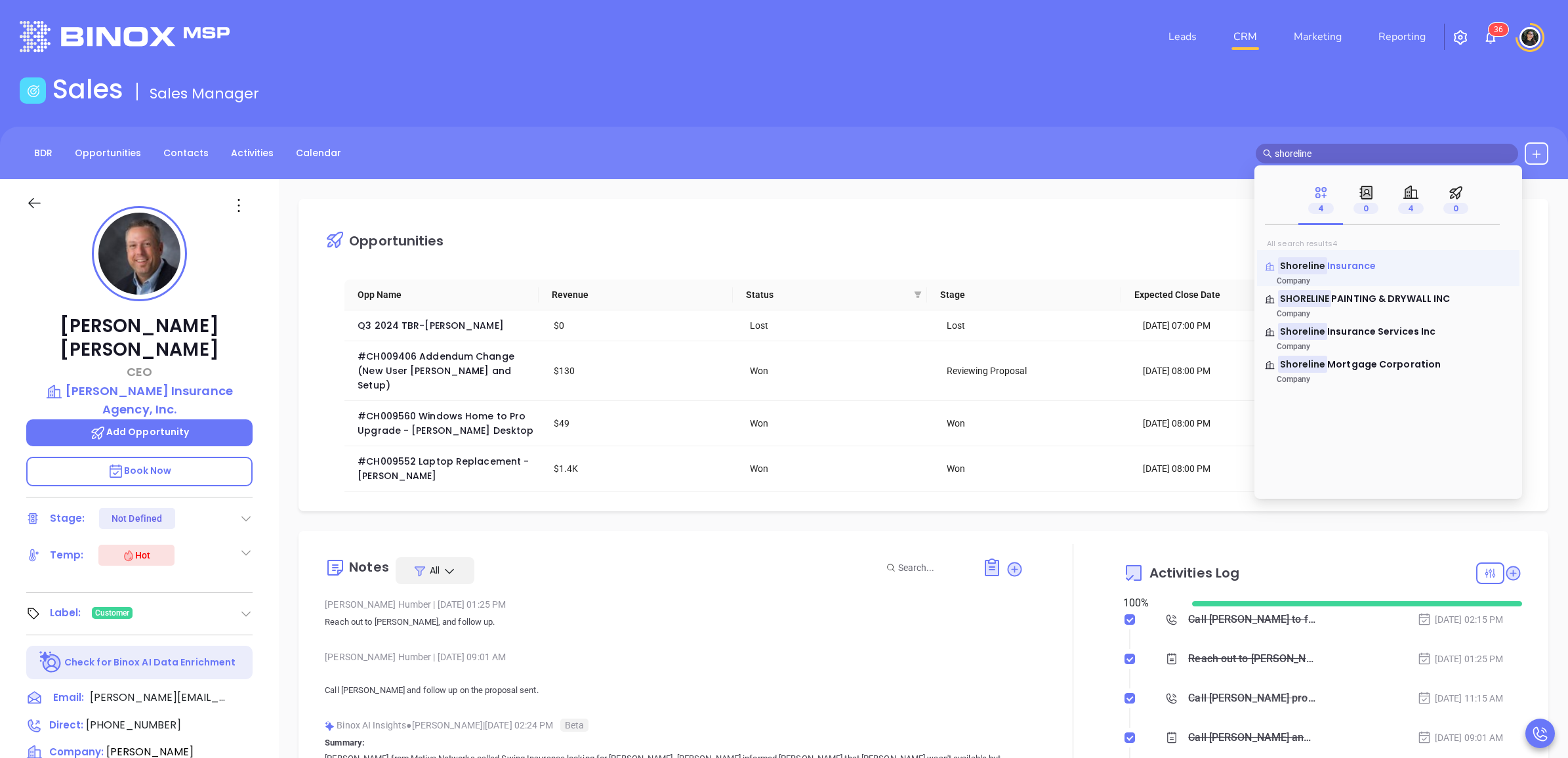
type input "shoreline"
click at [1338, 266] on span "Insurance" at bounding box center [1351, 266] width 48 height 13
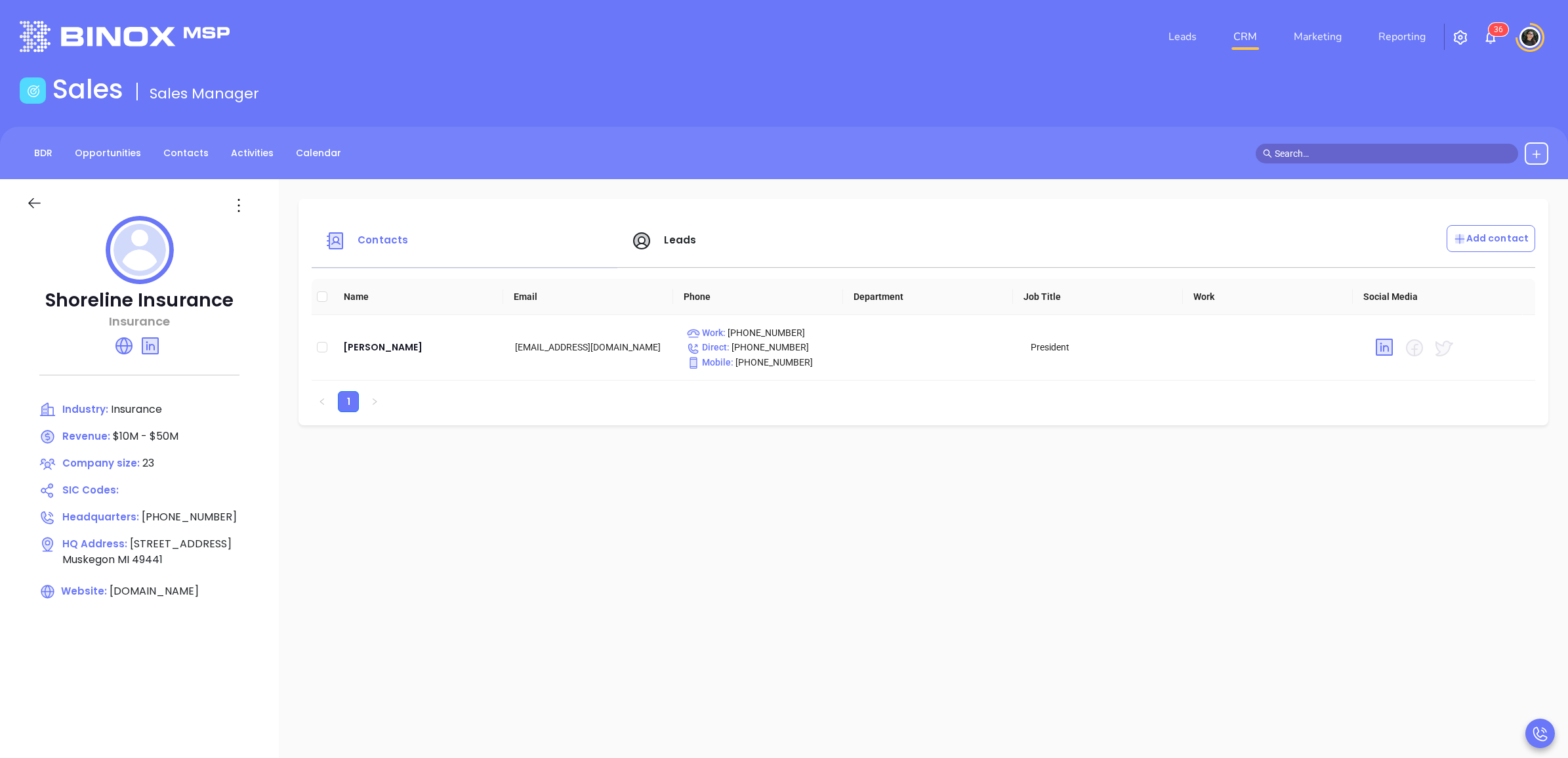
click at [1389, 147] on input "text" at bounding box center [1392, 154] width 236 height 14
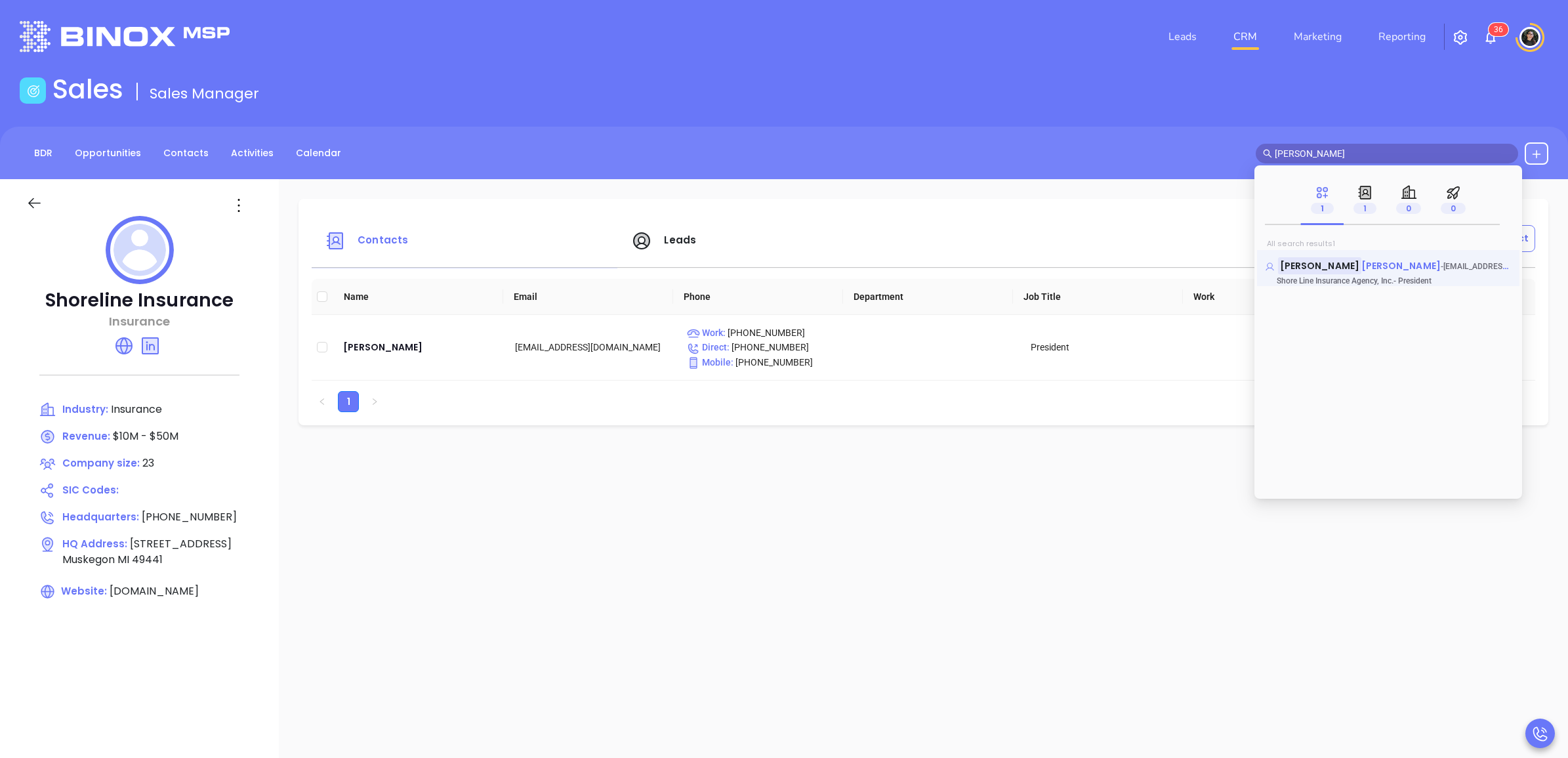
type input "[PERSON_NAME]"
click at [1317, 264] on mark "[PERSON_NAME]" at bounding box center [1320, 265] width 83 height 17
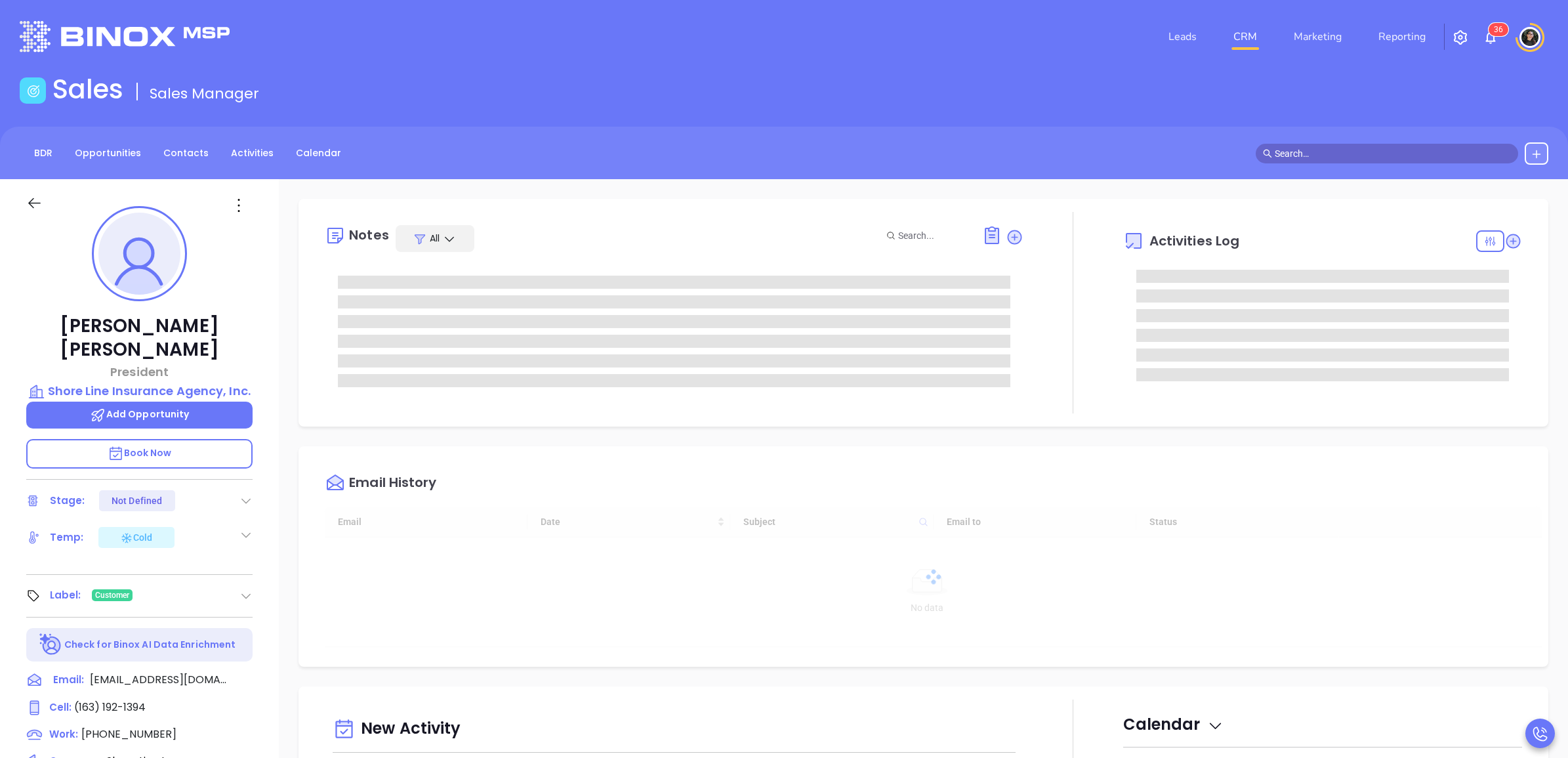
type input "[DATE]"
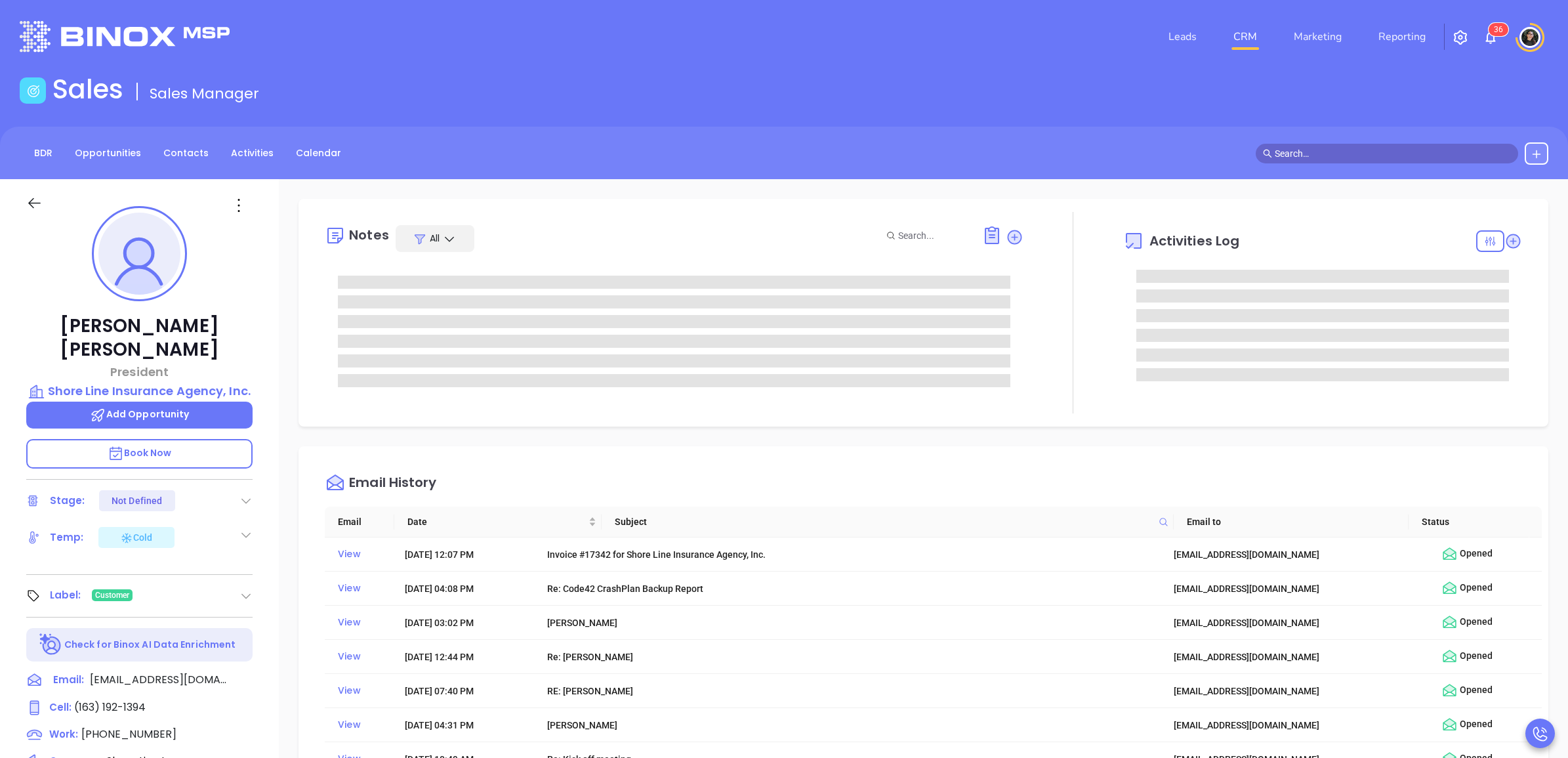
type input "[PERSON_NAME]"
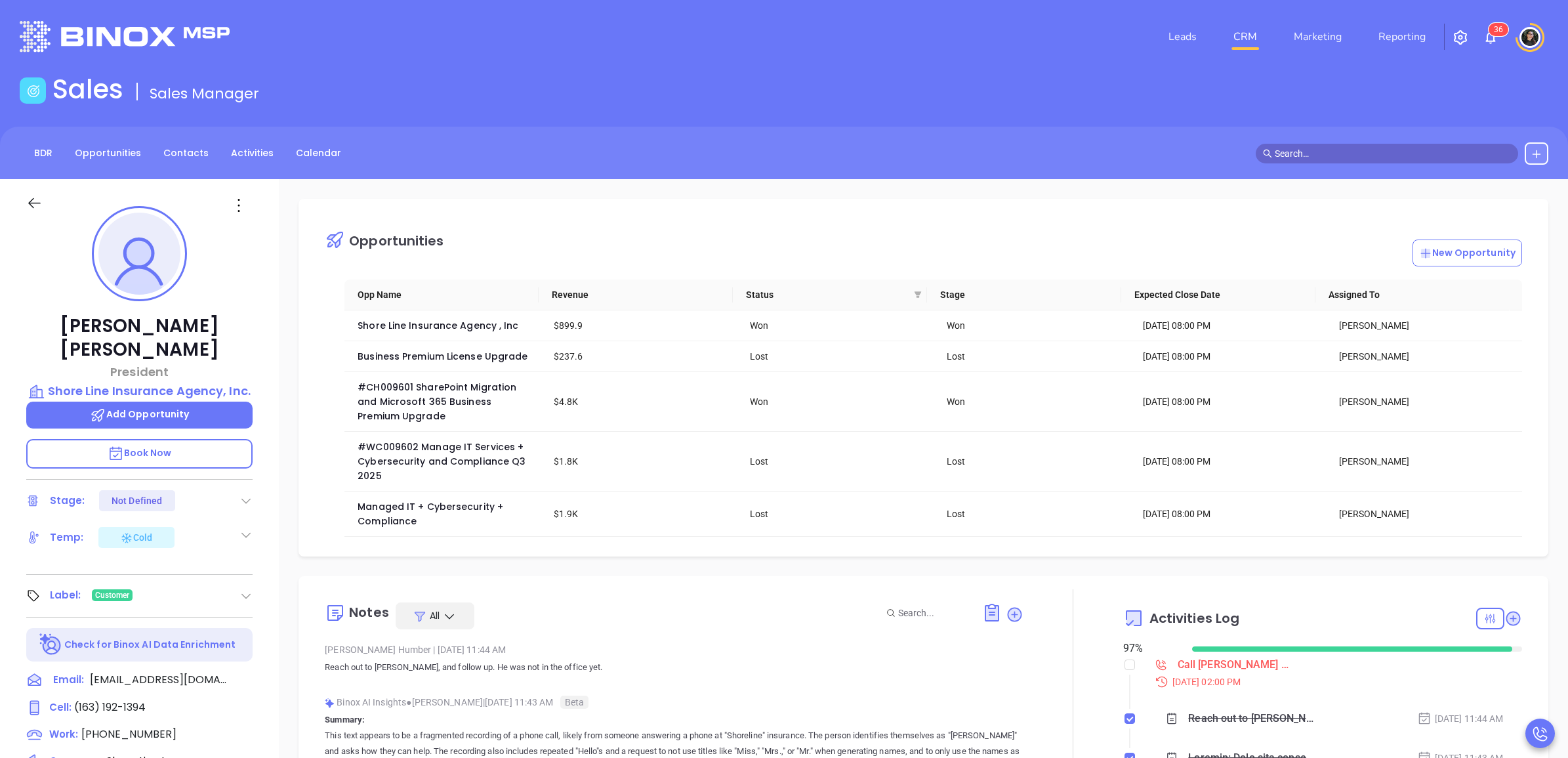
click at [1330, 145] on span at bounding box center [1387, 153] width 262 height 20
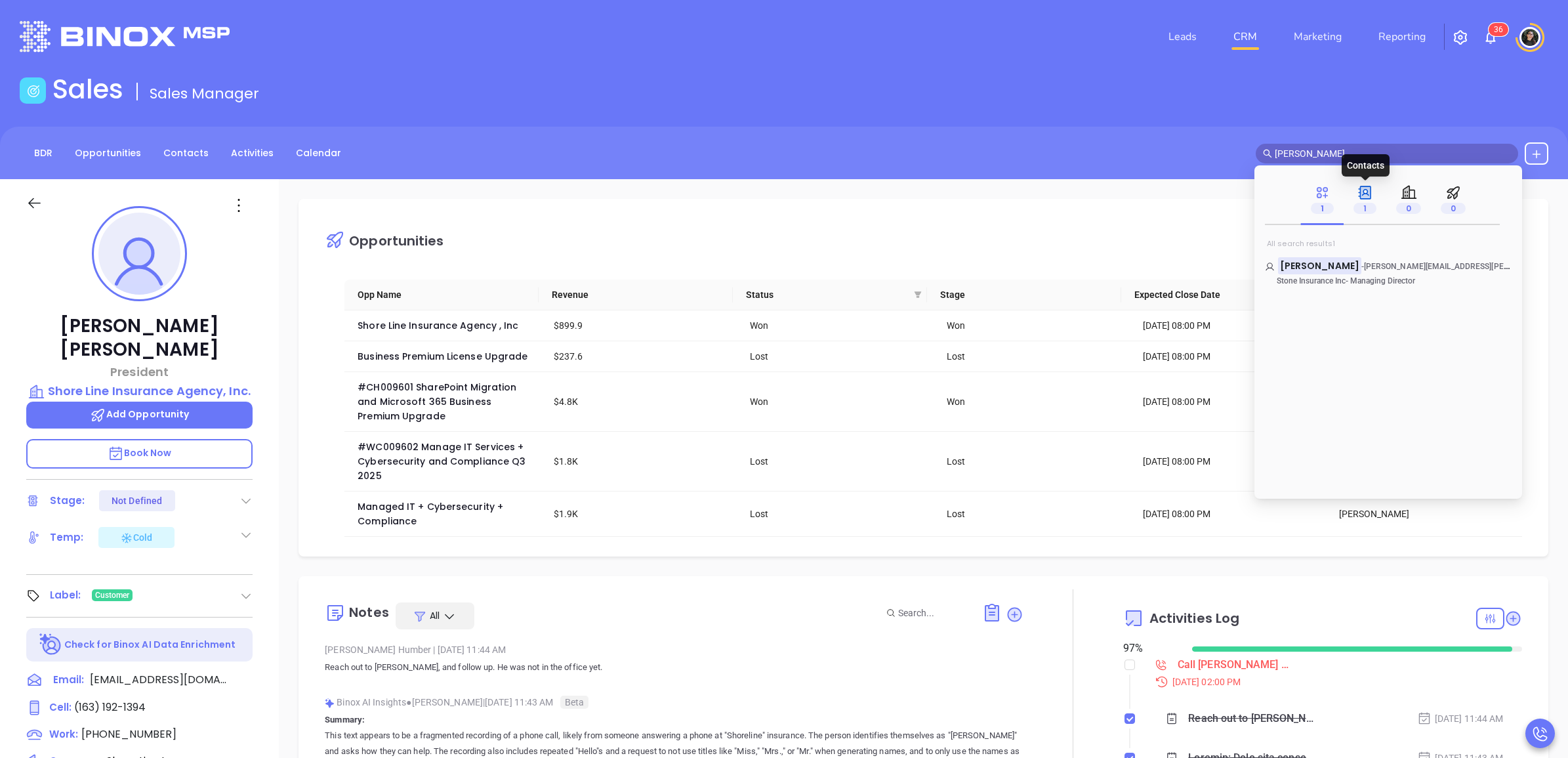
click at [1374, 201] on p "1" at bounding box center [1365, 208] width 23 height 14
click at [1323, 254] on div "[PERSON_NAME] - [PERSON_NAME][EMAIL_ADDRESS][PERSON_NAME][PERSON_NAME][DOMAIN_N…" at bounding box center [1388, 268] width 262 height 36
click at [1321, 262] on mark "[PERSON_NAME]" at bounding box center [1320, 265] width 83 height 17
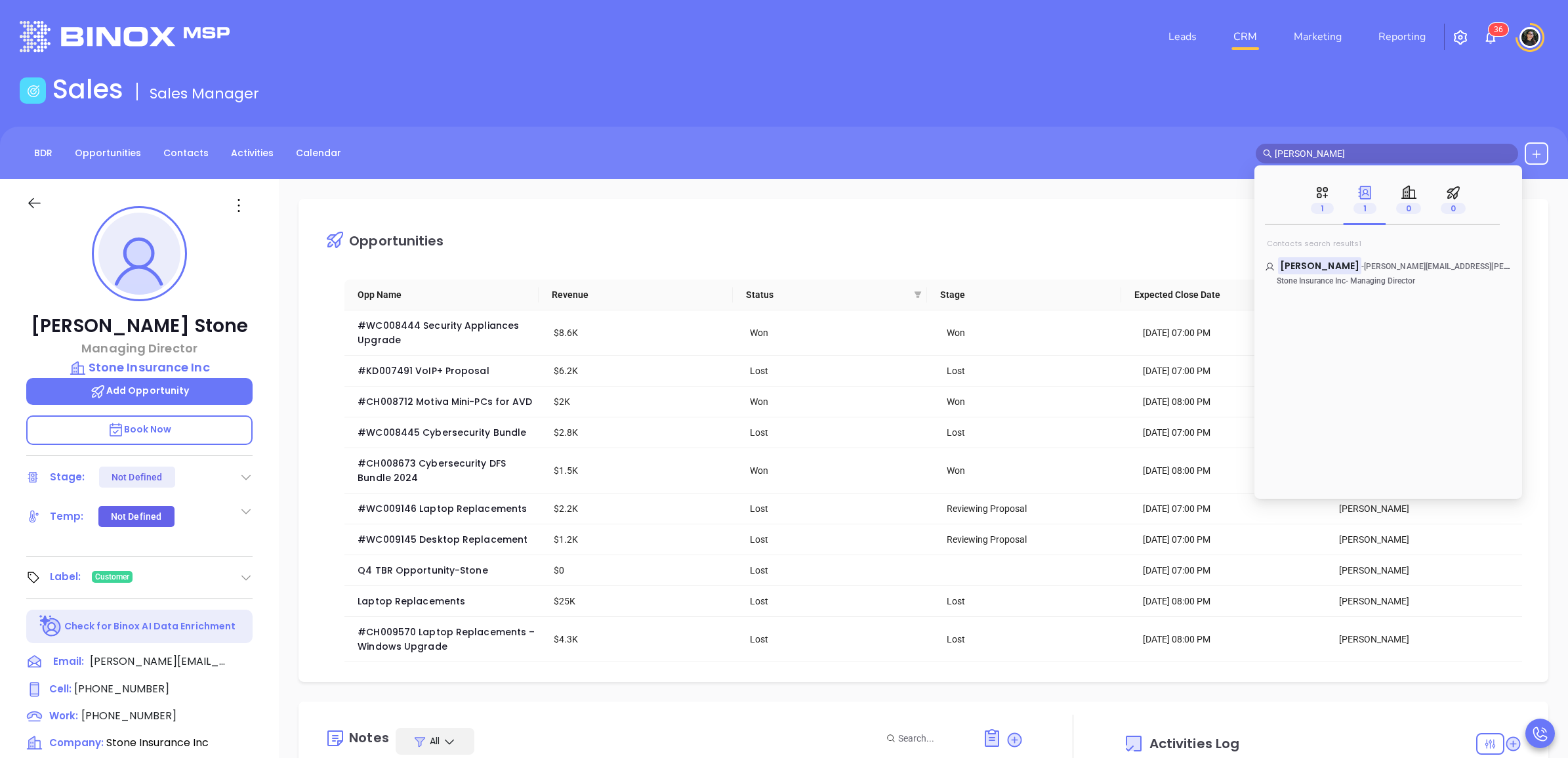
click at [1346, 156] on input "[PERSON_NAME]" at bounding box center [1392, 154] width 236 height 14
click at [1346, 155] on input "[PERSON_NAME]" at bounding box center [1392, 154] width 236 height 14
click at [1353, 147] on input "family" at bounding box center [1392, 154] width 236 height 14
type input "family"
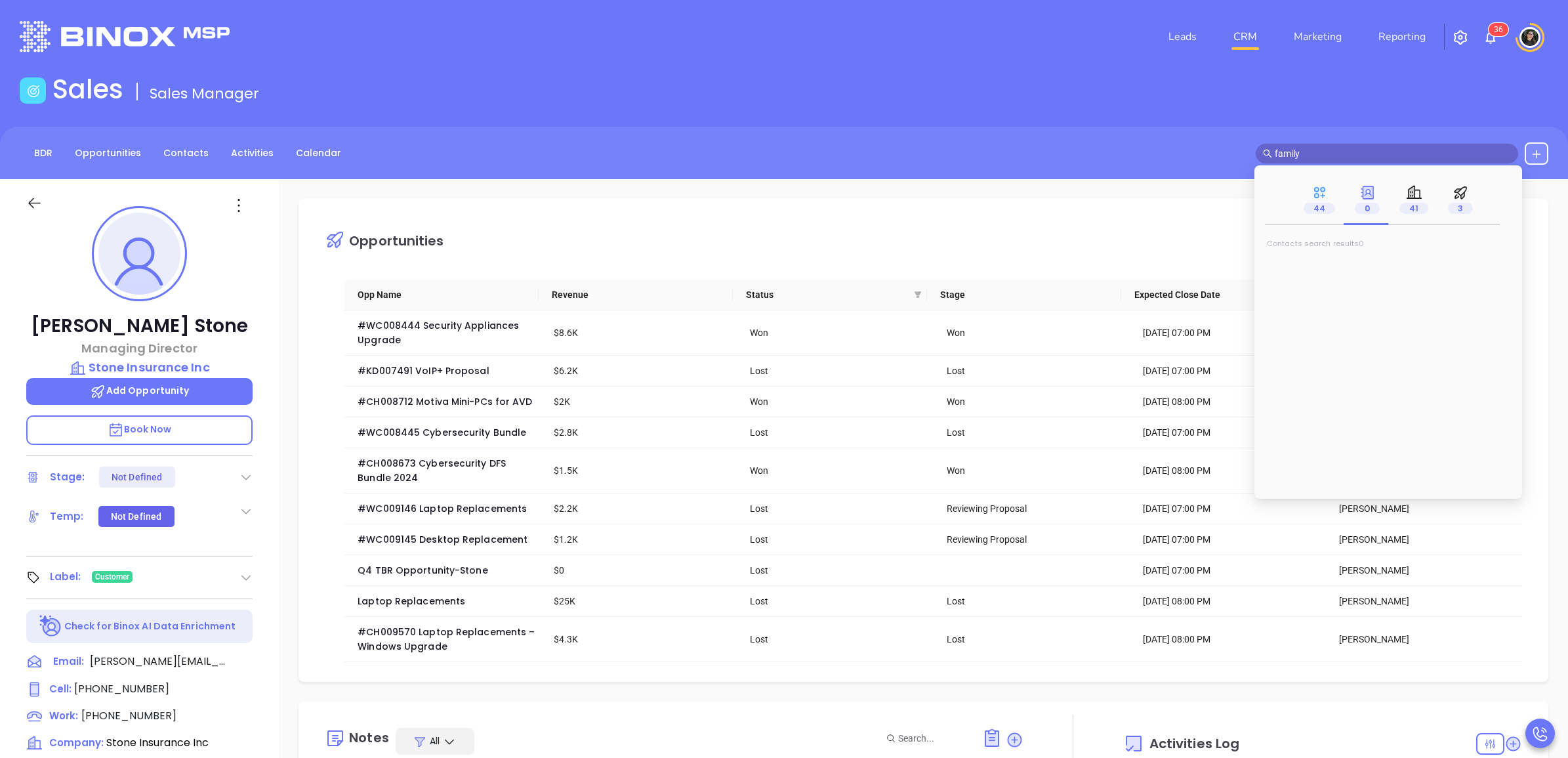
click at [1304, 195] on div "44" at bounding box center [1320, 200] width 51 height 51
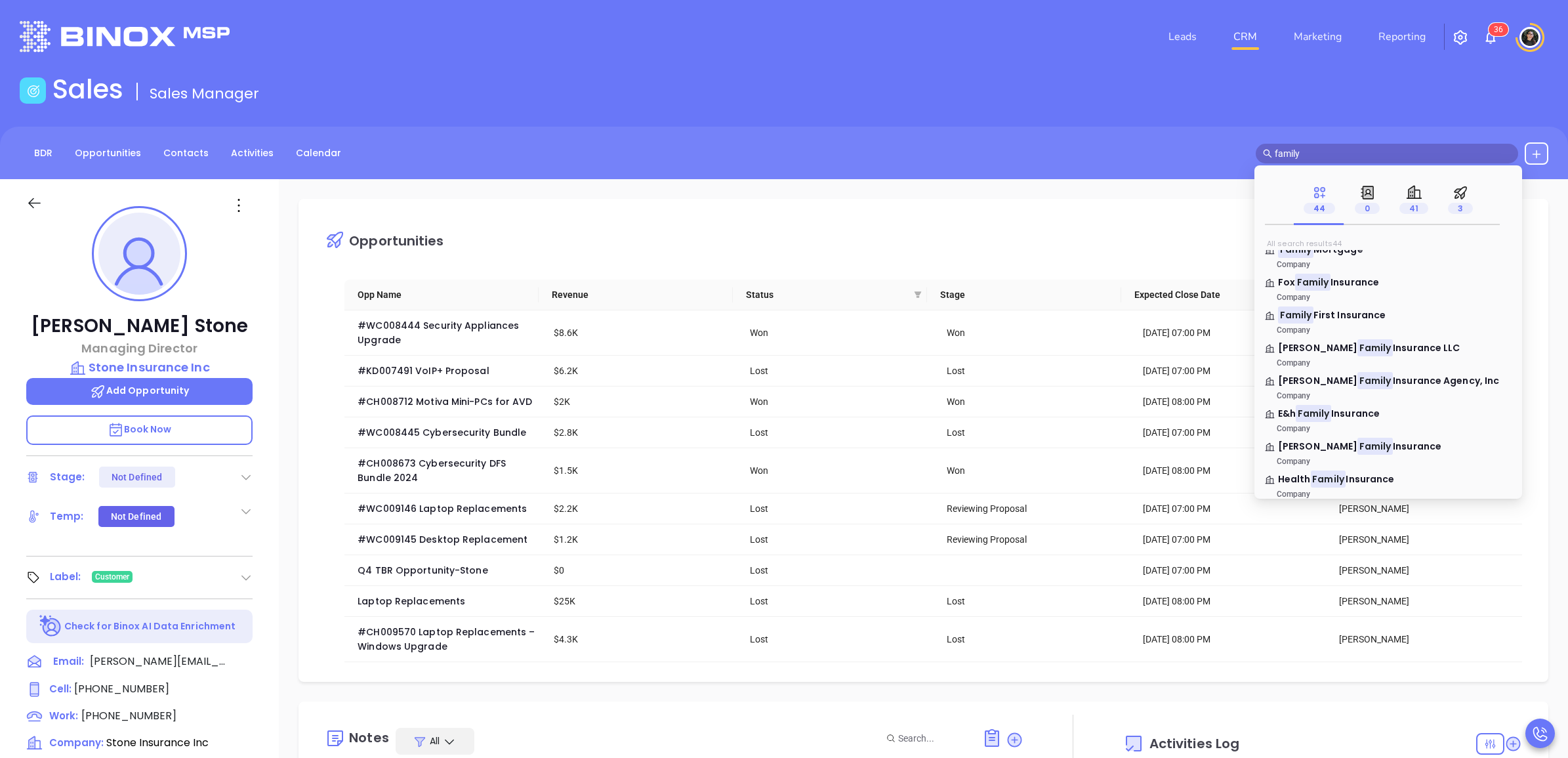
scroll to position [574, 0]
click at [1323, 348] on span "Residence" at bounding box center [1339, 348] width 51 height 13
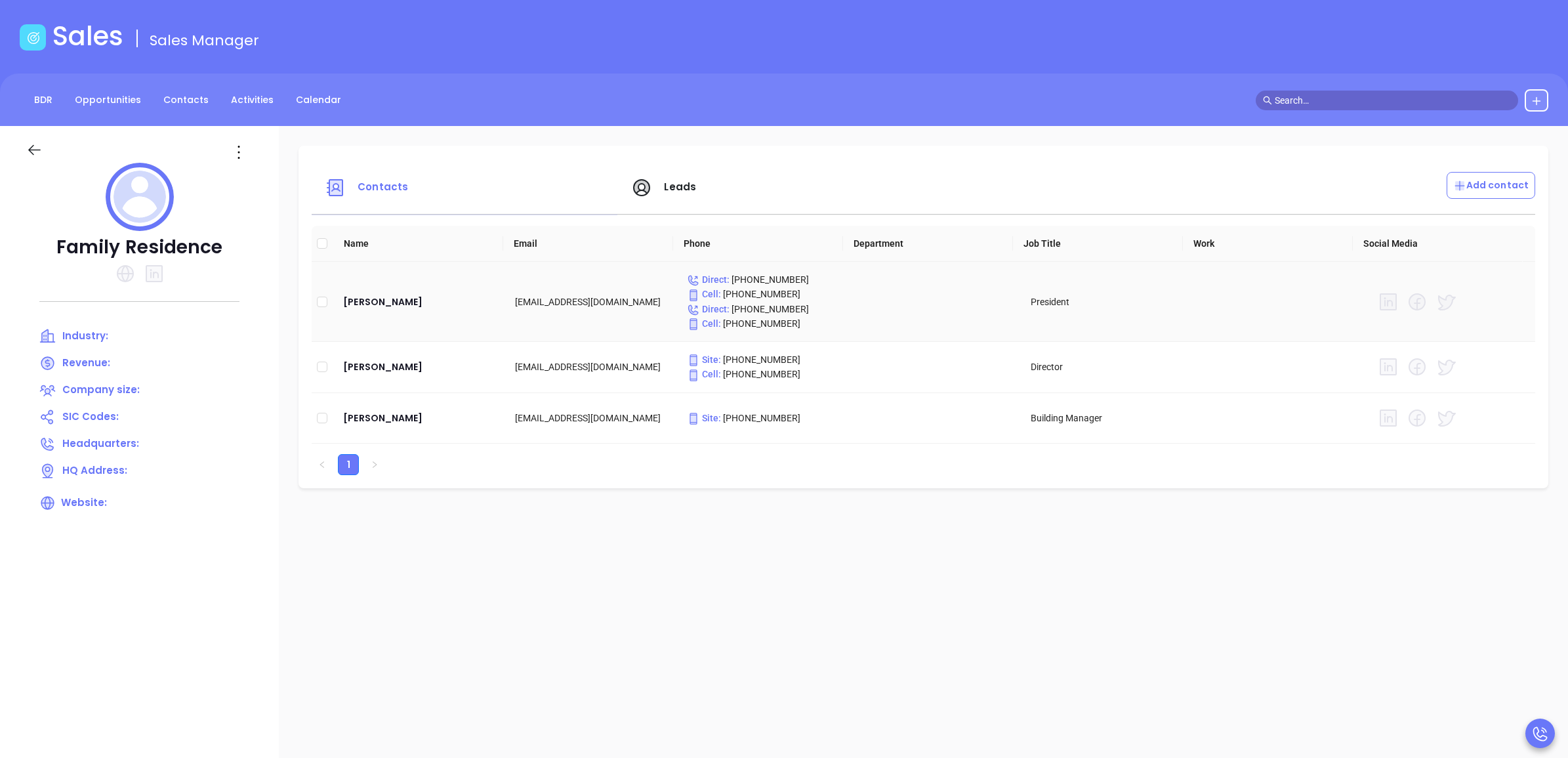
scroll to position [82, 0]
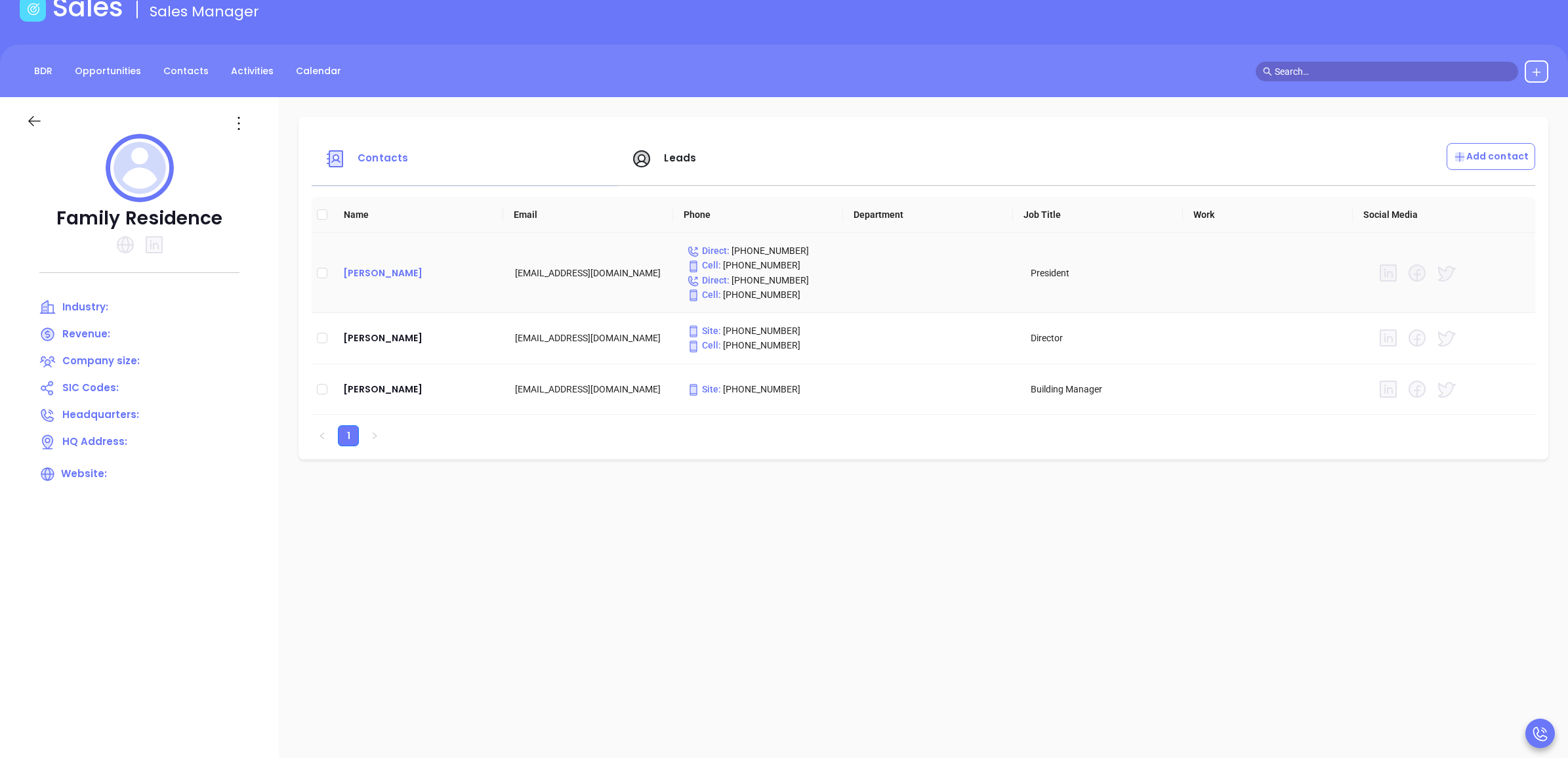
click at [388, 273] on div "[PERSON_NAME]" at bounding box center [418, 273] width 151 height 16
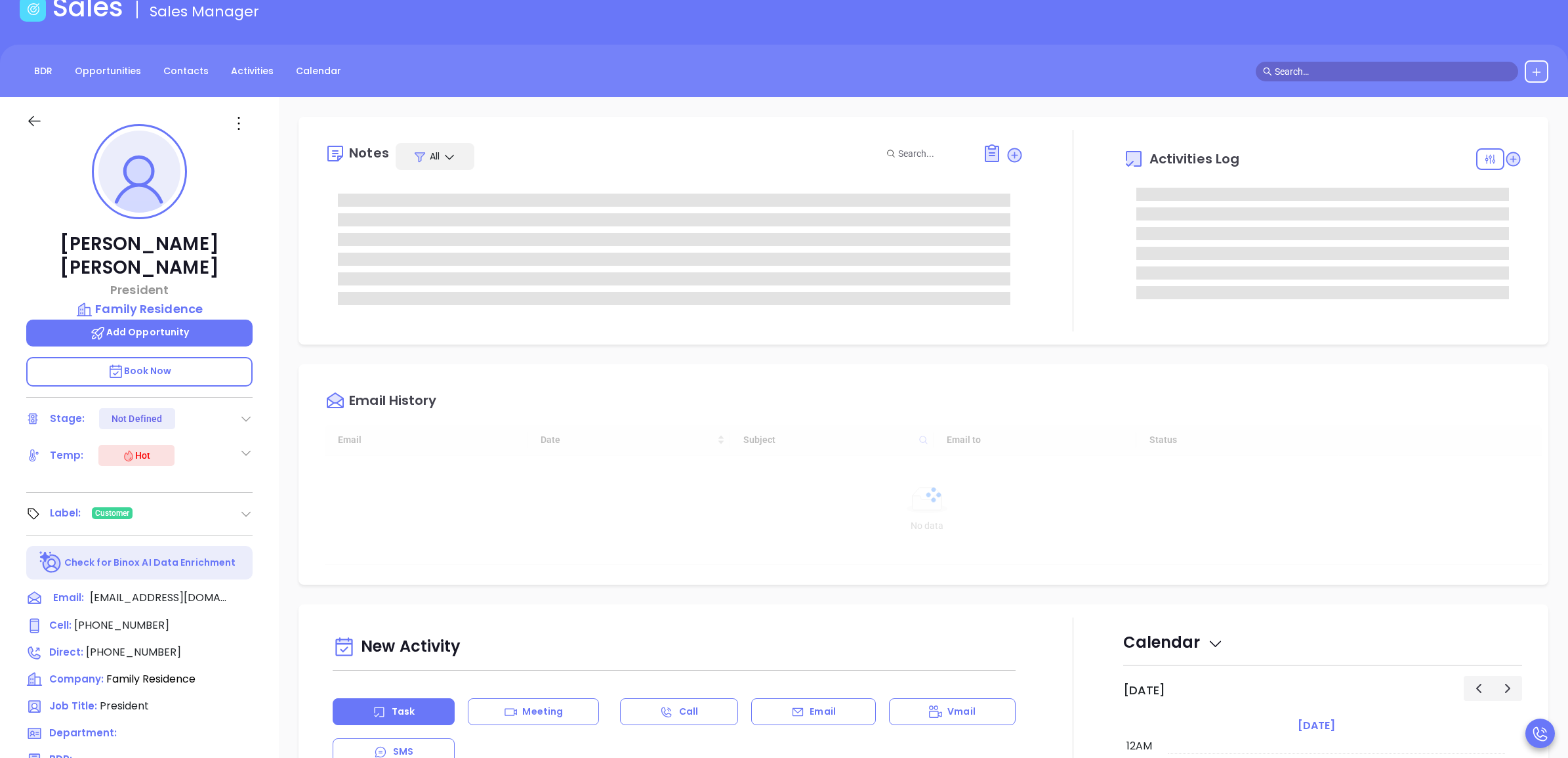
type input "[DATE]"
type input "[PERSON_NAME]"
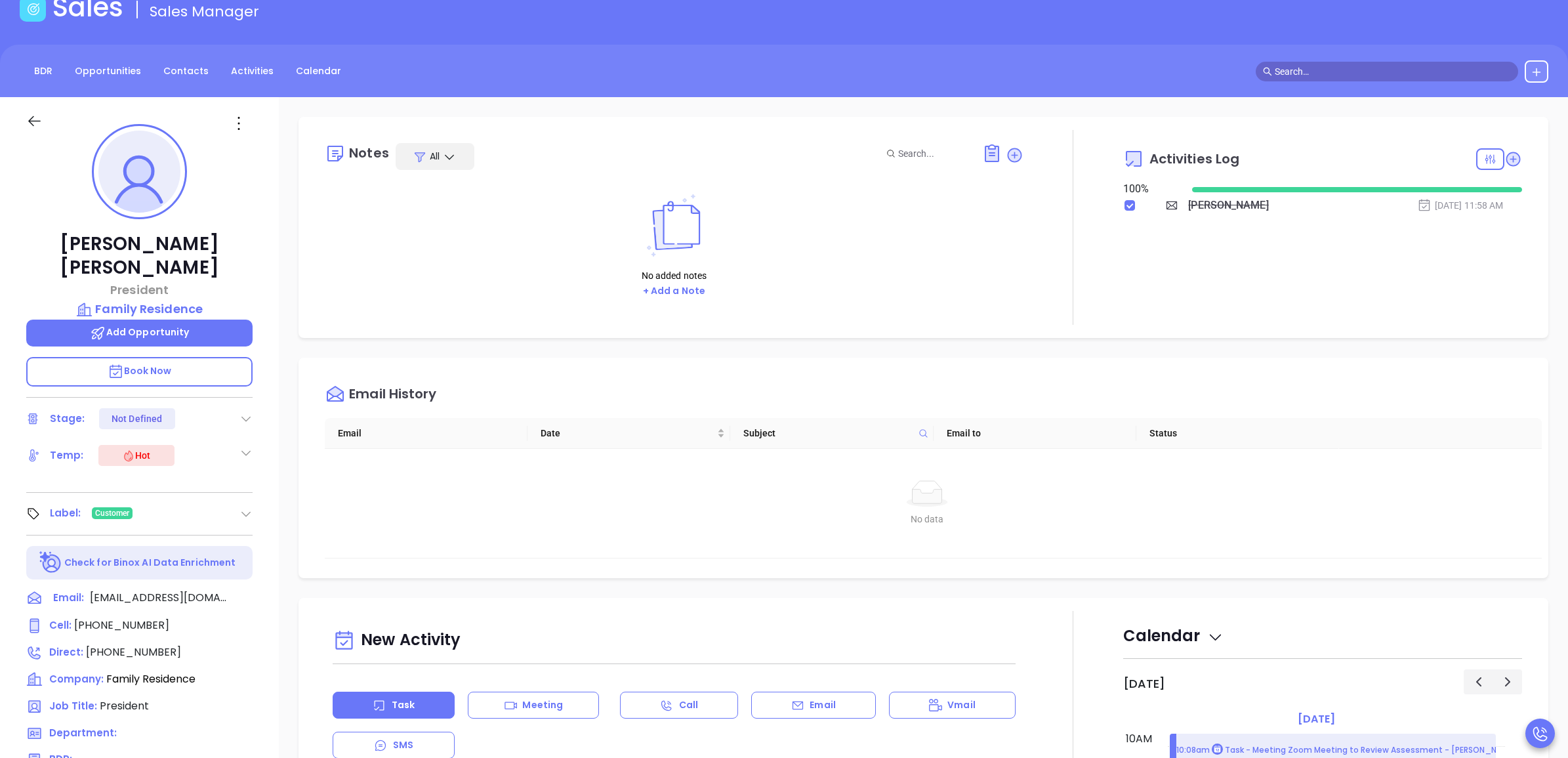
click at [1299, 69] on input "text" at bounding box center [1392, 72] width 236 height 14
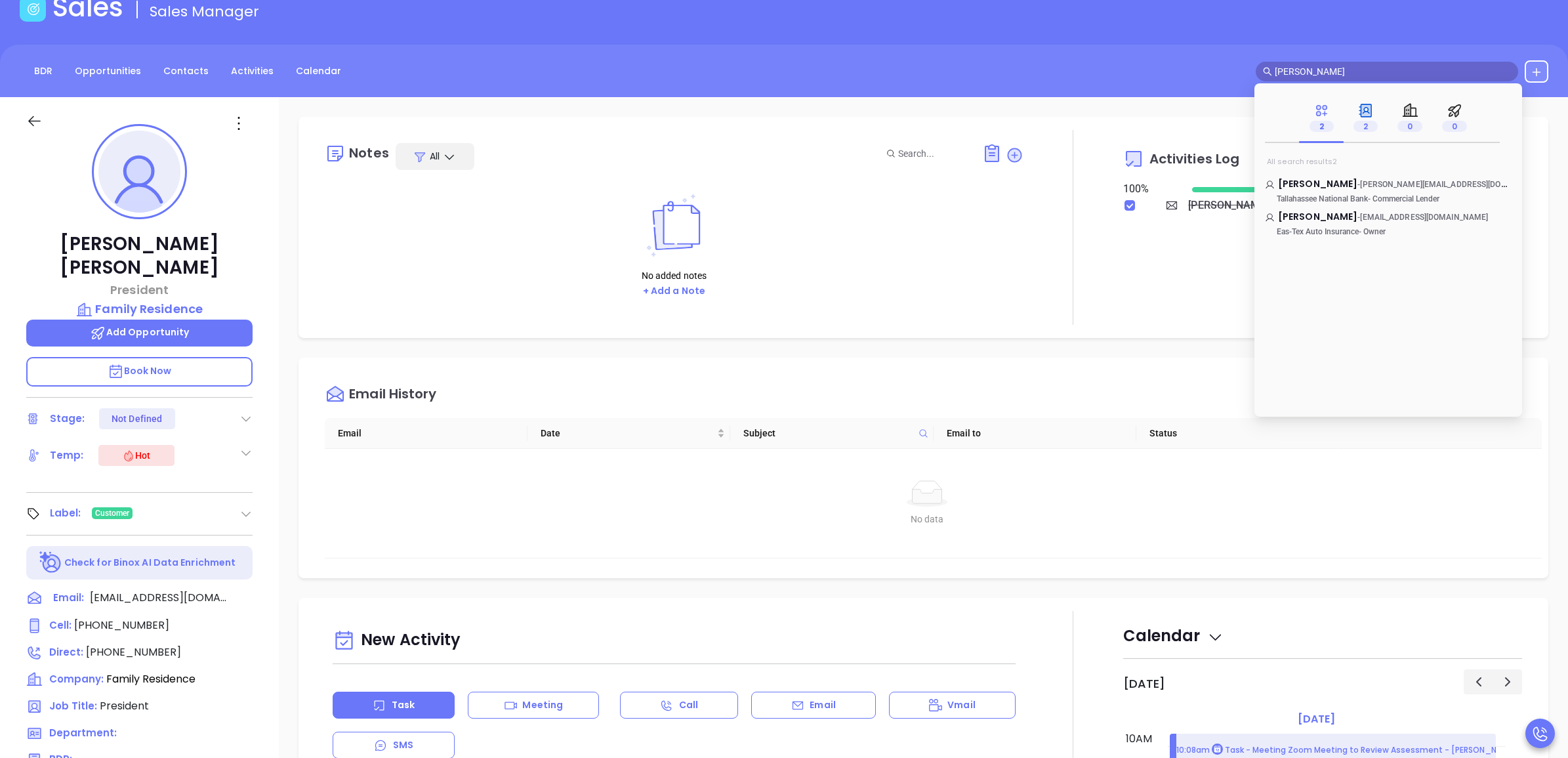
click at [1356, 110] on div "2" at bounding box center [1366, 118] width 25 height 31
click at [1338, 69] on input "[PERSON_NAME]" at bounding box center [1392, 72] width 236 height 14
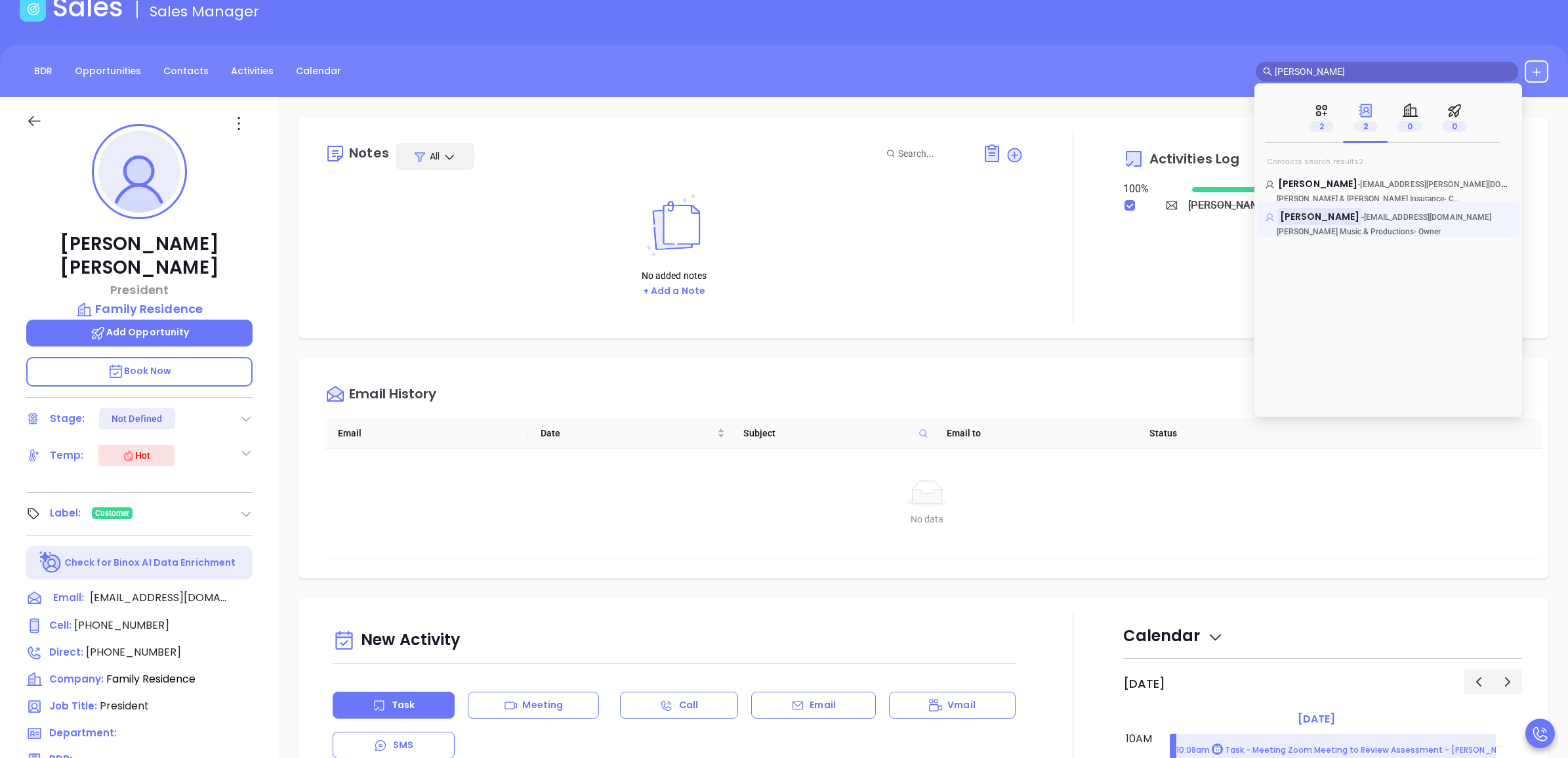
click at [1325, 218] on mark "[PERSON_NAME]" at bounding box center [1320, 216] width 83 height 17
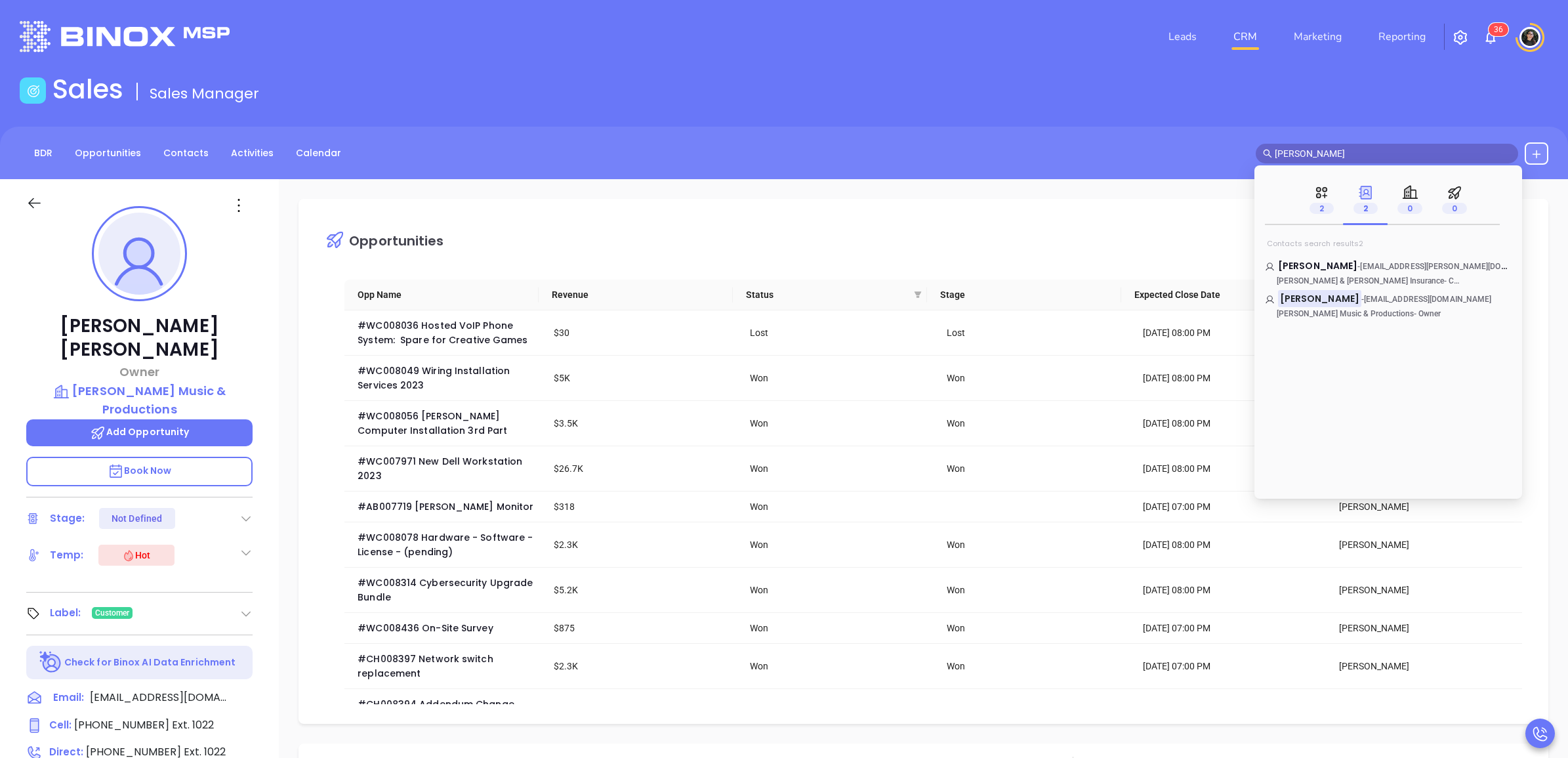
click at [1385, 162] on span "[PERSON_NAME]" at bounding box center [1387, 153] width 262 height 20
click at [1386, 158] on input "[PERSON_NAME]" at bounding box center [1392, 154] width 236 height 14
click at [1387, 158] on input "[PERSON_NAME]" at bounding box center [1392, 154] width 236 height 14
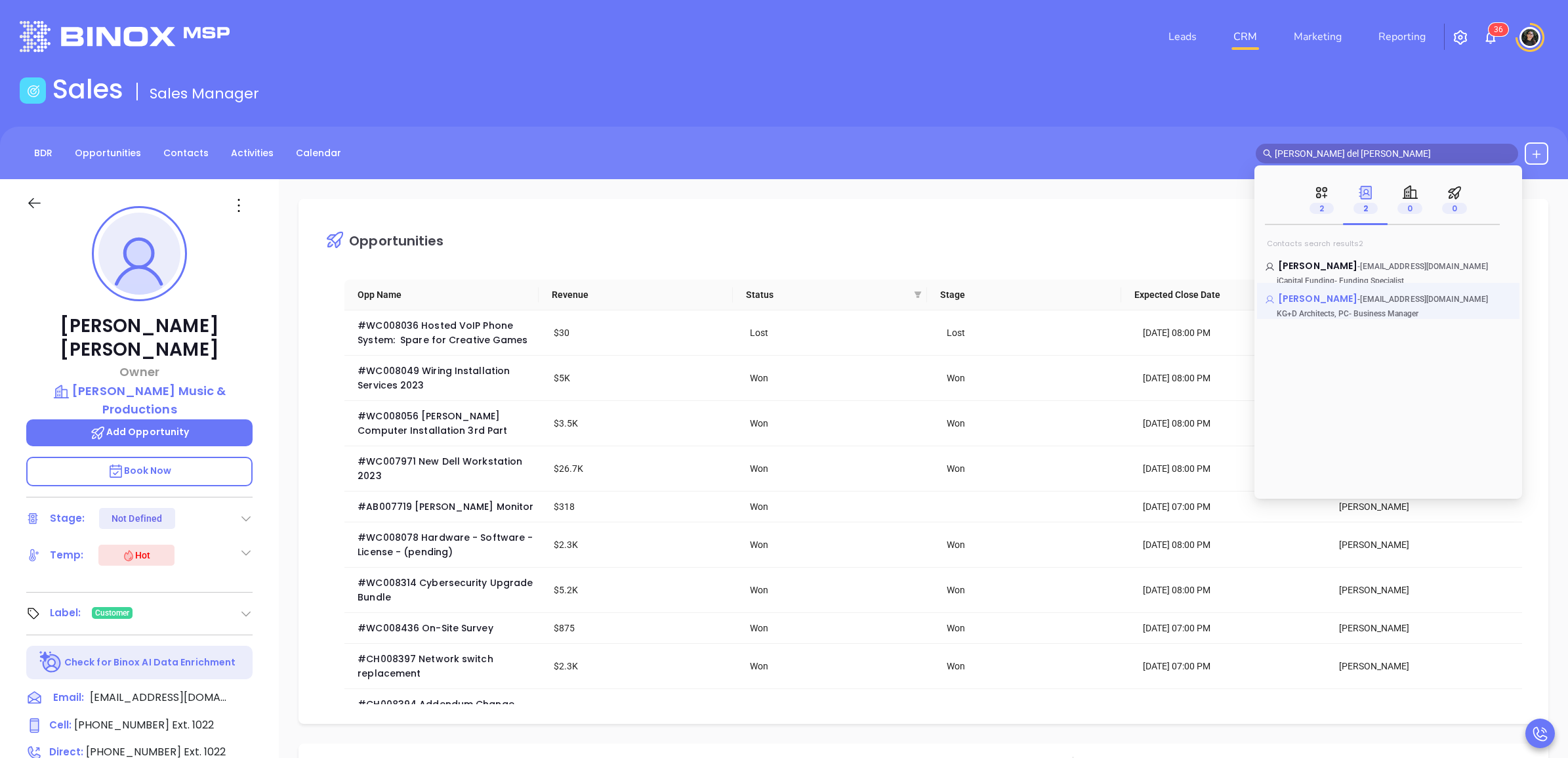
click at [1313, 303] on span "[PERSON_NAME]" at bounding box center [1318, 298] width 79 height 13
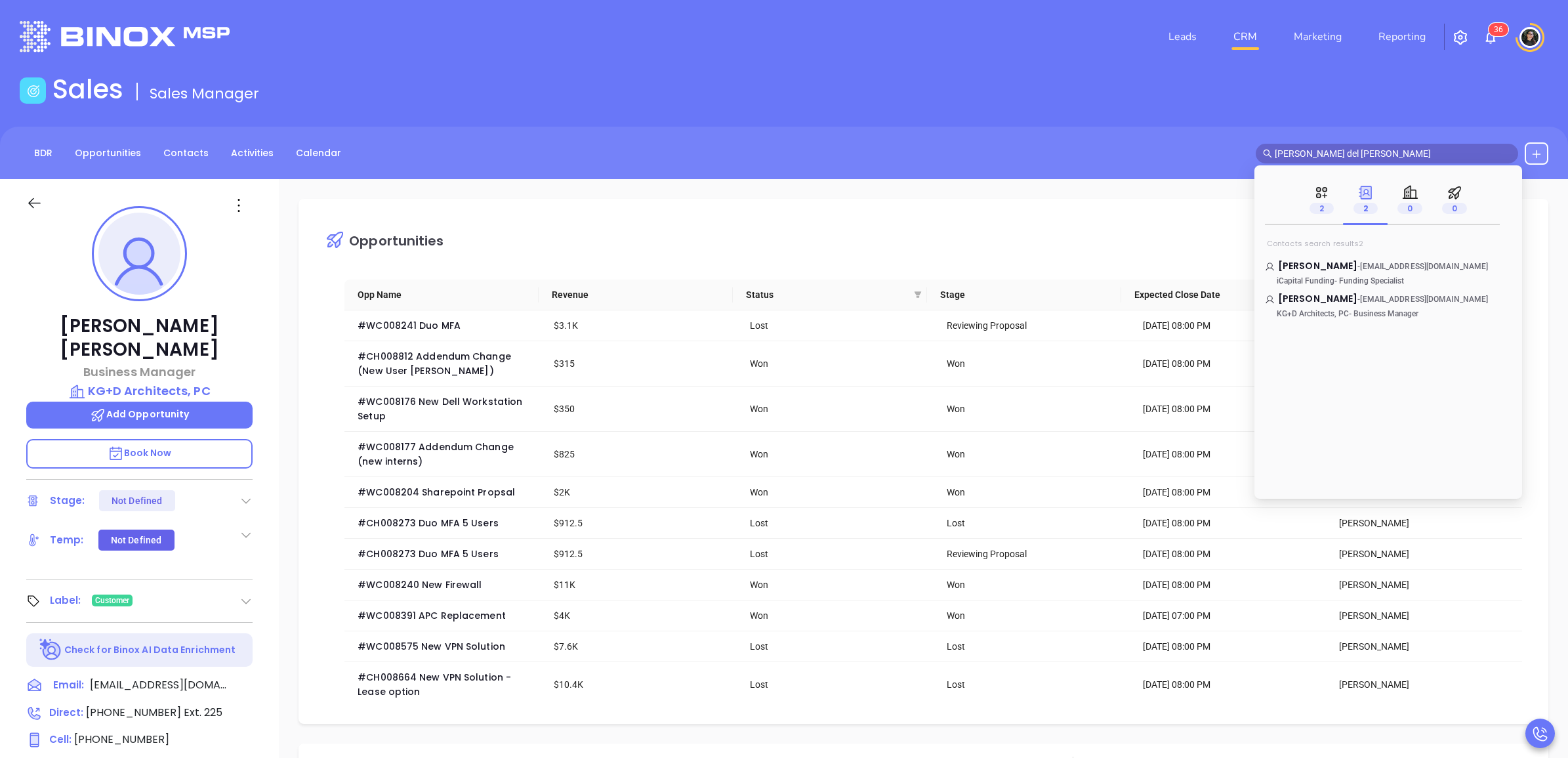
click at [1385, 155] on input "[PERSON_NAME] del [PERSON_NAME]" at bounding box center [1392, 154] width 236 height 14
click at [1358, 260] on mark "Jaloza" at bounding box center [1376, 265] width 37 height 17
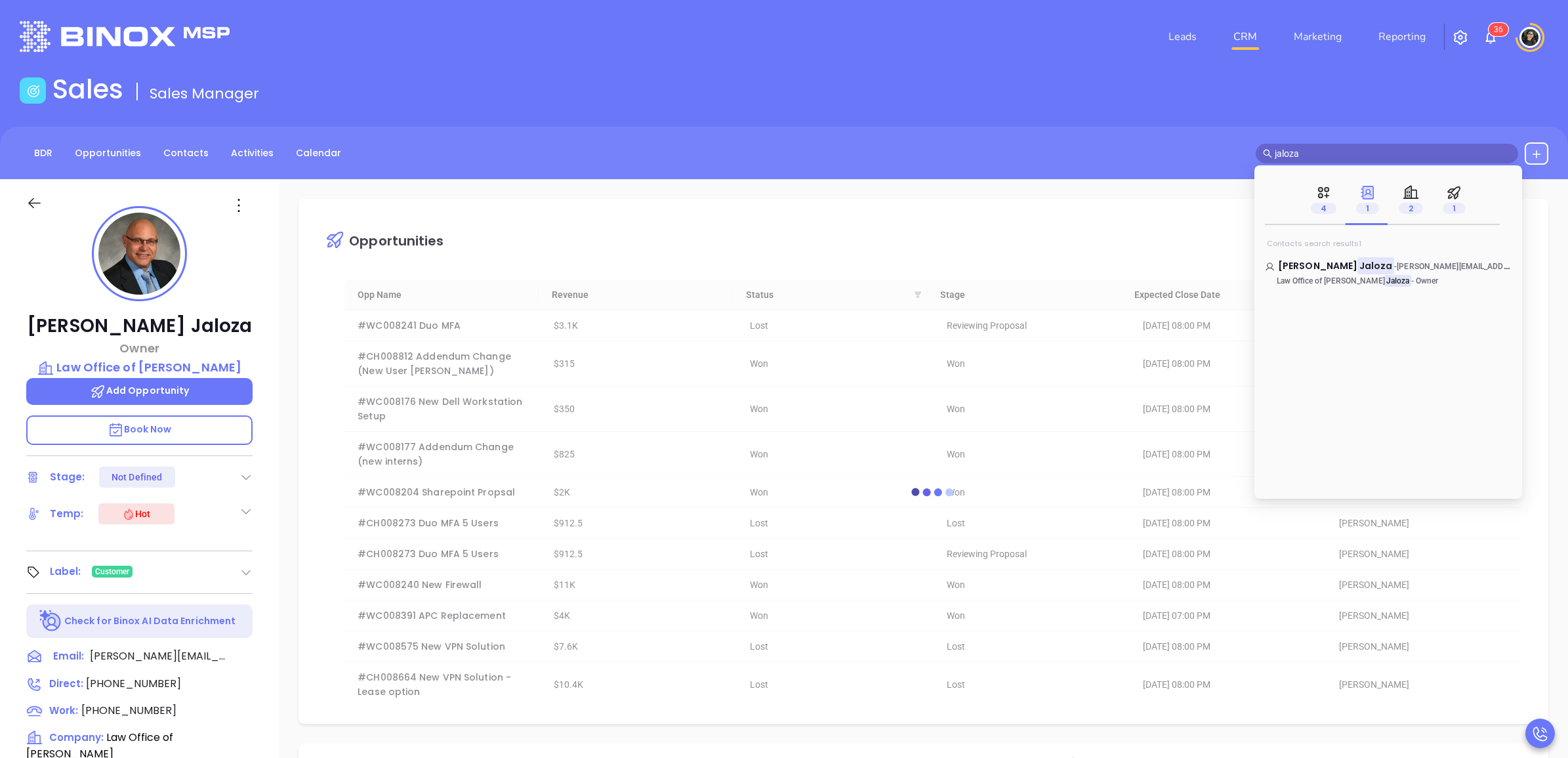
click at [1355, 158] on input "jaloza" at bounding box center [1392, 154] width 236 height 14
click at [1356, 158] on input "jaloza" at bounding box center [1392, 154] width 236 height 14
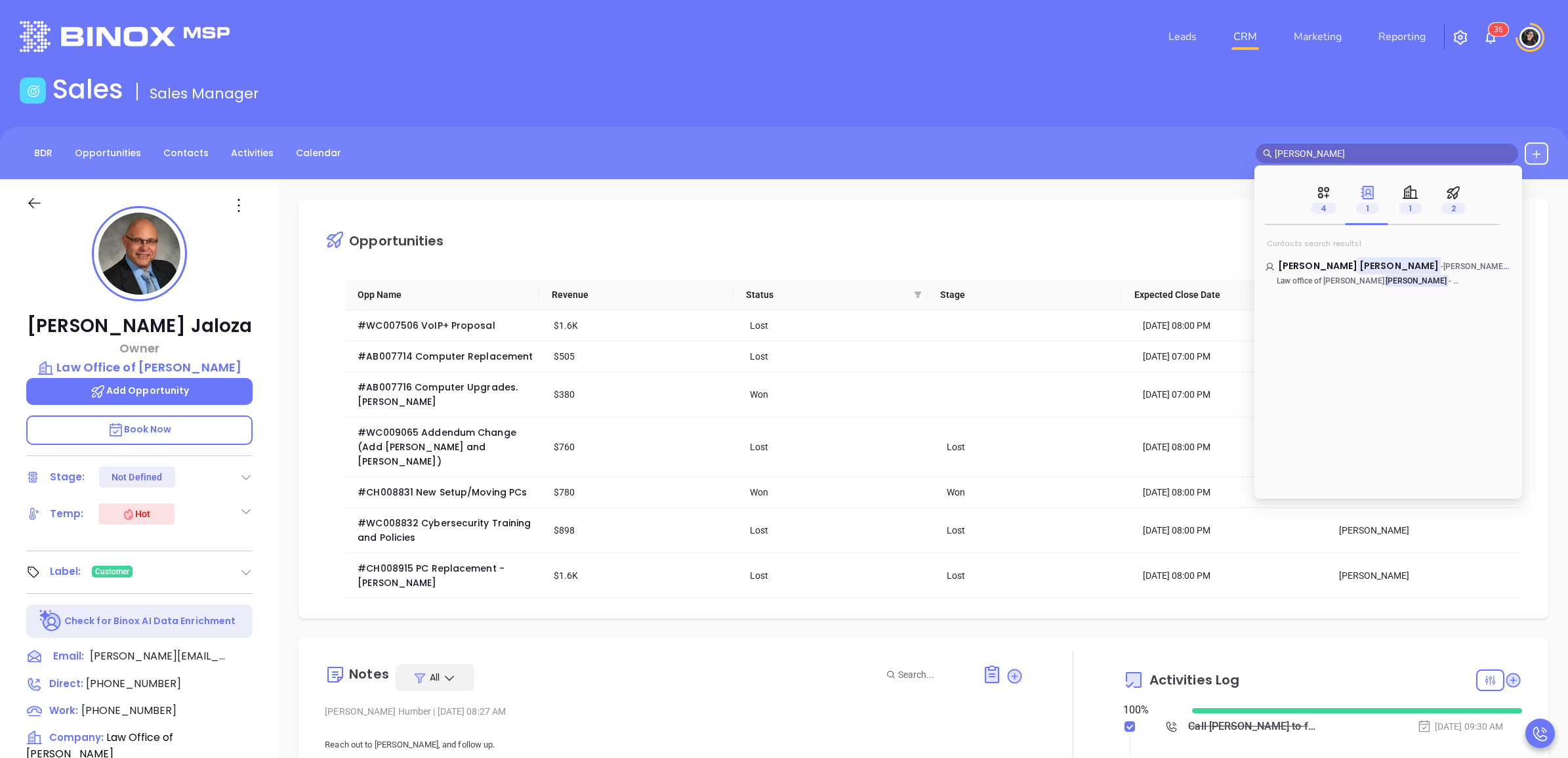
drag, startPoint x: 1329, startPoint y: 267, endPoint x: 1415, endPoint y: 292, distance: 89.6
click at [1358, 267] on mark "[PERSON_NAME]" at bounding box center [1399, 265] width 83 height 17
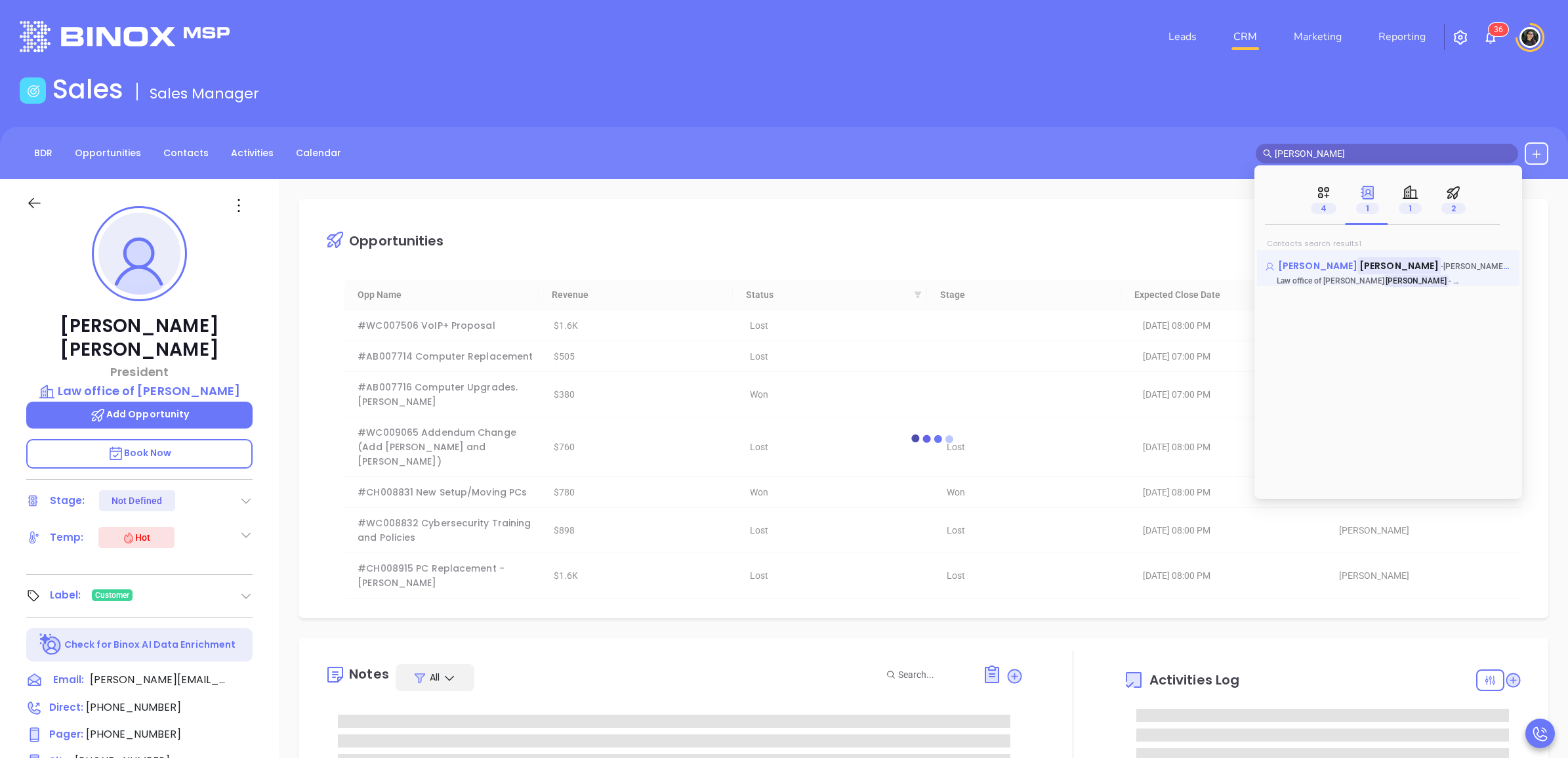
click at [1358, 271] on mark "[PERSON_NAME]" at bounding box center [1399, 265] width 83 height 17
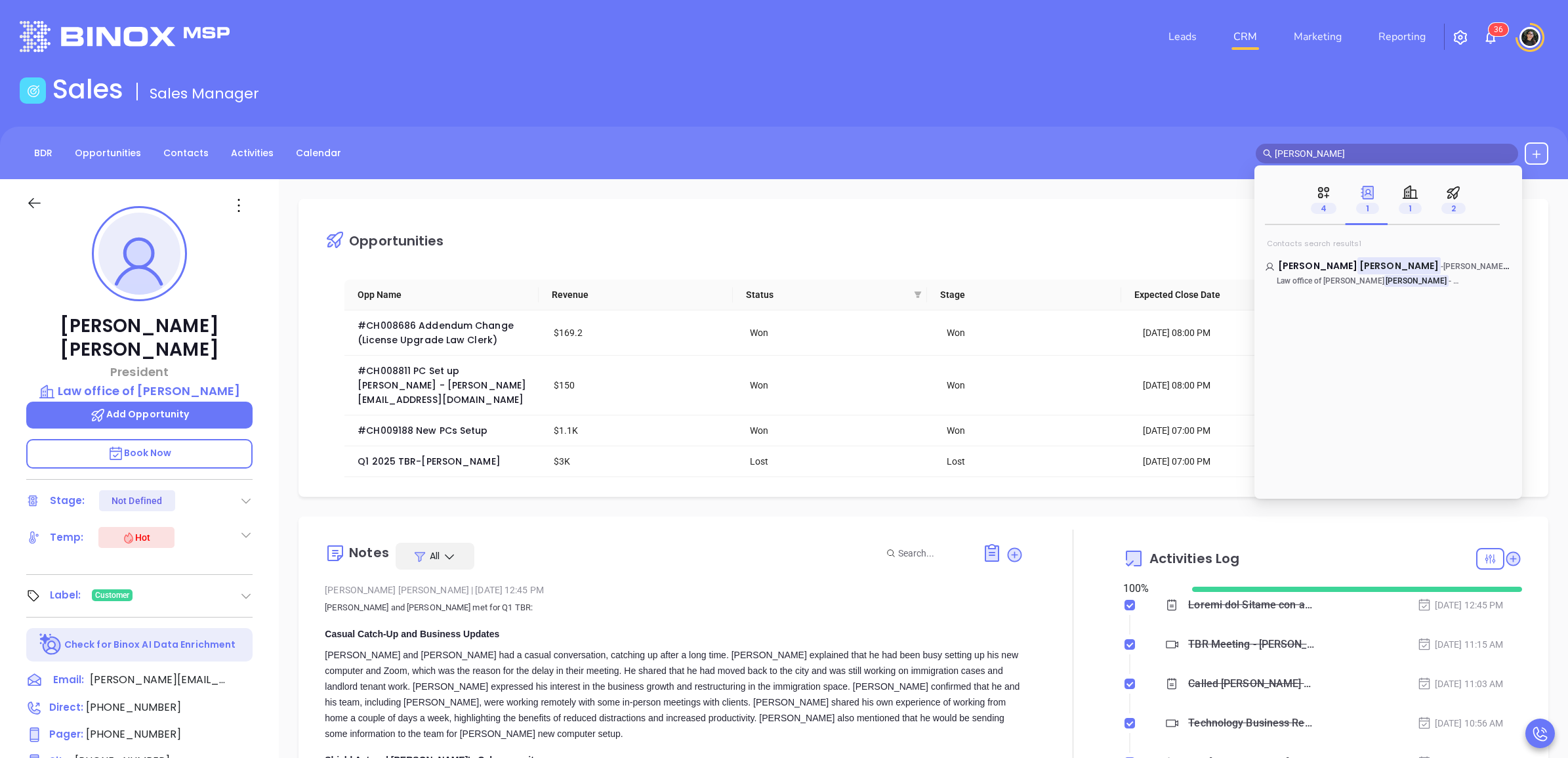
click at [1368, 153] on input "[PERSON_NAME]" at bounding box center [1392, 154] width 236 height 14
type input "[PERSON_NAME]"
click at [1320, 266] on mark "[PERSON_NAME]" at bounding box center [1320, 265] width 83 height 17
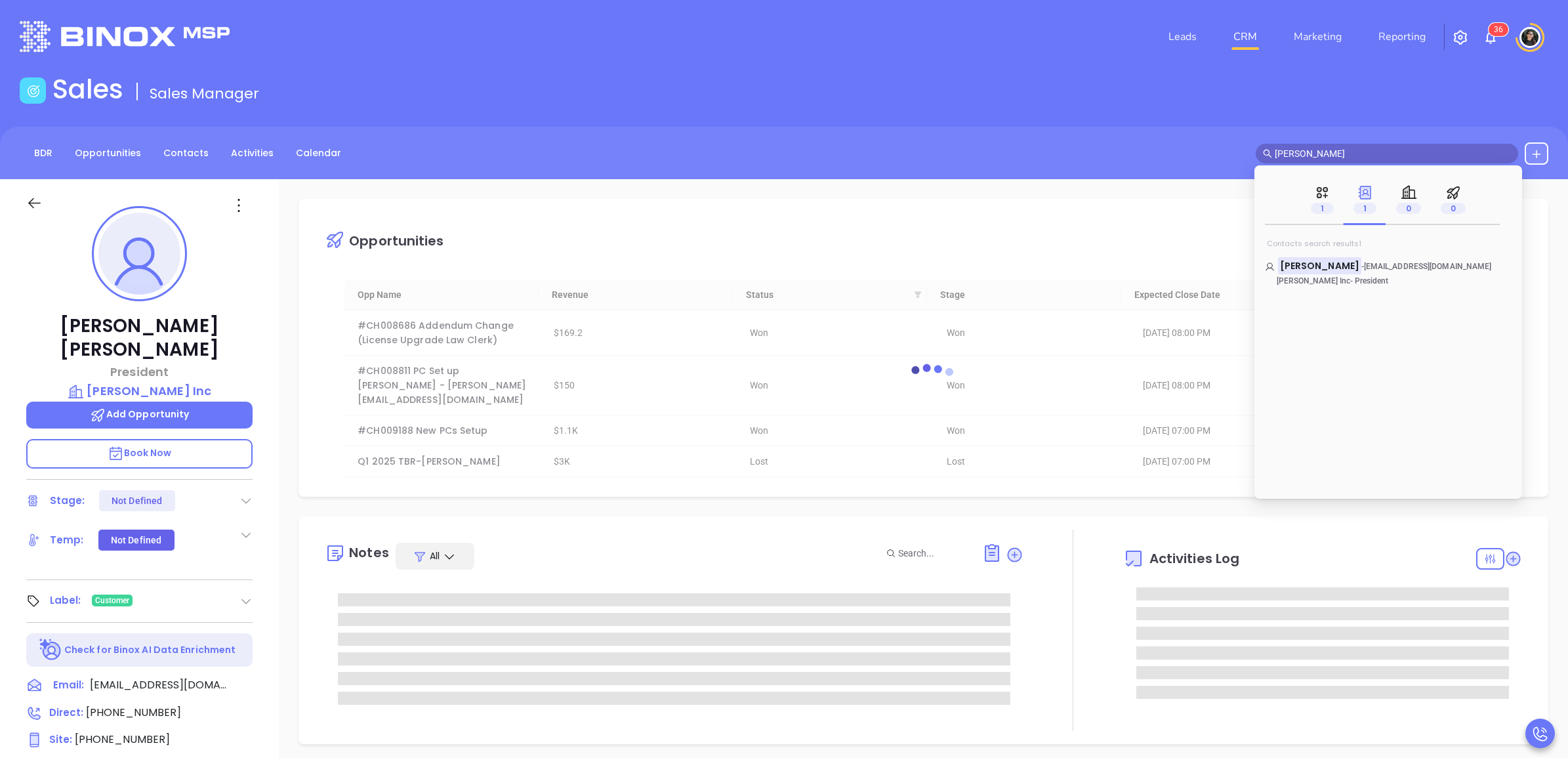
click at [1073, 113] on main "Sales Sales Manager BDR Opportunities Contacts Activities Calendar [PERSON_NAME…" at bounding box center [784, 600] width 1568 height 1054
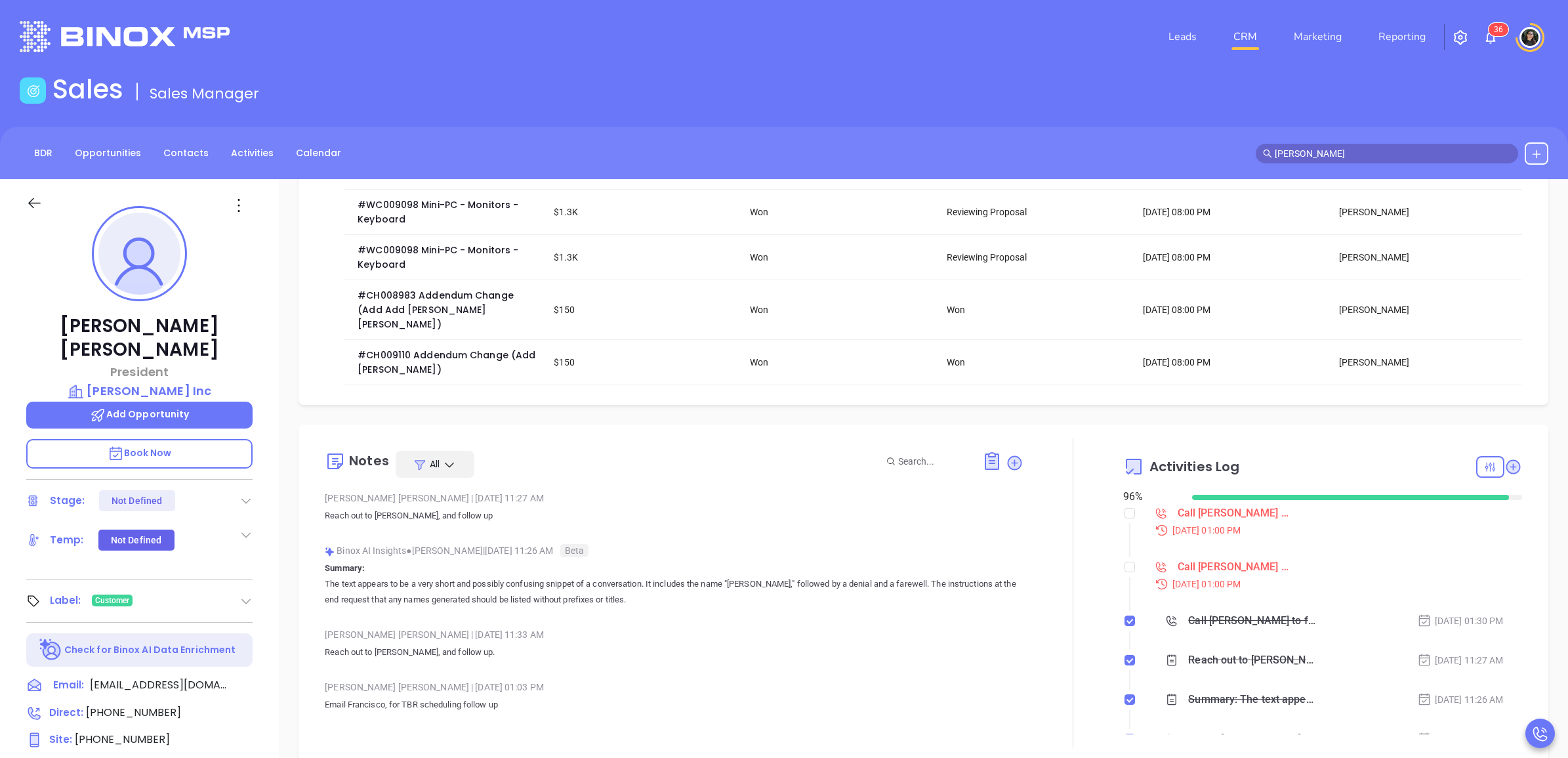
scroll to position [328, 0]
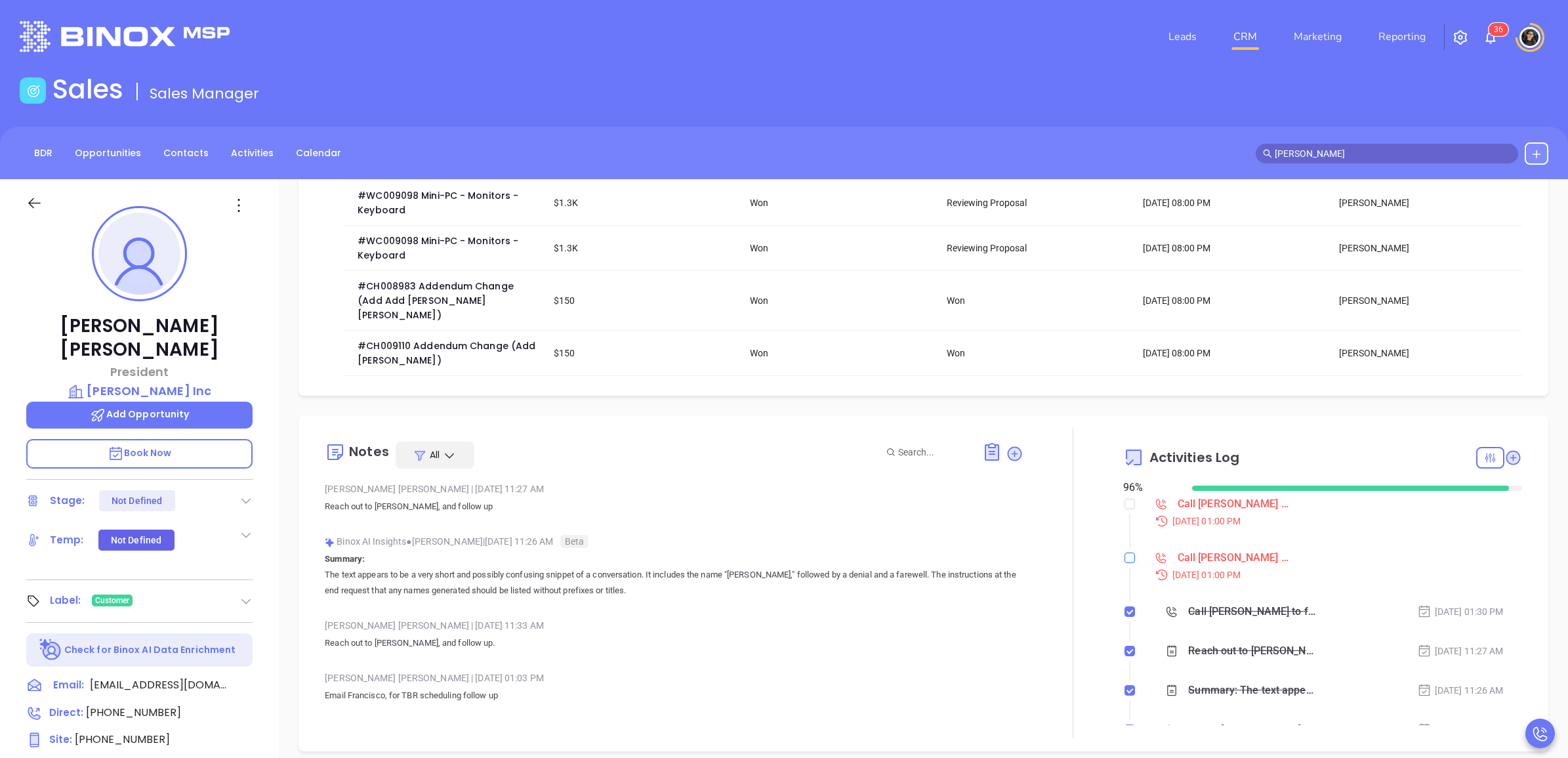
click at [1125, 556] on input "checkbox" at bounding box center [1130, 558] width 11 height 11
checkbox input "true"
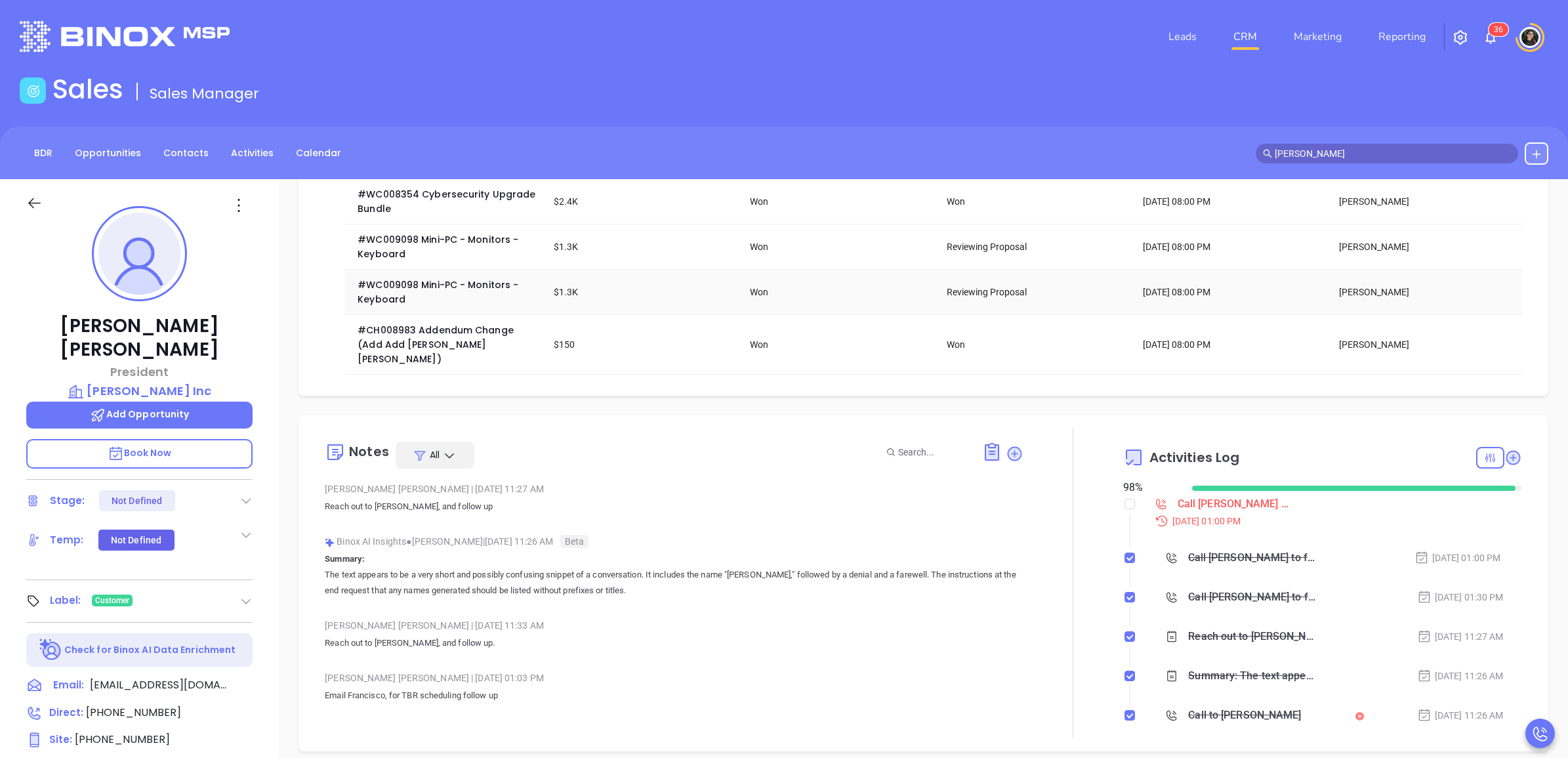
scroll to position [0, 0]
click at [1411, 155] on input "[PERSON_NAME]" at bounding box center [1392, 154] width 236 height 14
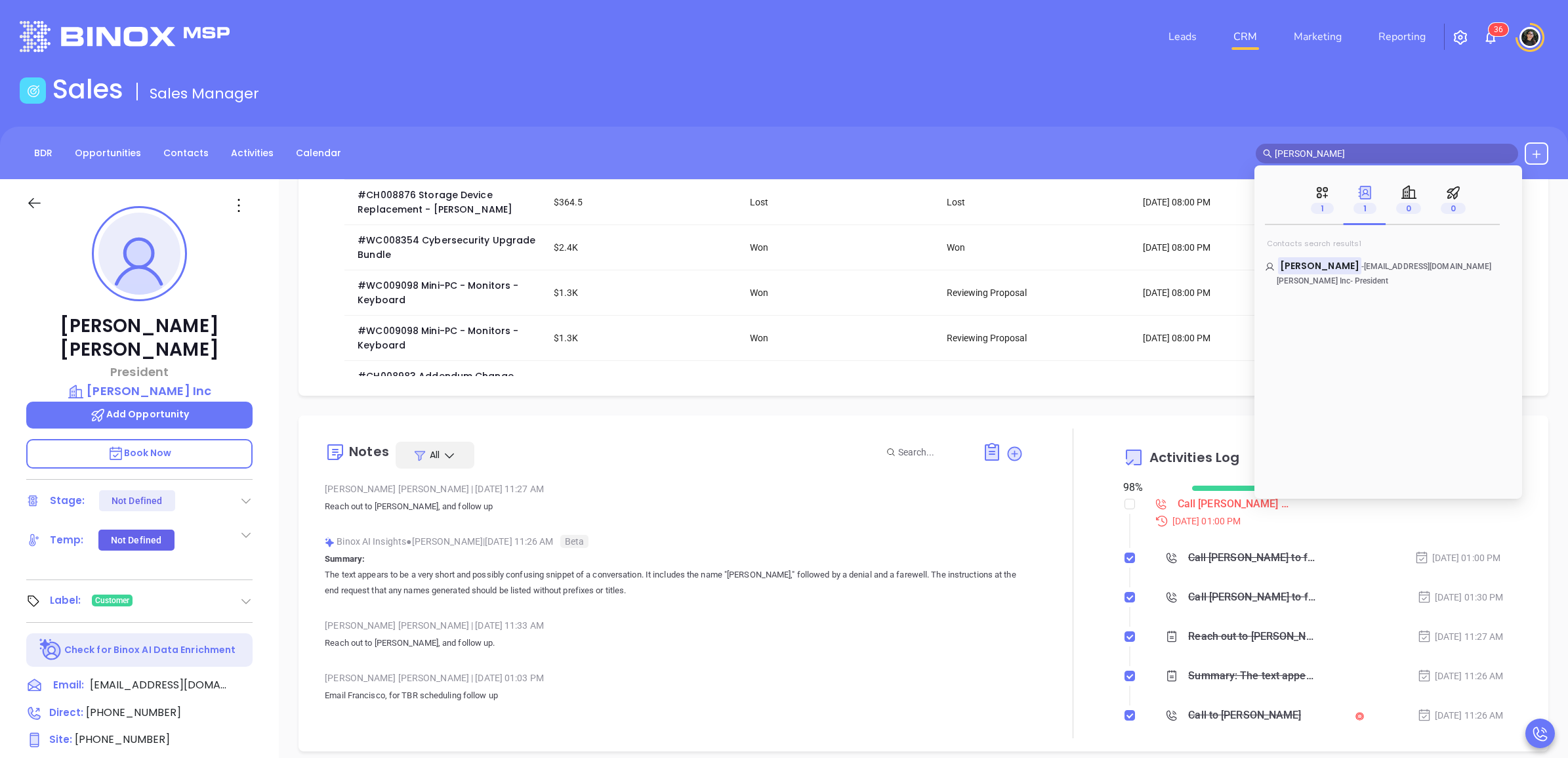
click at [1411, 155] on input "[PERSON_NAME]" at bounding box center [1392, 154] width 236 height 14
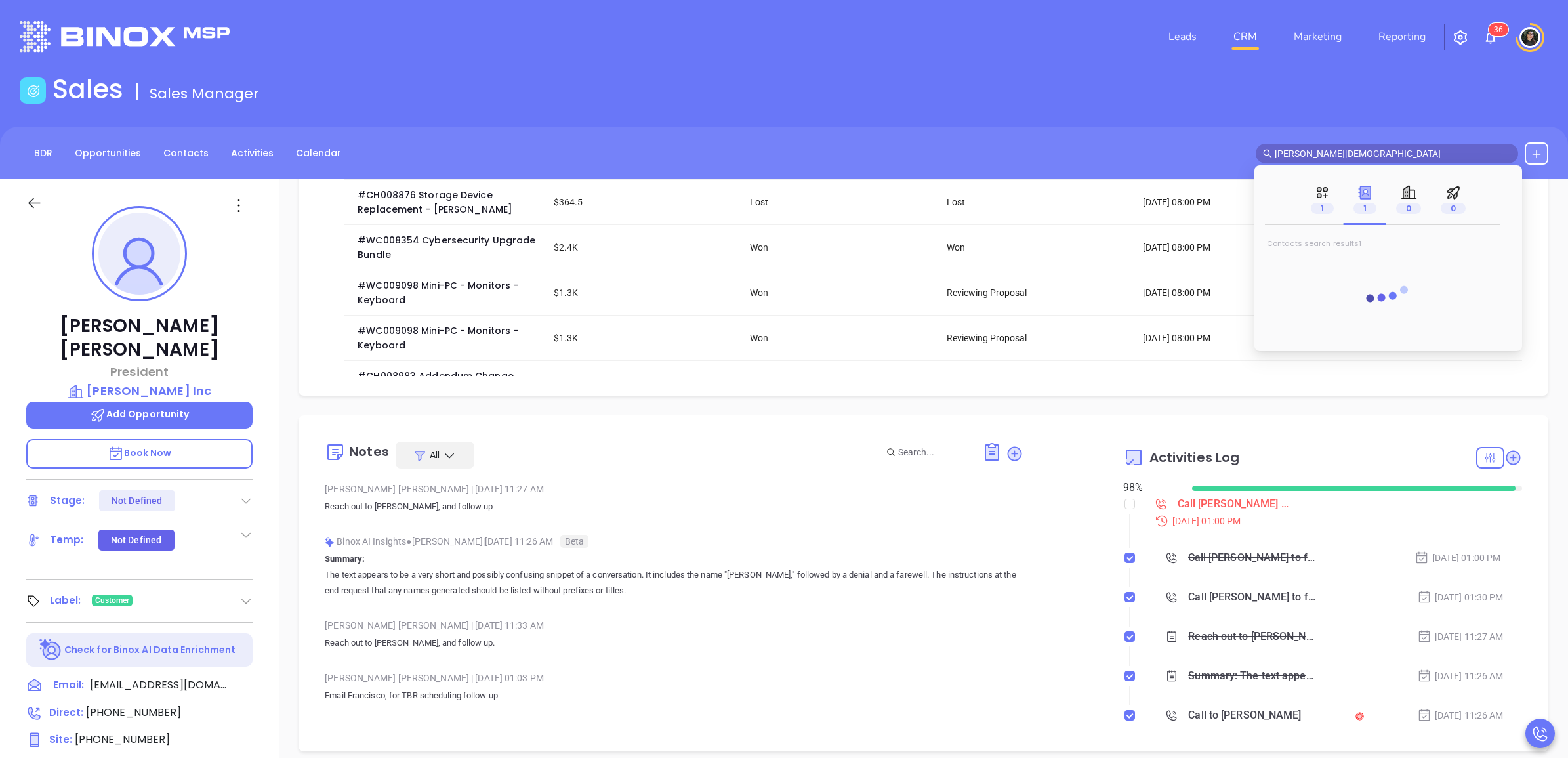
click at [1363, 189] on icon at bounding box center [1365, 192] width 11 height 12
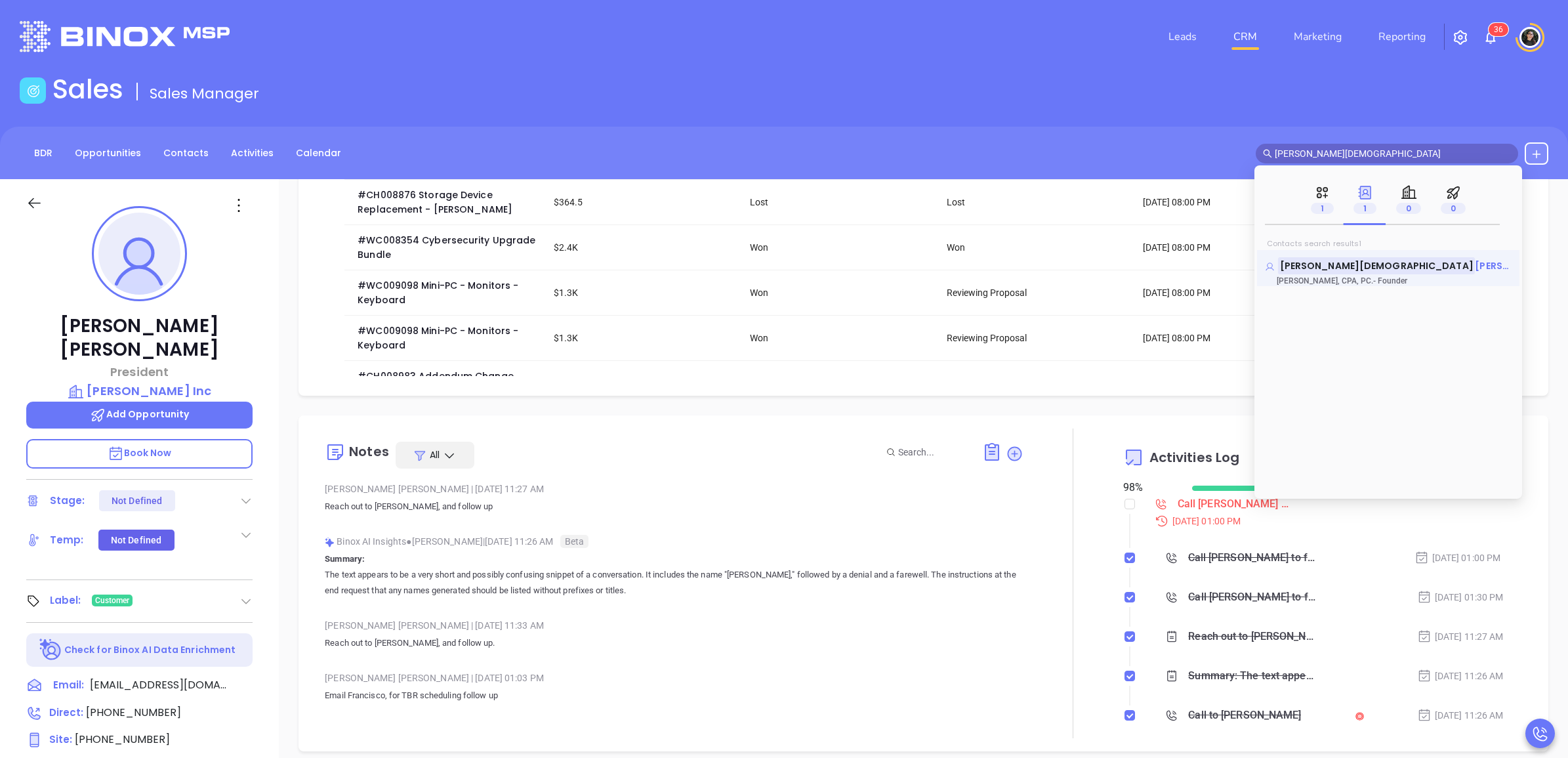
click at [1475, 267] on span "[PERSON_NAME]" at bounding box center [1515, 266] width 79 height 13
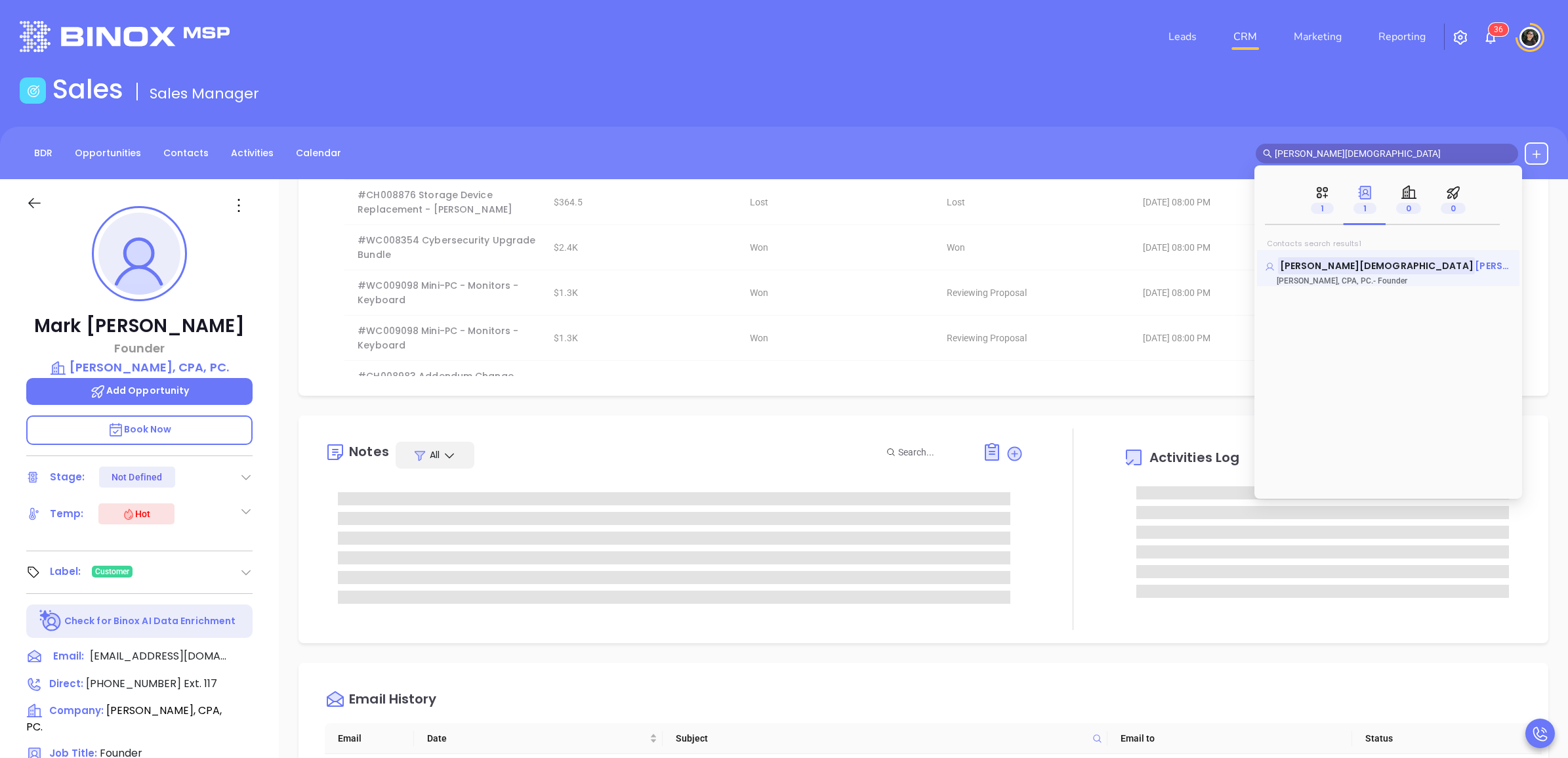
click at [1304, 270] on mark "[PERSON_NAME][DEMOGRAPHIC_DATA]" at bounding box center [1377, 265] width 197 height 17
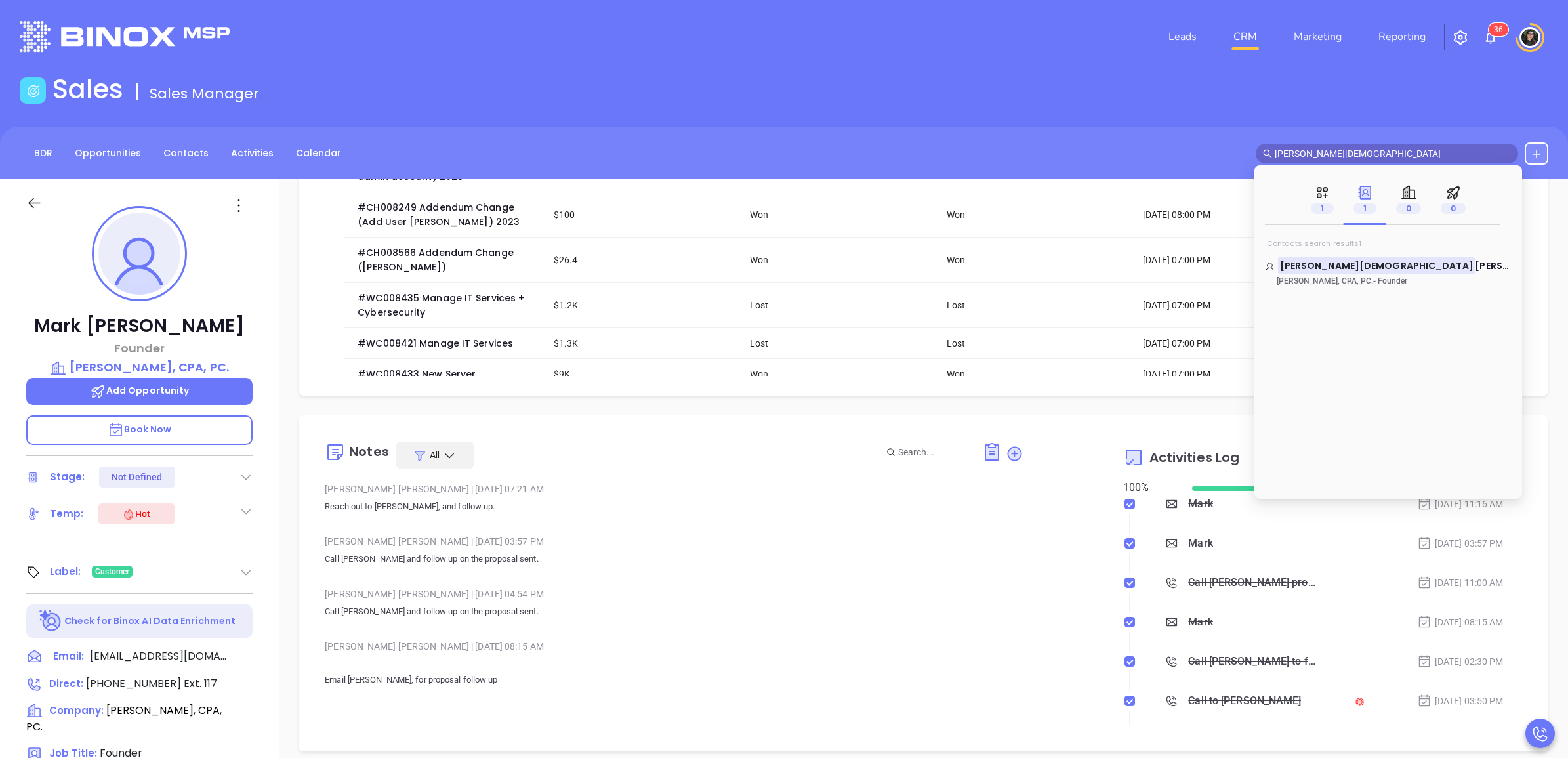
click at [1369, 162] on span "[PERSON_NAME][DEMOGRAPHIC_DATA]" at bounding box center [1387, 153] width 262 height 20
click at [1375, 147] on input "[PERSON_NAME][DEMOGRAPHIC_DATA]" at bounding box center [1392, 154] width 236 height 14
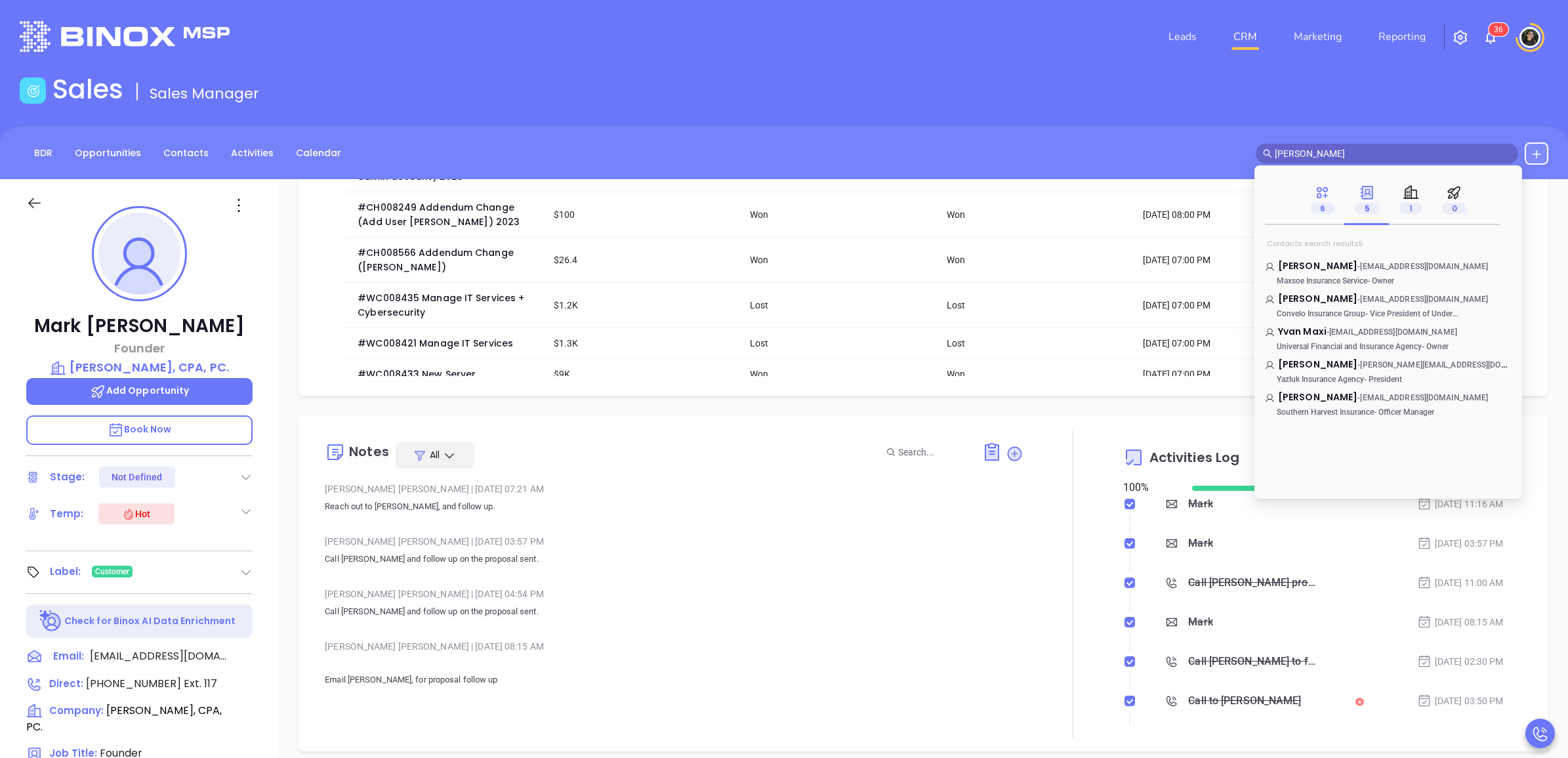
type input "[PERSON_NAME]"
click at [1312, 196] on div "6" at bounding box center [1322, 199] width 25 height 31
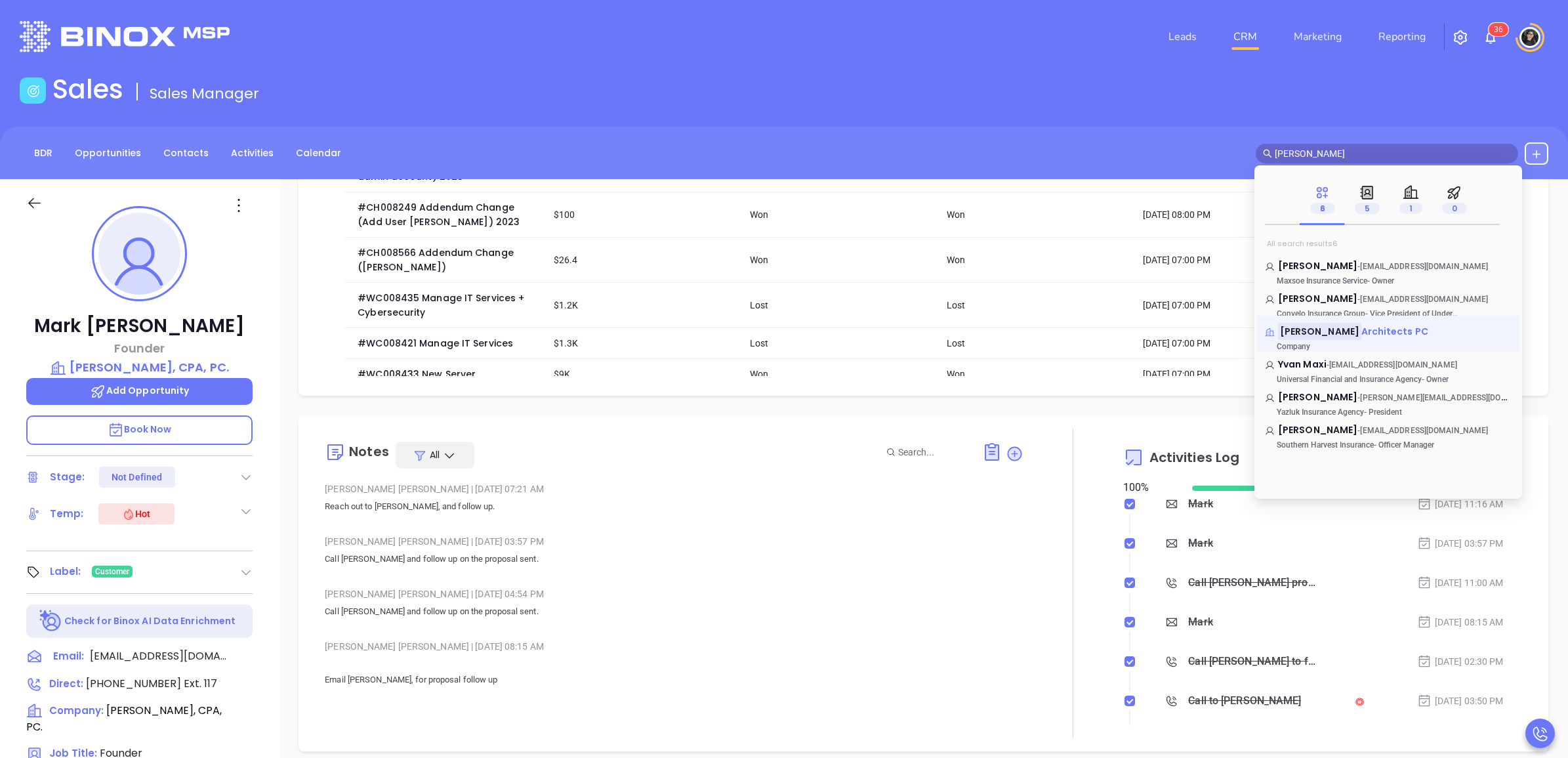
click at [1331, 330] on mark "[PERSON_NAME]" at bounding box center [1320, 331] width 83 height 17
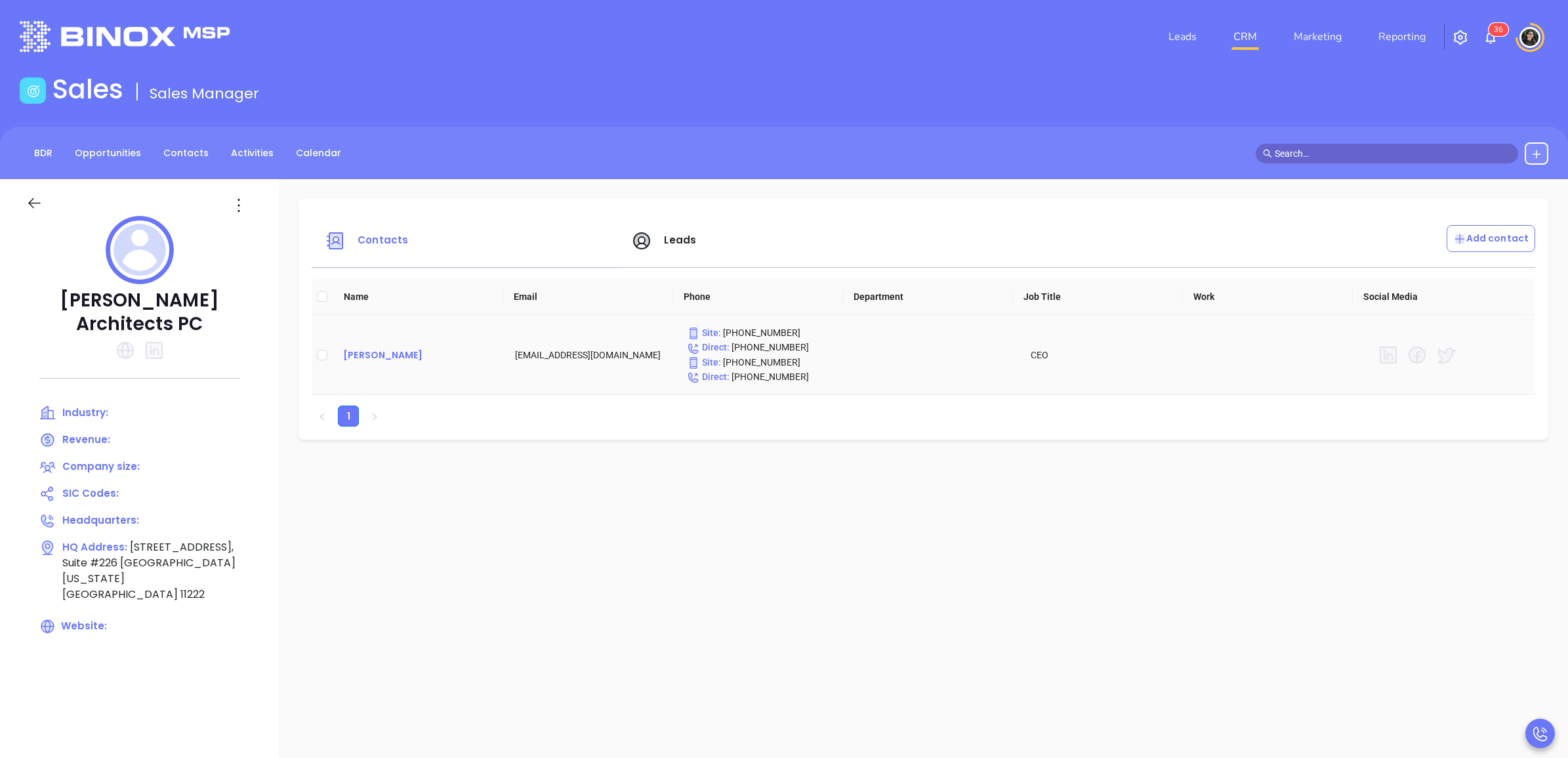
click at [389, 356] on div "[PERSON_NAME]" at bounding box center [418, 356] width 151 height 16
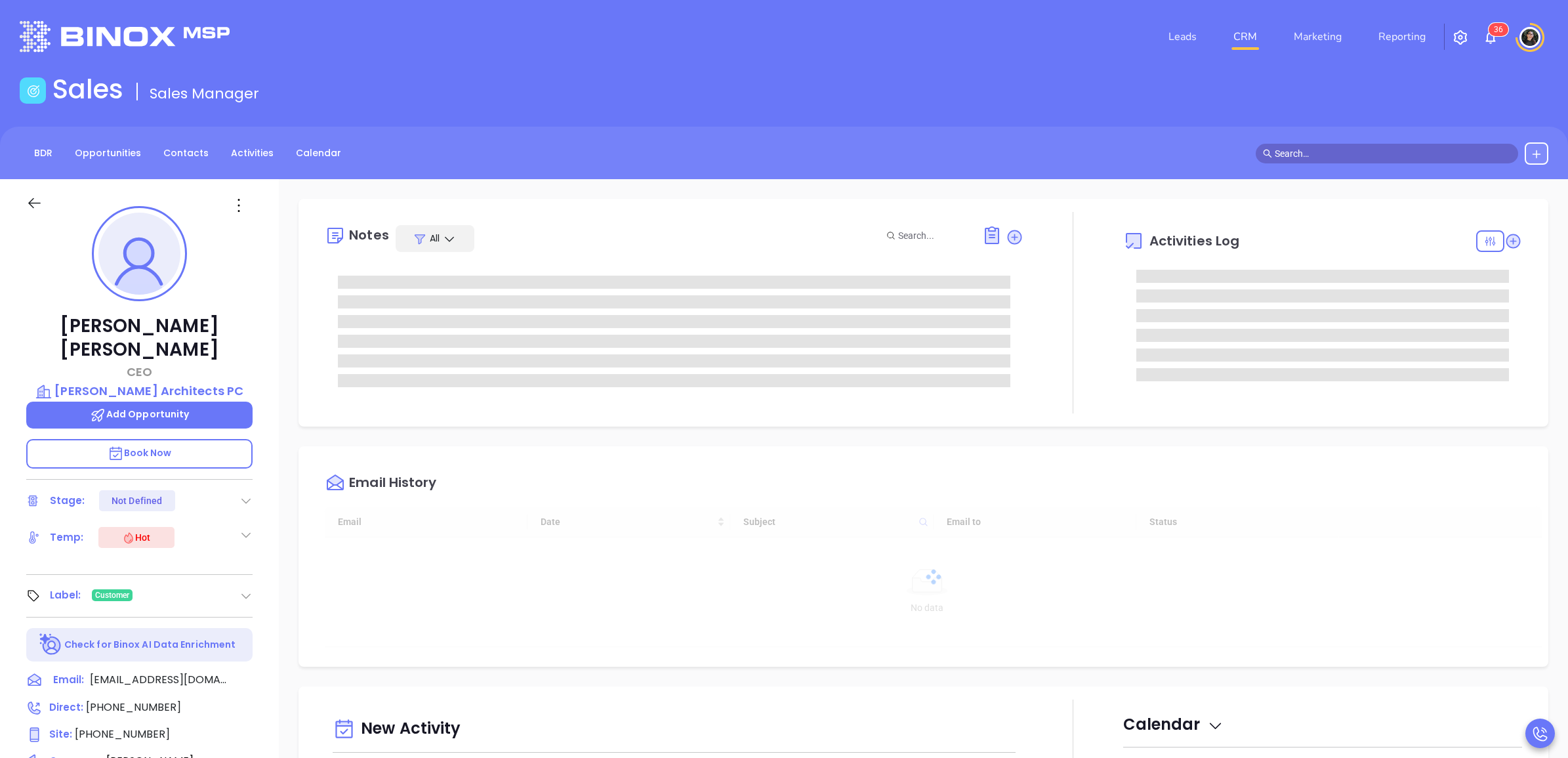
scroll to position [382, 0]
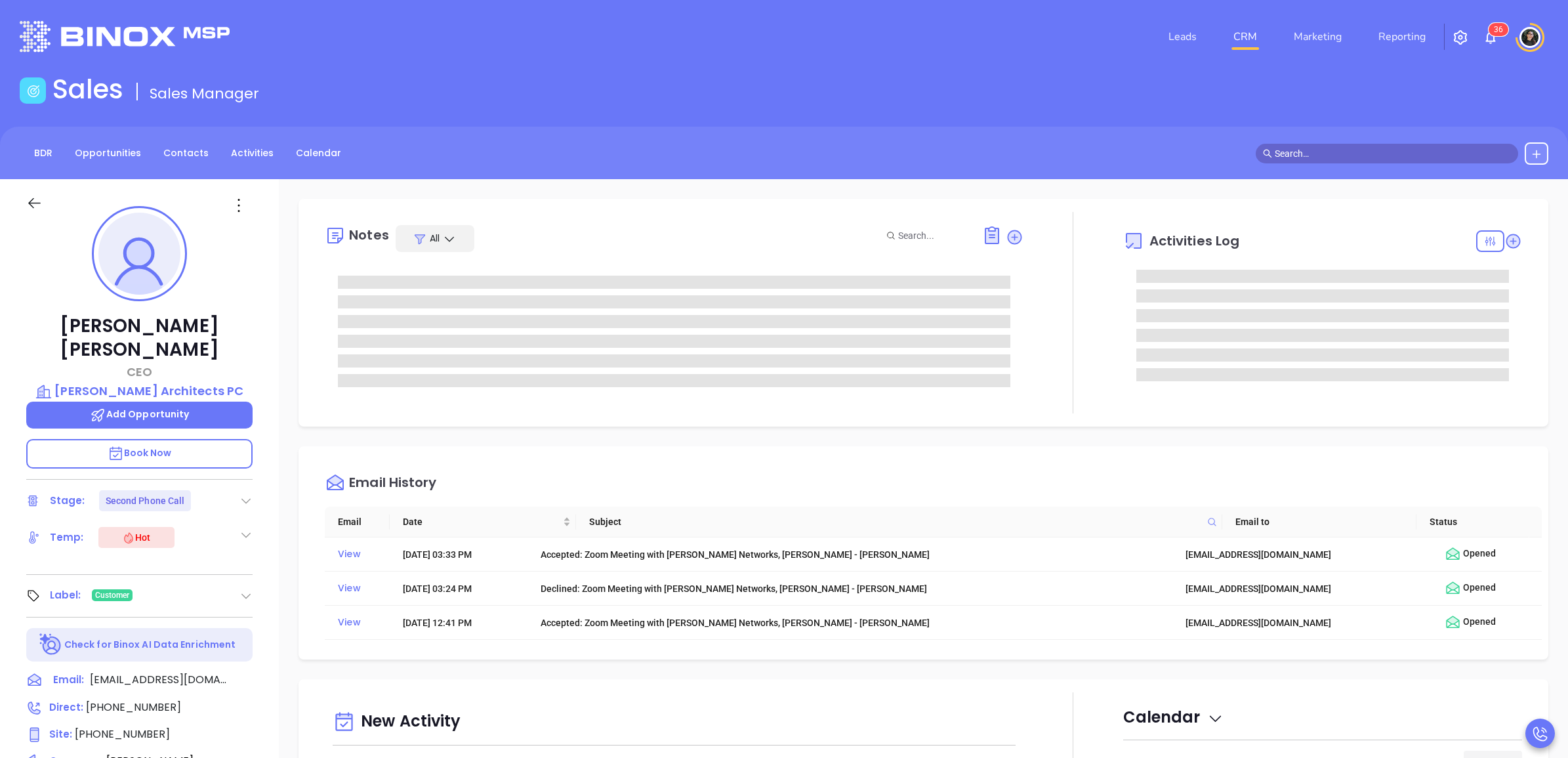
type input "[PERSON_NAME]"
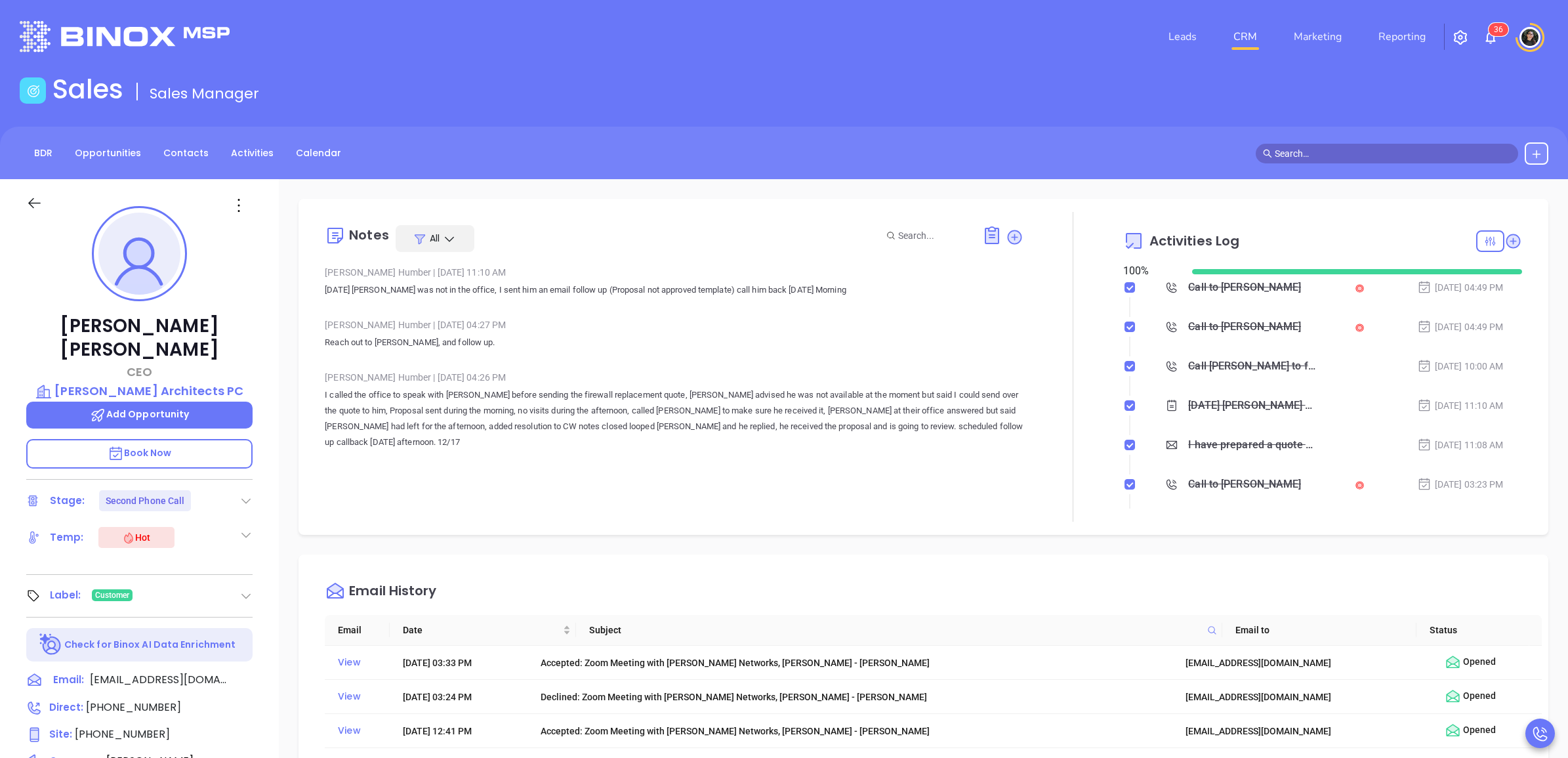
click at [1375, 152] on input "text" at bounding box center [1392, 154] width 236 height 14
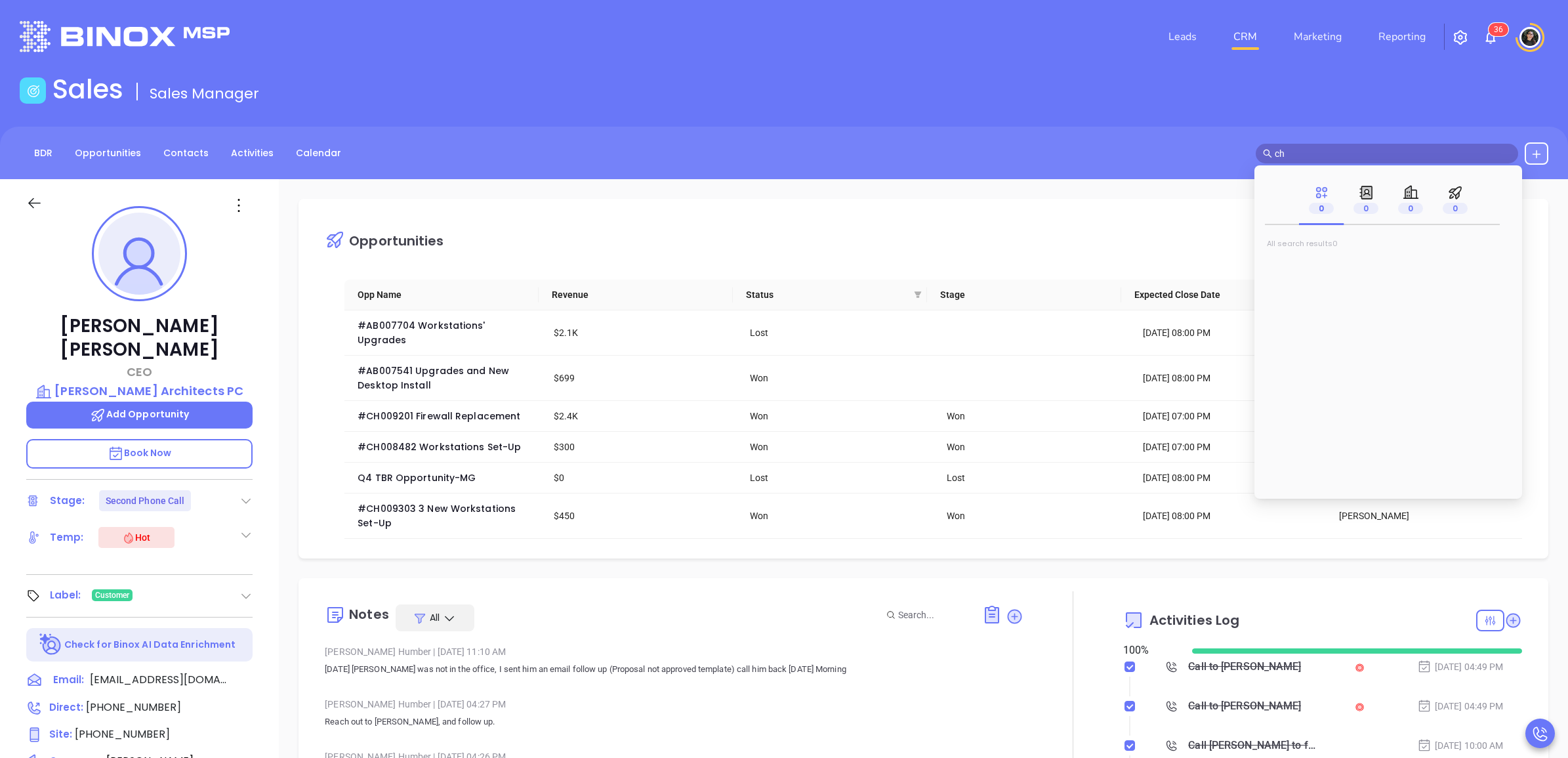
type input "c"
type input "metal masters"
click at [1340, 267] on mark "Metal Masters" at bounding box center [1316, 265] width 75 height 17
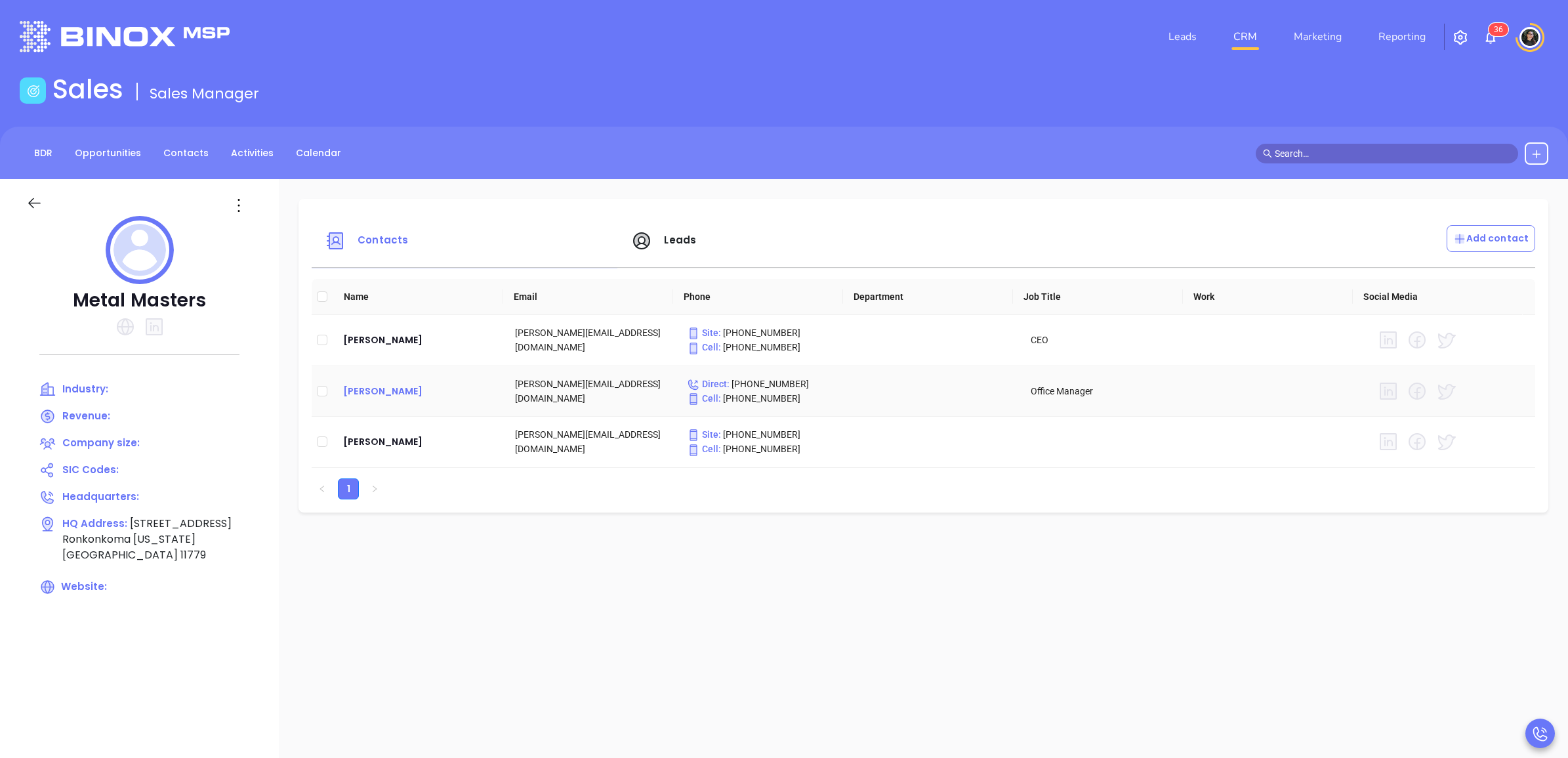
click at [392, 398] on div "[PERSON_NAME]" at bounding box center [418, 392] width 151 height 16
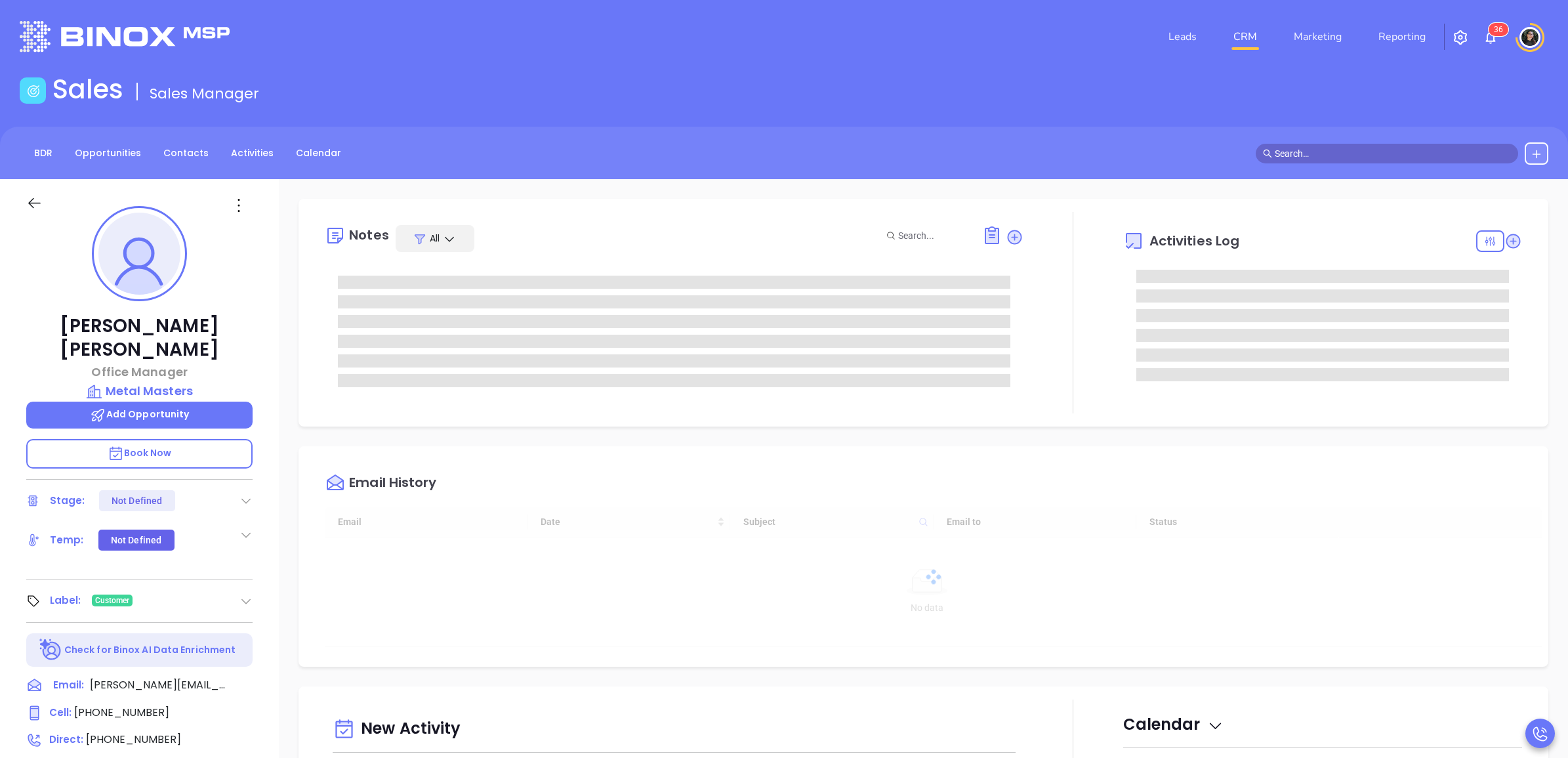
scroll to position [382, 0]
type input "[PERSON_NAME]"
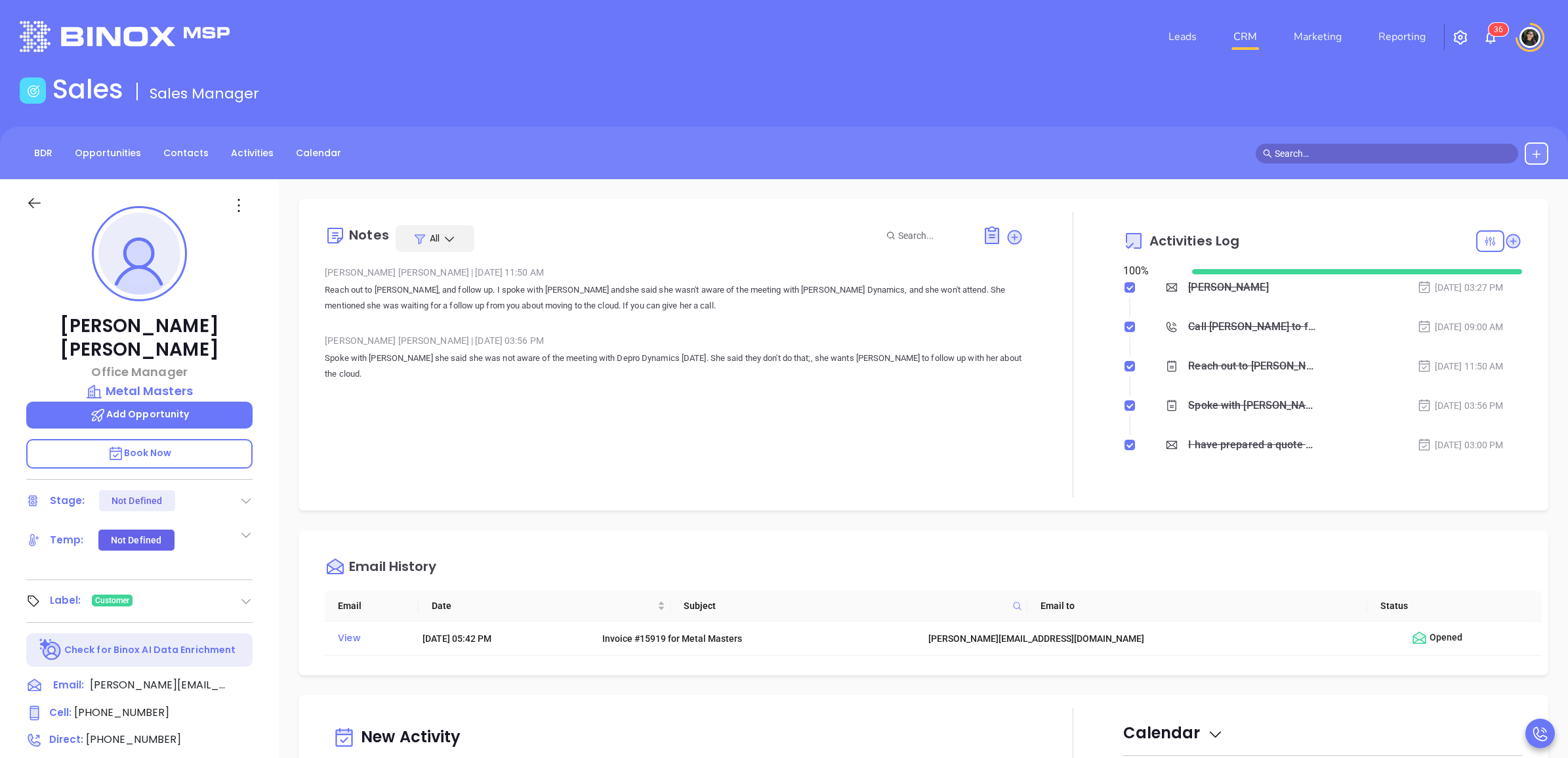
click at [1366, 152] on input "text" at bounding box center [1392, 154] width 236 height 14
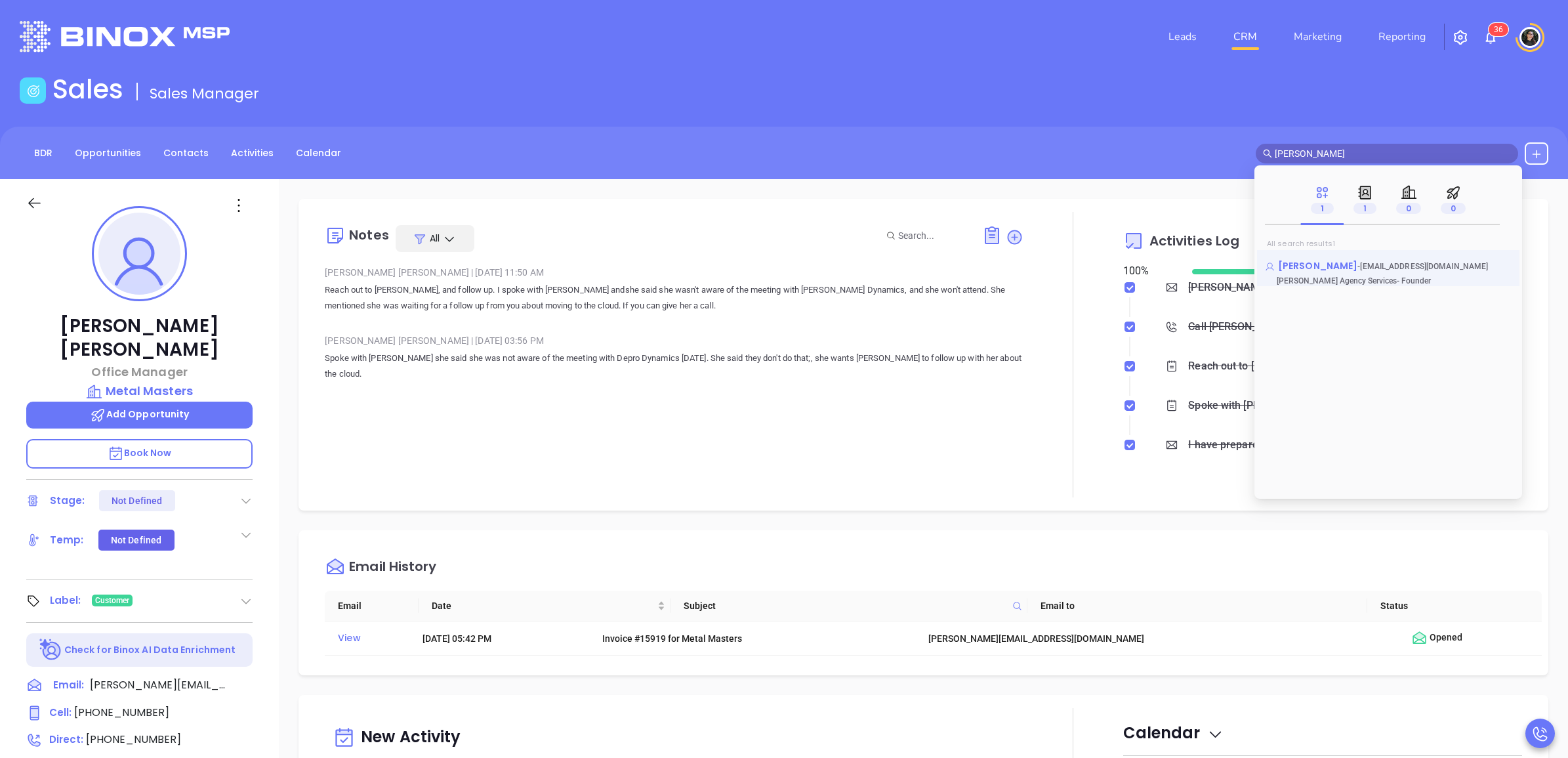
type input "[PERSON_NAME]"
click at [1316, 261] on span "[PERSON_NAME]" at bounding box center [1318, 266] width 79 height 13
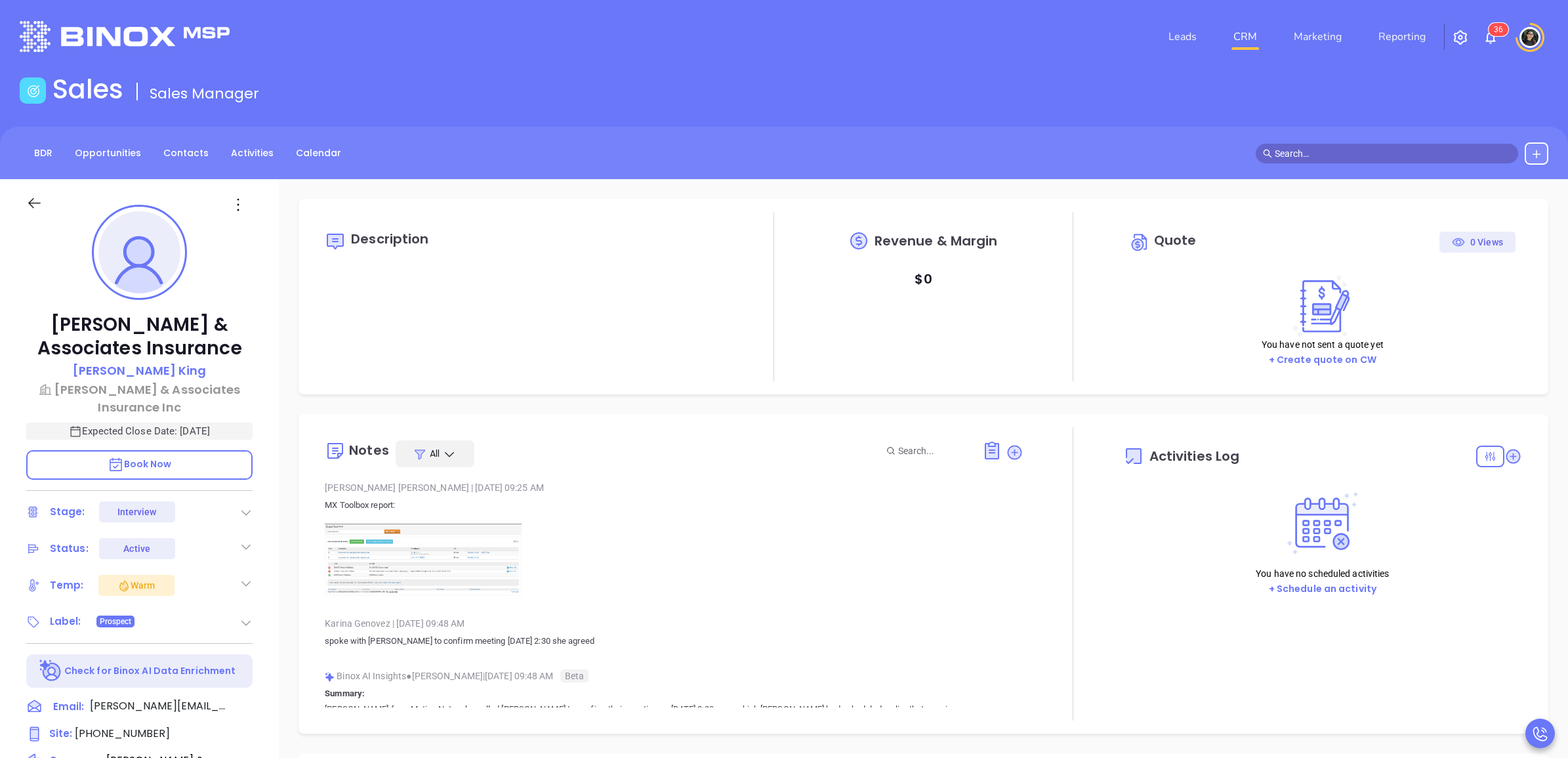
type input "[DATE]"
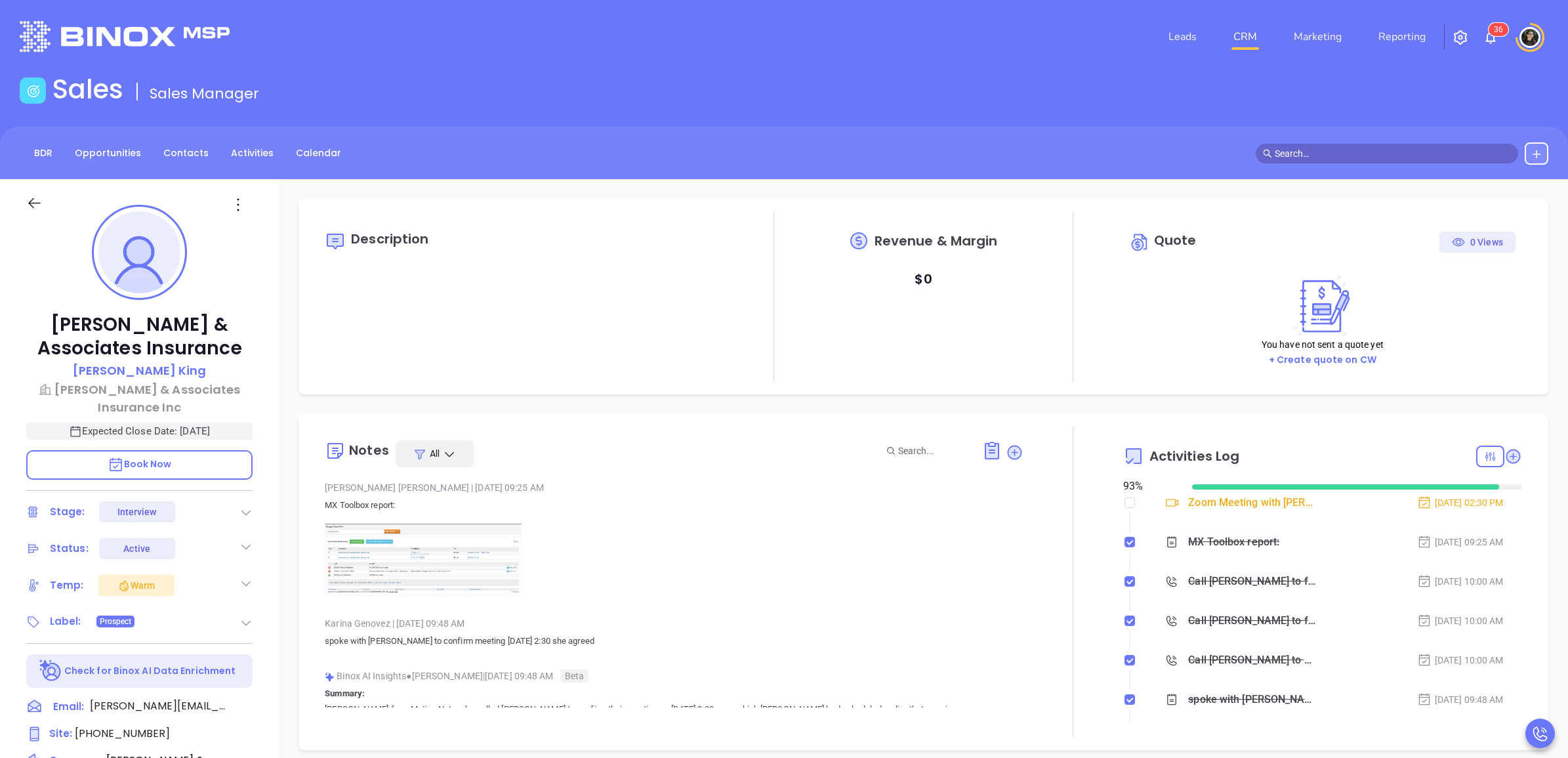
type input "[PERSON_NAME]"
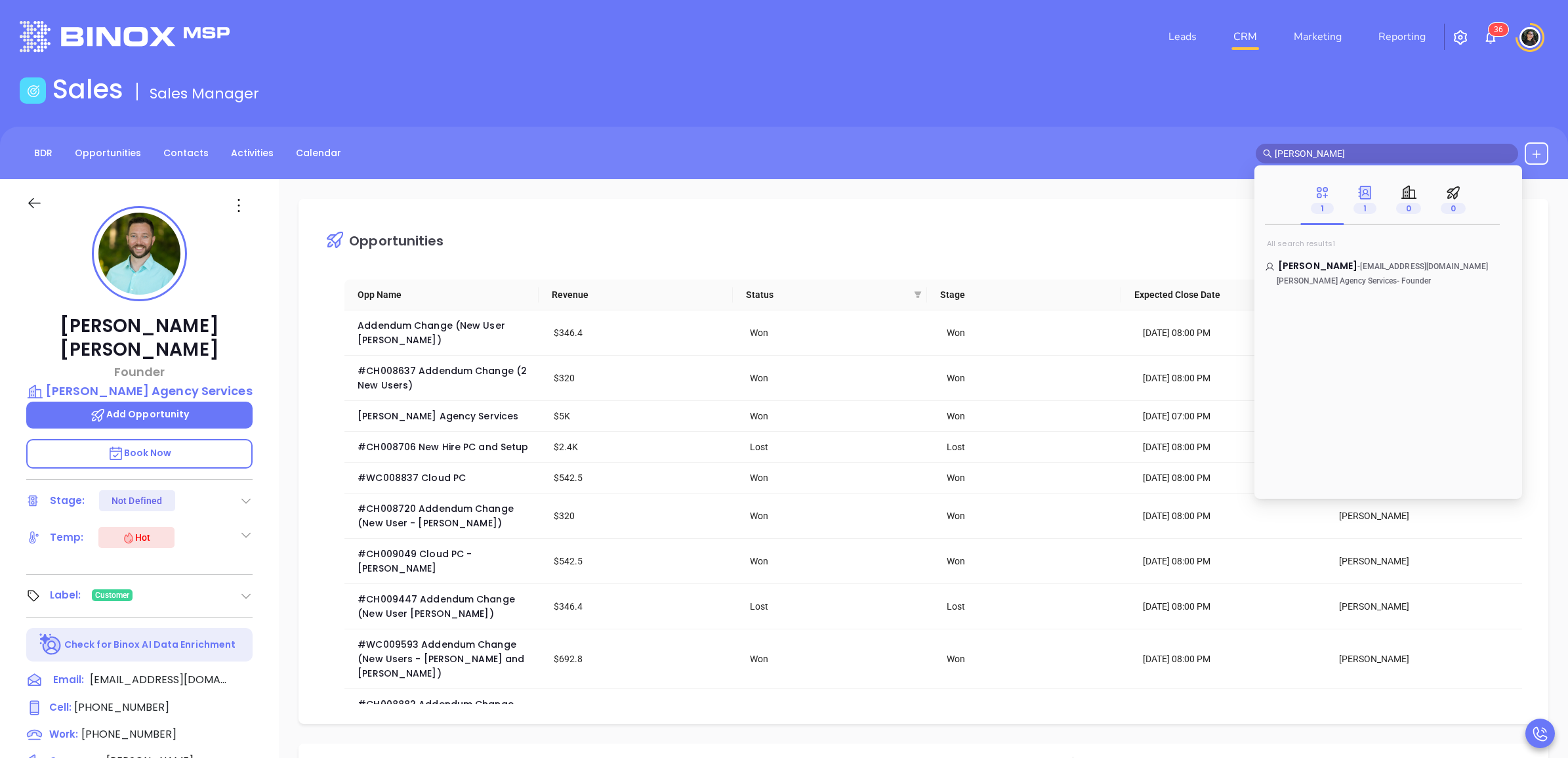
scroll to position [382, 0]
click at [1374, 156] on input "matt milliken" at bounding box center [1392, 154] width 236 height 14
type input "nubest"
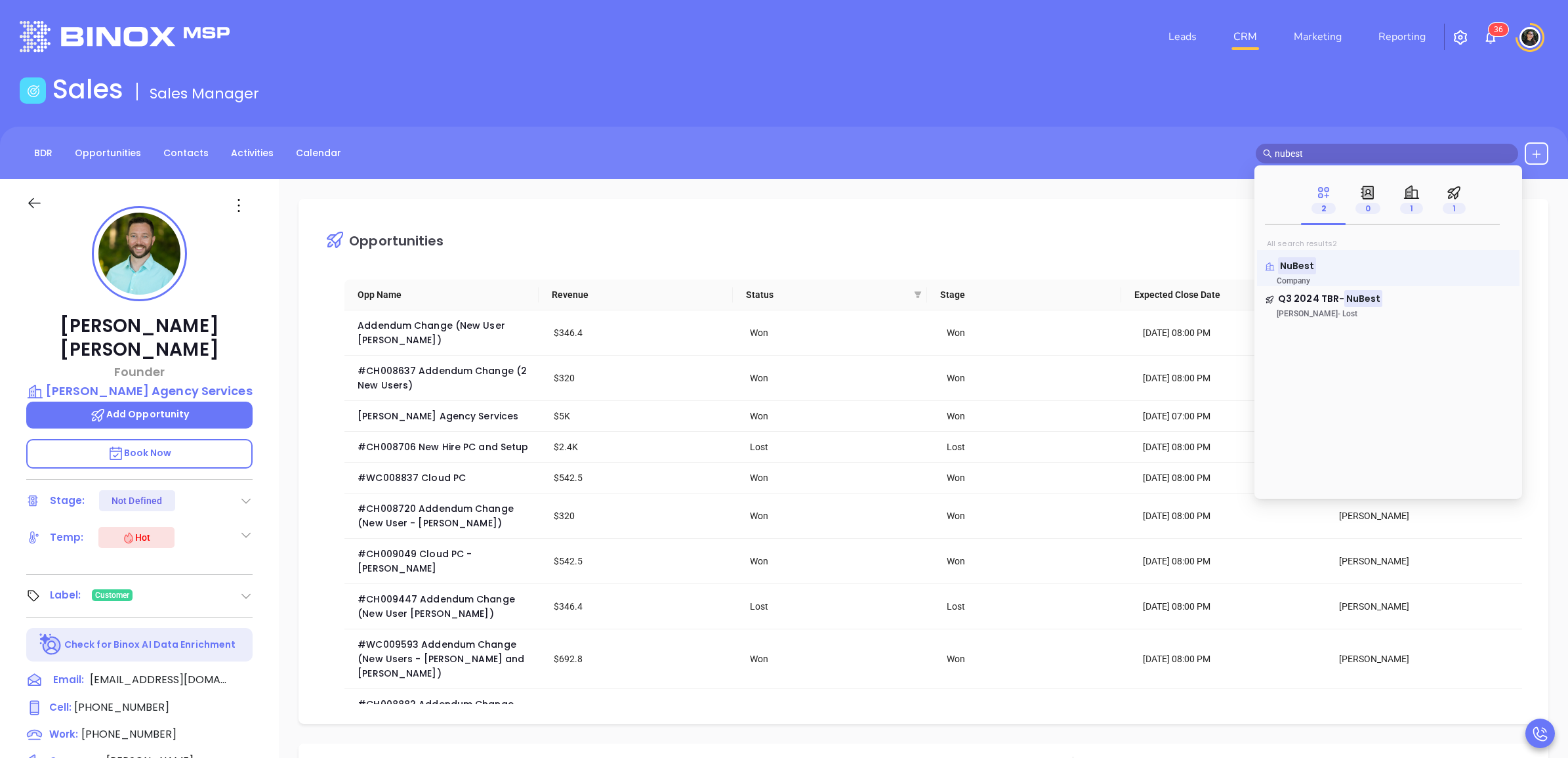
click at [1299, 262] on mark "NuBest" at bounding box center [1297, 265] width 38 height 17
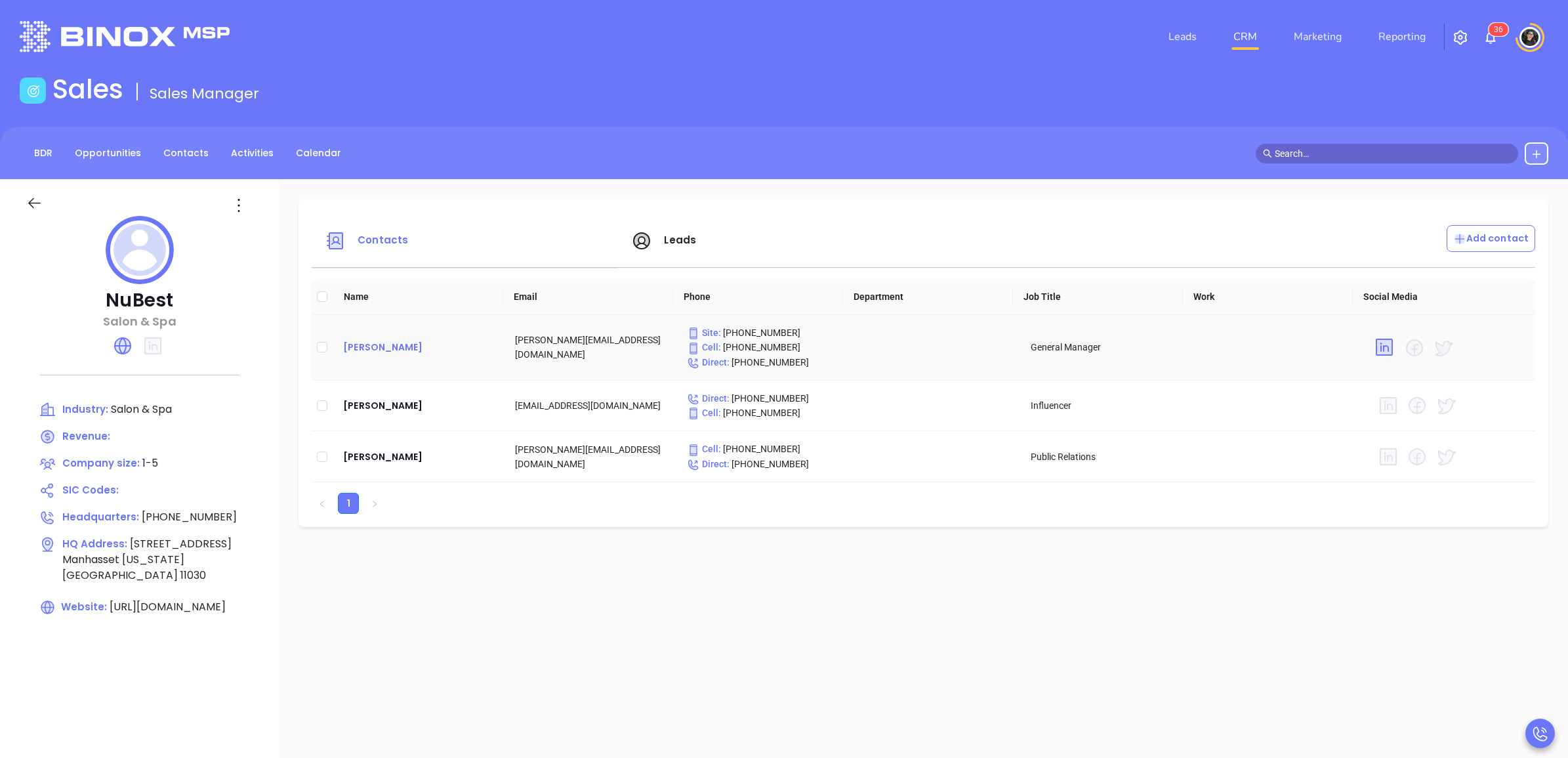
click at [384, 351] on div "Mary Guss" at bounding box center [418, 348] width 151 height 16
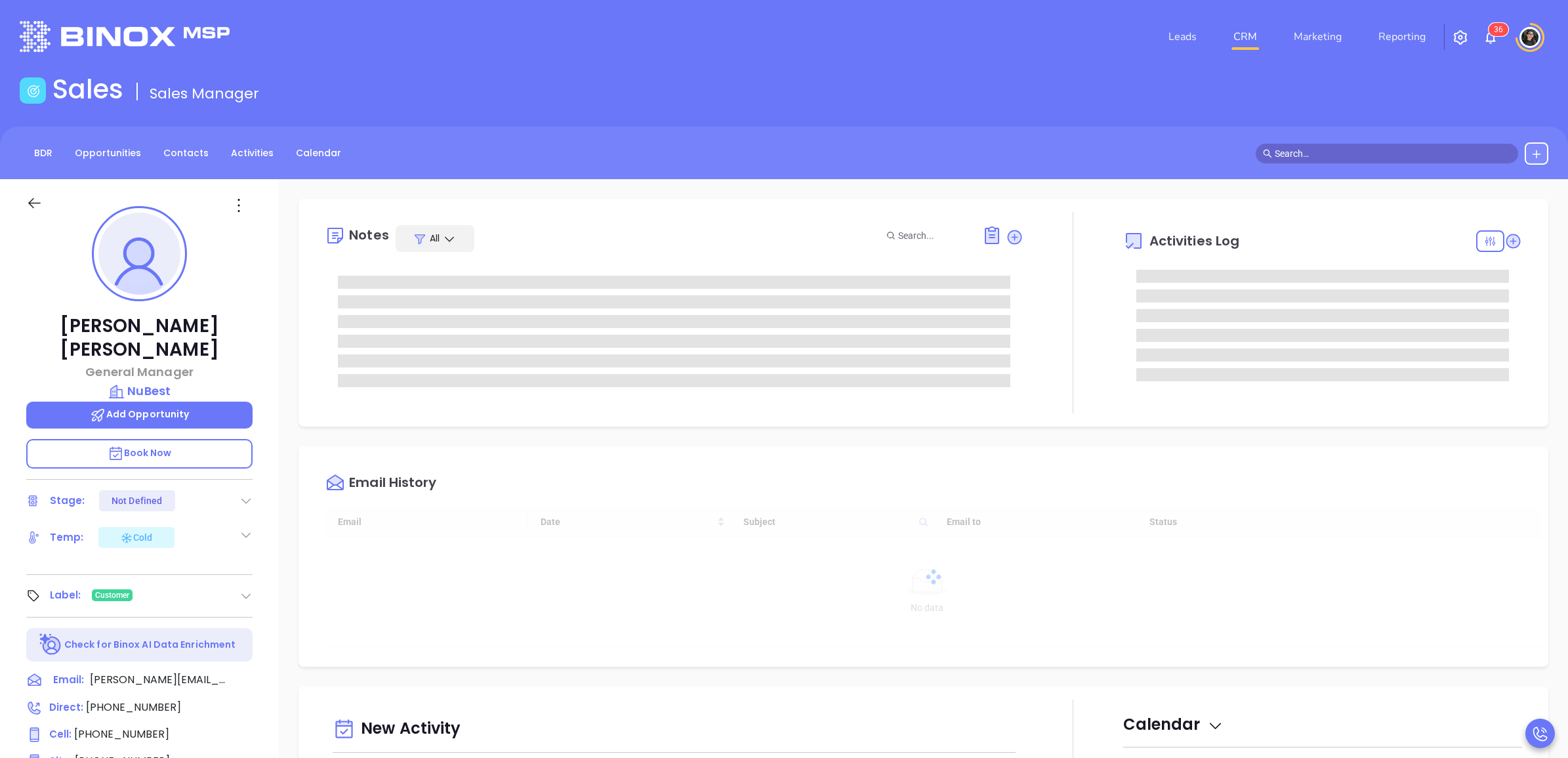
type input "[DATE]"
type input "[PERSON_NAME]"
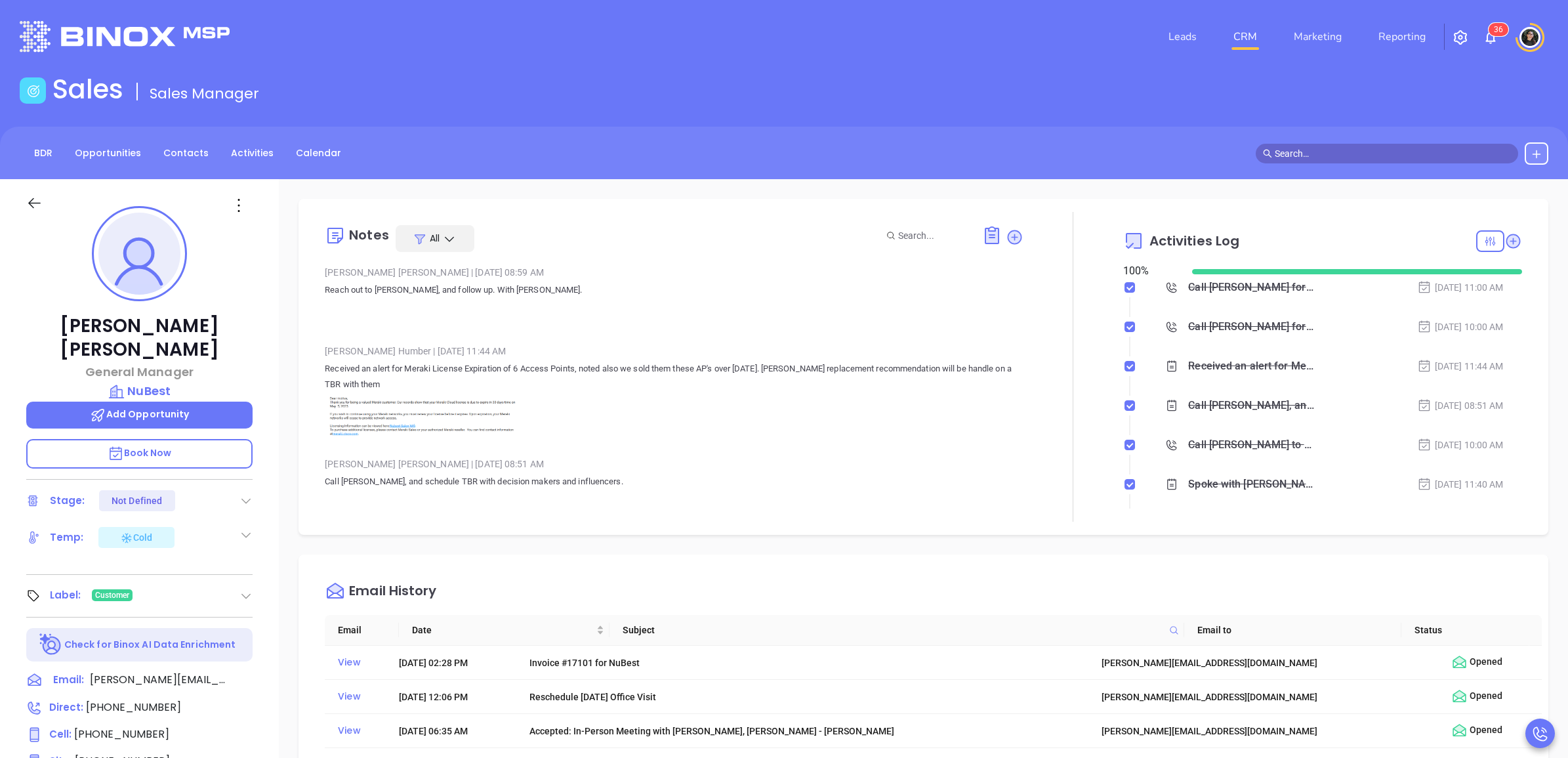
click at [1369, 149] on input "text" at bounding box center [1392, 154] width 236 height 14
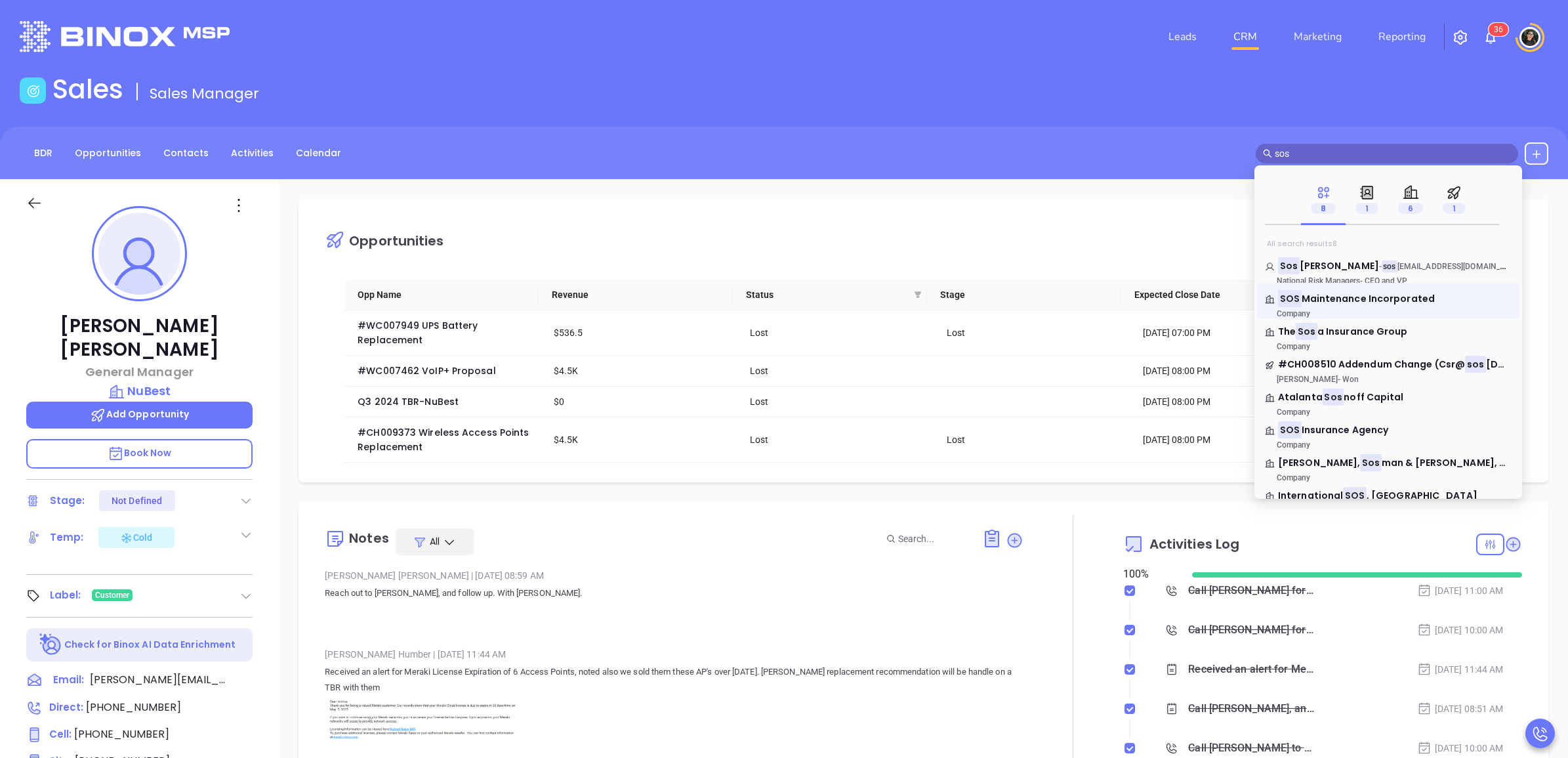
type input "sos"
click at [1372, 309] on p "Company" at bounding box center [1364, 314] width 197 height 9
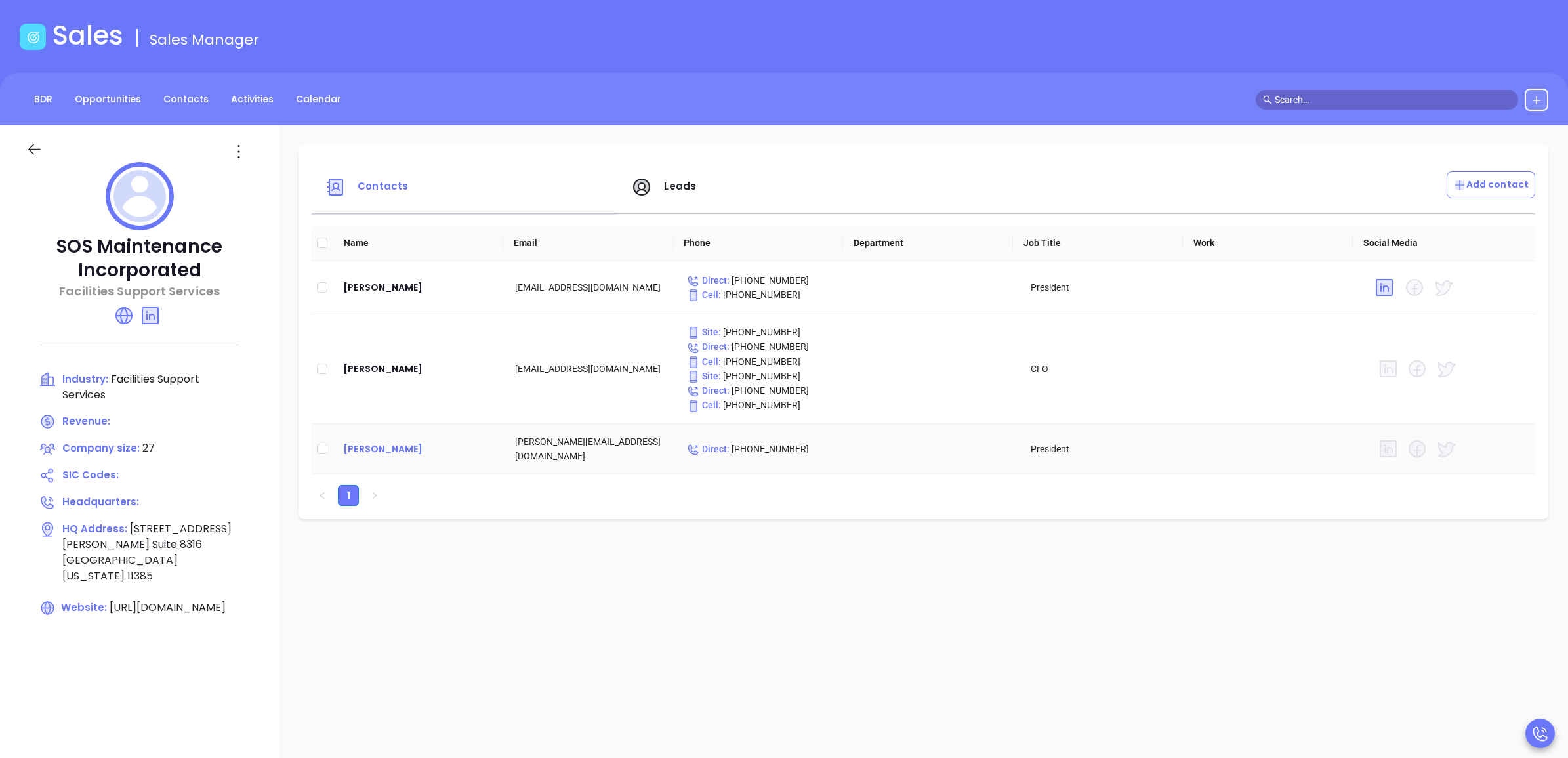
scroll to position [82, 0]
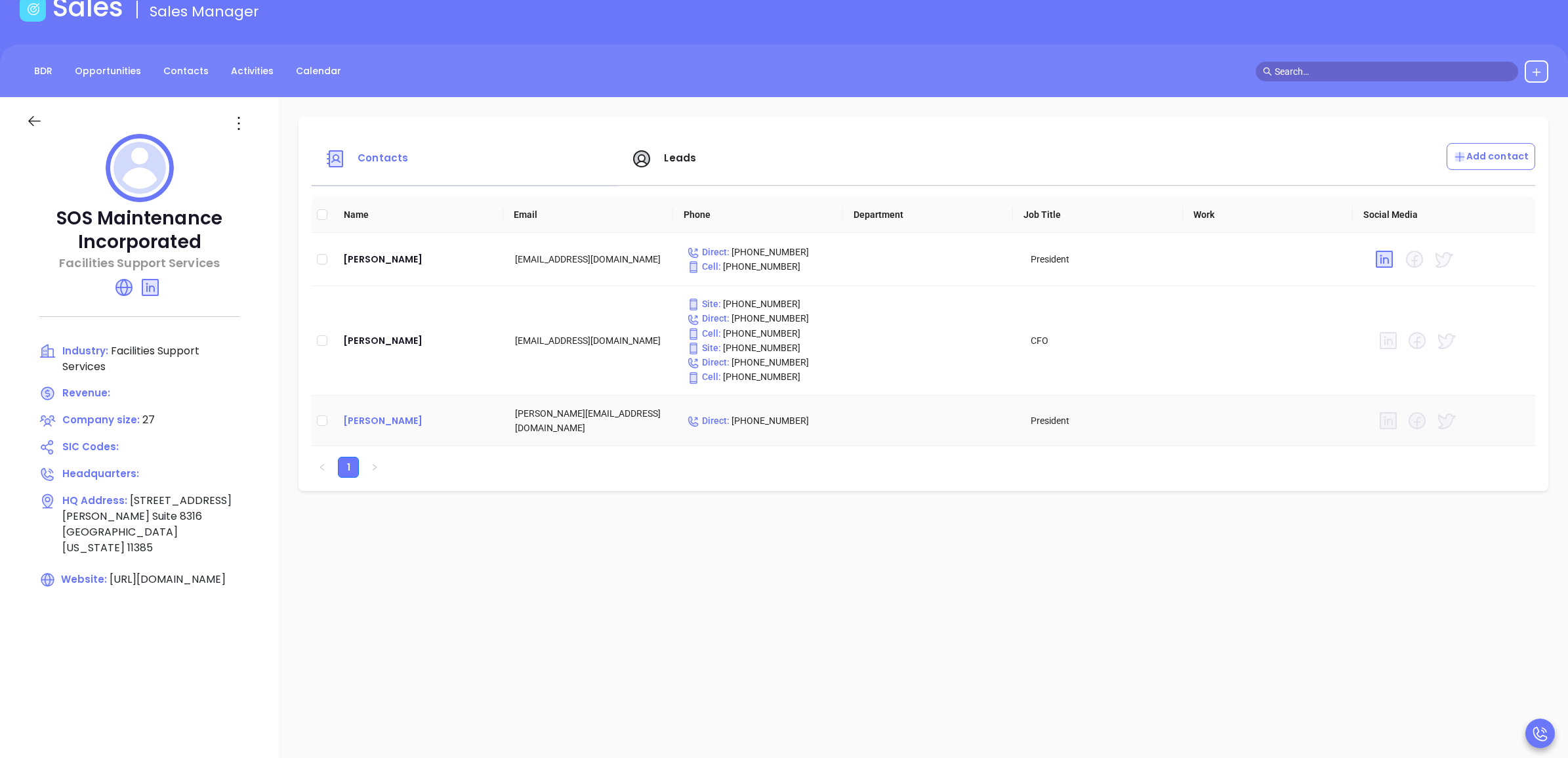
click at [373, 417] on div "Pete Sepulveda" at bounding box center [418, 421] width 151 height 16
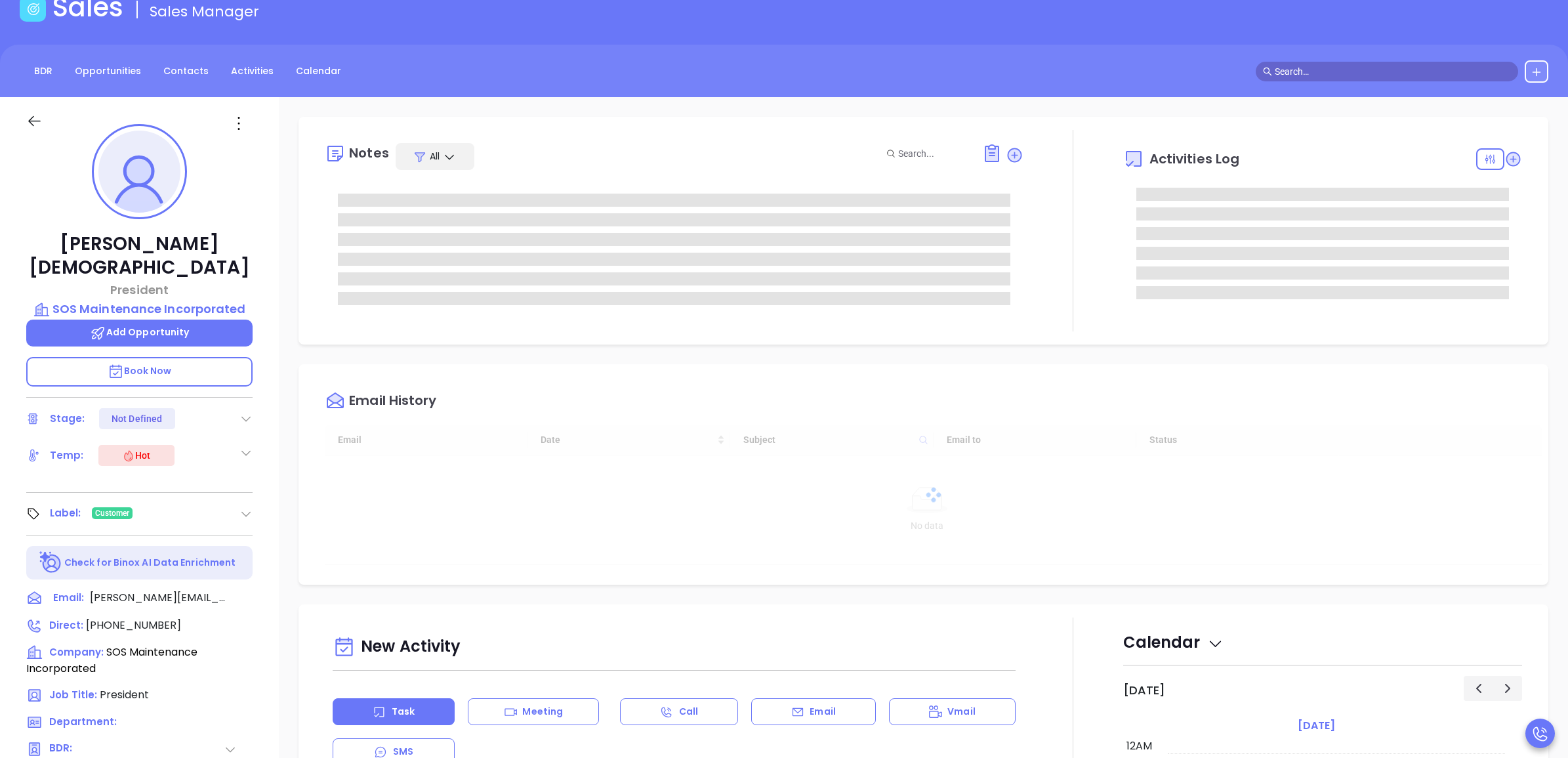
type input "[DATE]"
type input "[PERSON_NAME]"
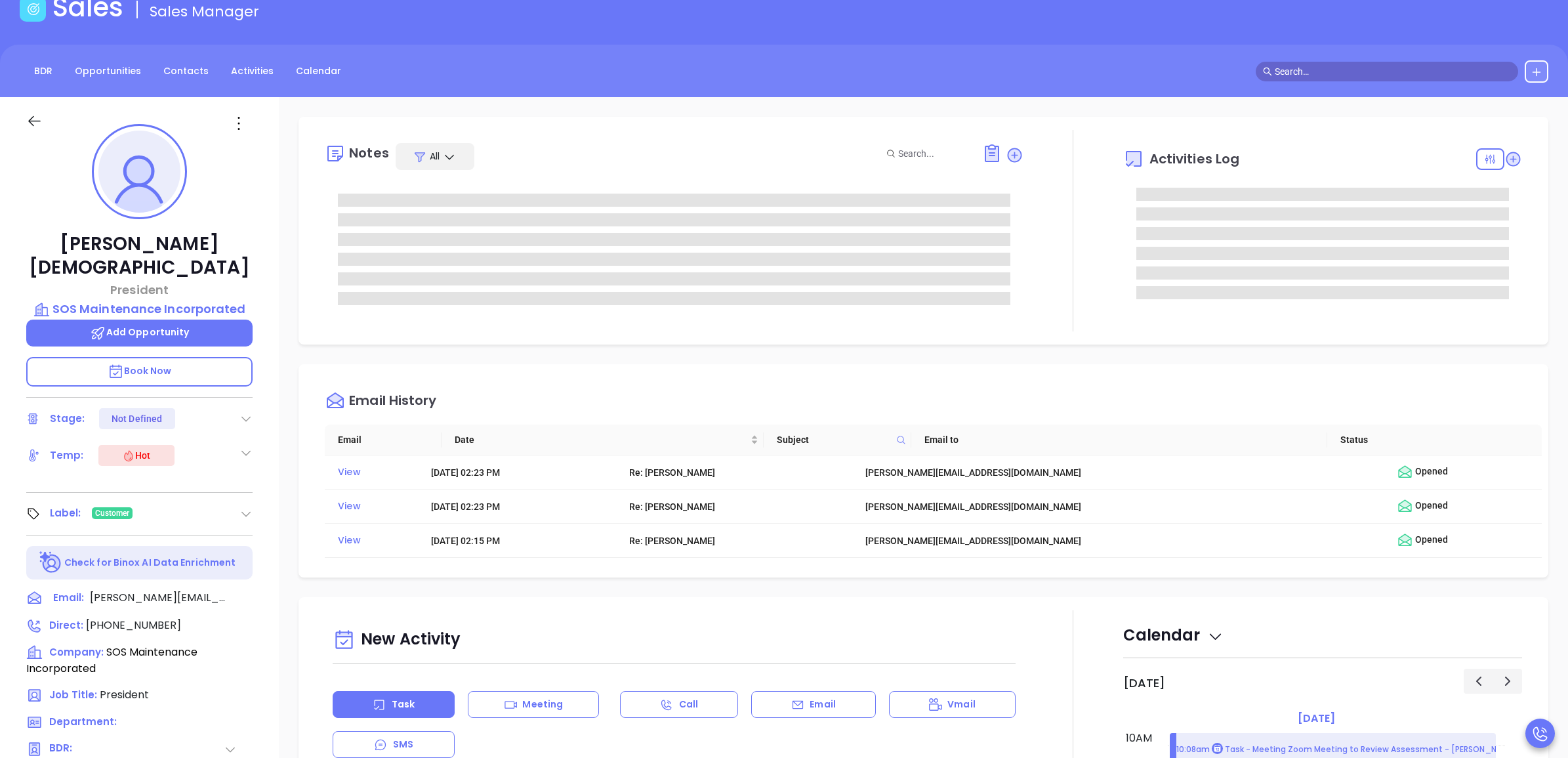
click at [1343, 64] on input "text" at bounding box center [1392, 72] width 236 height 14
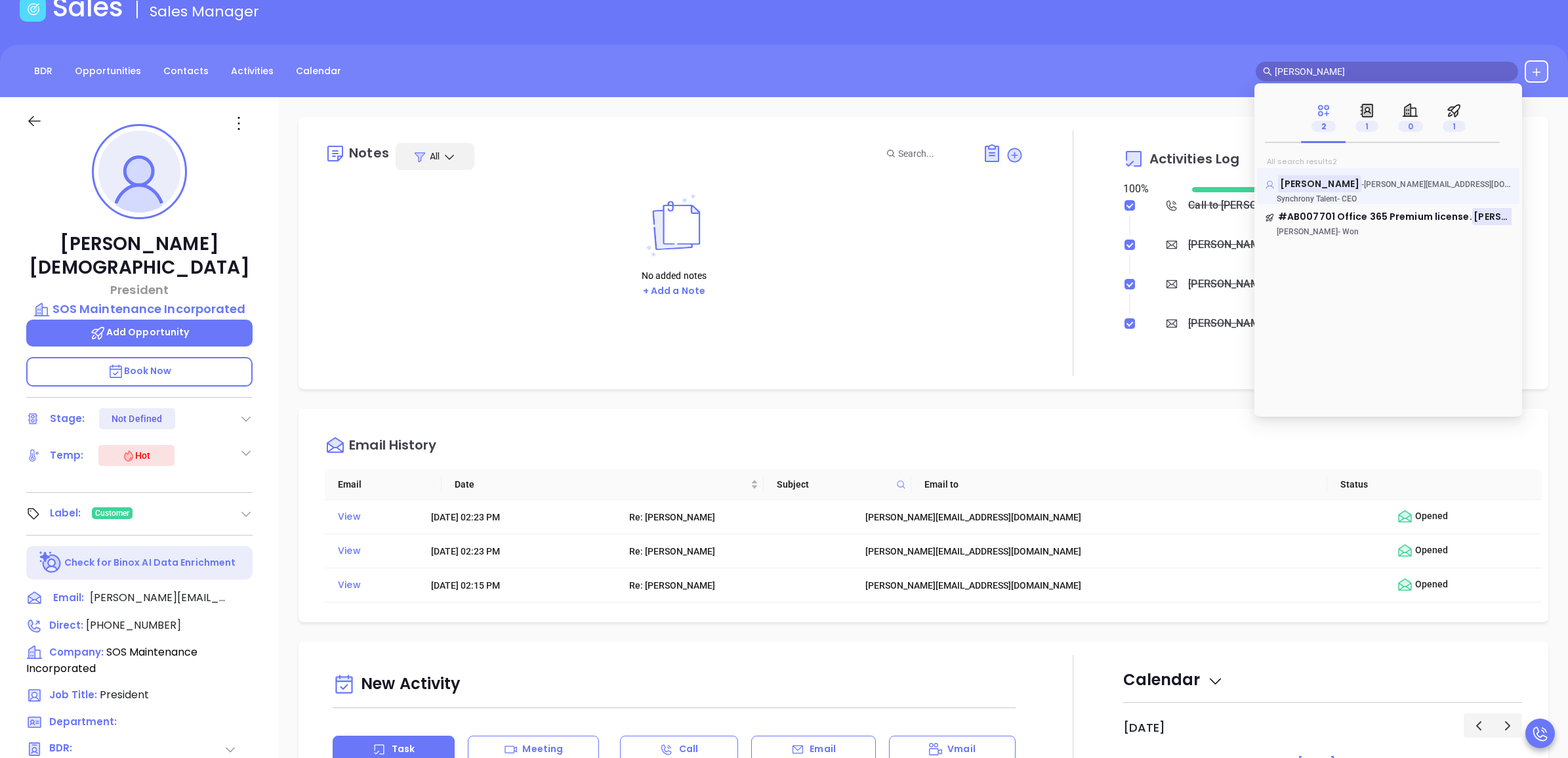
click at [1322, 176] on mark "Michael North" at bounding box center [1320, 184] width 83 height 17
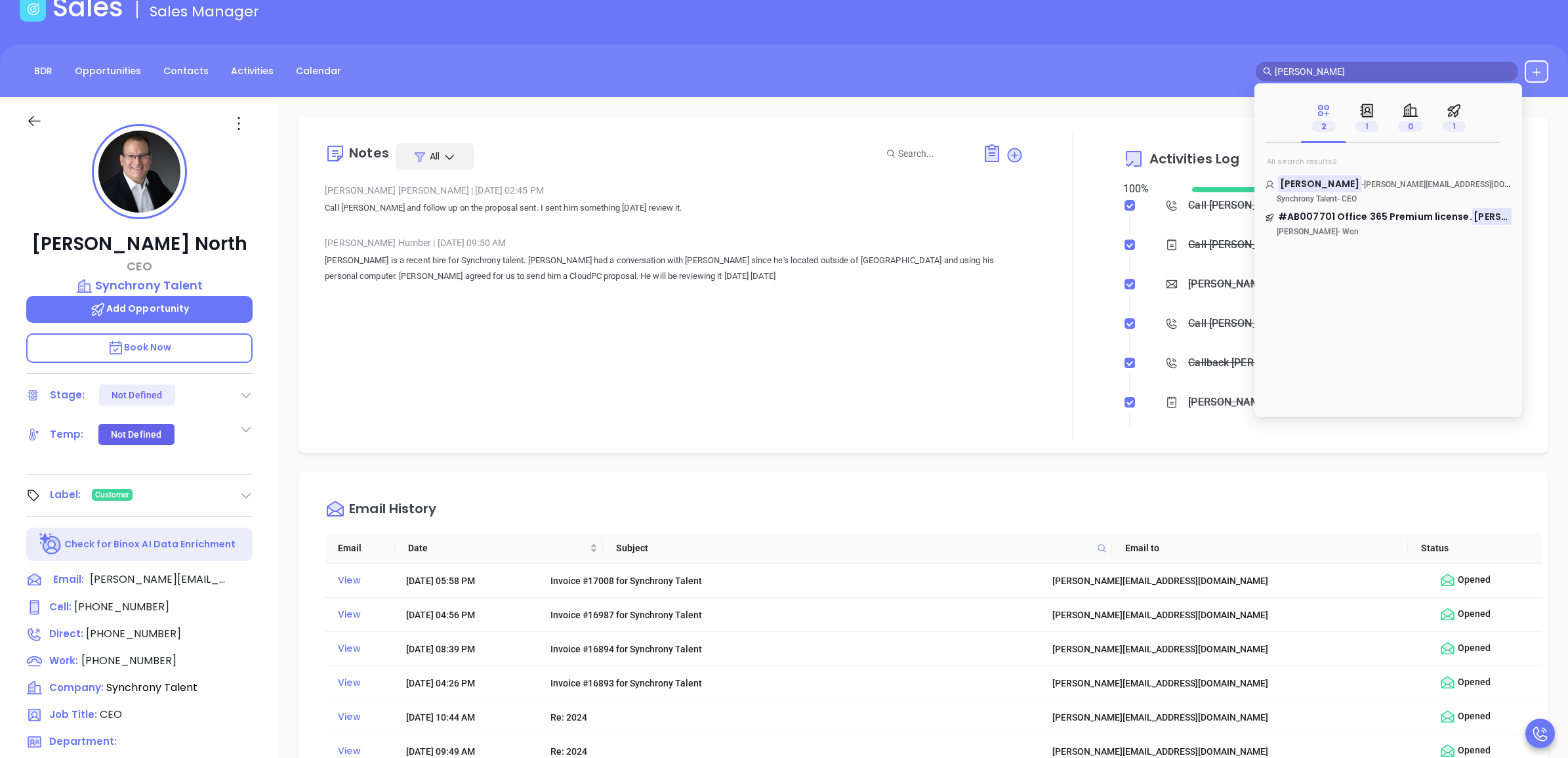
click at [1317, 61] on span "michael north" at bounding box center [1387, 71] width 262 height 20
click at [1329, 64] on input "michael north" at bounding box center [1392, 72] width 236 height 14
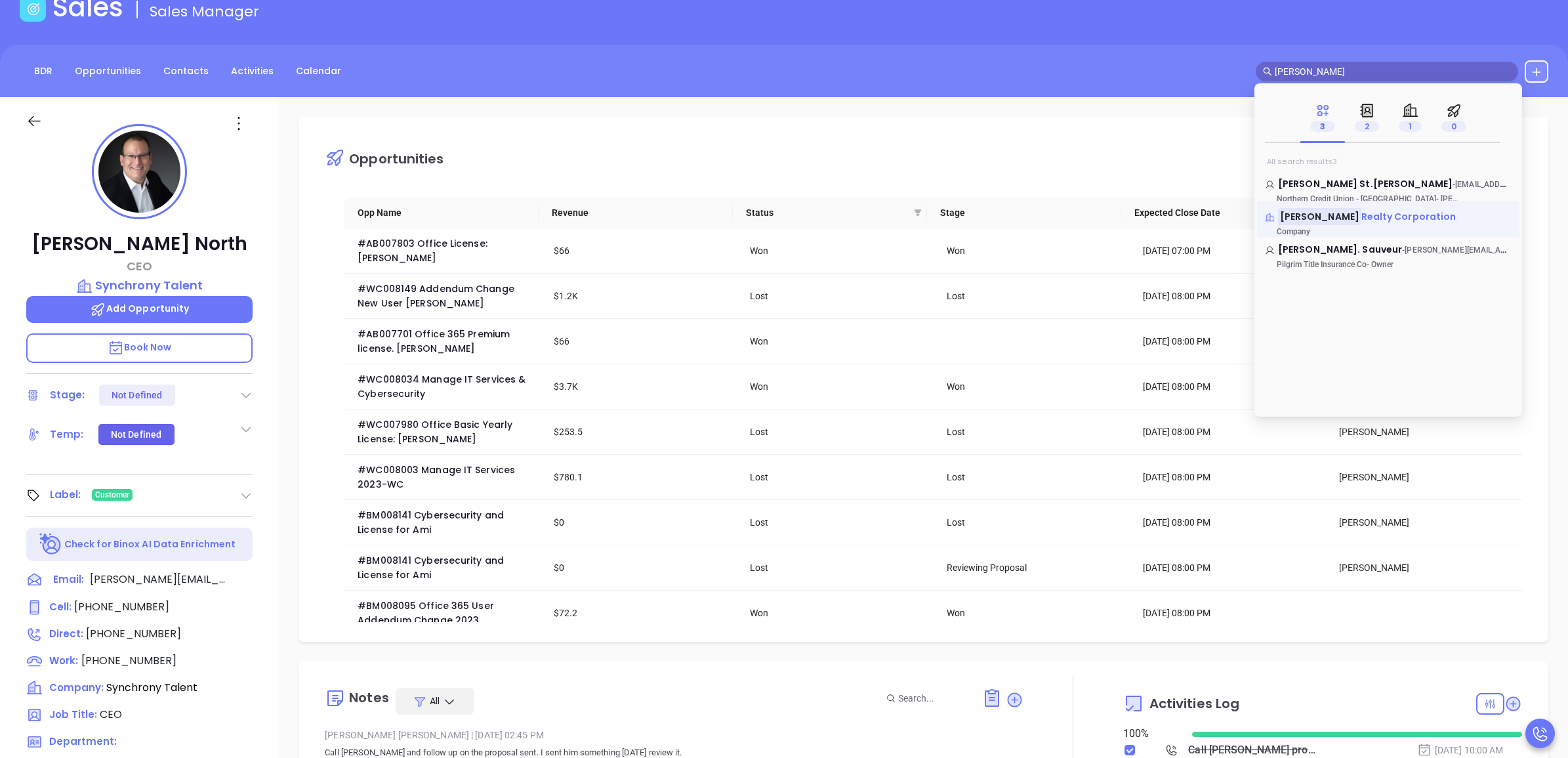
type input "t. weiss"
click at [1369, 215] on span "Realty Corporation" at bounding box center [1409, 217] width 95 height 13
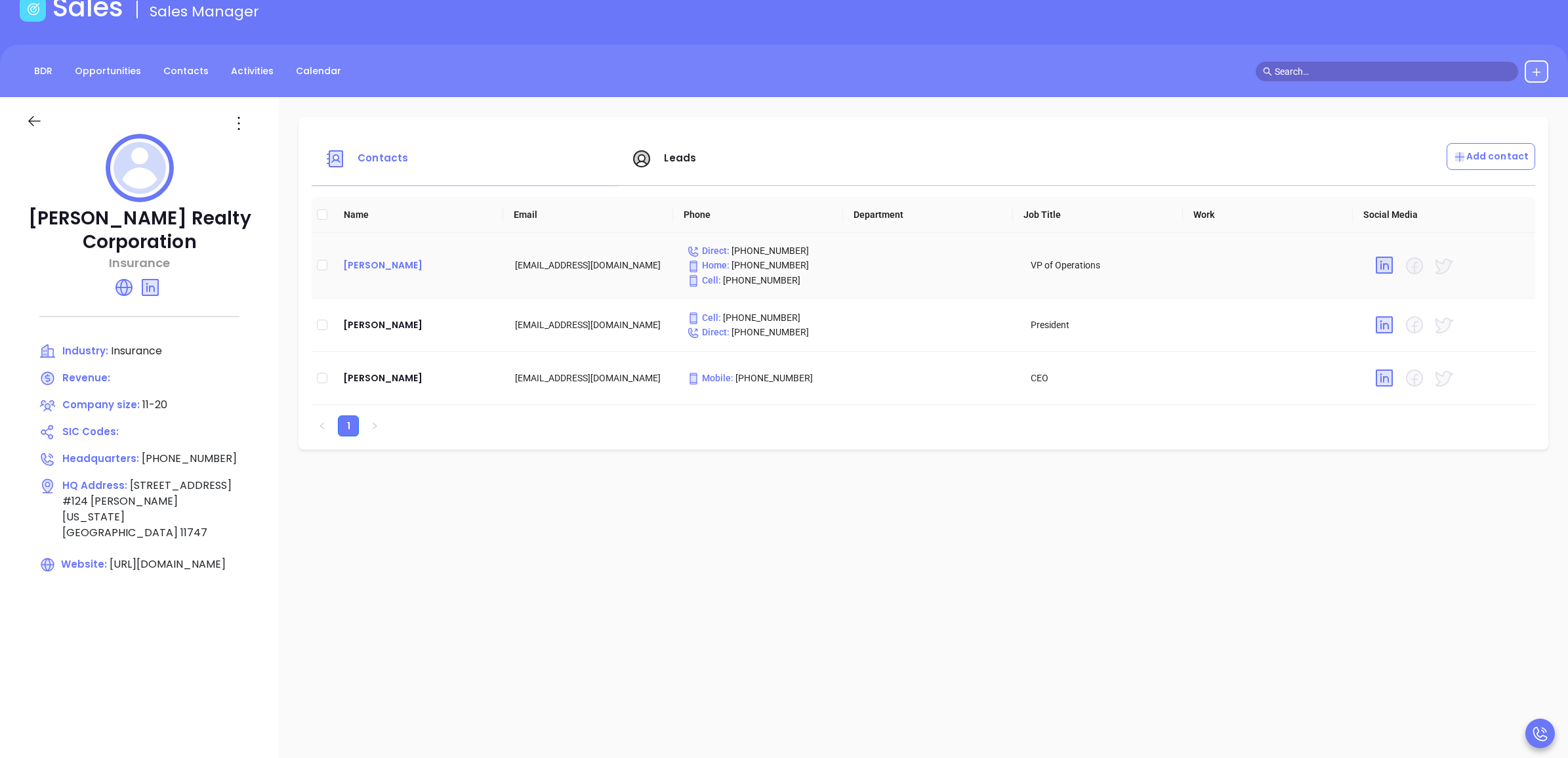
click at [412, 268] on div "Daniella Gonzalez" at bounding box center [418, 265] width 151 height 16
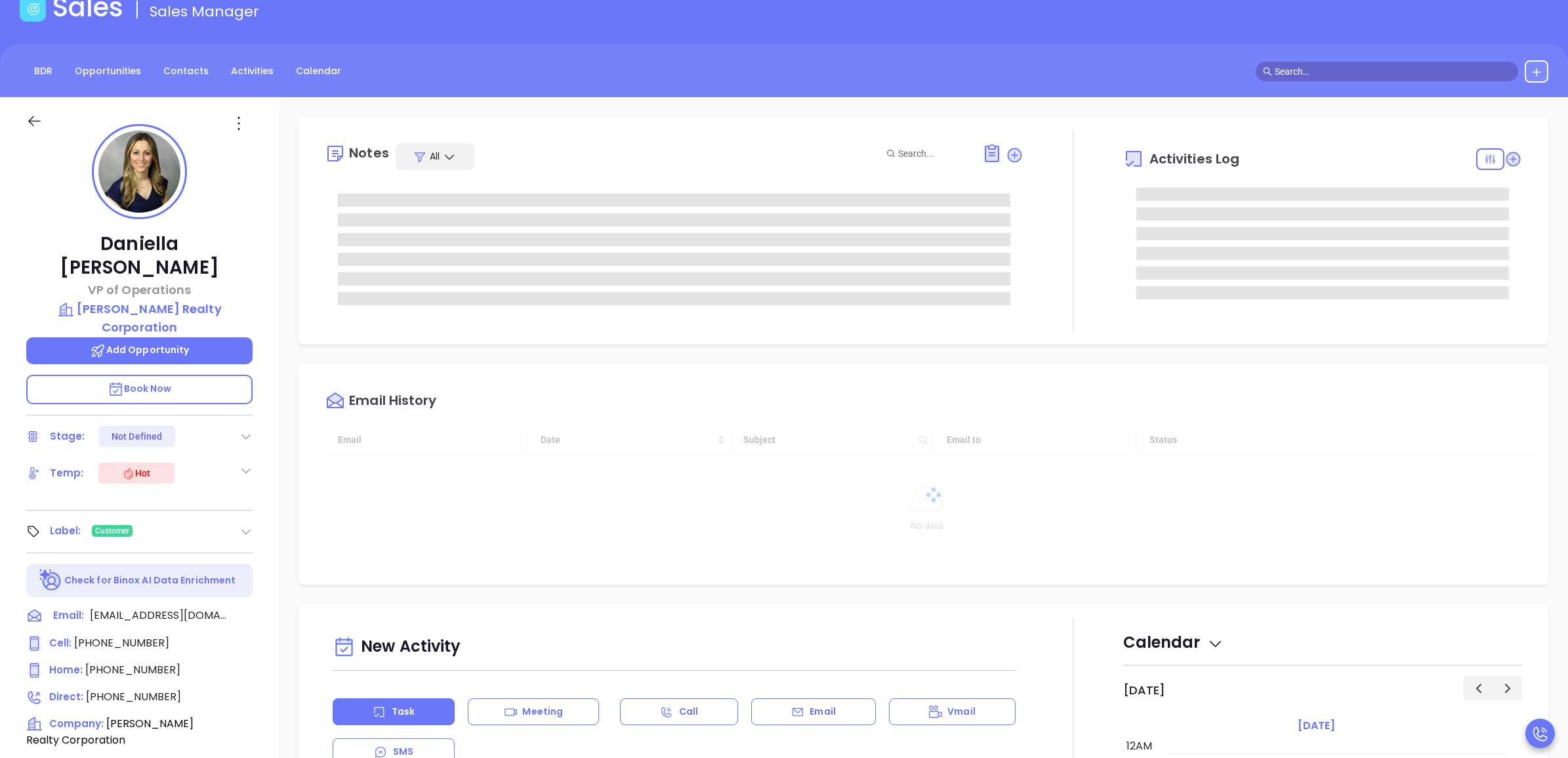
type input "[DATE]"
type input "[PERSON_NAME]"
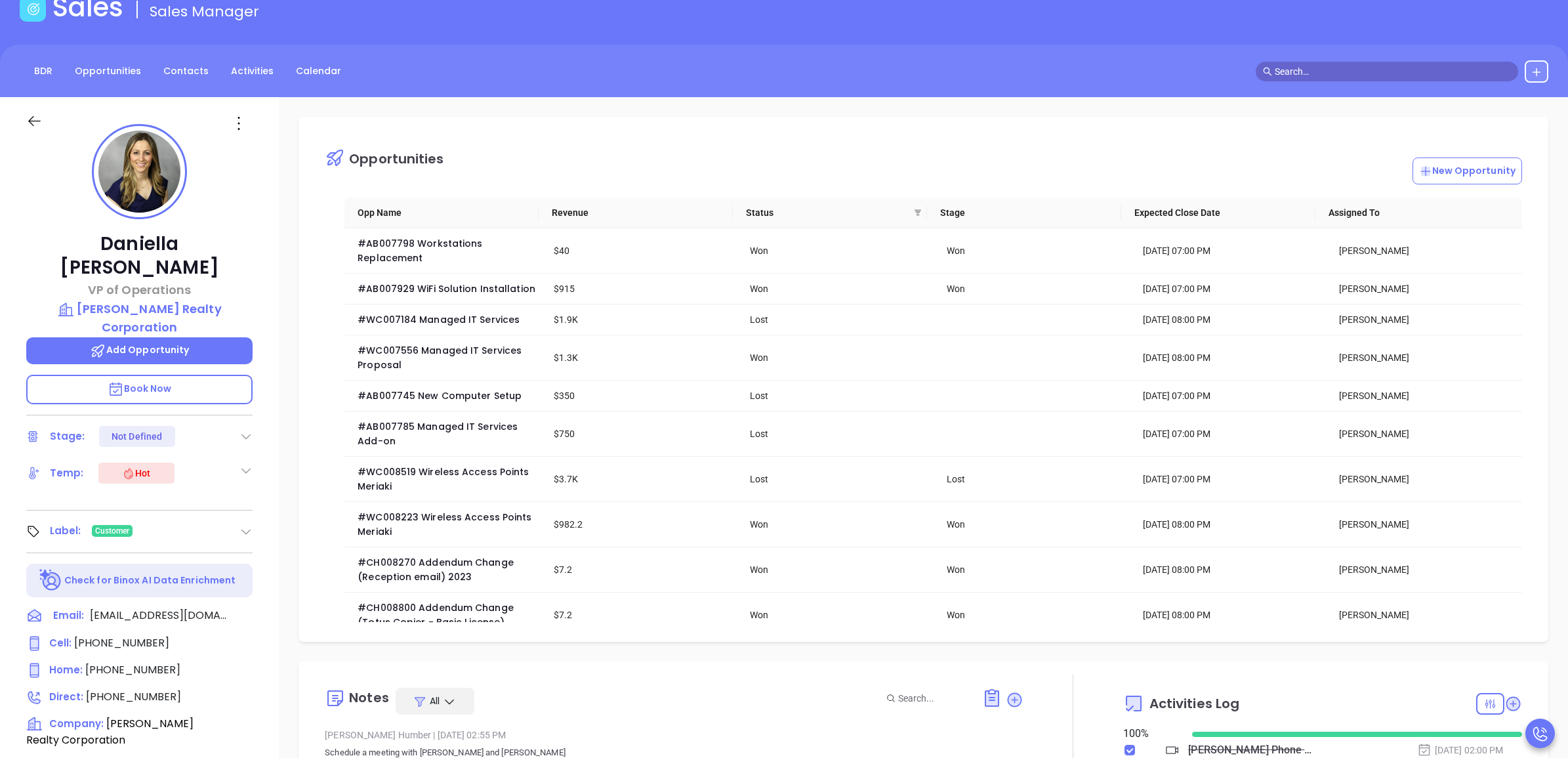
click at [1398, 66] on input "text" at bounding box center [1392, 72] width 236 height 14
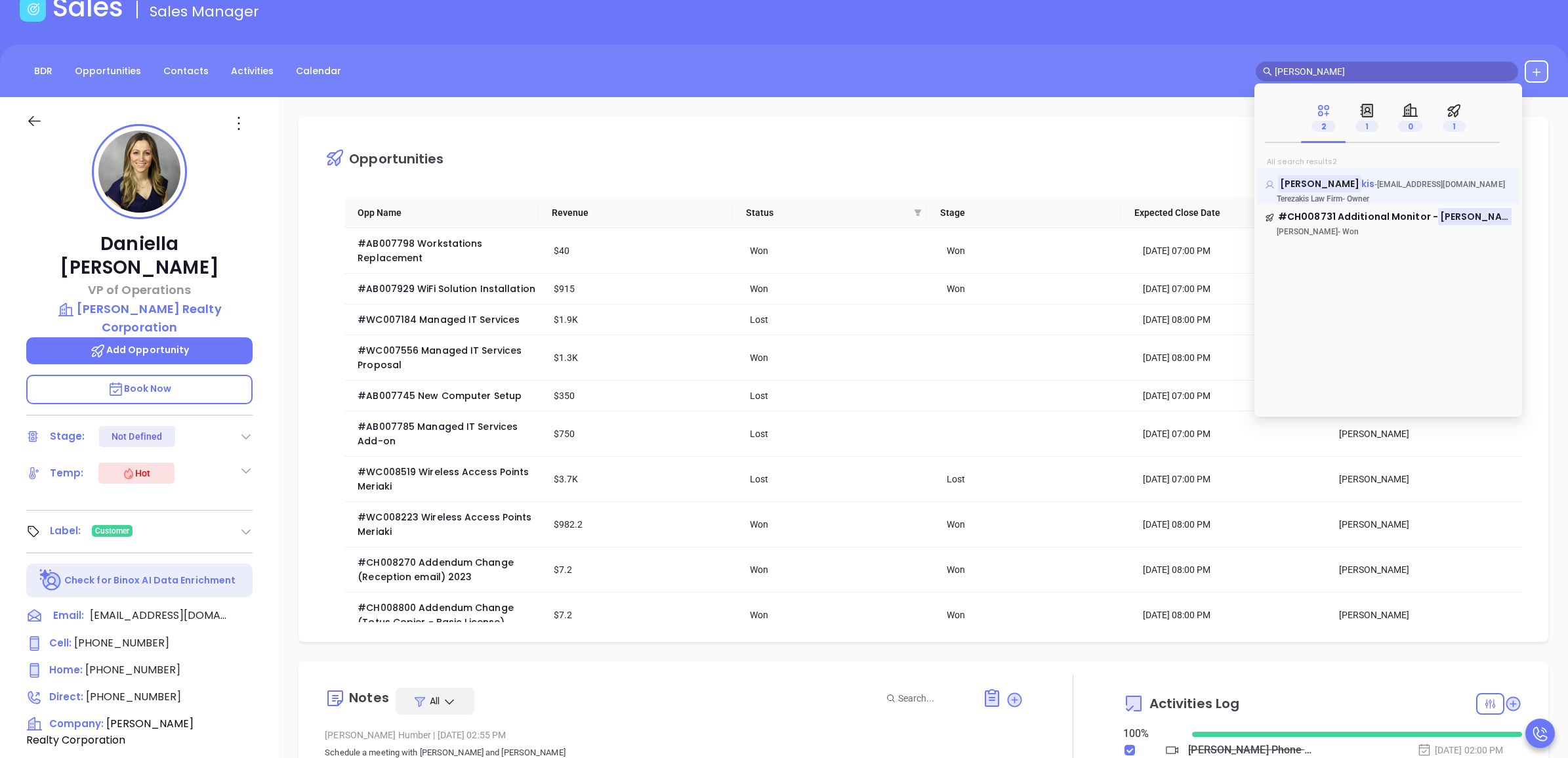
type input "george tereza"
click at [1300, 181] on mark "George Tereza" at bounding box center [1320, 184] width 83 height 17
